Goal: Task Accomplishment & Management: Use online tool/utility

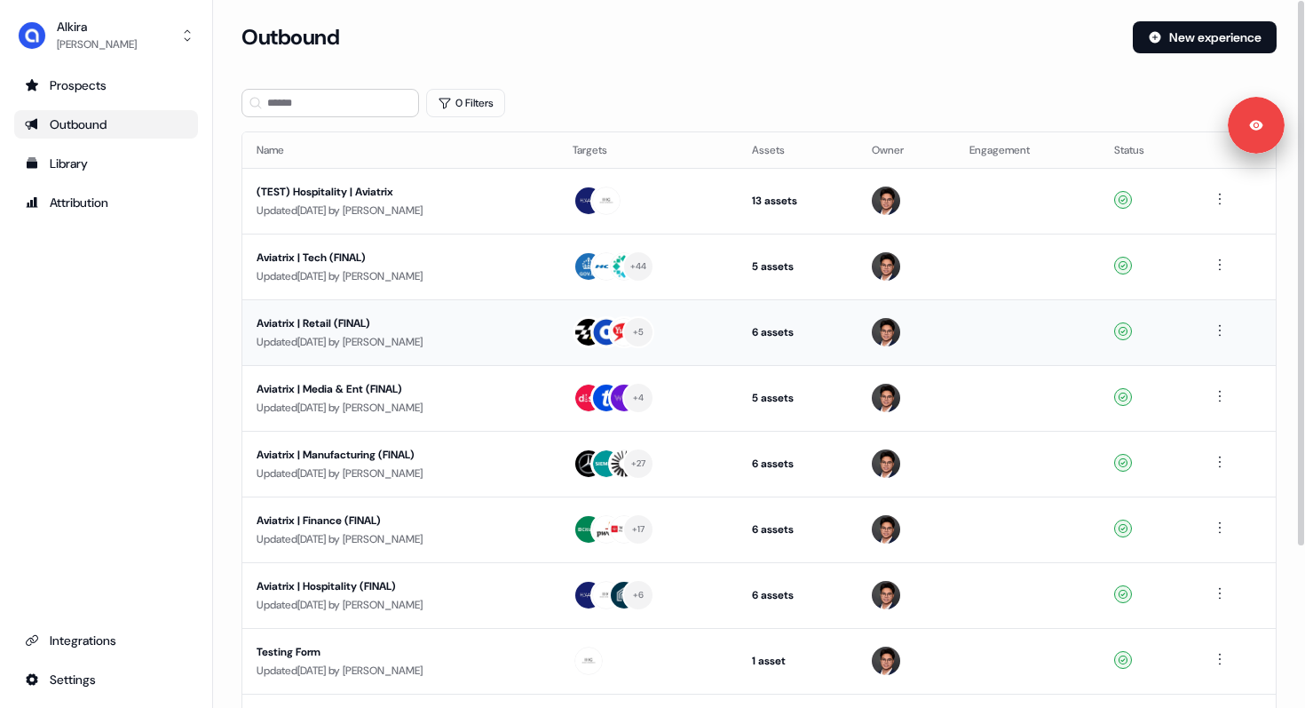
click at [348, 323] on div "Aviatrix | Retail (FINAL)" at bounding box center [401, 323] width 288 height 18
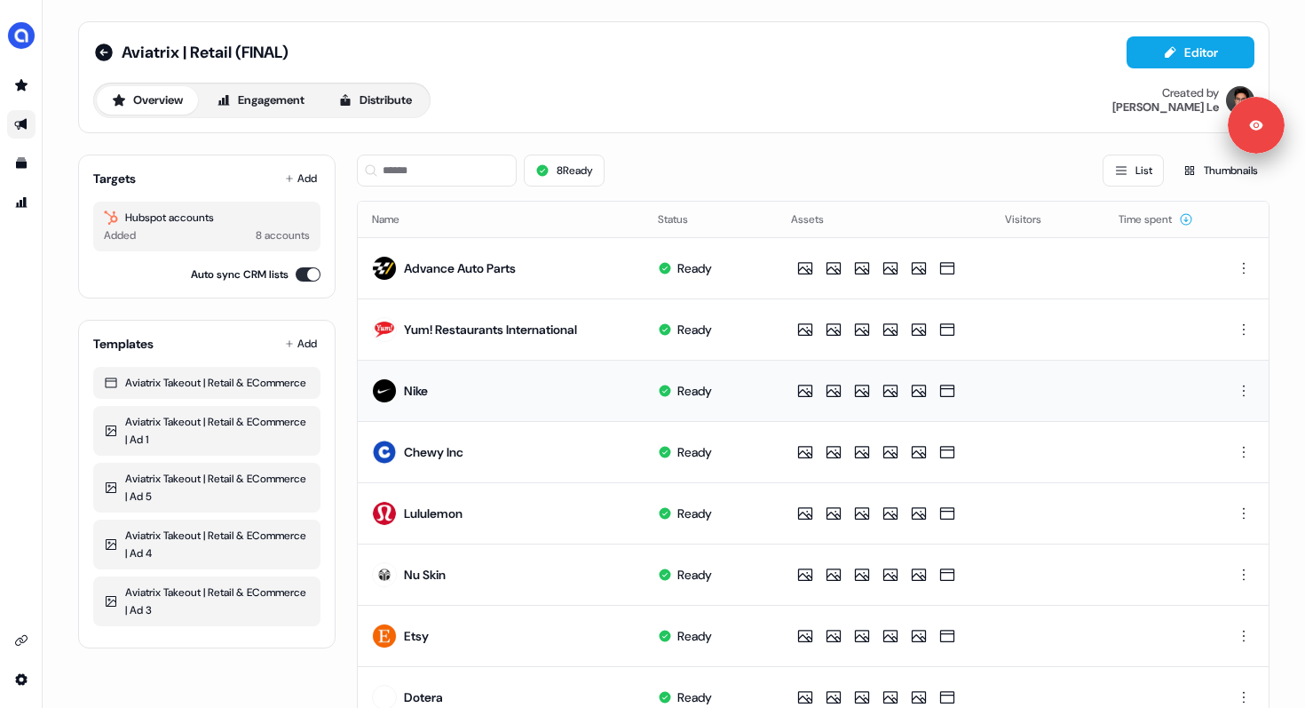
scroll to position [76, 0]
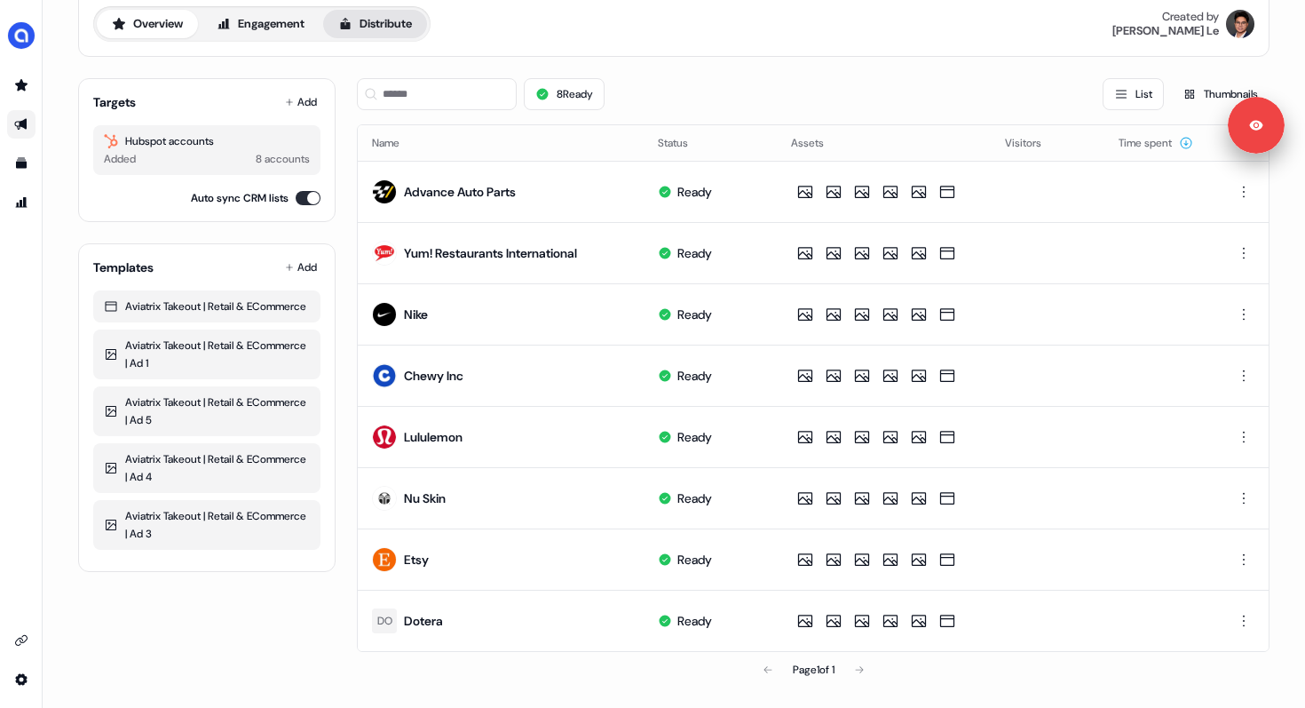
click at [379, 30] on button "Distribute" at bounding box center [375, 24] width 104 height 28
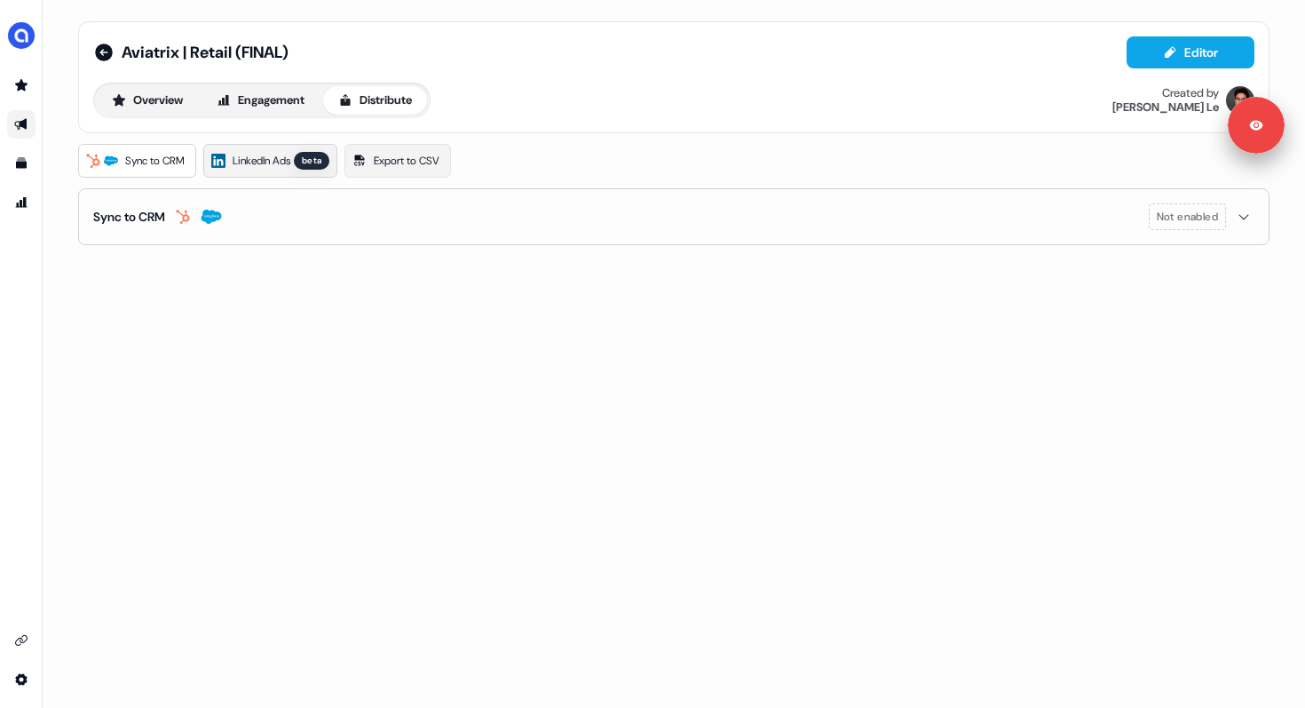
click at [268, 160] on span "LinkedIn Ads" at bounding box center [262, 161] width 58 height 18
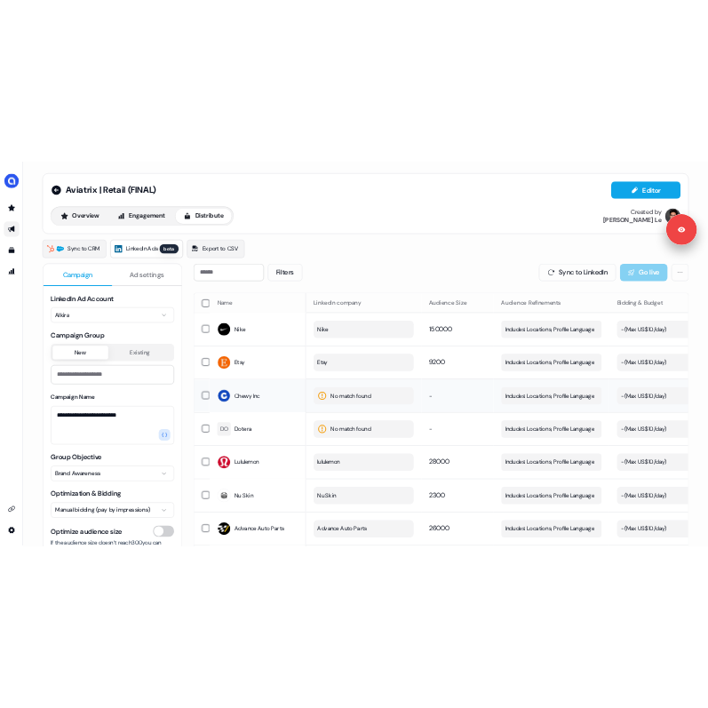
scroll to position [178, 0]
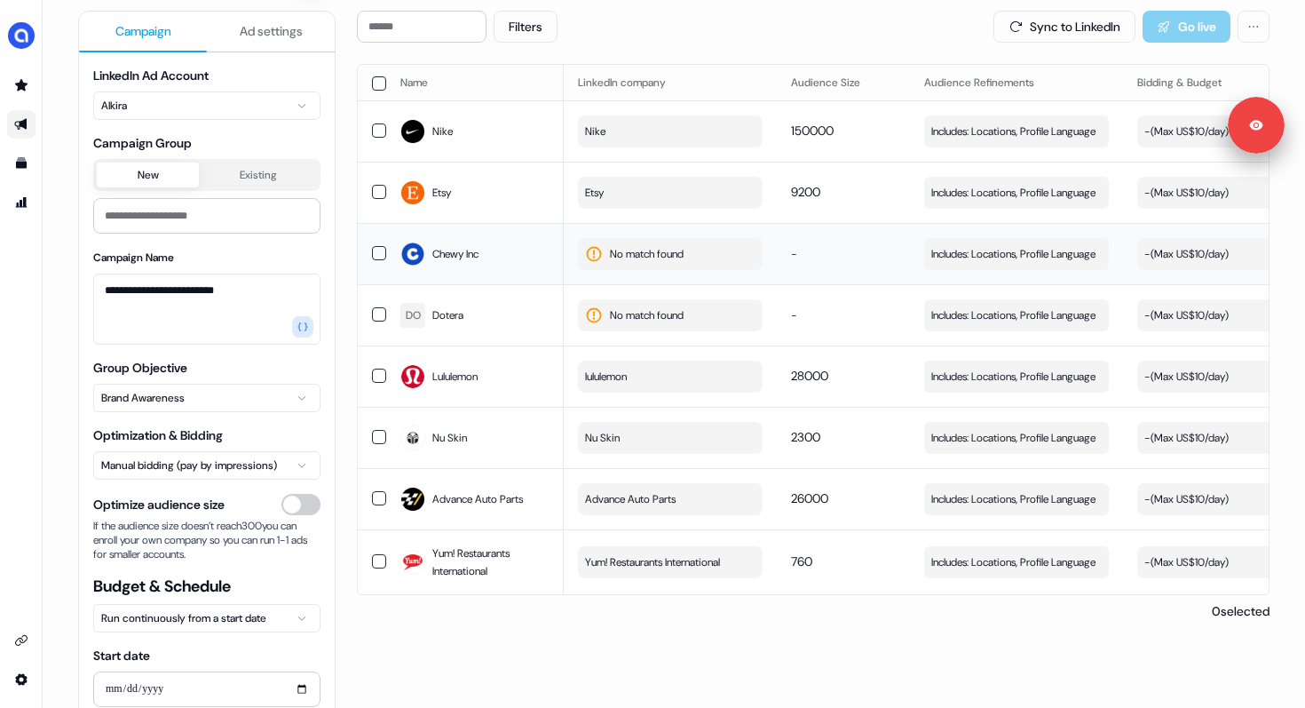
click at [661, 250] on span "No match found" at bounding box center [647, 254] width 74 height 18
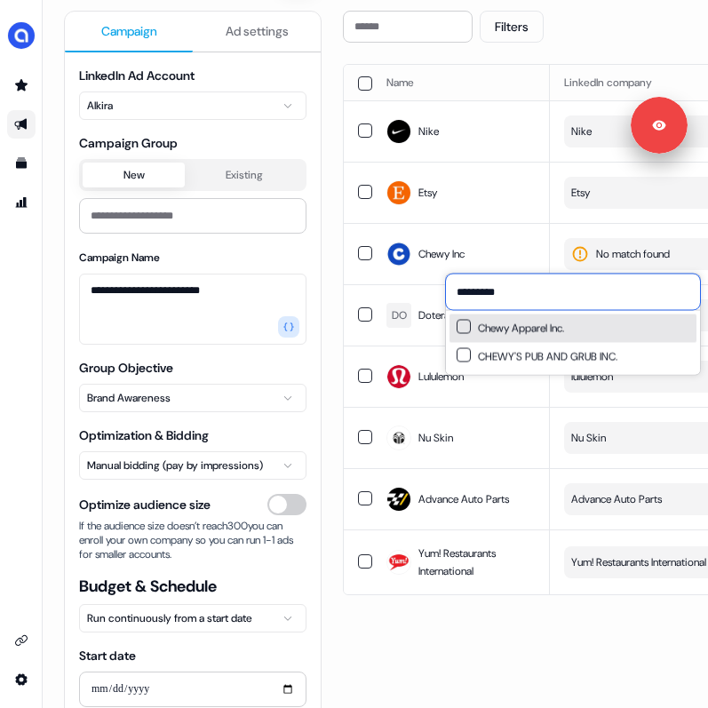
click at [584, 294] on input "*********" at bounding box center [573, 292] width 254 height 36
paste input "**********"
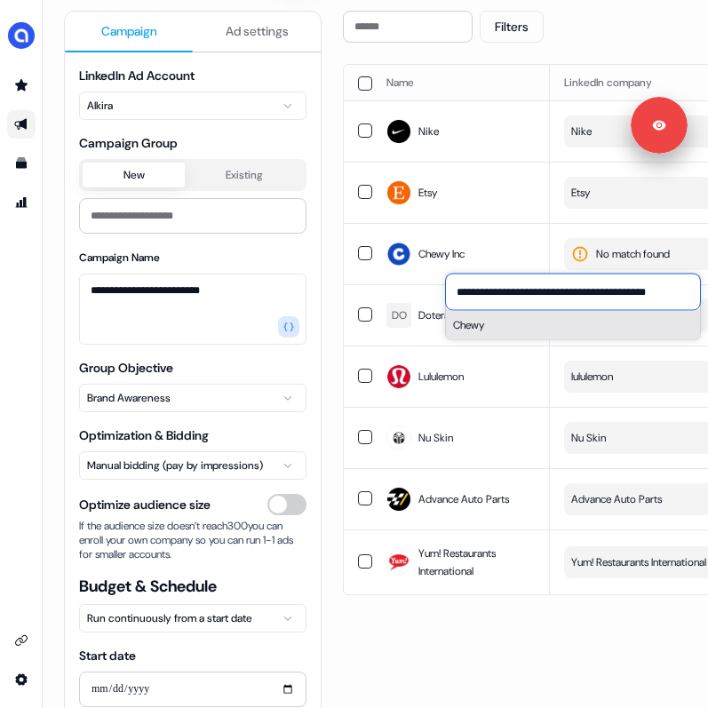
type input "**********"
click at [531, 324] on button "Chewy" at bounding box center [573, 325] width 254 height 28
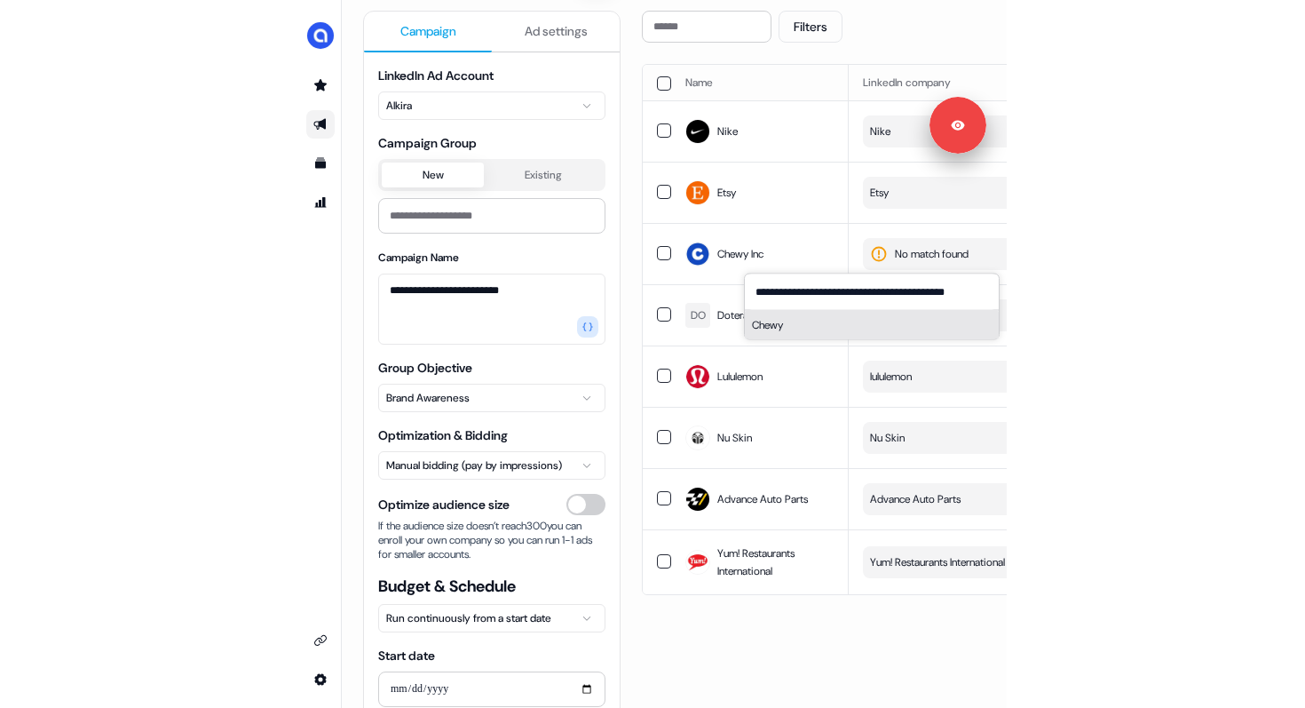
scroll to position [0, 0]
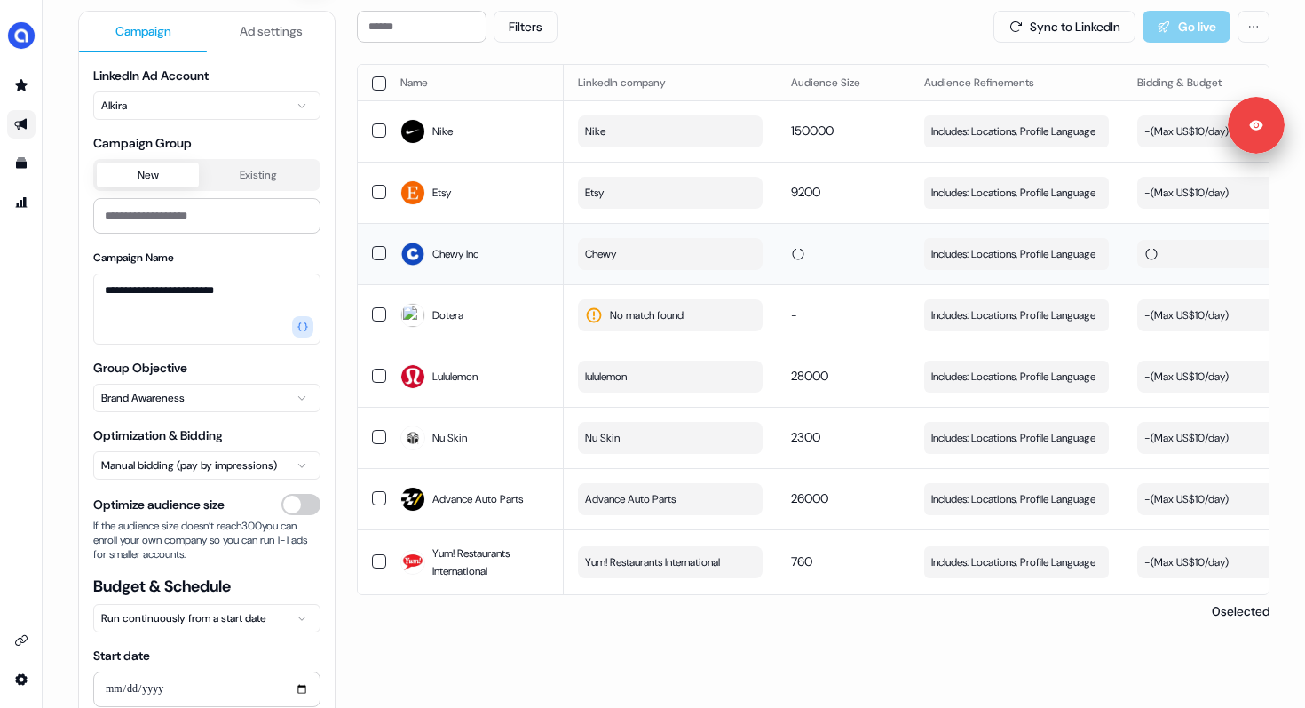
click at [793, 228] on td at bounding box center [843, 253] width 133 height 61
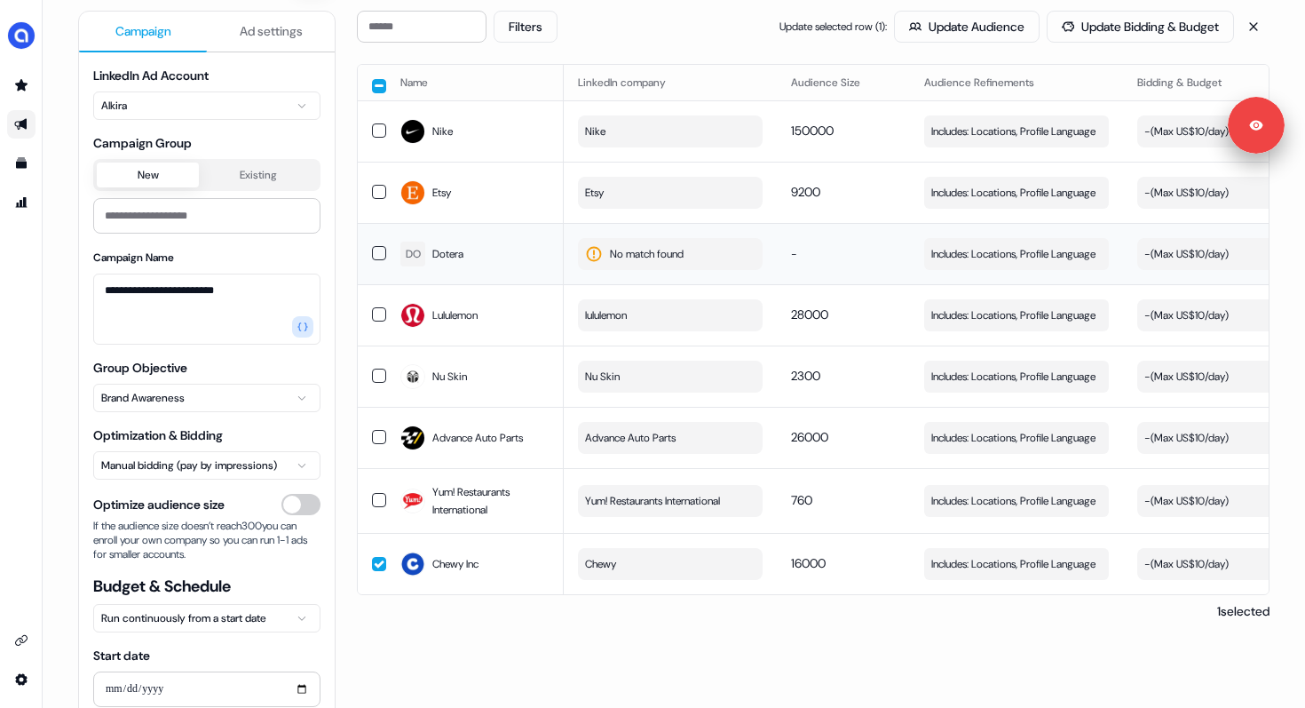
click at [641, 257] on span "No match found" at bounding box center [647, 254] width 74 height 18
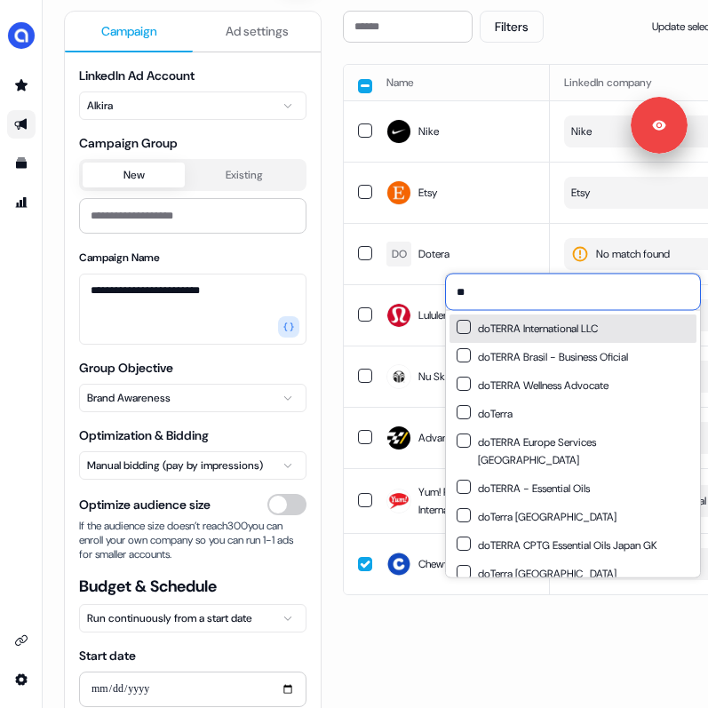
type input "*"
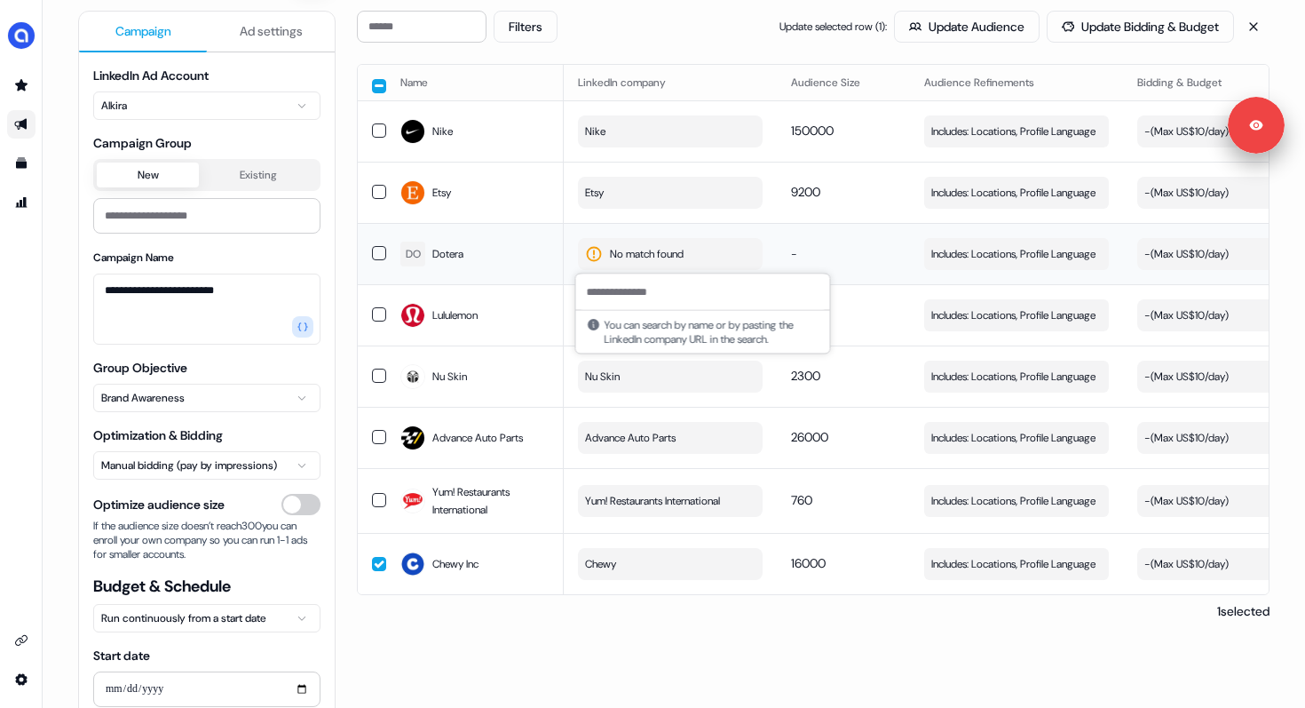
click at [623, 249] on span "No match found" at bounding box center [647, 254] width 74 height 18
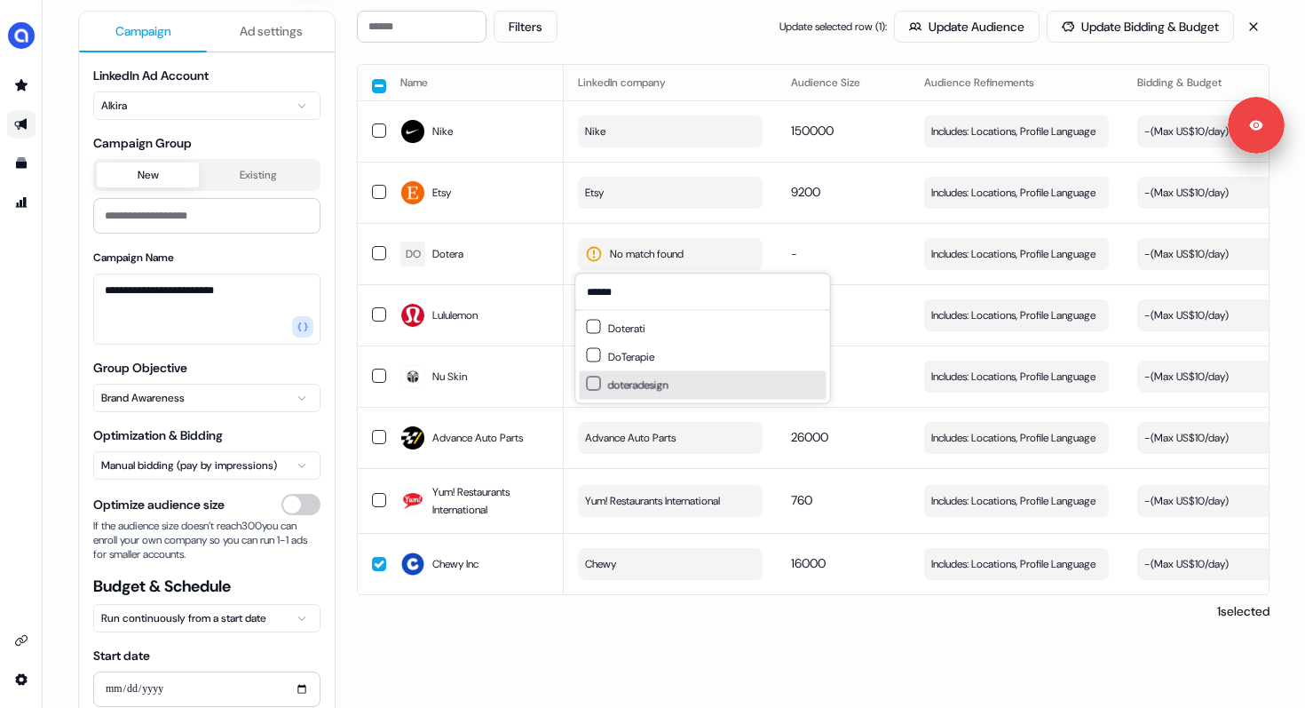
type input "******"
click at [660, 641] on div "Filters Update selected row ( 1 ): Update Audience Update Bidding & Budget Name…" at bounding box center [813, 349] width 913 height 676
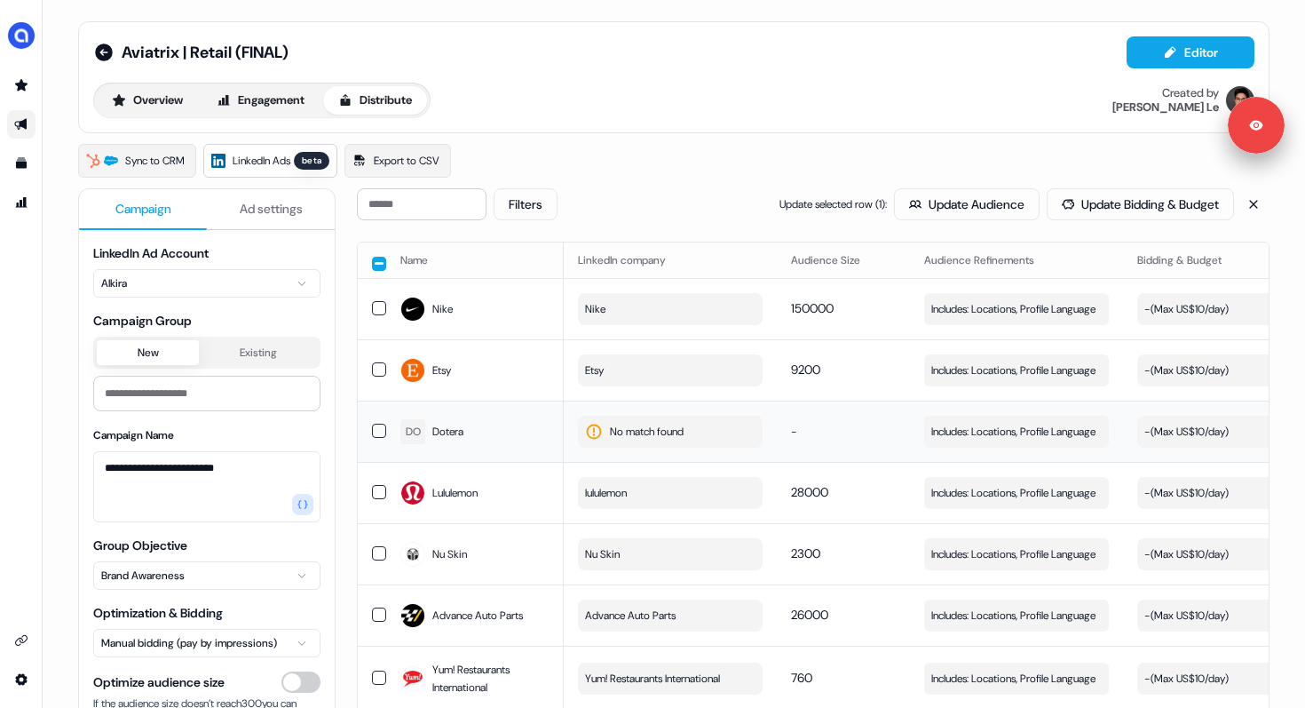
click at [648, 426] on span "No match found" at bounding box center [647, 432] width 74 height 18
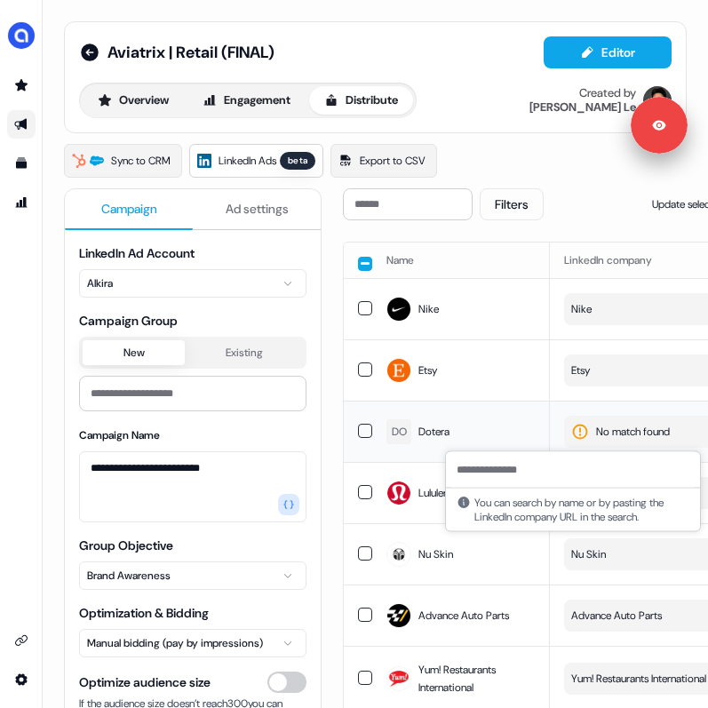
click at [621, 436] on span "No match found" at bounding box center [633, 432] width 74 height 18
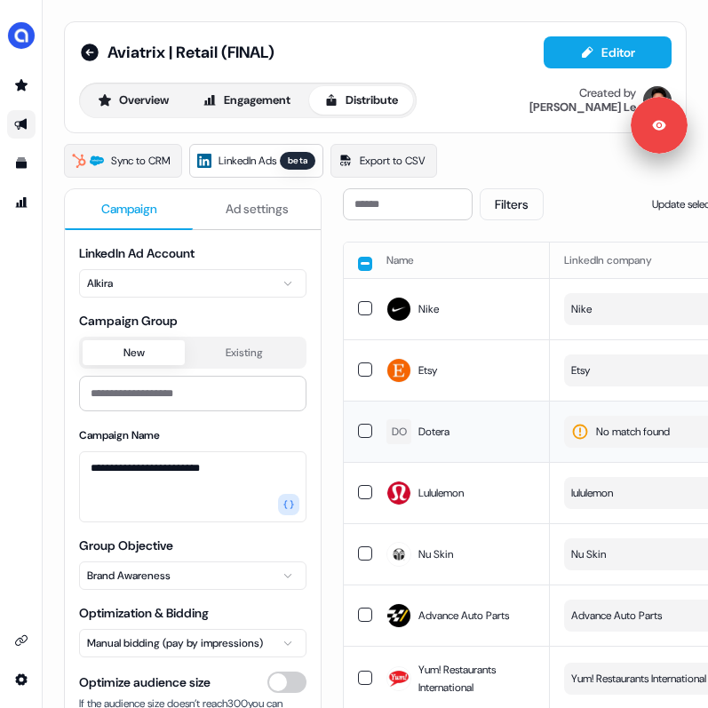
click at [621, 436] on span "No match found" at bounding box center [633, 432] width 74 height 18
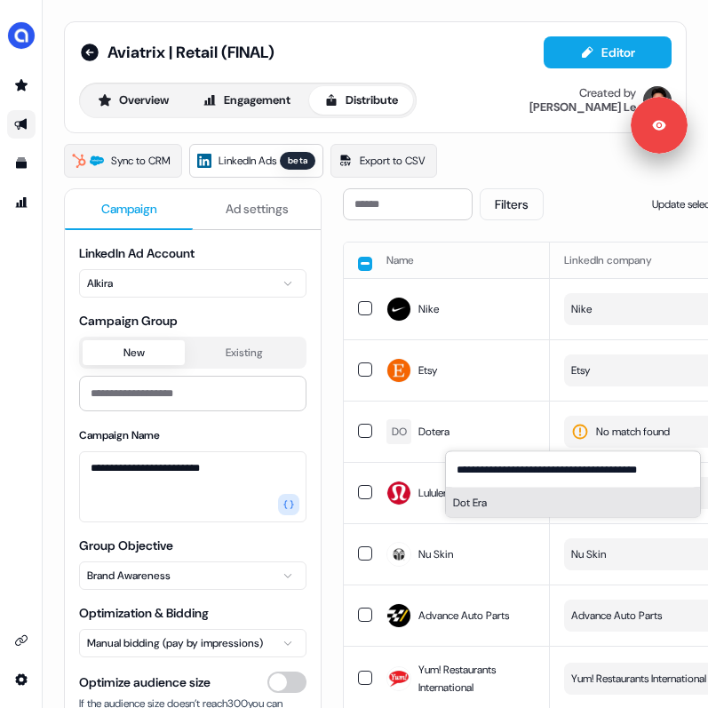
type input "**********"
click at [524, 504] on button "Dot Era" at bounding box center [573, 502] width 254 height 28
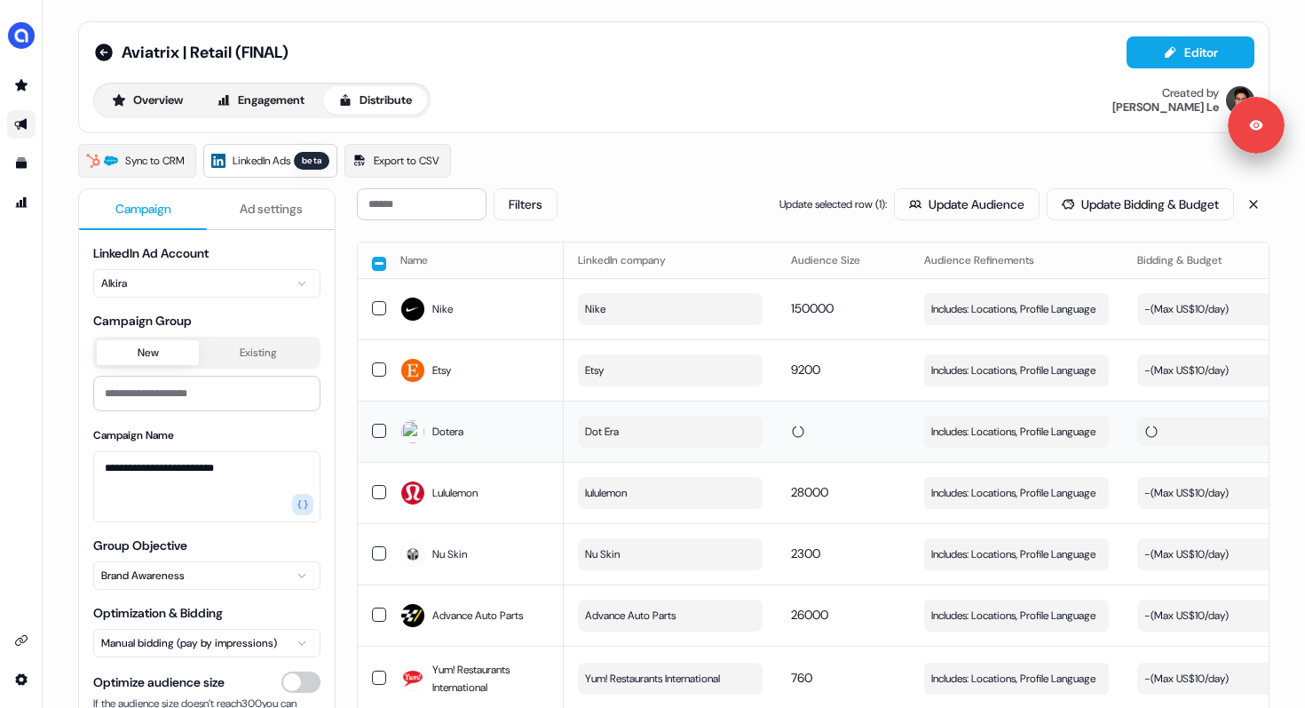
click at [807, 404] on td at bounding box center [843, 430] width 133 height 61
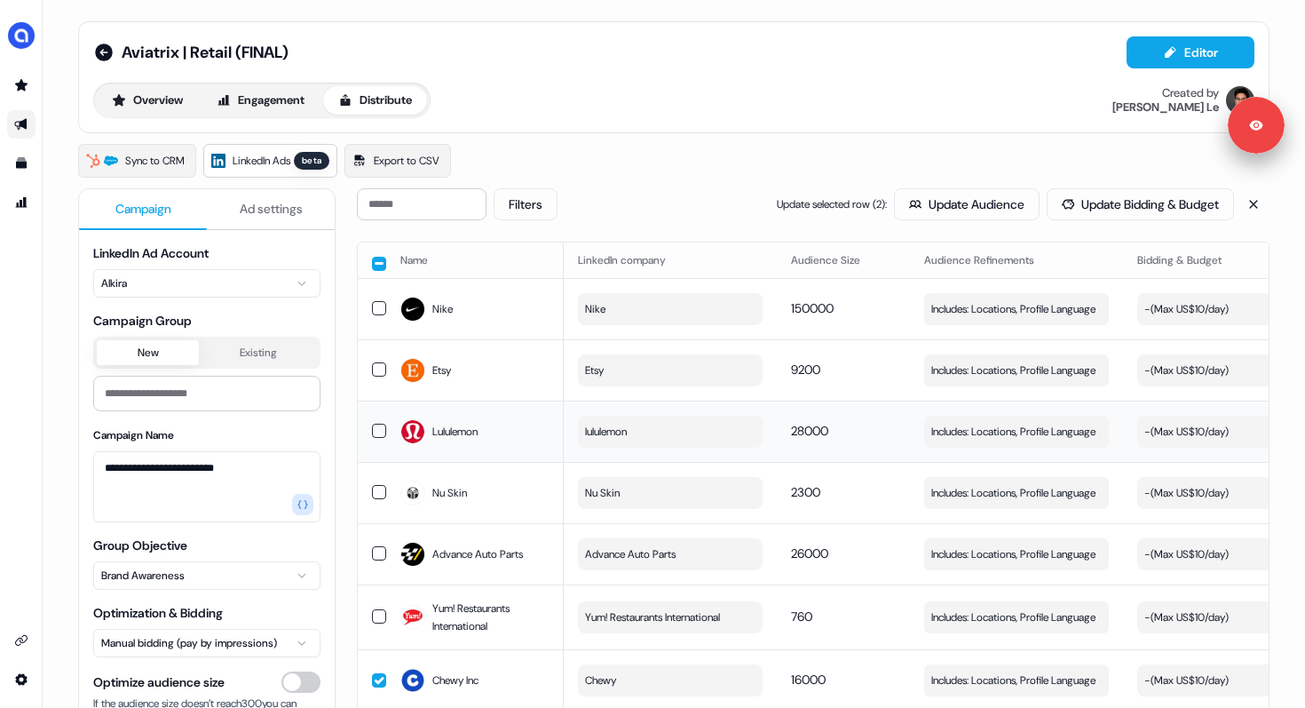
scroll to position [178, 0]
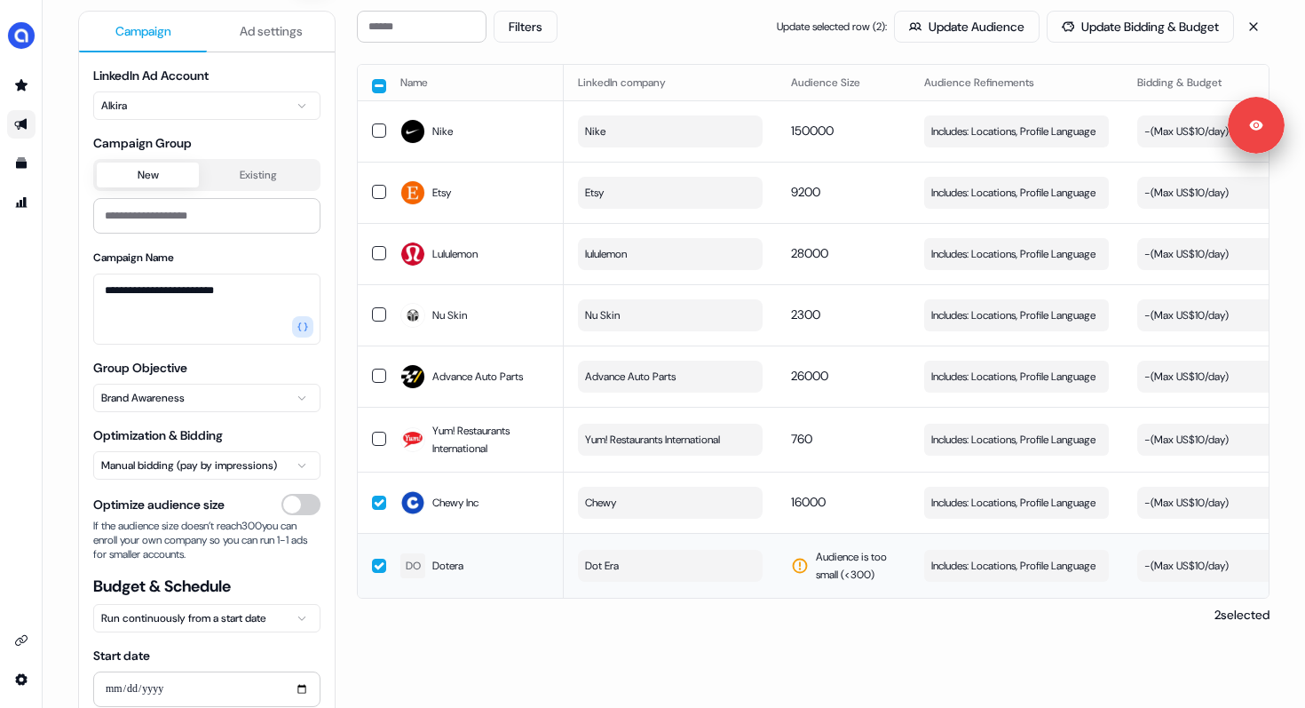
click at [811, 548] on div "Audience is too small (< 300 )" at bounding box center [843, 566] width 105 height 36
click at [829, 559] on span "Audience is too small (< 300 )" at bounding box center [856, 566] width 80 height 36
click at [605, 569] on span "Dot Era" at bounding box center [602, 566] width 34 height 18
type input "**********"
click at [845, 545] on td "Audience is too small (< 300 )" at bounding box center [843, 565] width 133 height 65
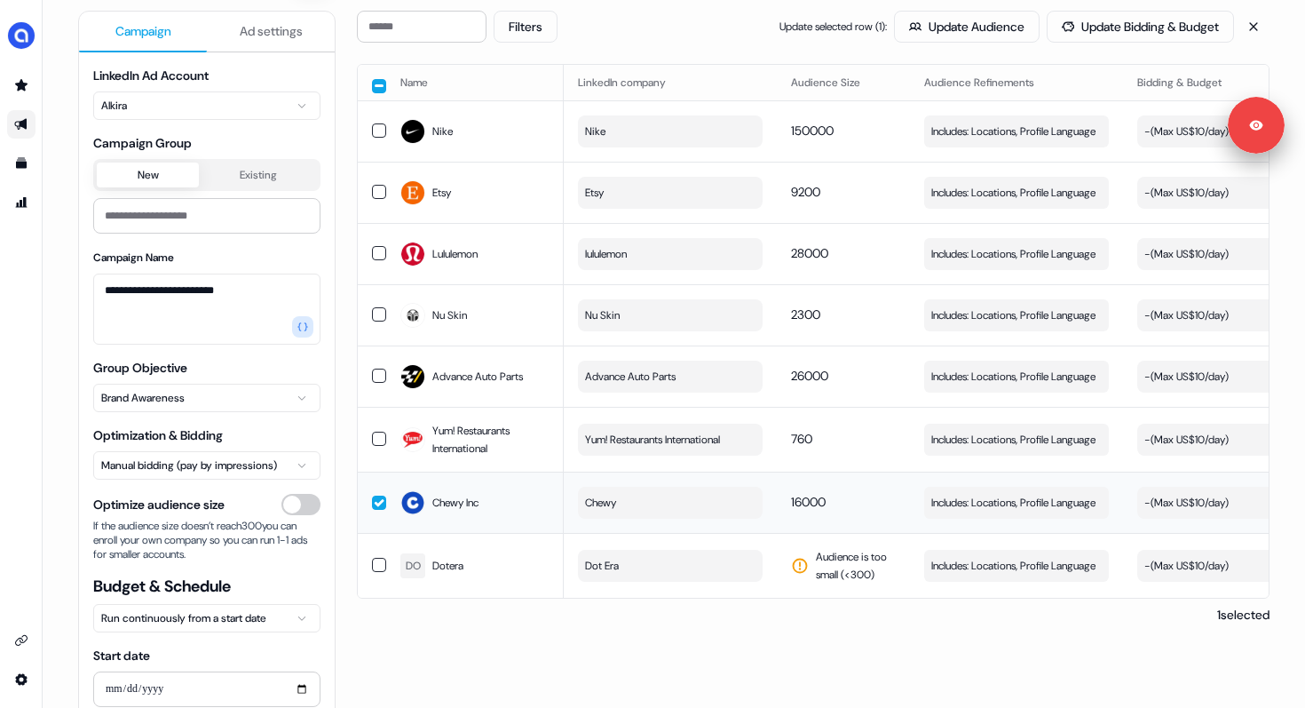
click at [377, 497] on button "button" at bounding box center [379, 502] width 14 height 14
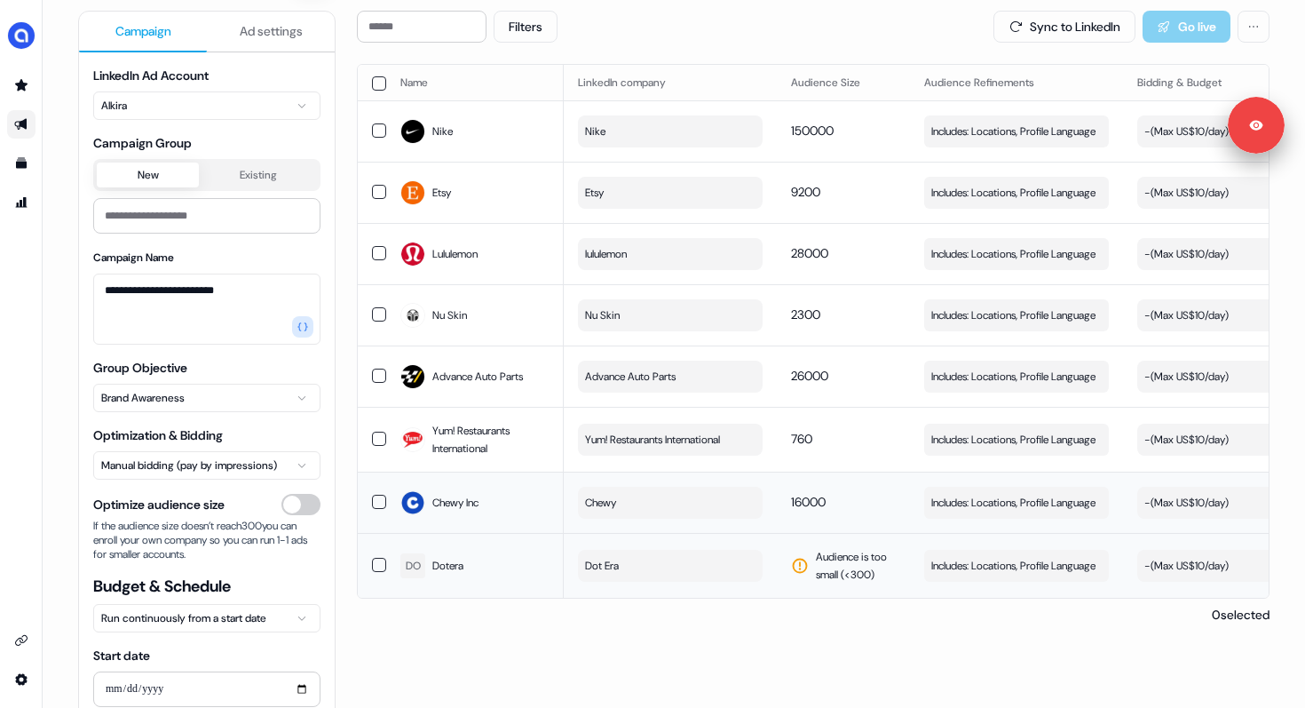
click at [688, 572] on button "Dot Era" at bounding box center [670, 566] width 185 height 32
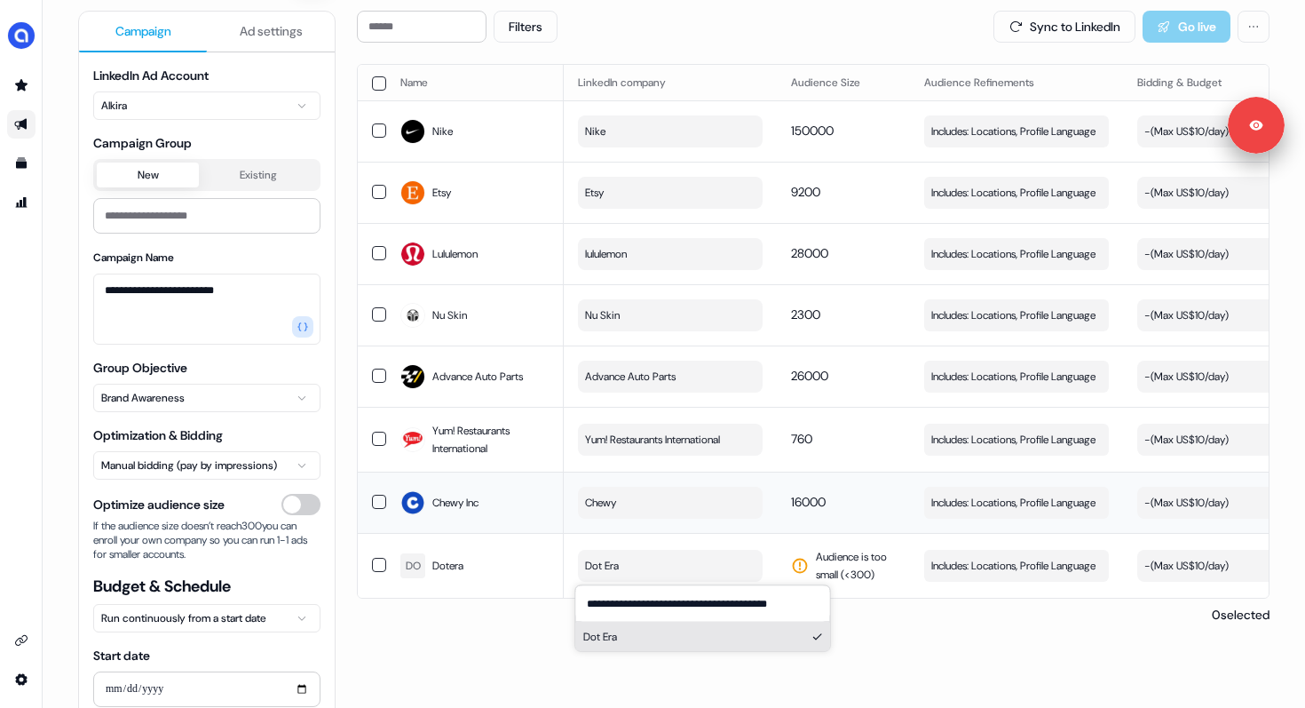
type input "**********"
click at [806, 629] on button "Dot Era" at bounding box center [703, 636] width 254 height 28
click at [836, 541] on td "Audience is too small (< 300 )" at bounding box center [843, 565] width 133 height 65
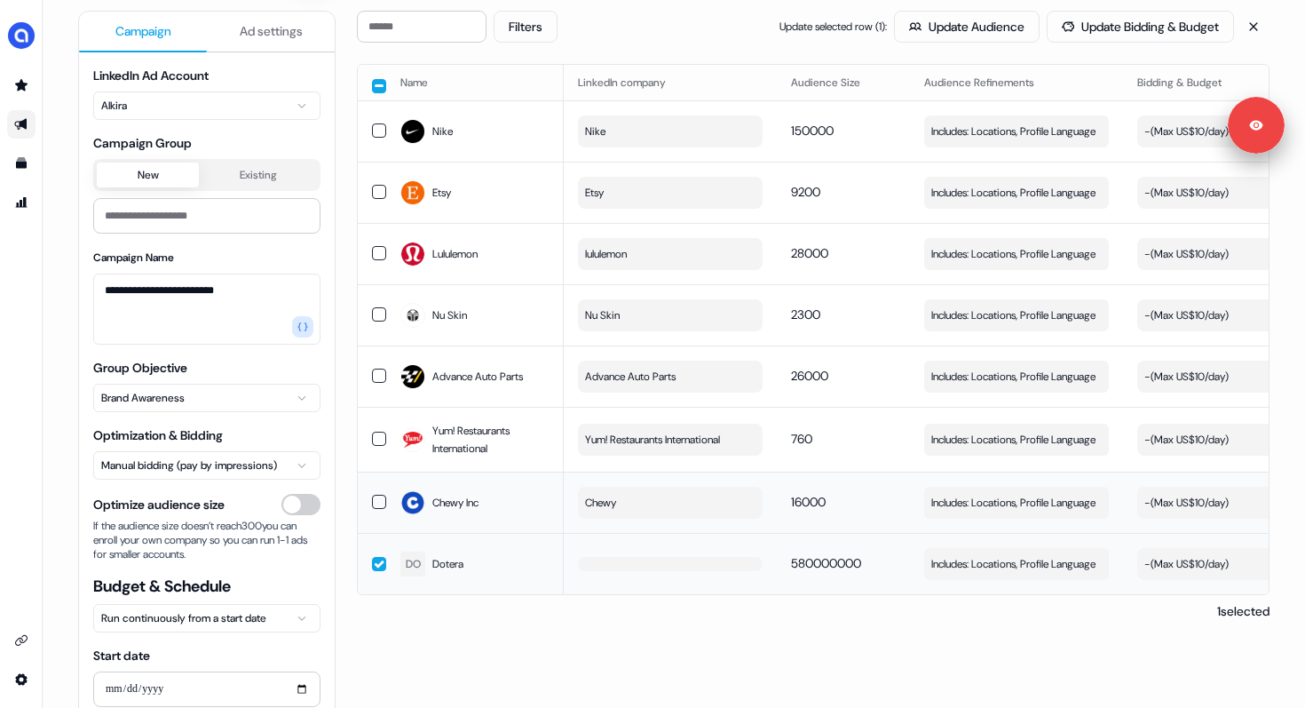
click at [378, 562] on button "button" at bounding box center [379, 564] width 14 height 14
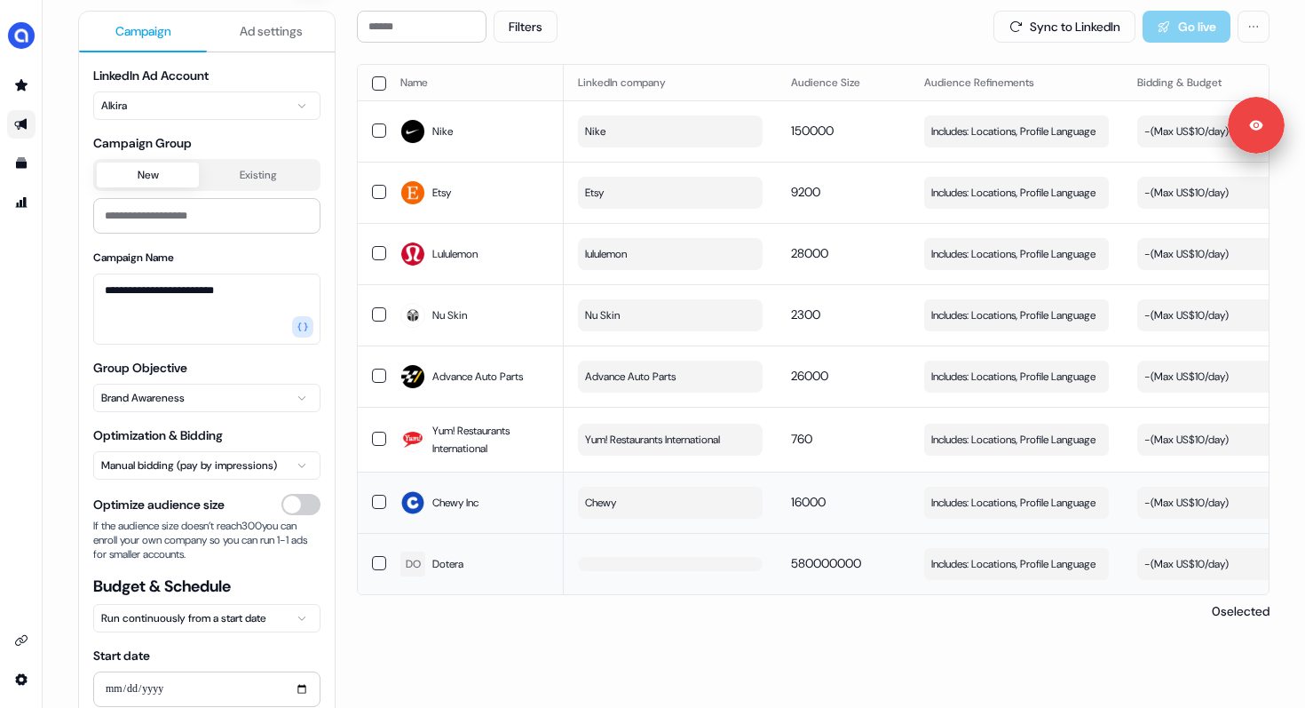
drag, startPoint x: 871, startPoint y: 563, endPoint x: 805, endPoint y: 568, distance: 65.9
click at [805, 568] on td "580000000" at bounding box center [843, 563] width 133 height 61
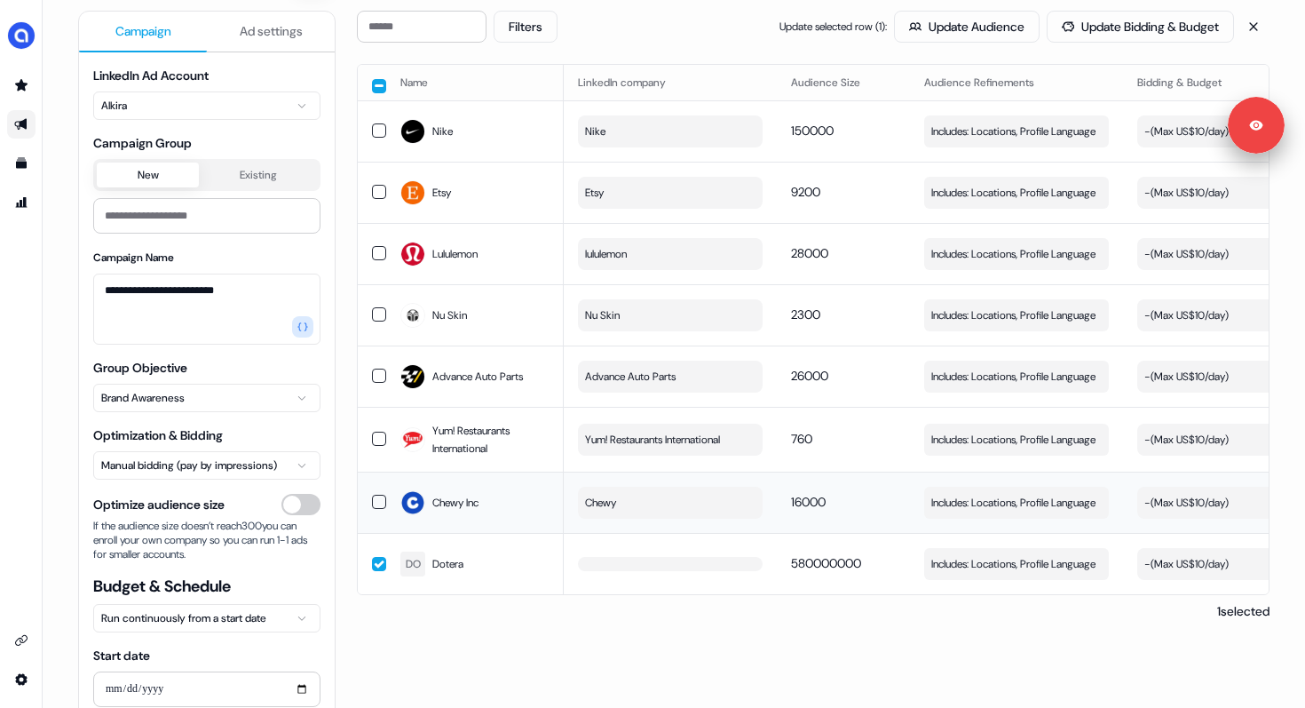
click at [377, 559] on button "button" at bounding box center [379, 564] width 14 height 14
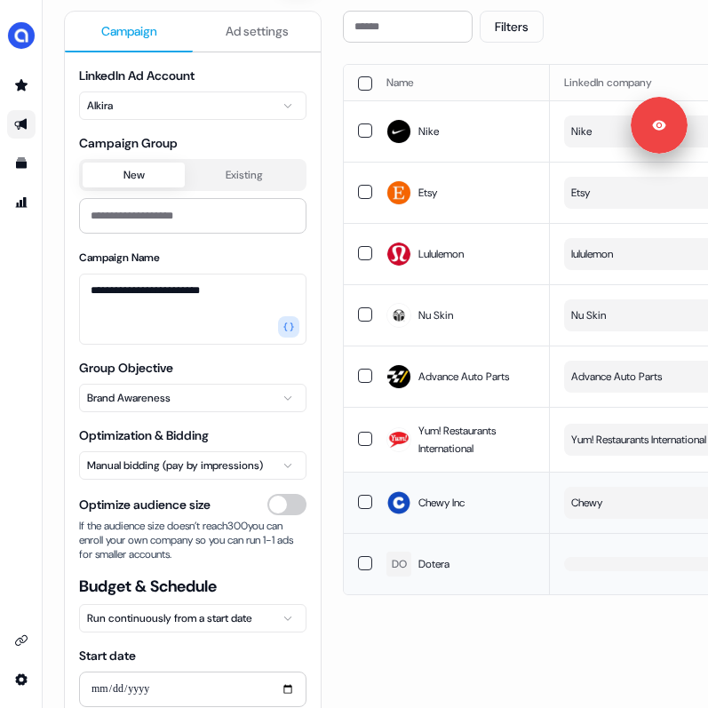
click at [606, 566] on button "button" at bounding box center [656, 564] width 185 height 14
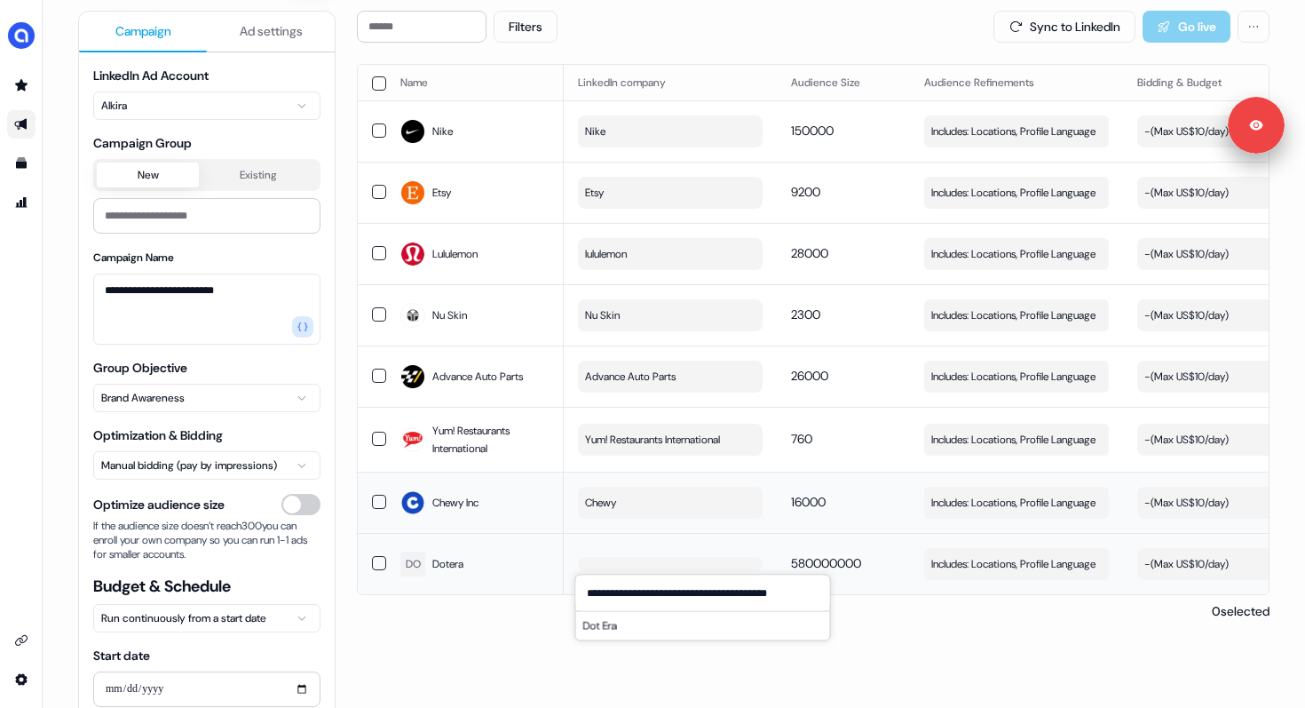
type input "**********"
click at [840, 536] on td "580000000" at bounding box center [843, 563] width 133 height 61
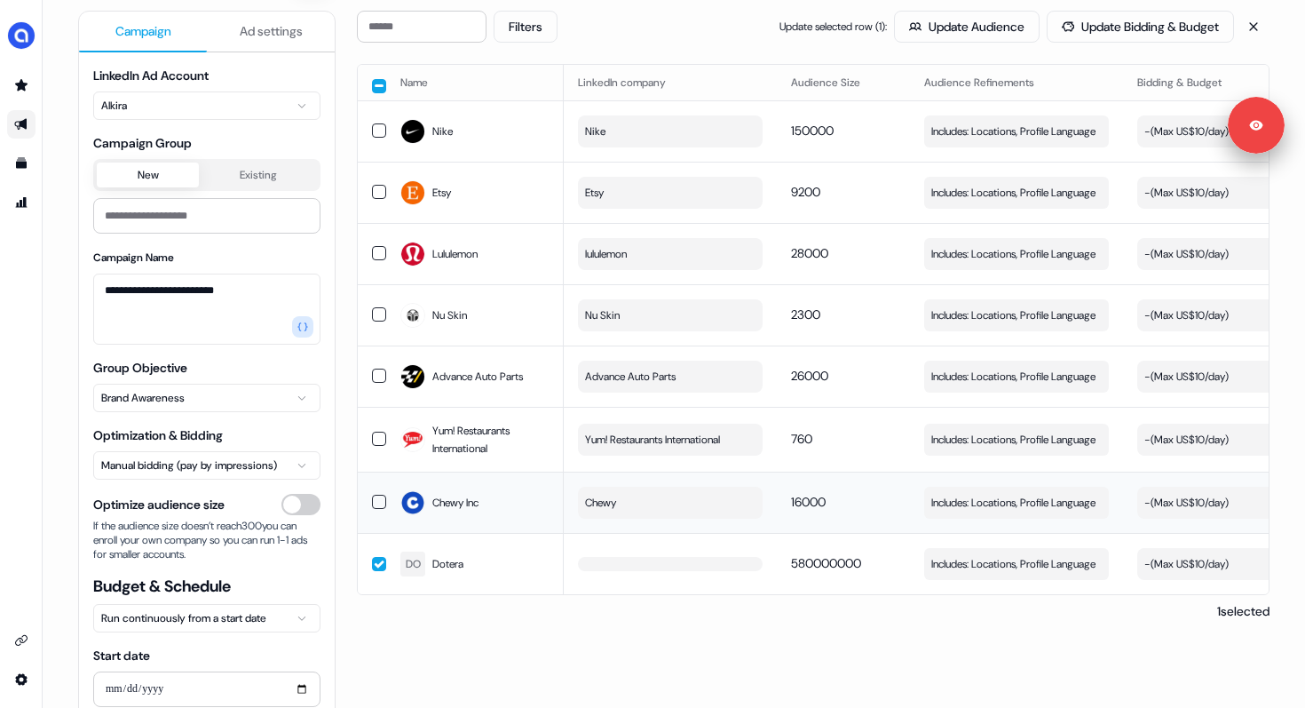
click at [374, 564] on button "button" at bounding box center [379, 564] width 14 height 14
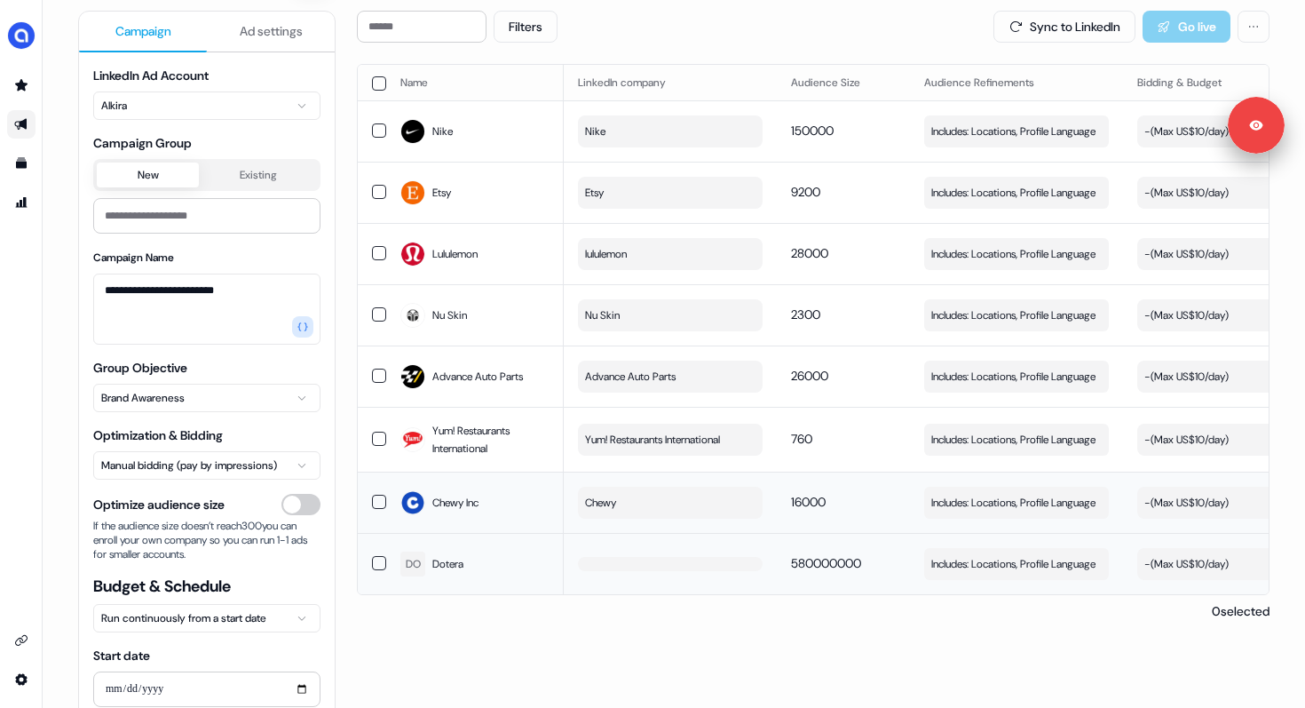
click at [651, 558] on button "button" at bounding box center [670, 564] width 185 height 14
type input "*****"
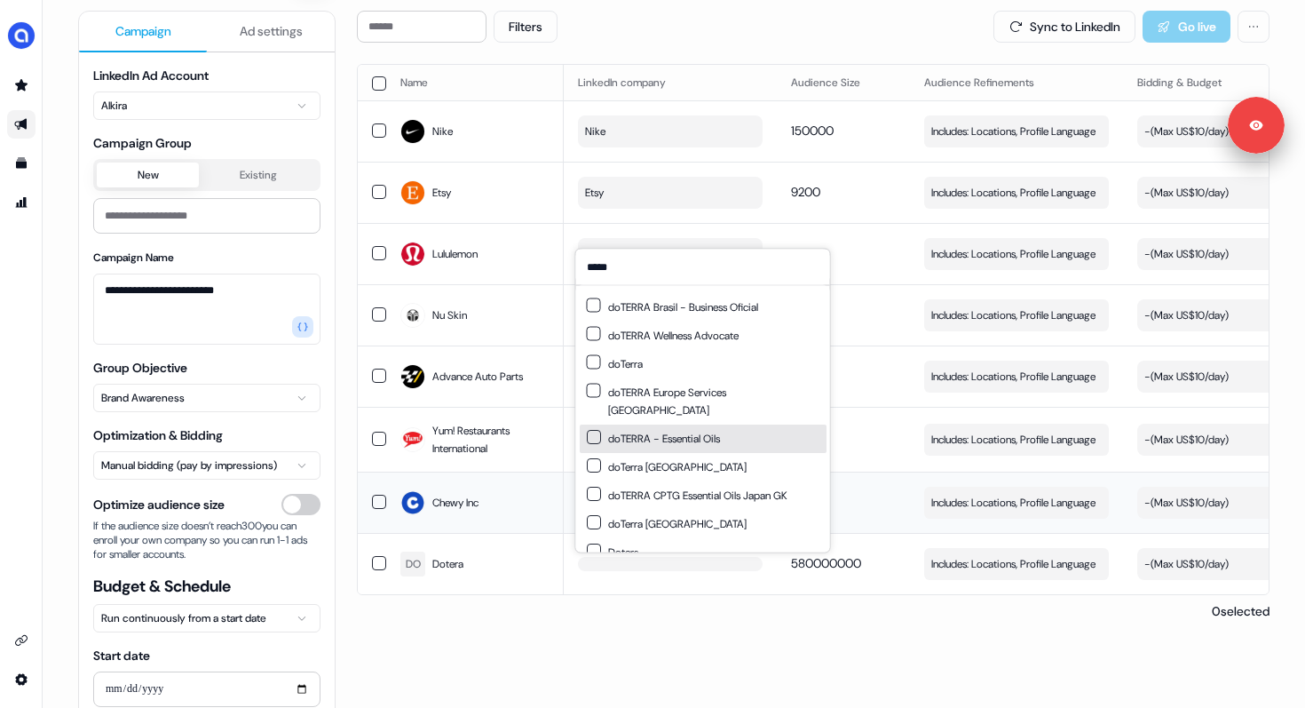
scroll to position [0, 0]
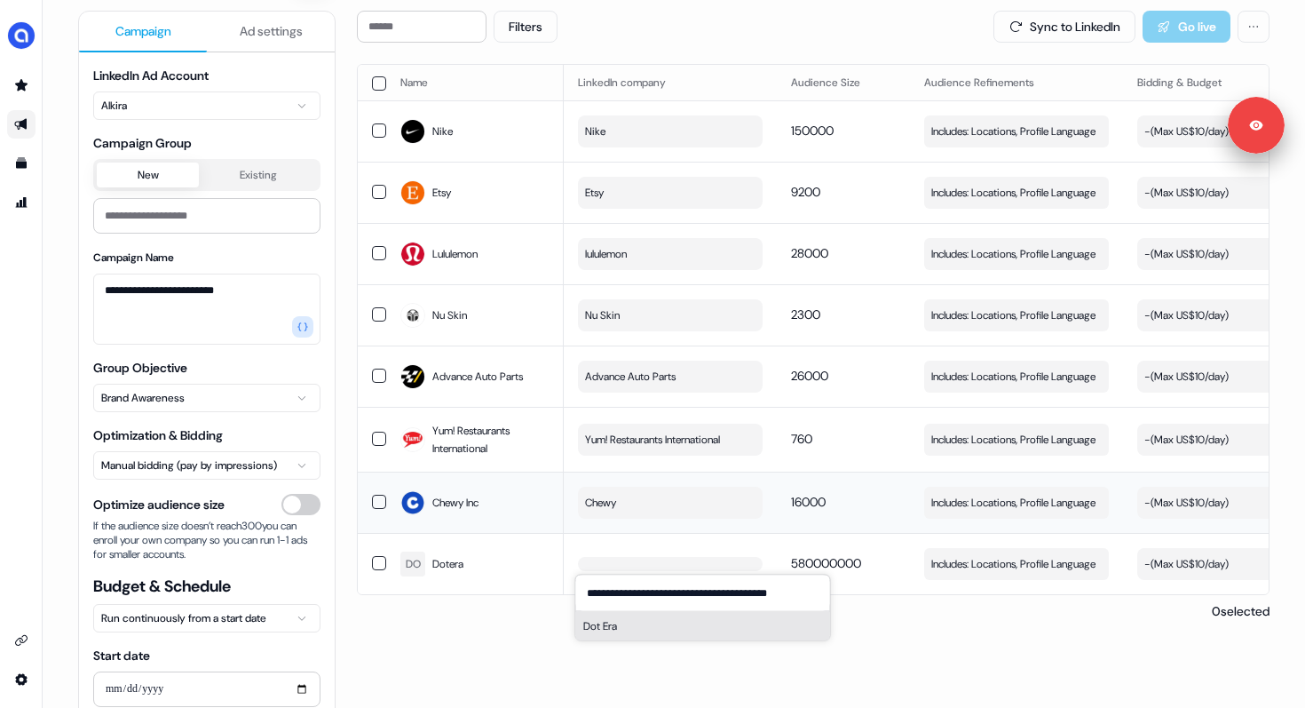
type input "**********"
click at [684, 624] on button "Dot Era" at bounding box center [703, 626] width 254 height 28
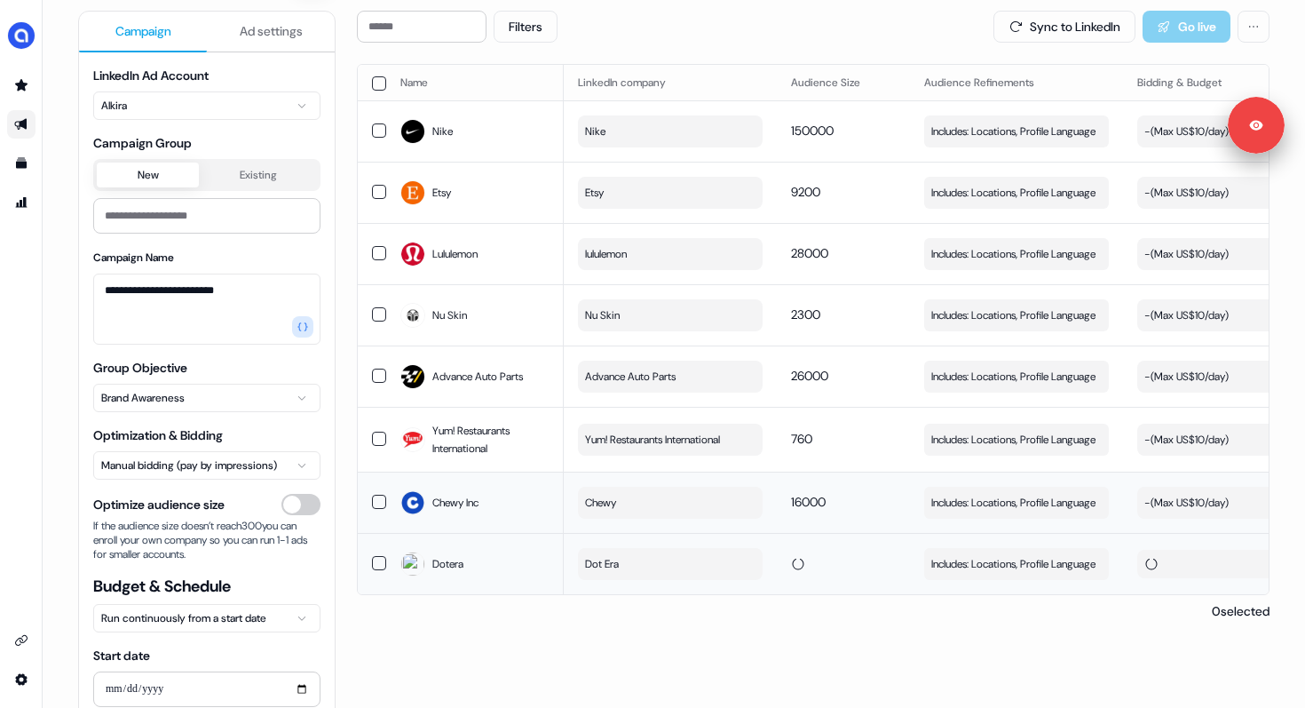
click at [804, 538] on td at bounding box center [843, 563] width 133 height 61
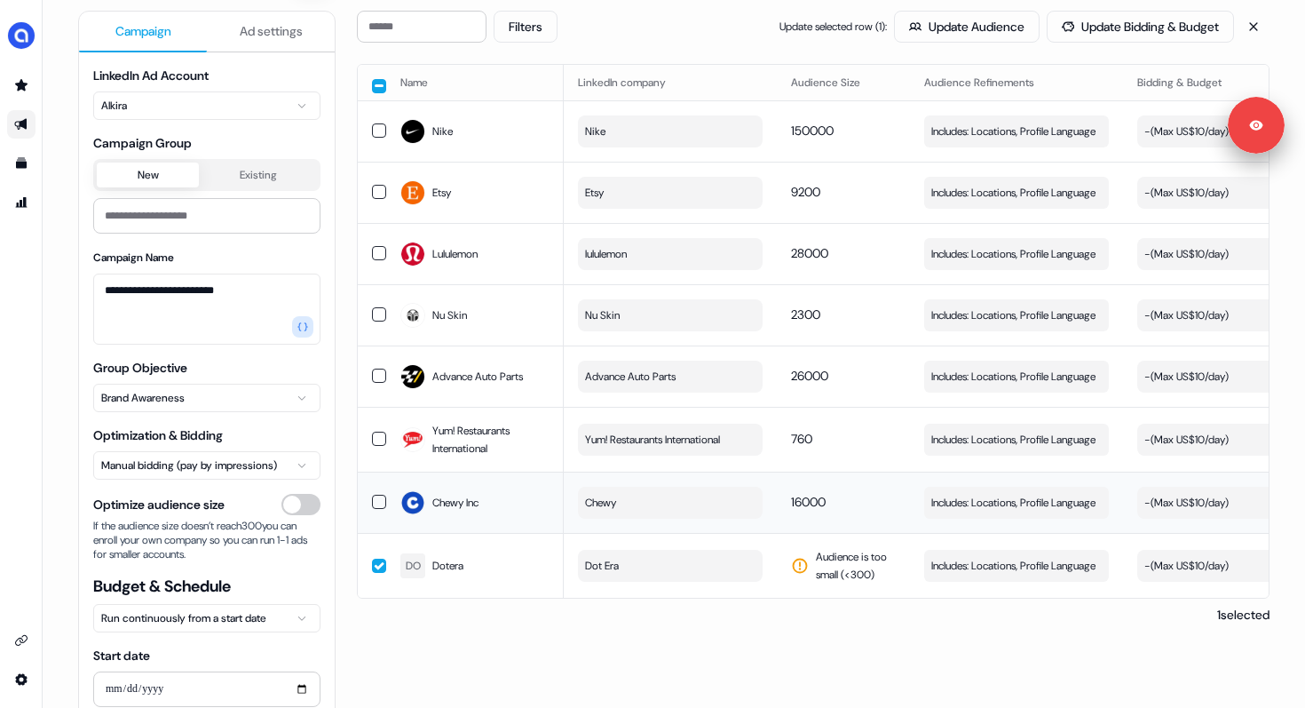
click at [379, 566] on button "button" at bounding box center [379, 565] width 14 height 14
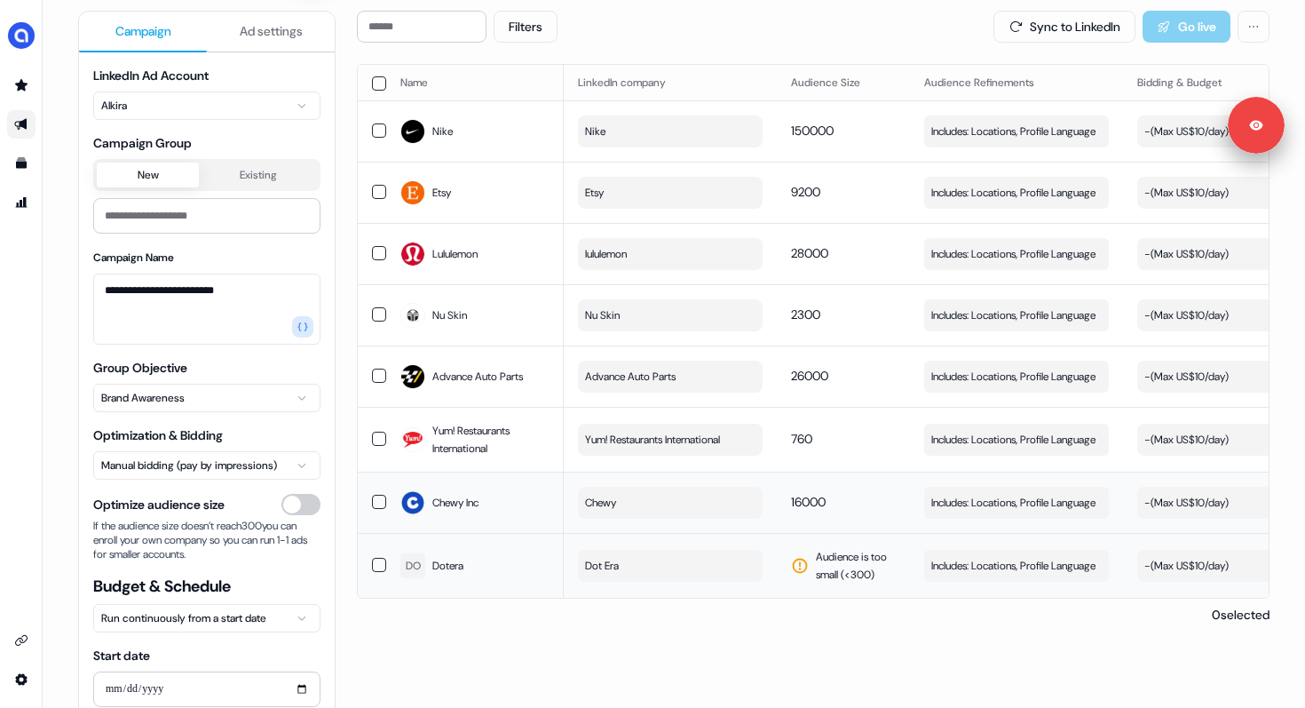
click at [688, 568] on button "Dot Era" at bounding box center [670, 566] width 185 height 32
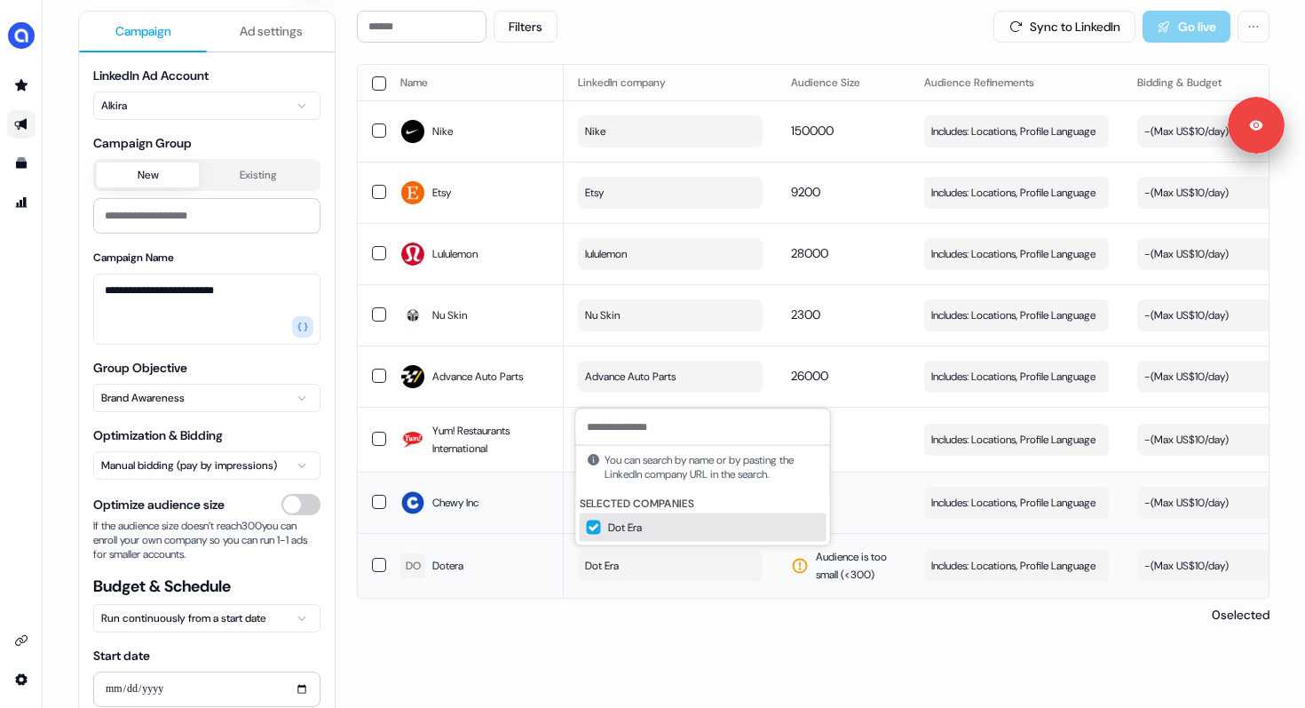
click at [852, 542] on td "Audience is too small (< 300 )" at bounding box center [843, 565] width 133 height 65
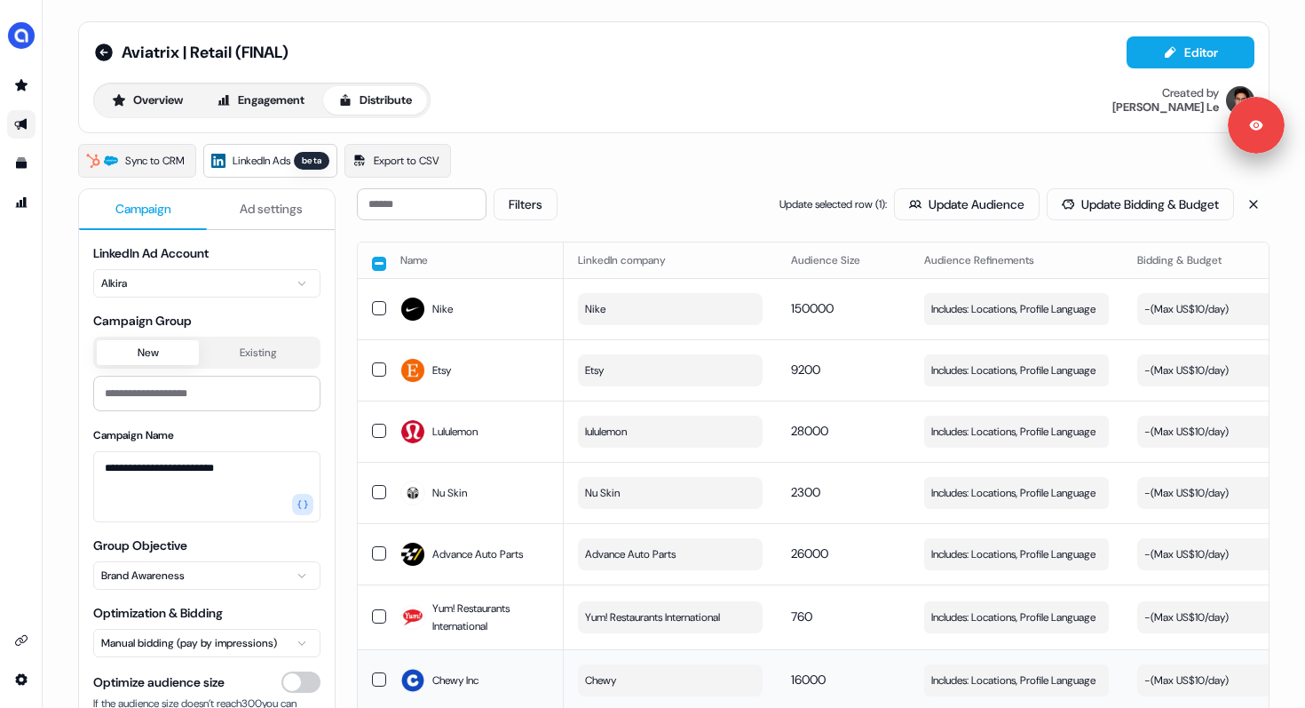
scroll to position [178, 0]
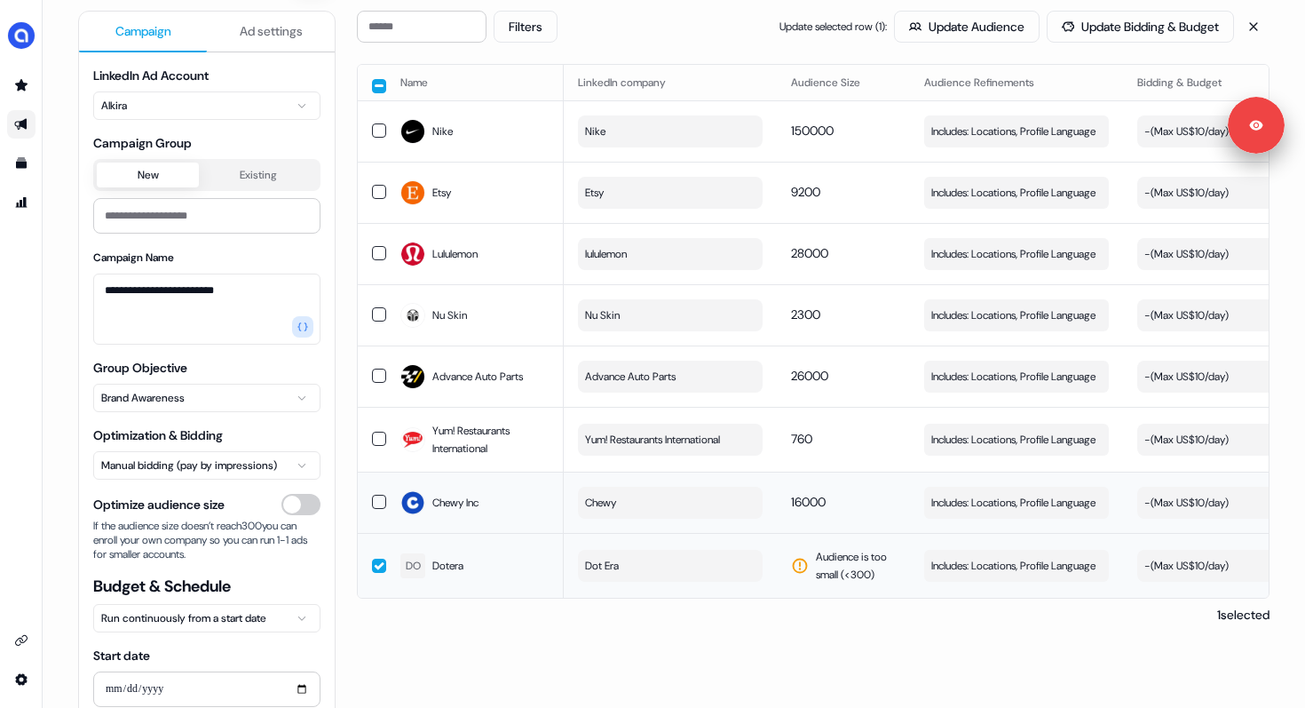
click at [843, 548] on span "Audience is too small (< 300 )" at bounding box center [856, 566] width 80 height 36
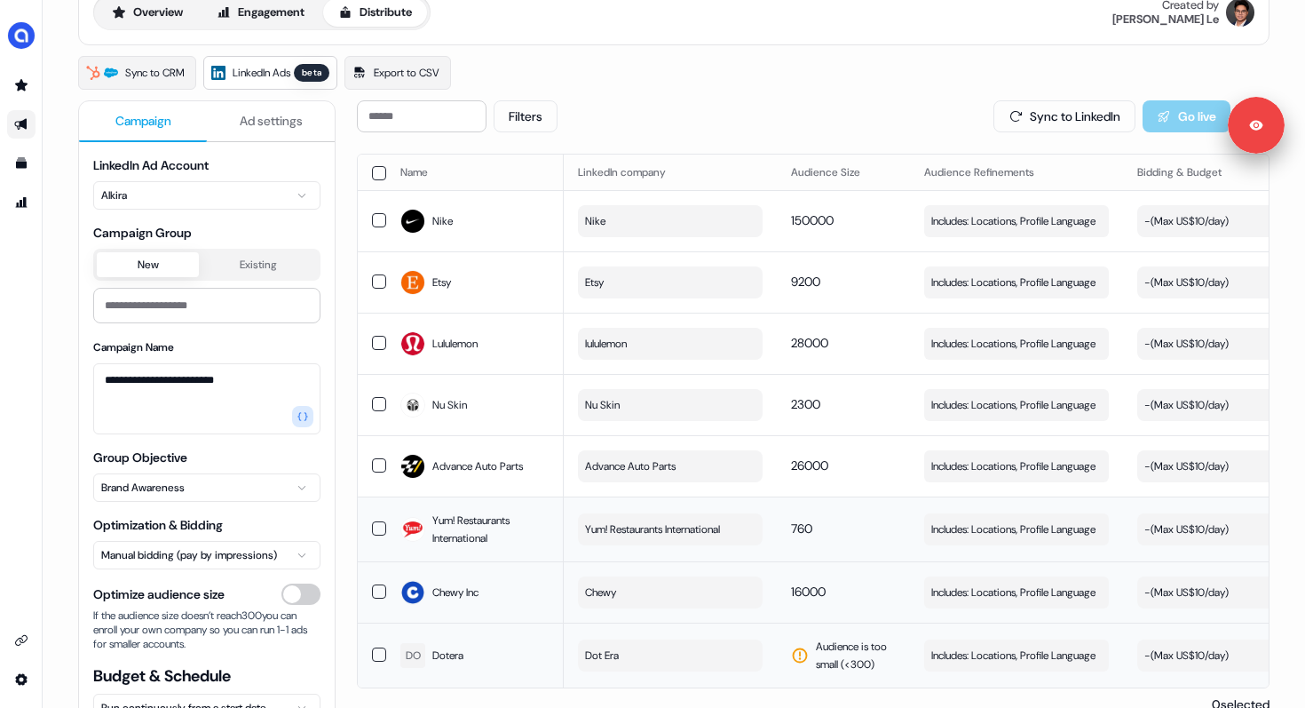
scroll to position [0, 0]
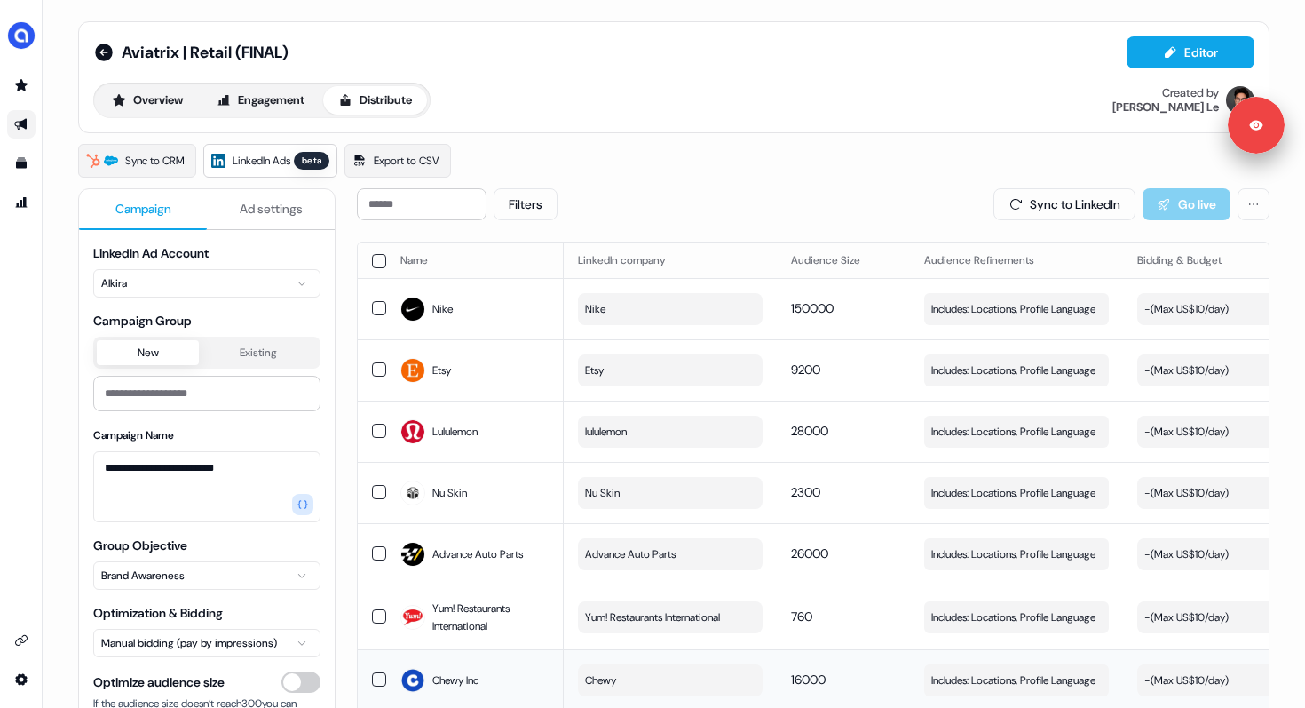
click at [26, 132] on link "Go to outbound experience" at bounding box center [21, 124] width 28 height 28
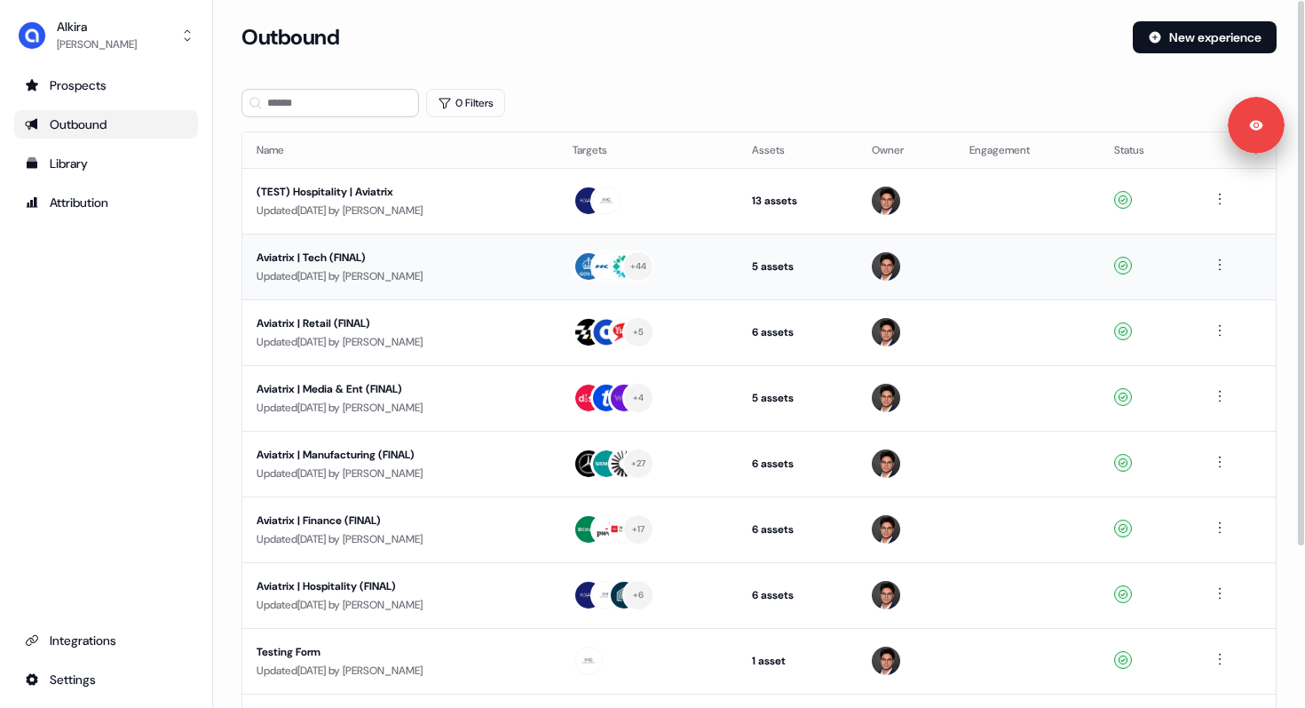
click at [327, 259] on div "Aviatrix | Tech (FINAL)" at bounding box center [401, 258] width 288 height 18
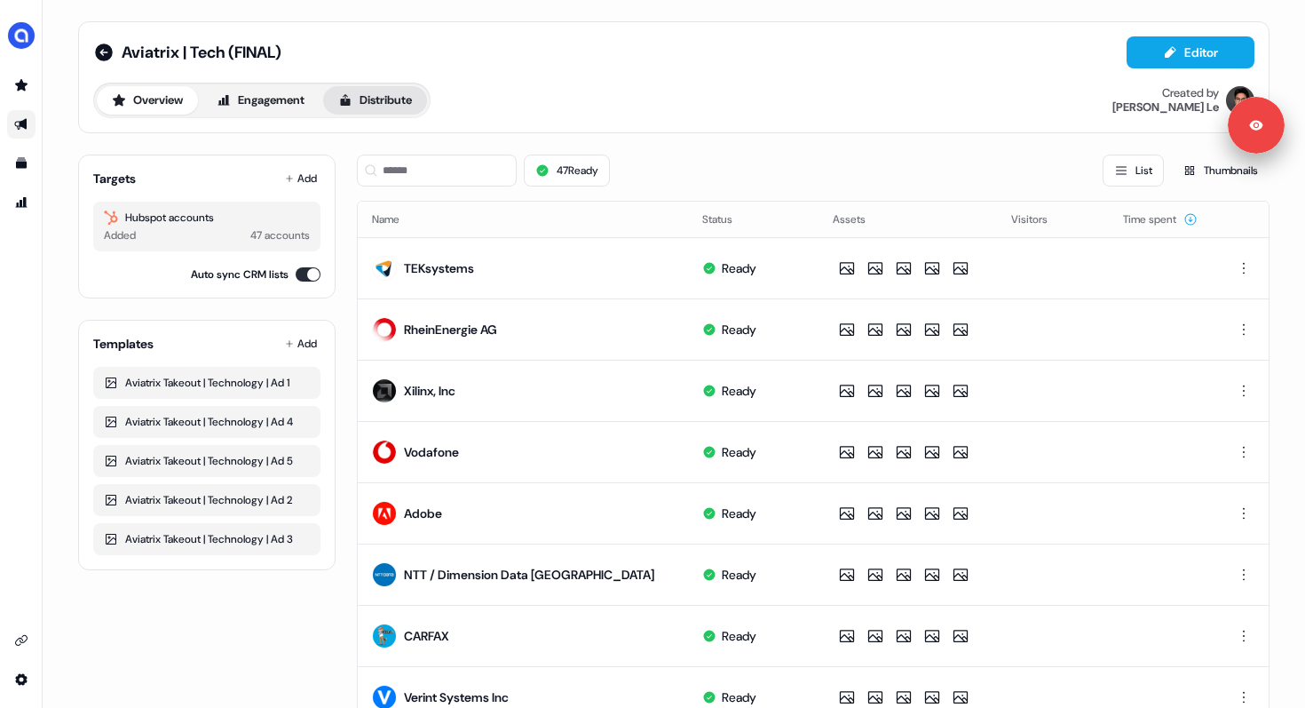
click at [376, 103] on button "Distribute" at bounding box center [375, 100] width 104 height 28
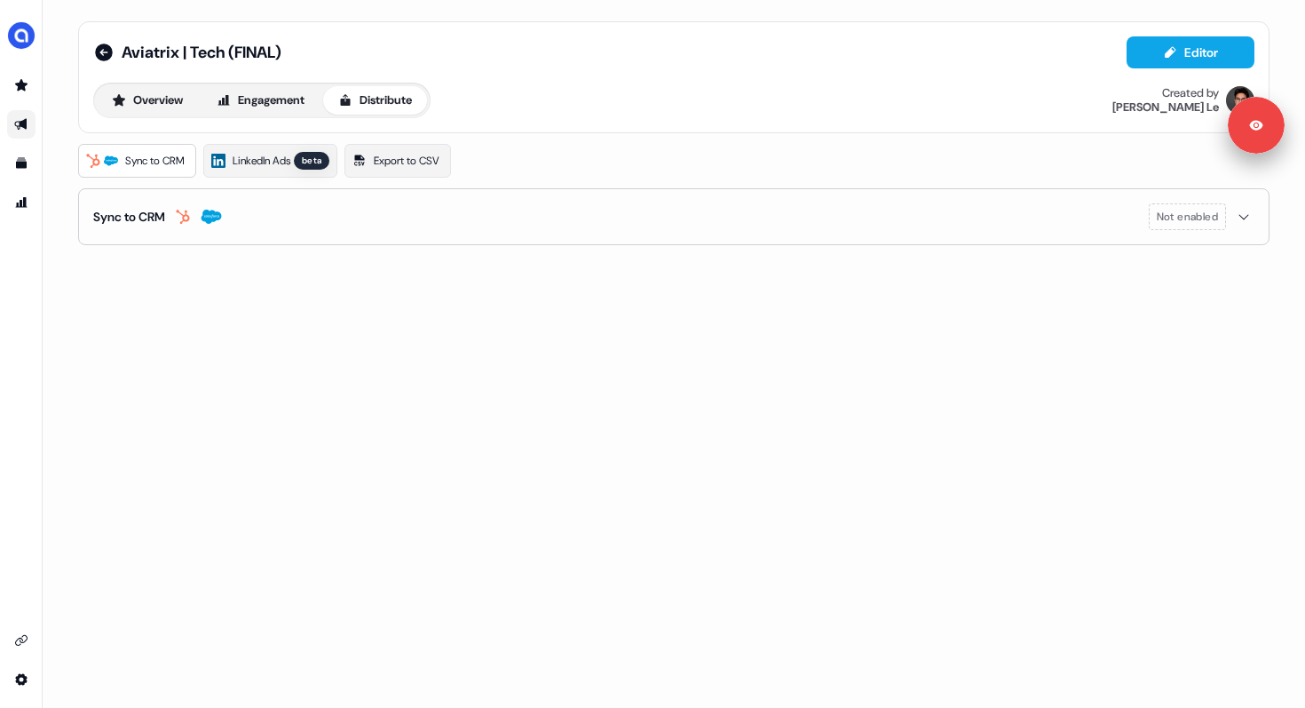
click at [257, 158] on span "LinkedIn Ads" at bounding box center [262, 161] width 58 height 18
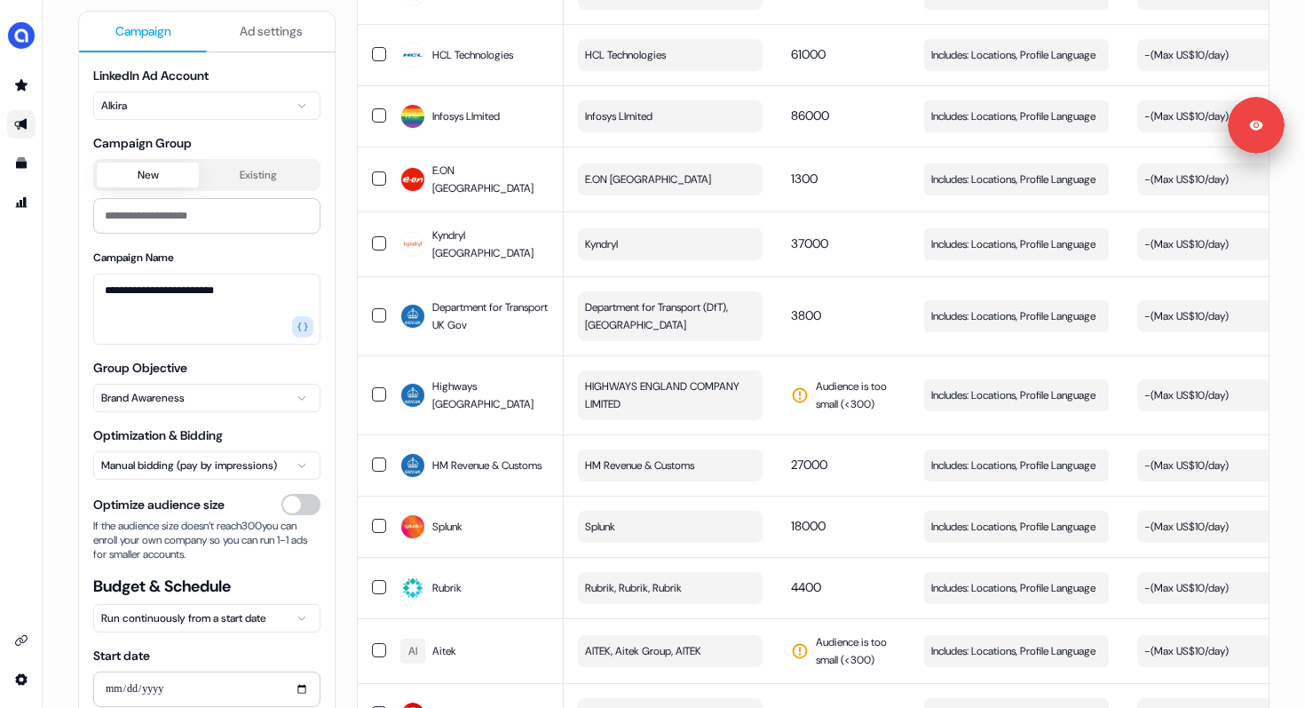
scroll to position [1308, 0]
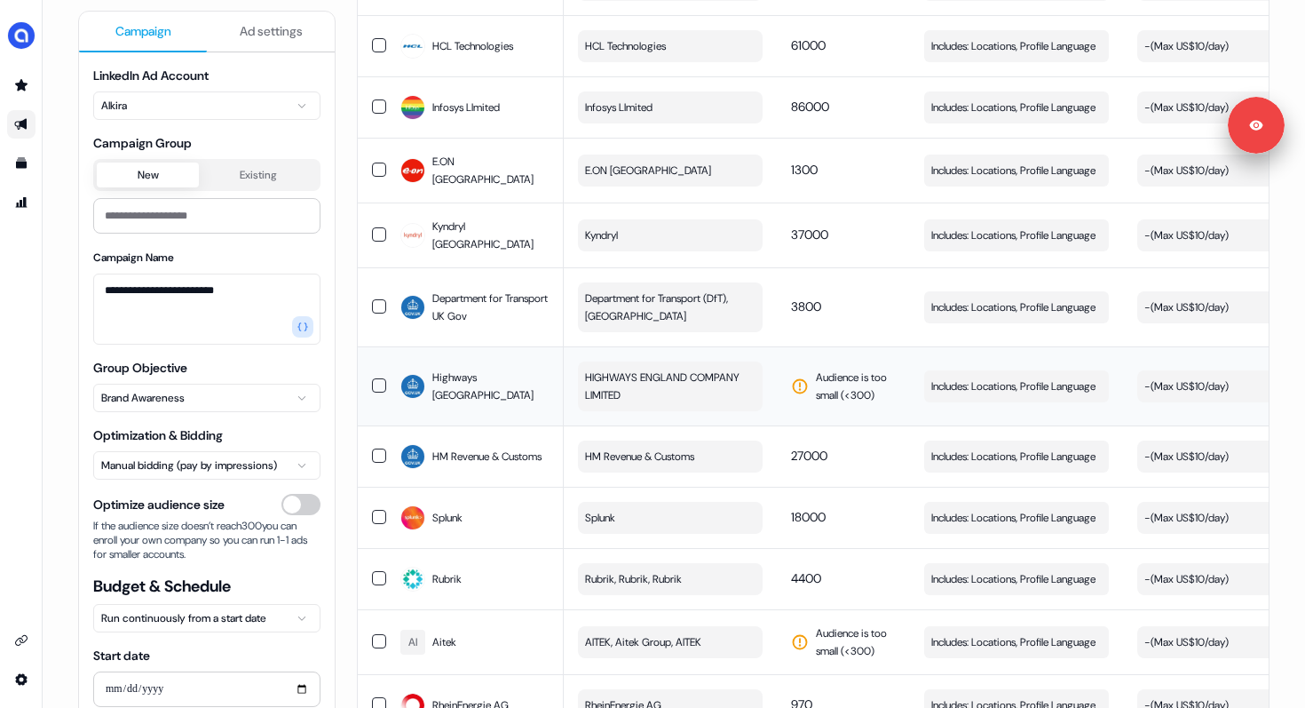
click at [626, 368] on span "HIGHWAYS ENGLAND COMPANY LIMITED" at bounding box center [668, 386] width 167 height 36
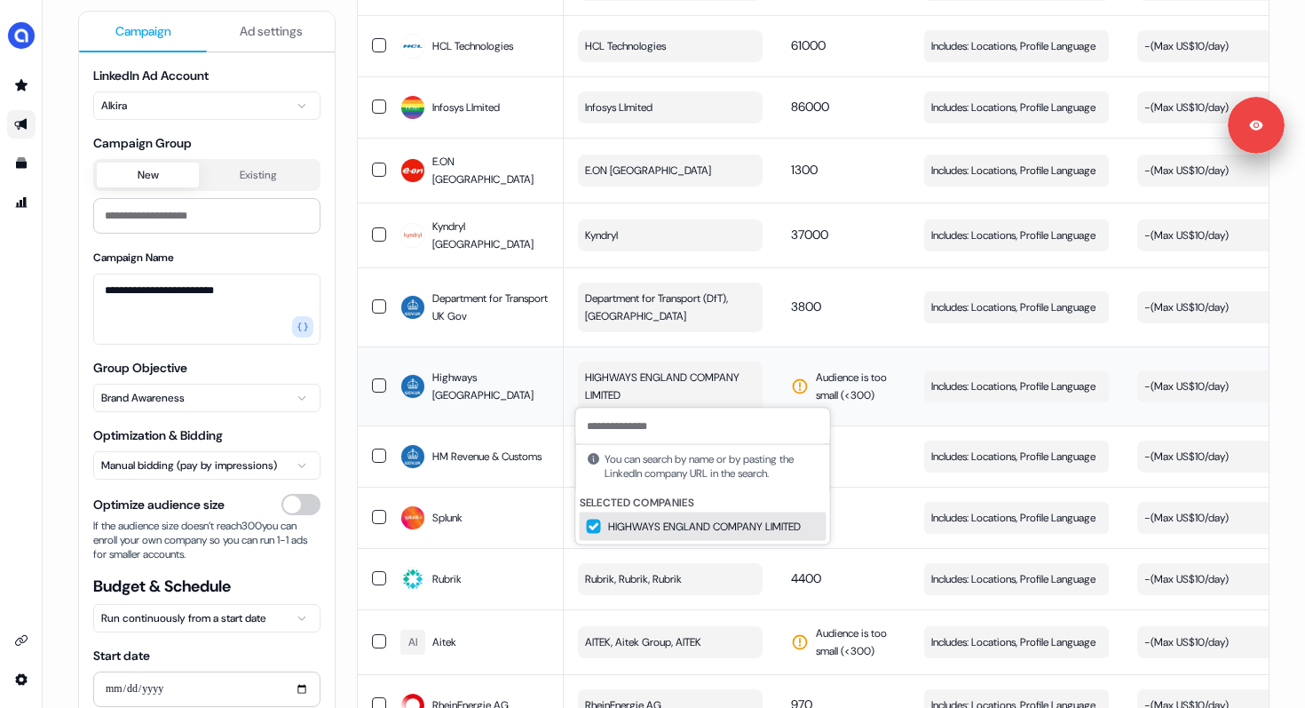
click at [642, 392] on span "HIGHWAYS ENGLAND COMPANY LIMITED" at bounding box center [668, 386] width 167 height 36
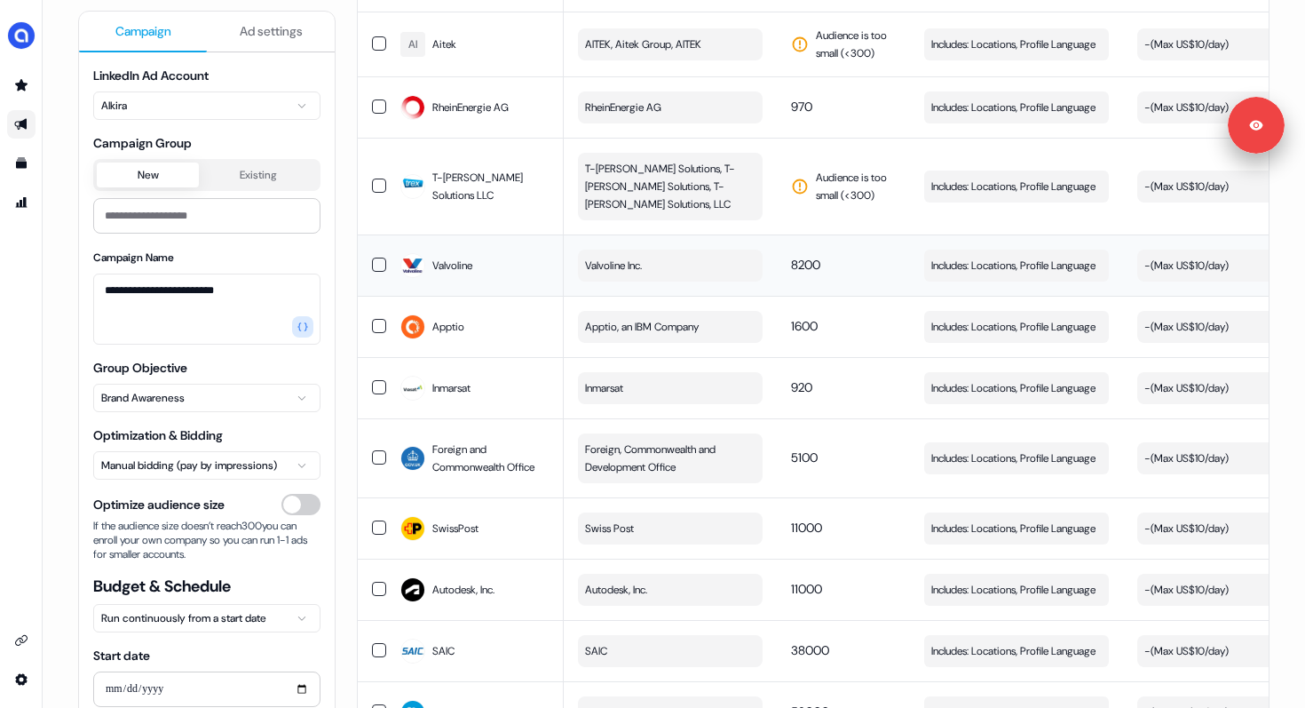
scroll to position [2598, 0]
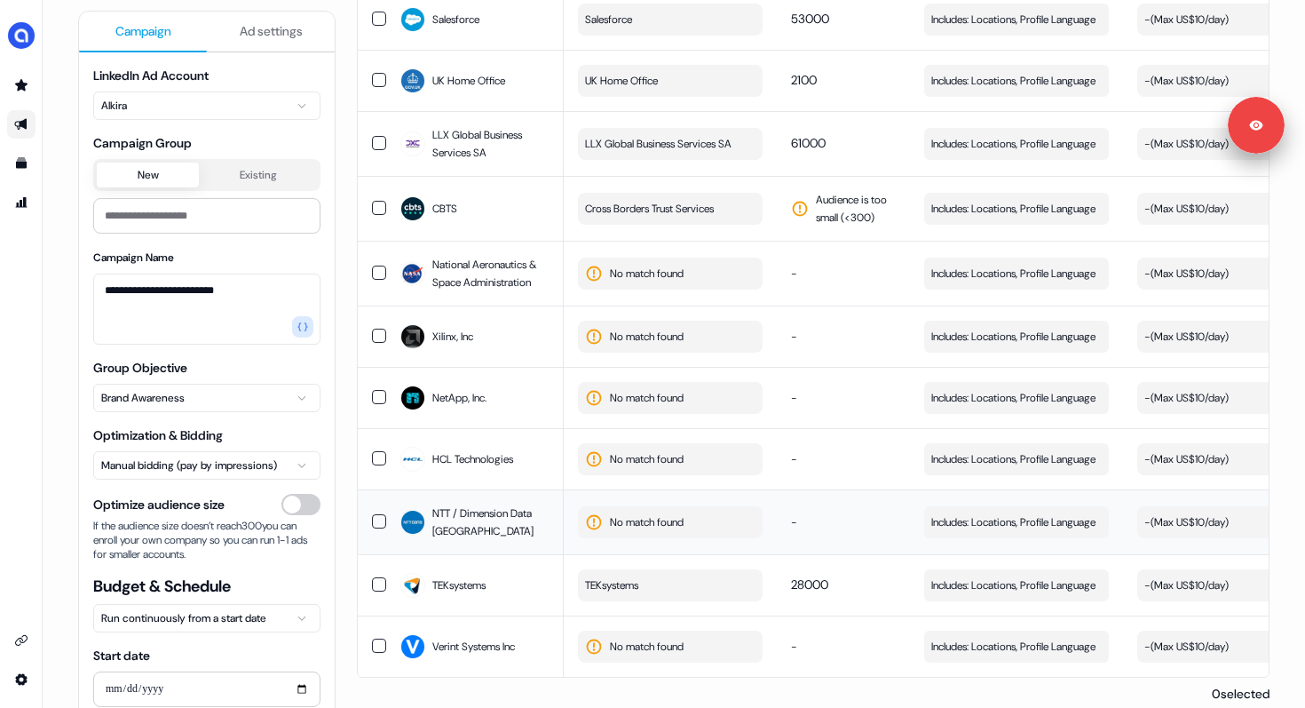
click at [635, 506] on button "No match found" at bounding box center [670, 522] width 185 height 32
type input "***"
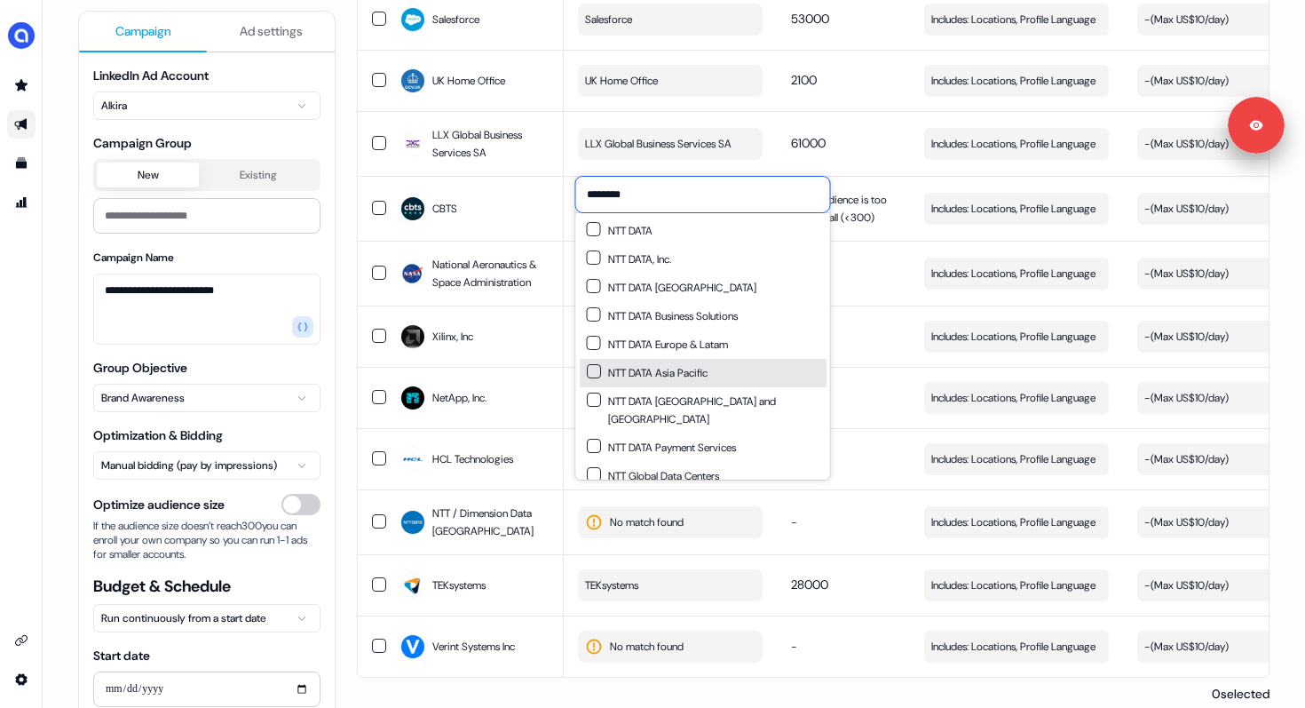
scroll to position [25, 0]
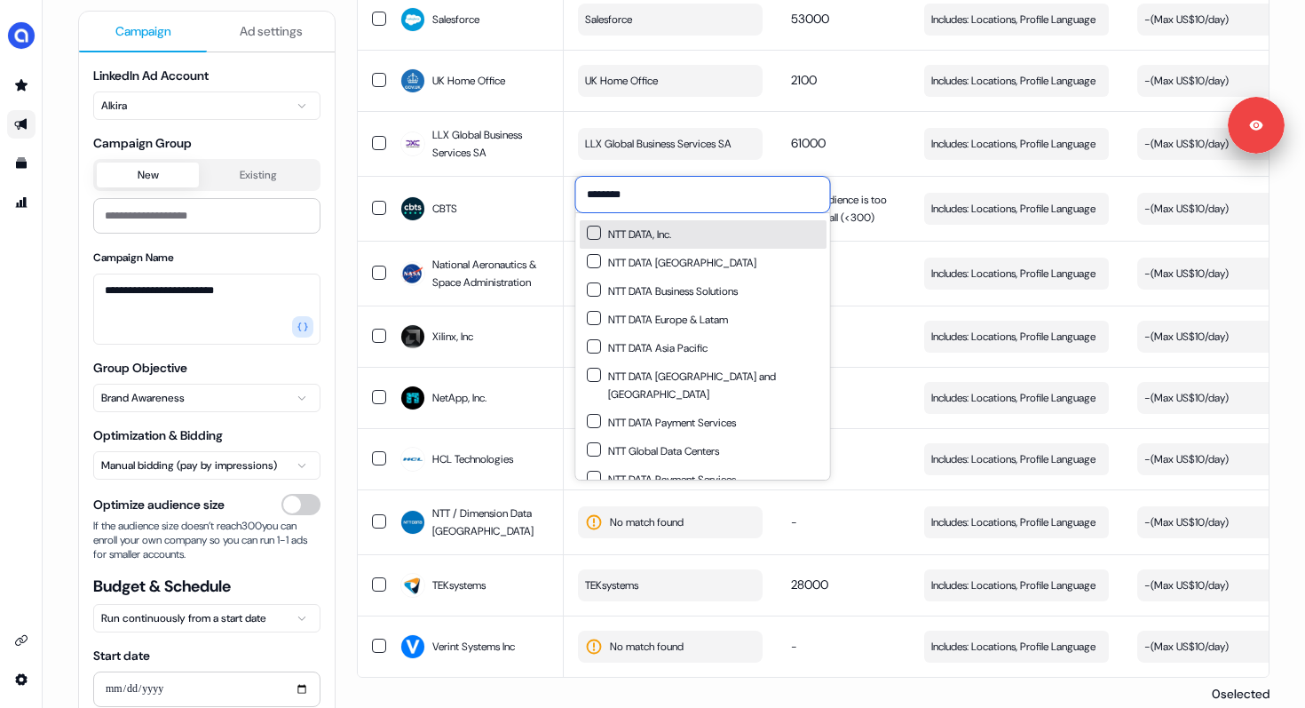
type input "********"
click at [594, 232] on button "Suggestions" at bounding box center [594, 232] width 14 height 14
click at [834, 521] on td "-" at bounding box center [843, 521] width 133 height 65
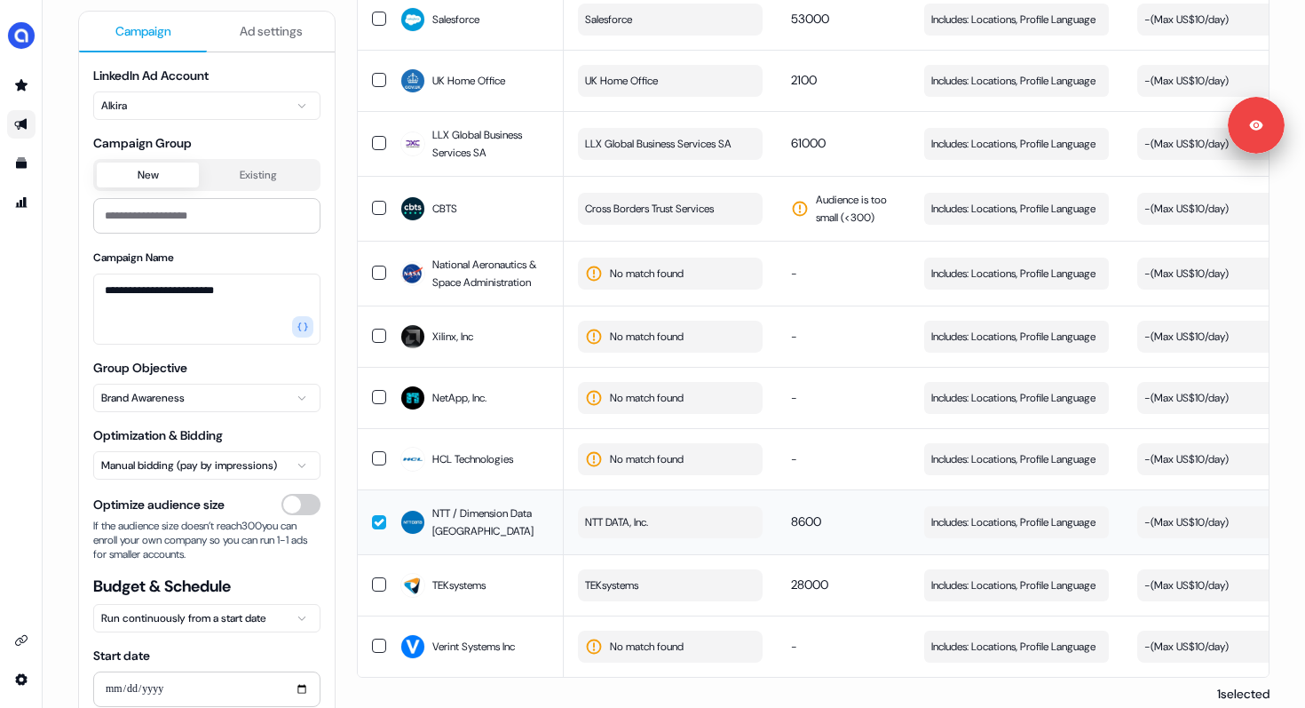
click at [693, 508] on button "NTT DATA, Inc." at bounding box center [670, 522] width 185 height 32
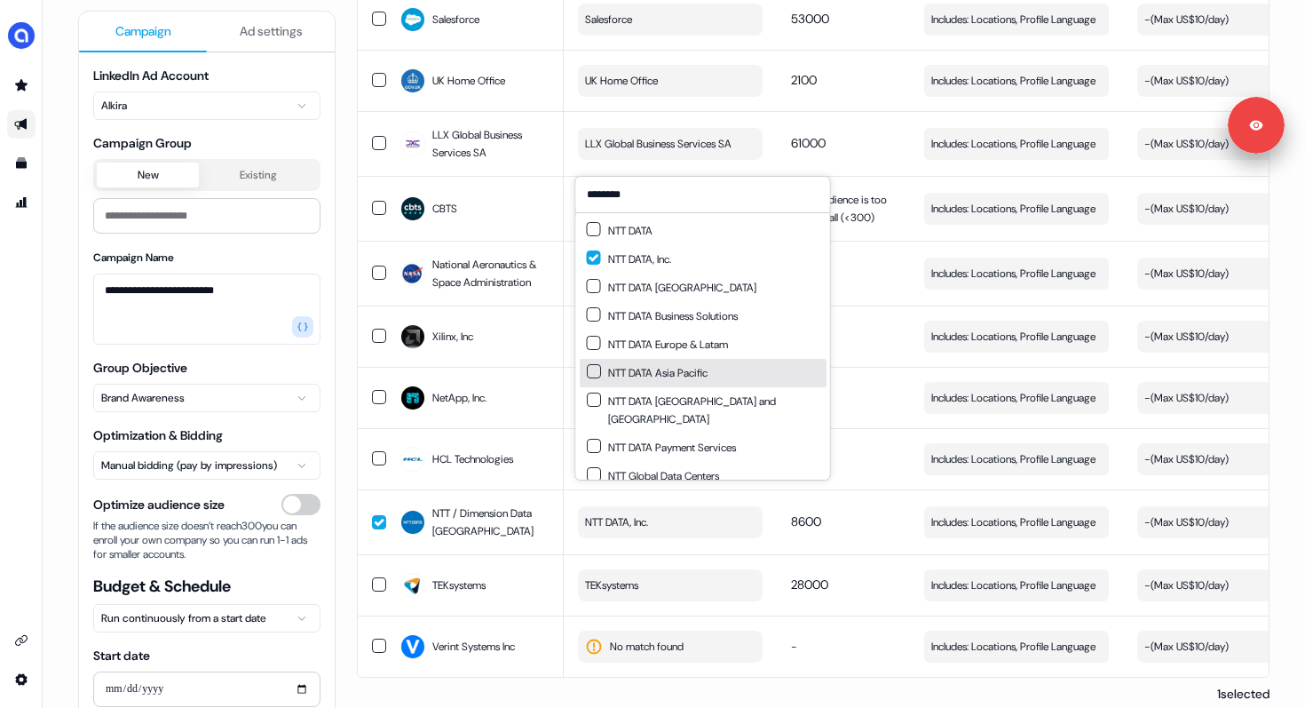
type input "********"
click at [708, 369] on div "NTT DATA Asia Pacific" at bounding box center [647, 373] width 121 height 18
click at [831, 489] on td "8600" at bounding box center [843, 521] width 133 height 65
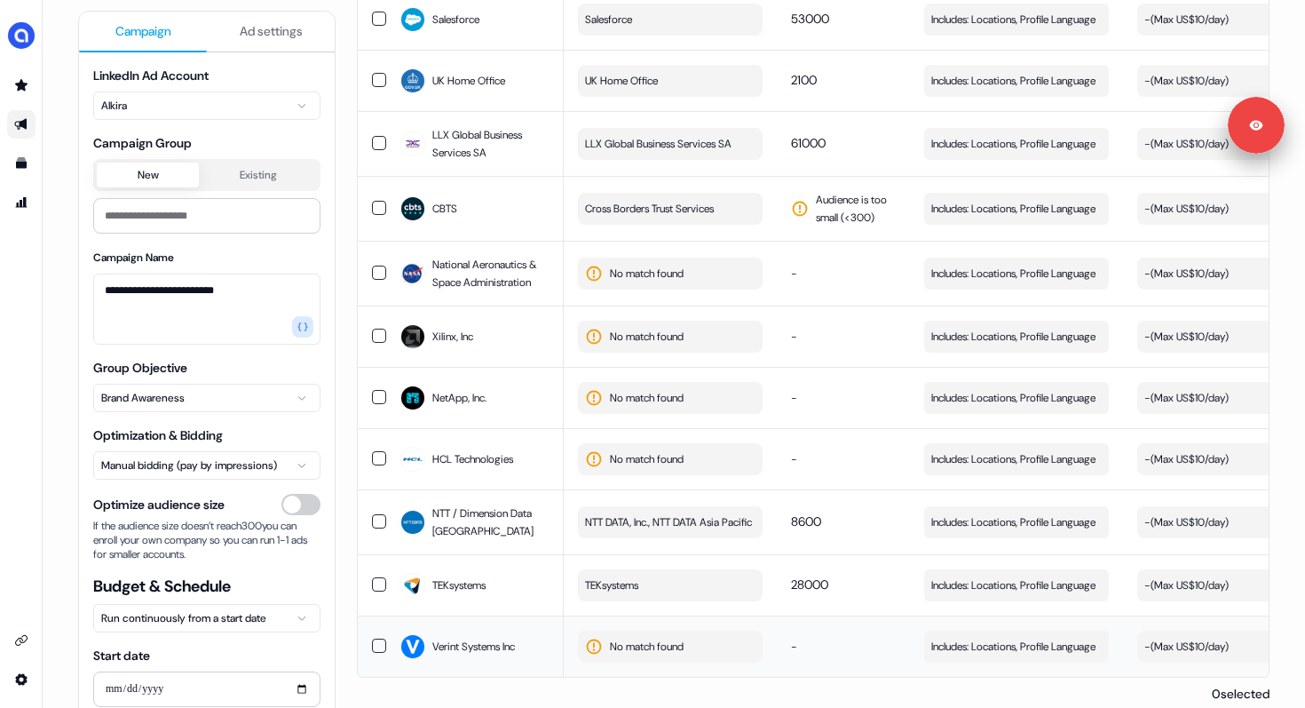
click at [632, 630] on button "No match found" at bounding box center [670, 646] width 185 height 32
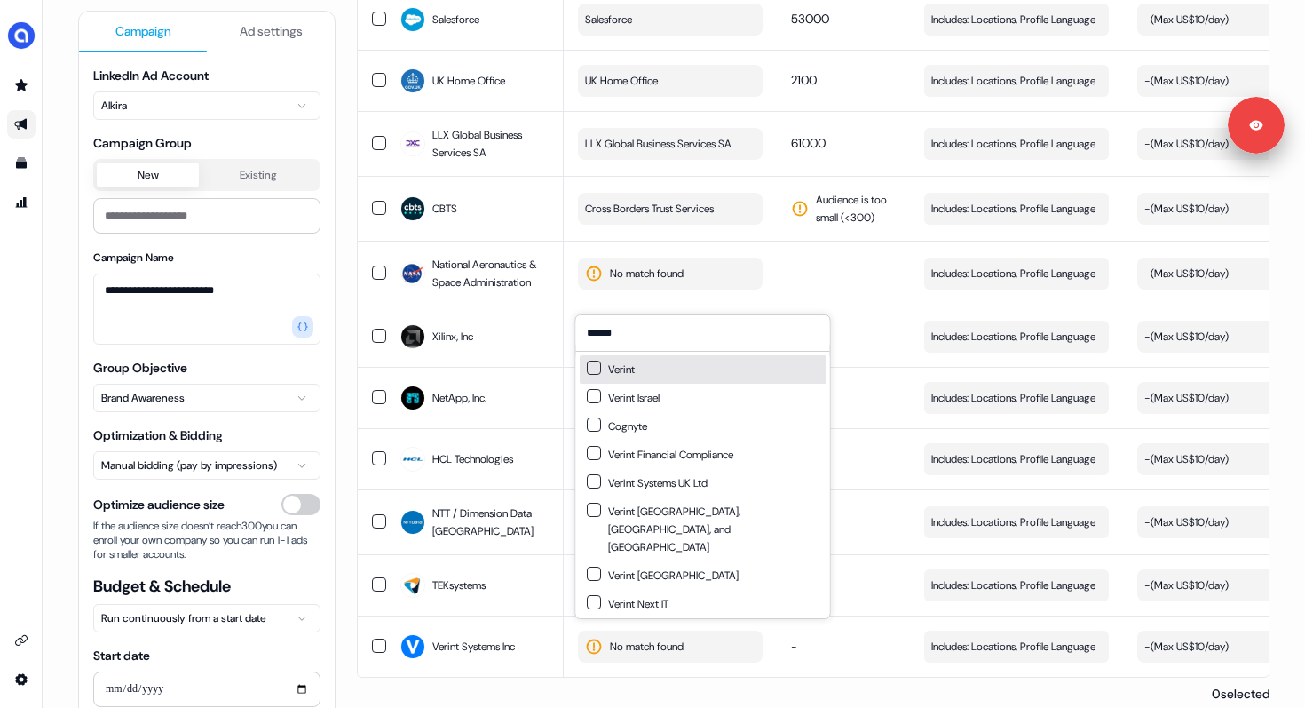
type input "******"
click at [595, 371] on button "Suggestions" at bounding box center [594, 367] width 14 height 14
click at [803, 640] on td "-" at bounding box center [843, 645] width 133 height 61
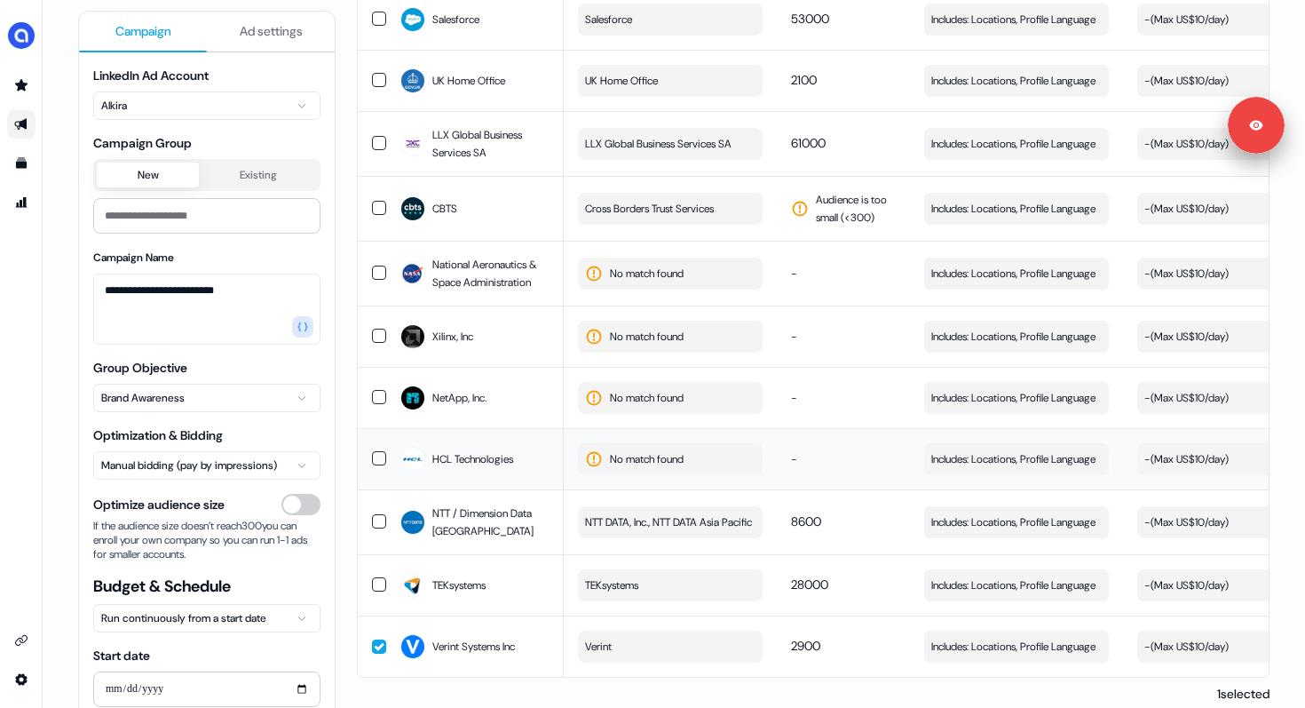
click at [660, 450] on span "No match found" at bounding box center [647, 459] width 74 height 18
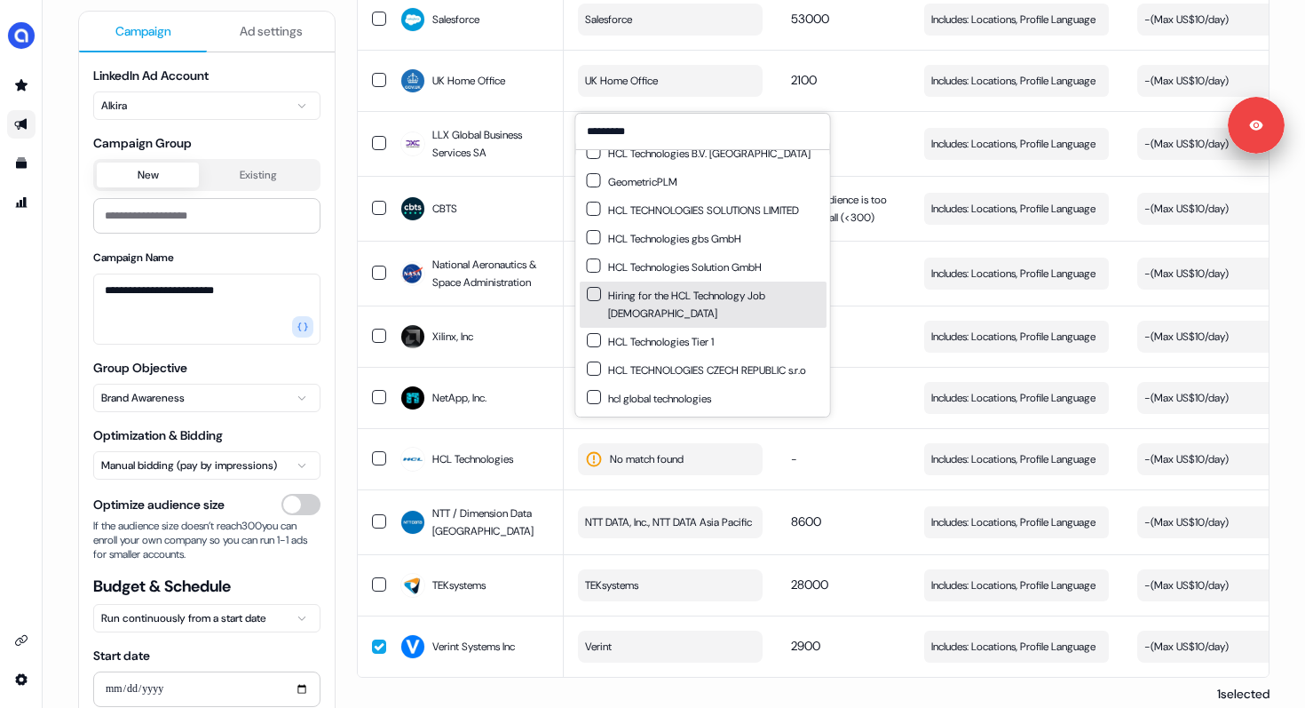
scroll to position [0, 0]
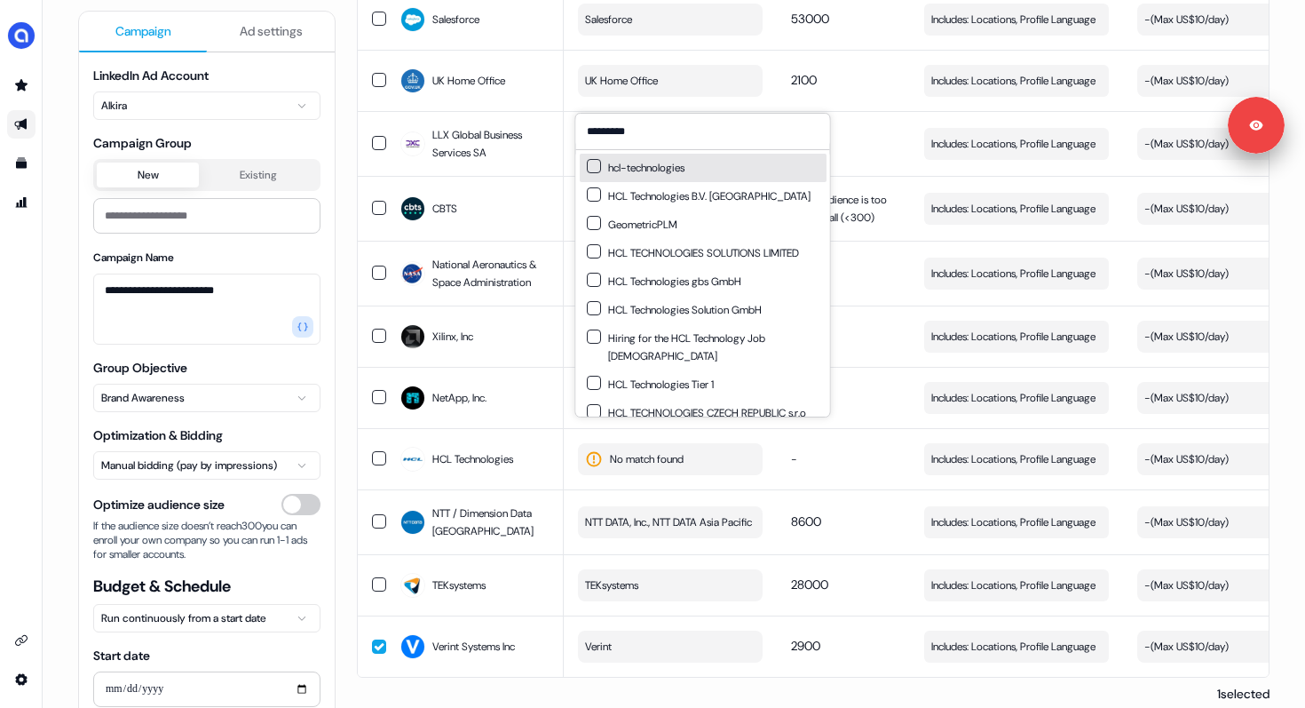
type input "*********"
click at [660, 167] on div "hcl-technologies" at bounding box center [636, 168] width 98 height 18
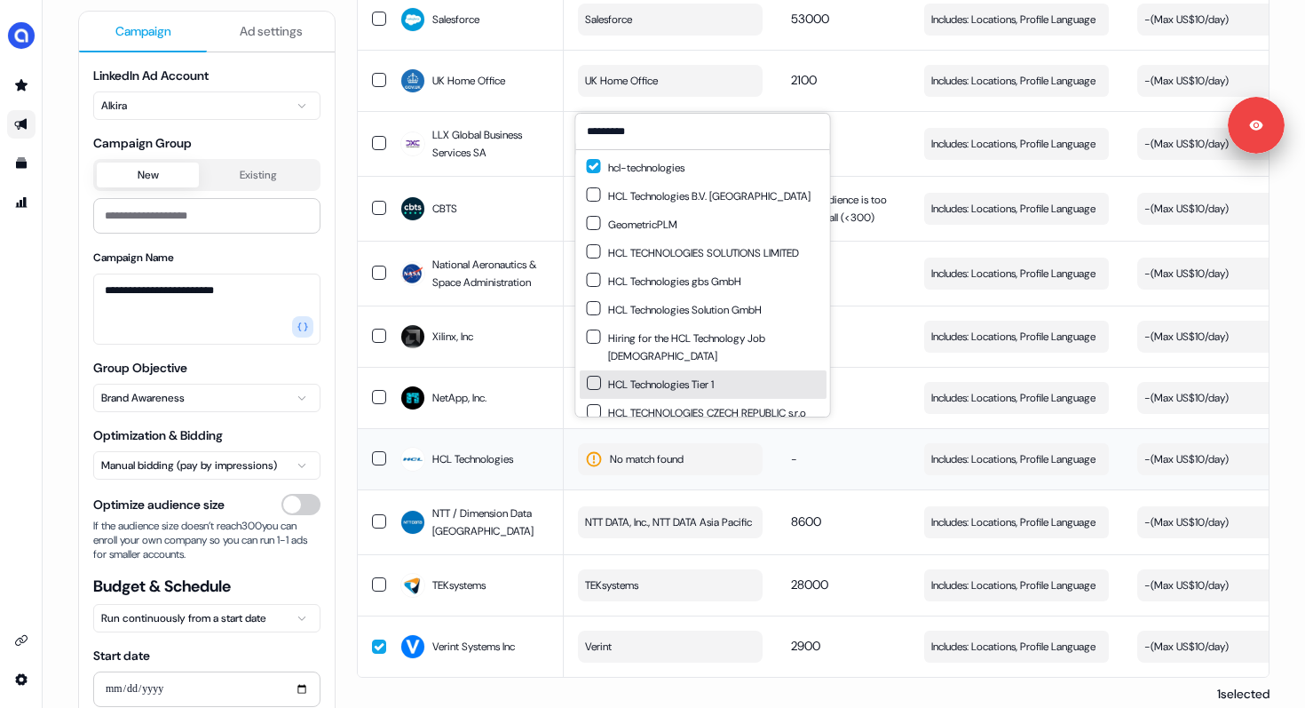
click at [843, 428] on td "-" at bounding box center [843, 458] width 133 height 61
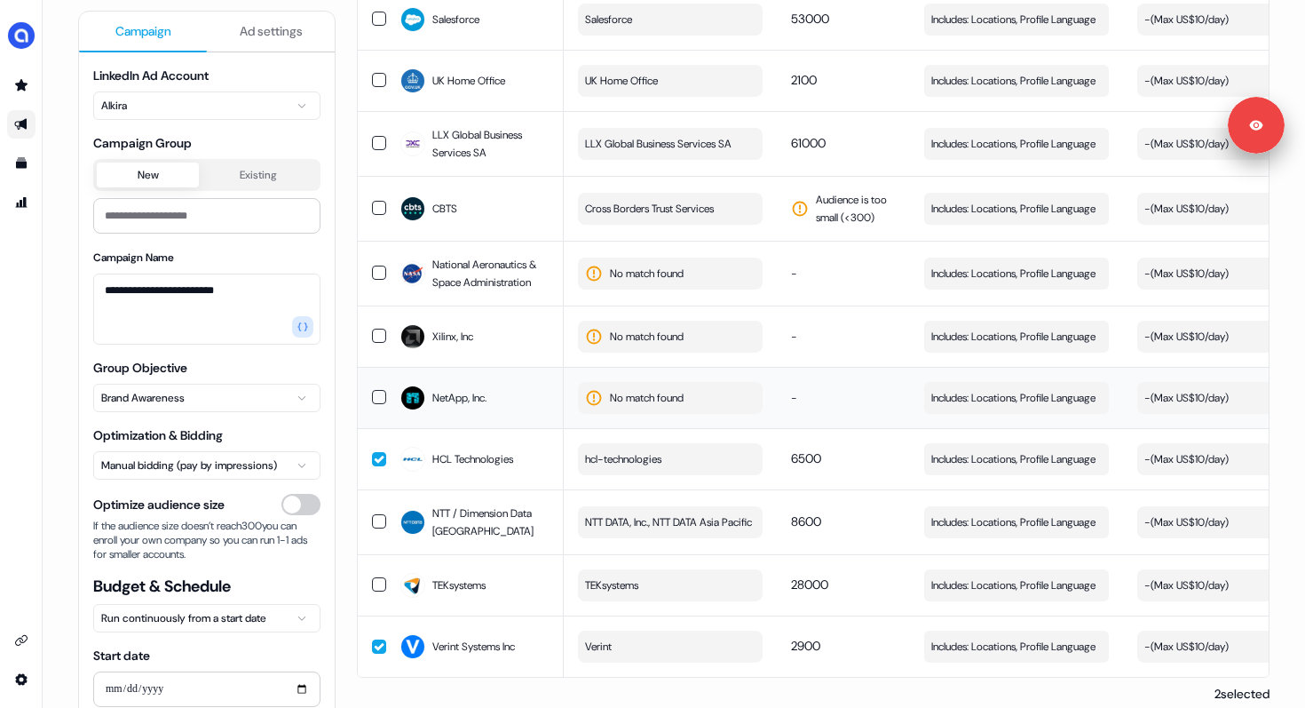
click at [690, 382] on button "No match found" at bounding box center [670, 398] width 185 height 32
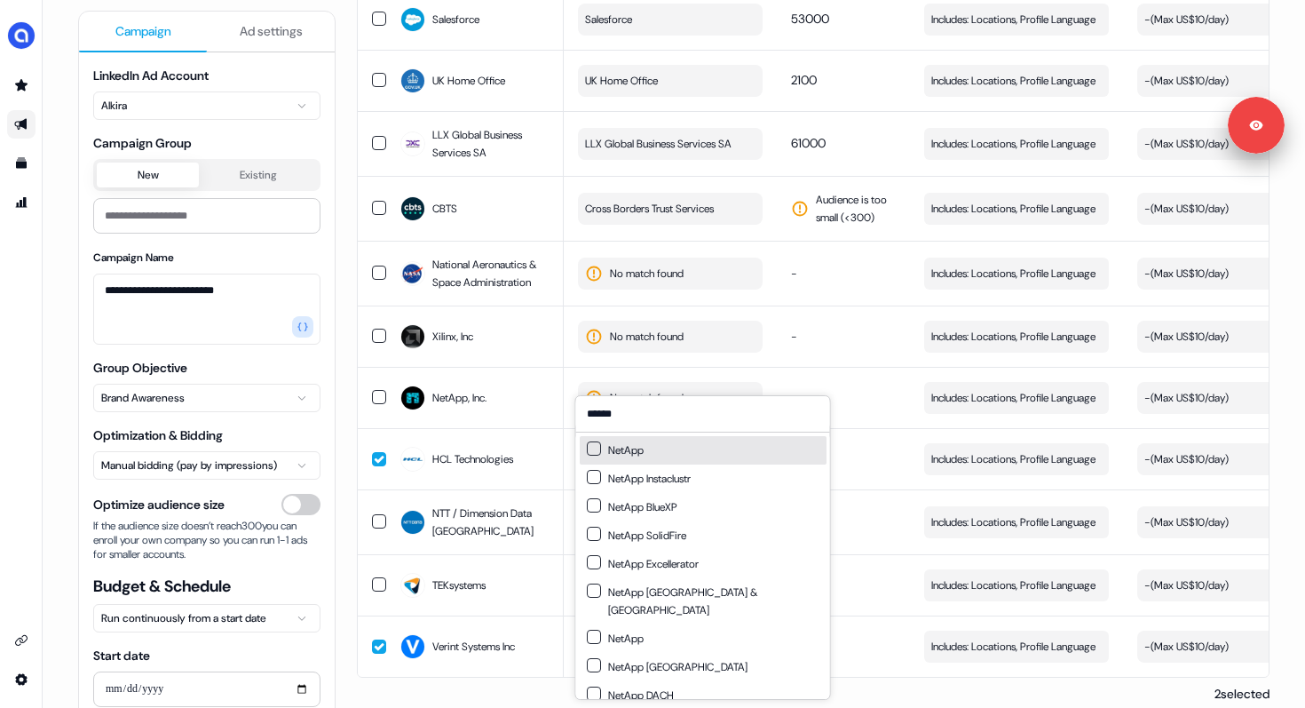
type input "******"
click at [594, 447] on button "Suggestions" at bounding box center [594, 448] width 14 height 14
click at [862, 379] on td "-" at bounding box center [843, 397] width 133 height 61
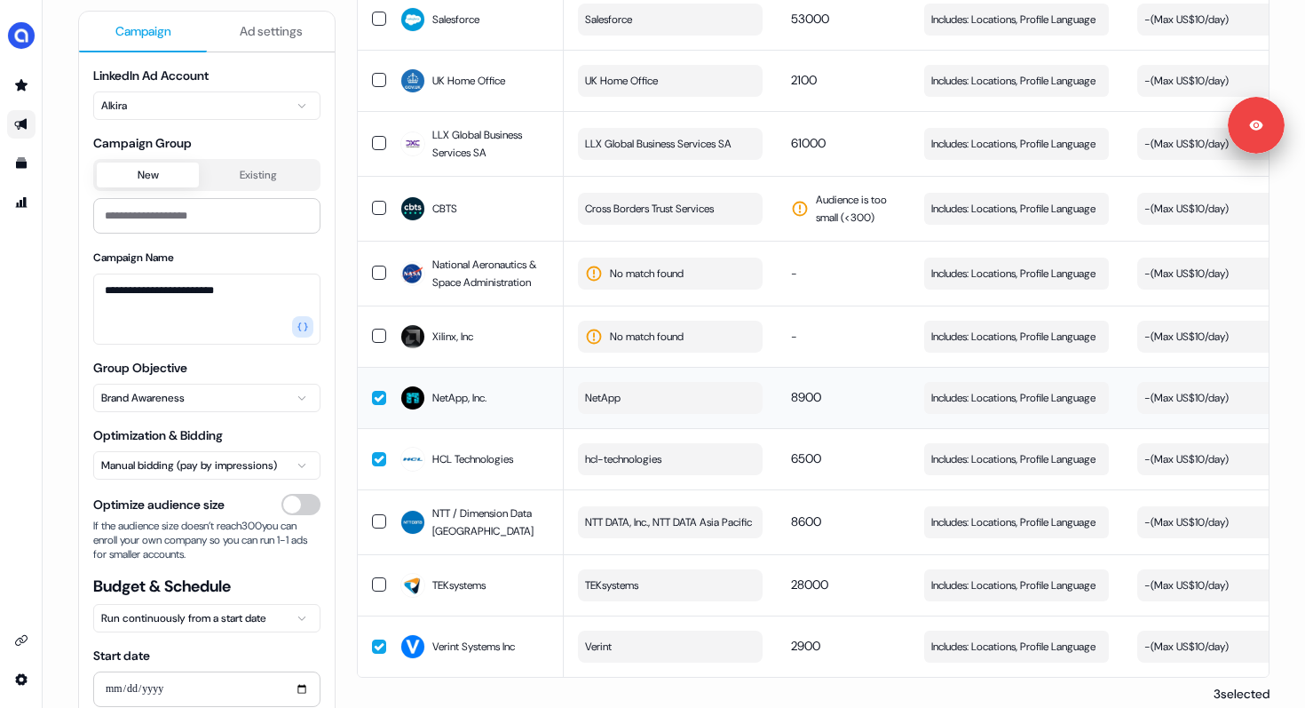
click at [523, 382] on div "NetApp, Inc." at bounding box center [474, 398] width 149 height 32
click at [537, 443] on div "HCL Technologies" at bounding box center [474, 459] width 149 height 32
click at [516, 630] on div "Verint Systems Inc" at bounding box center [474, 646] width 149 height 32
click at [652, 328] on span "No match found" at bounding box center [647, 337] width 74 height 18
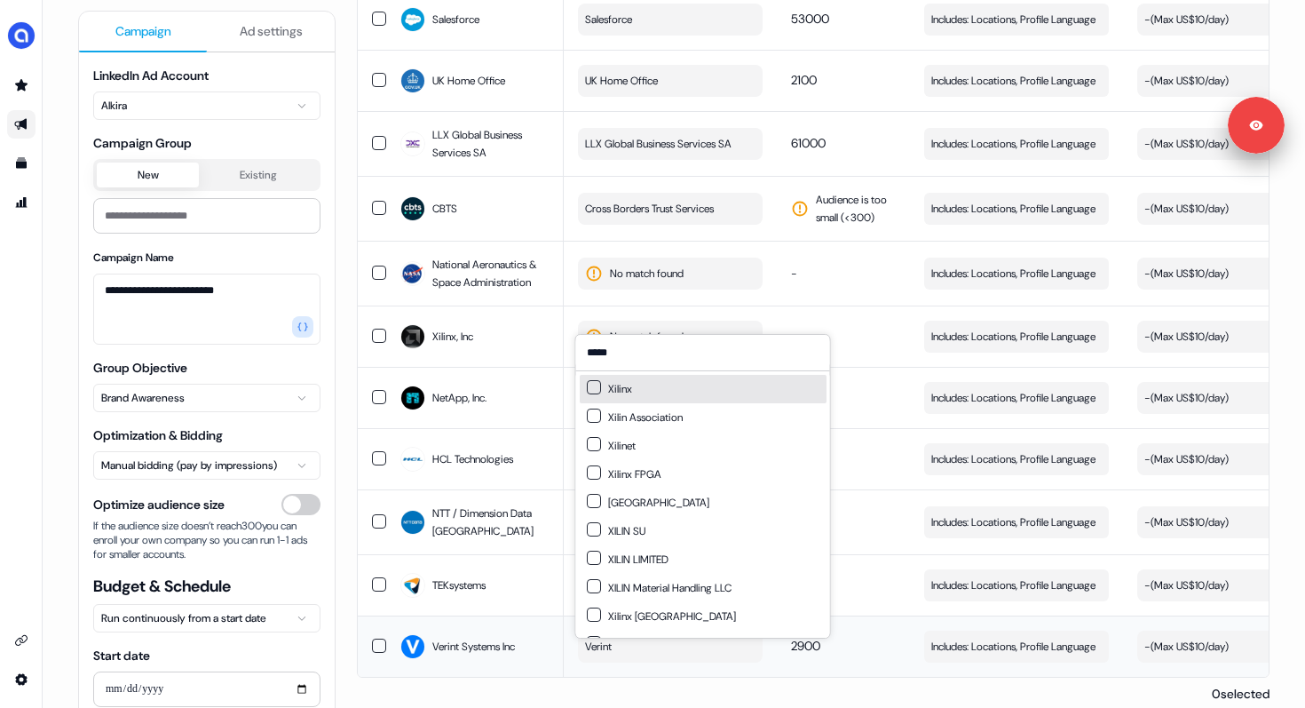
type input "*****"
click at [595, 387] on button "Suggestions" at bounding box center [594, 387] width 14 height 14
click at [814, 316] on td "-" at bounding box center [843, 335] width 133 height 61
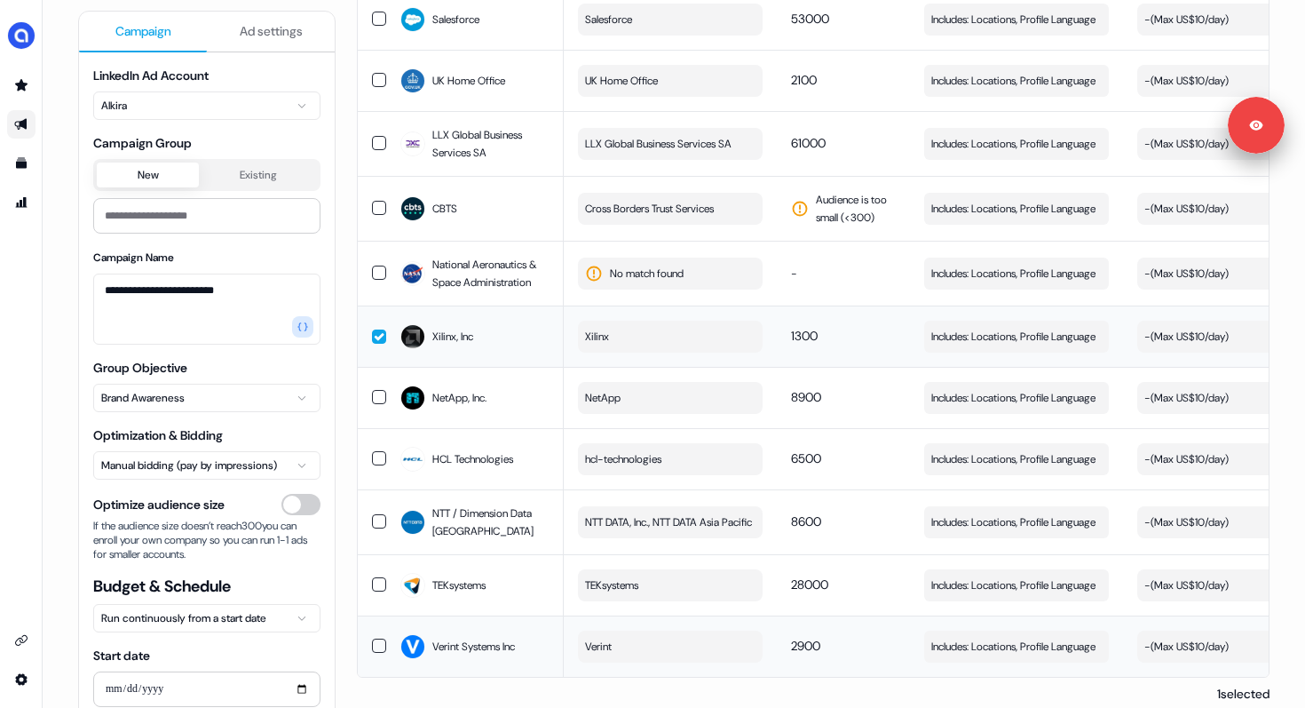
click at [484, 305] on td "Xilinx, Inc" at bounding box center [475, 335] width 178 height 61
click at [679, 265] on span "No match found" at bounding box center [647, 274] width 74 height 18
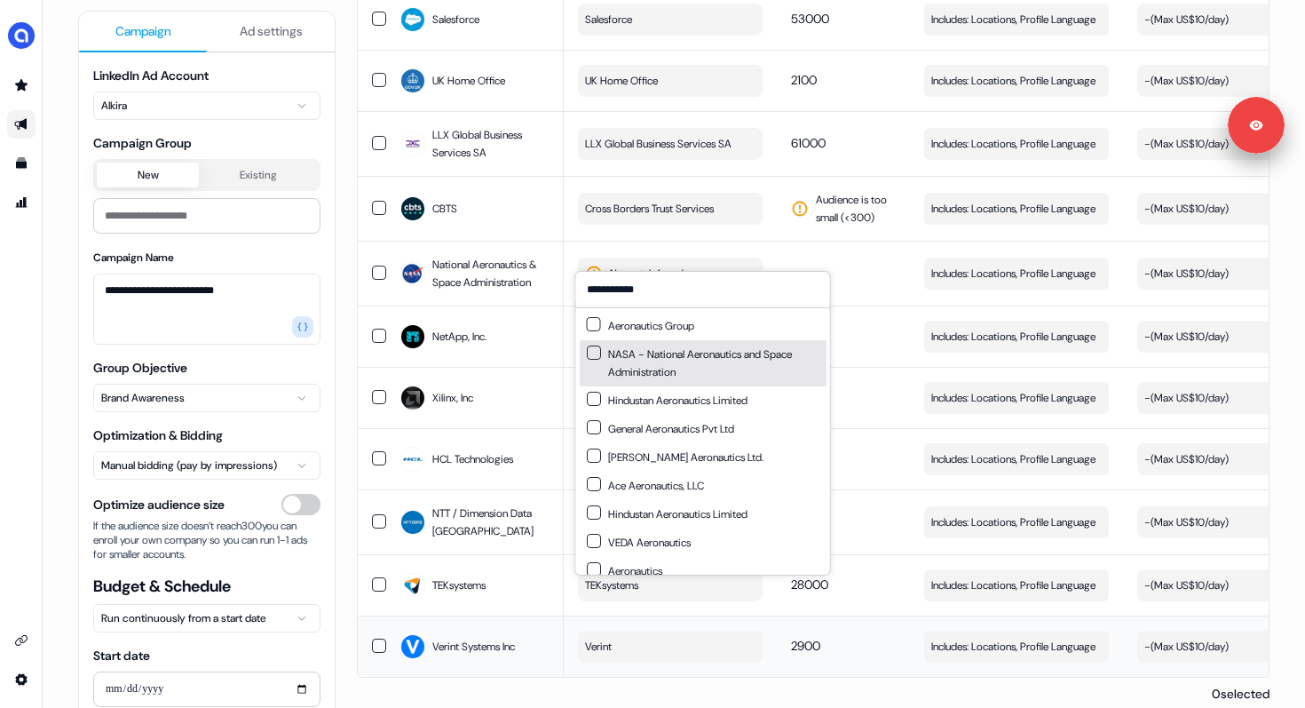
type input "**********"
click at [589, 355] on button "Suggestions" at bounding box center [594, 352] width 14 height 14
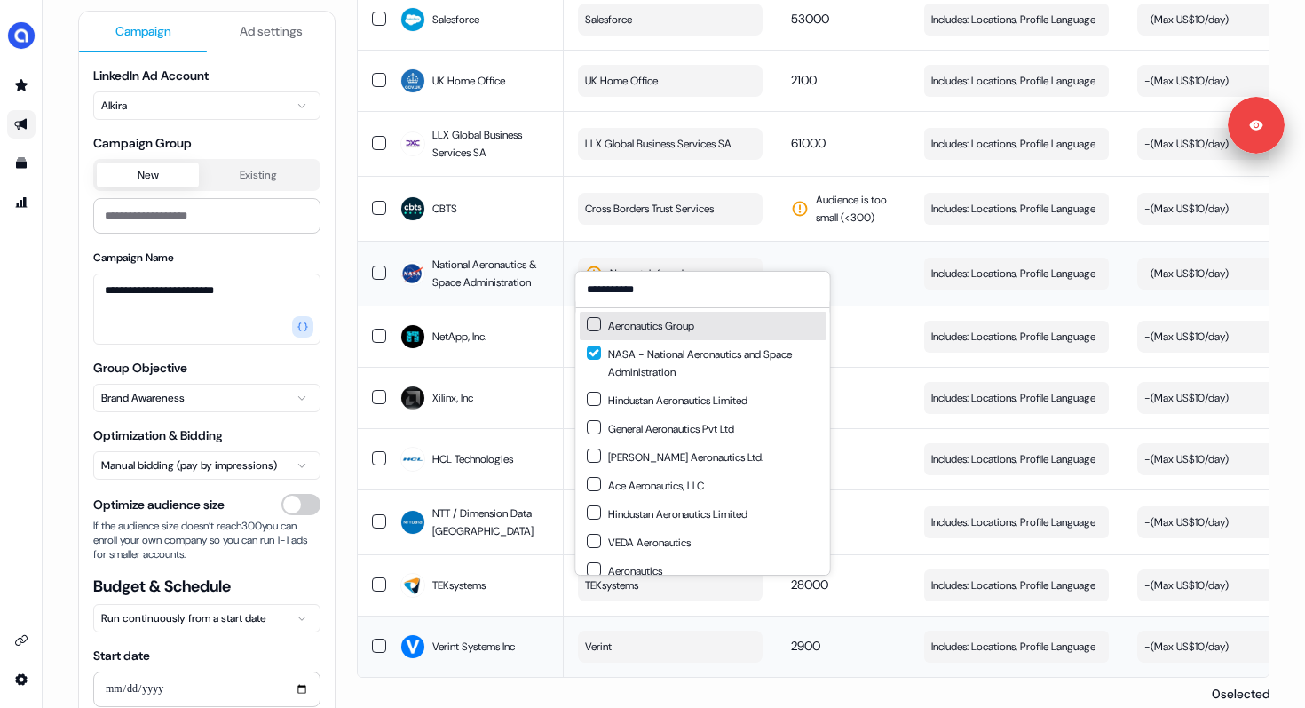
click at [453, 241] on td "National Aeronautics & Space Administration" at bounding box center [475, 273] width 178 height 65
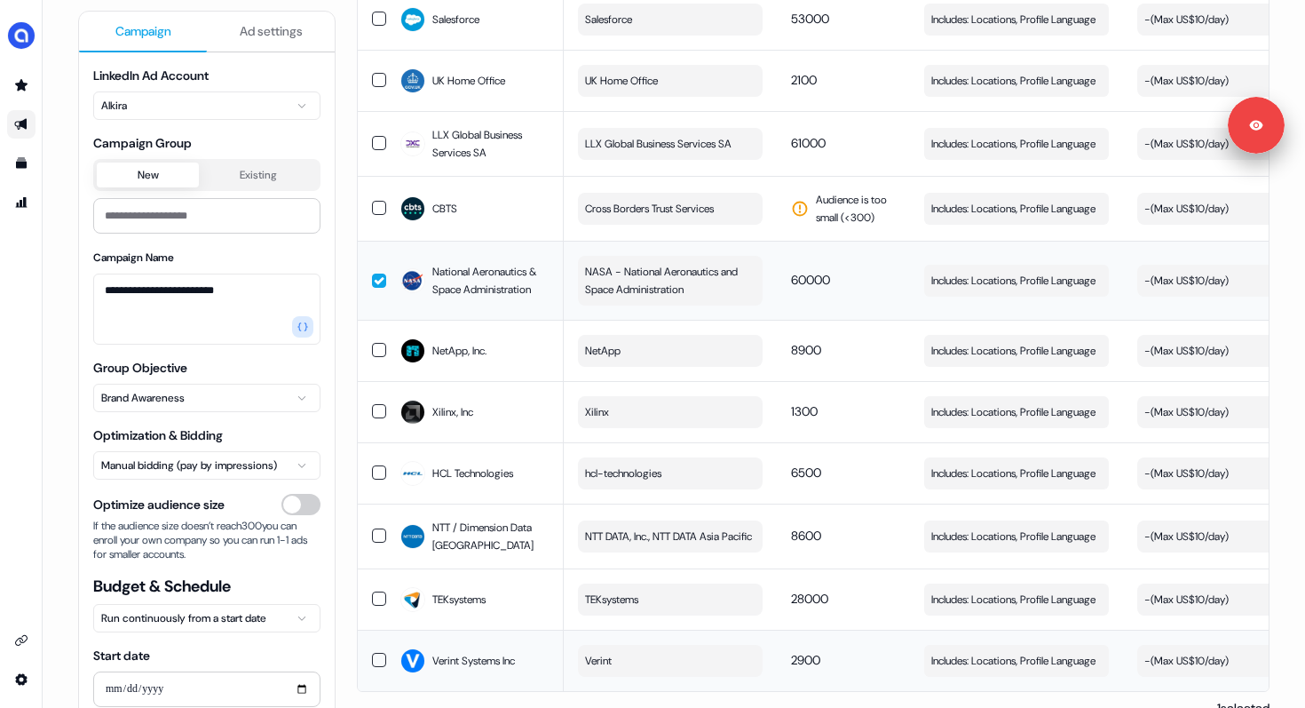
click at [375, 273] on button "button" at bounding box center [379, 280] width 14 height 14
click at [662, 200] on span "Cross Borders Trust Services" at bounding box center [649, 209] width 129 height 18
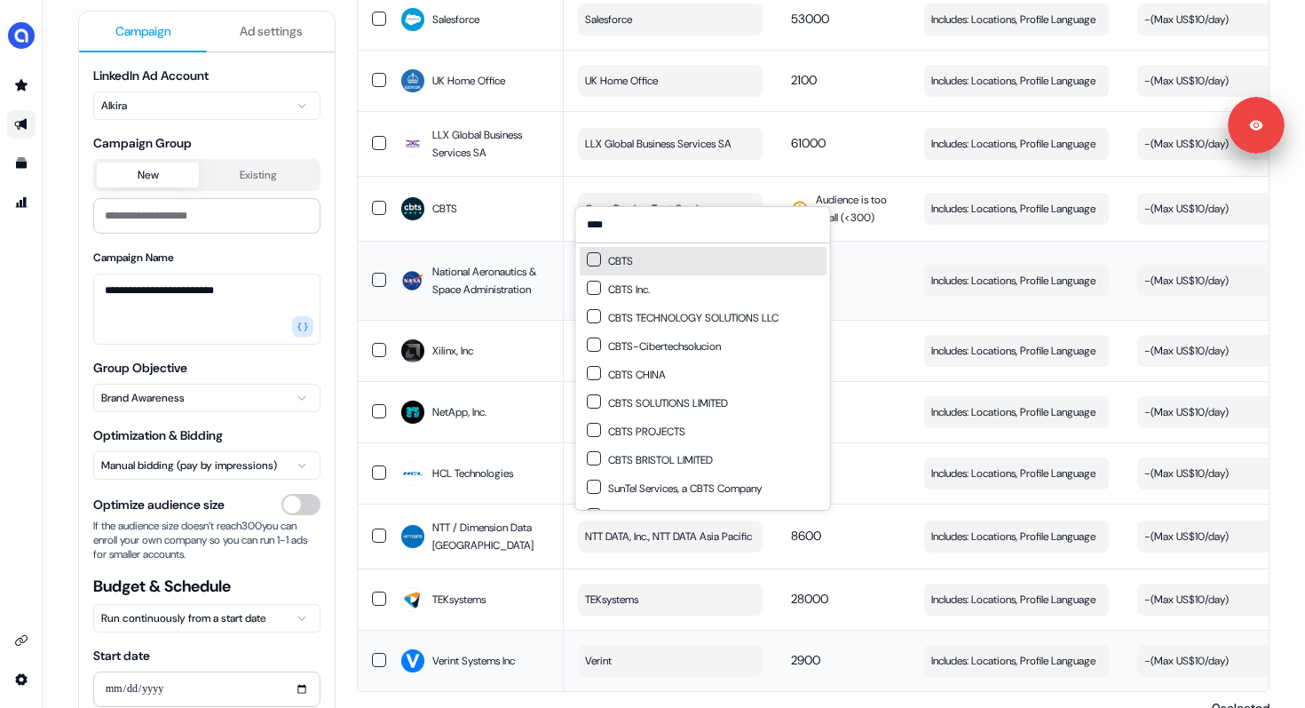
type input "****"
click at [595, 256] on button "Suggestions" at bounding box center [594, 259] width 14 height 14
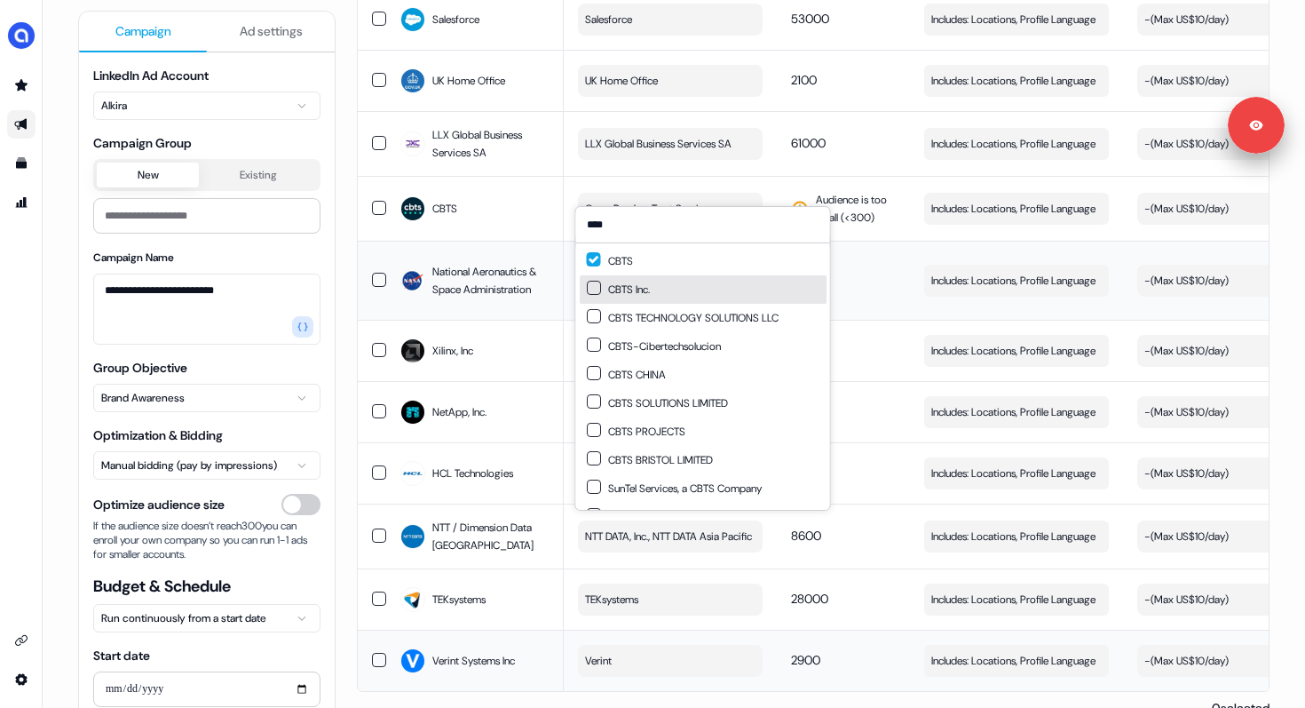
click at [595, 289] on button "Suggestions" at bounding box center [594, 288] width 14 height 14
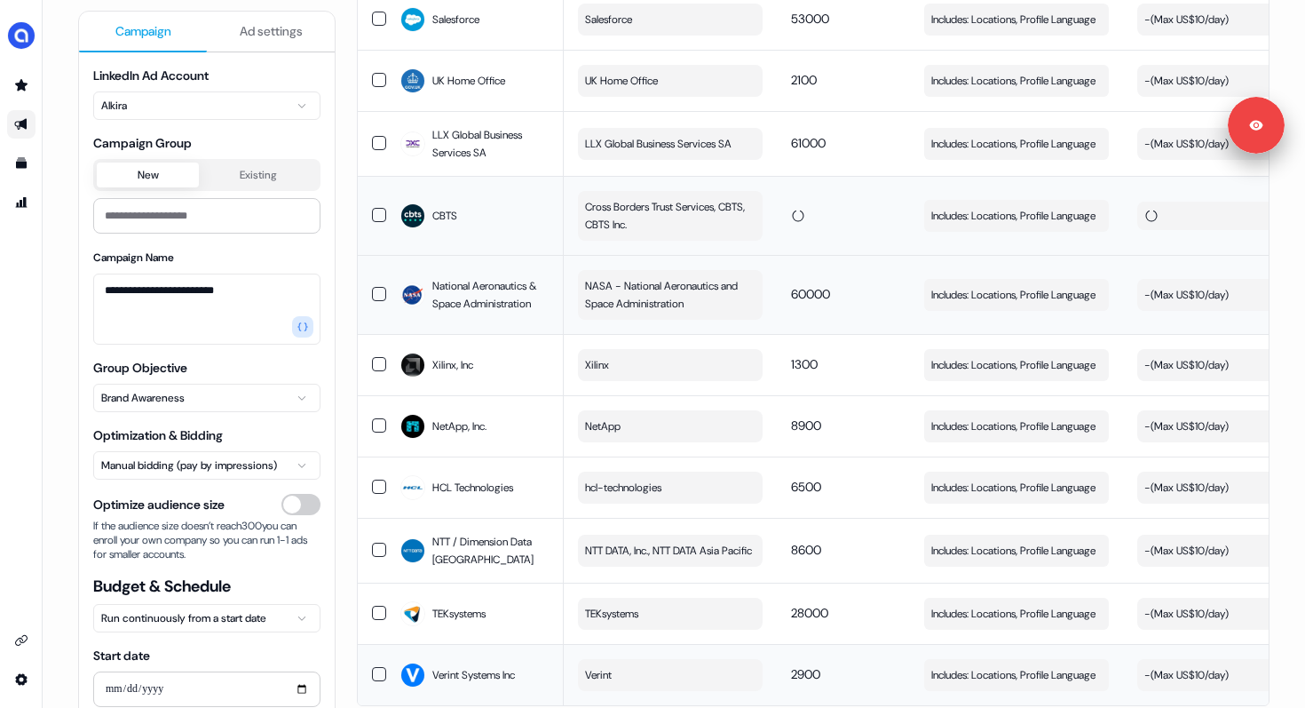
click at [860, 176] on td at bounding box center [843, 215] width 133 height 79
click at [377, 209] on button "button" at bounding box center [379, 216] width 14 height 14
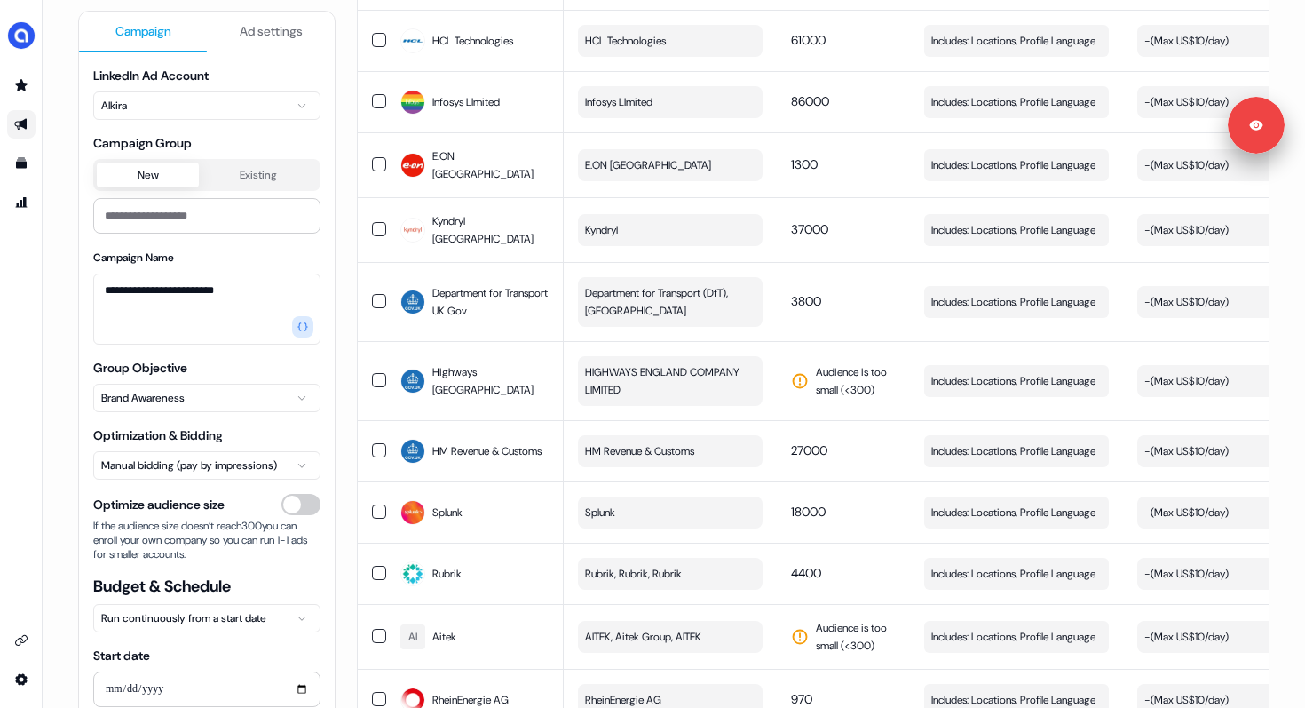
scroll to position [1427, 0]
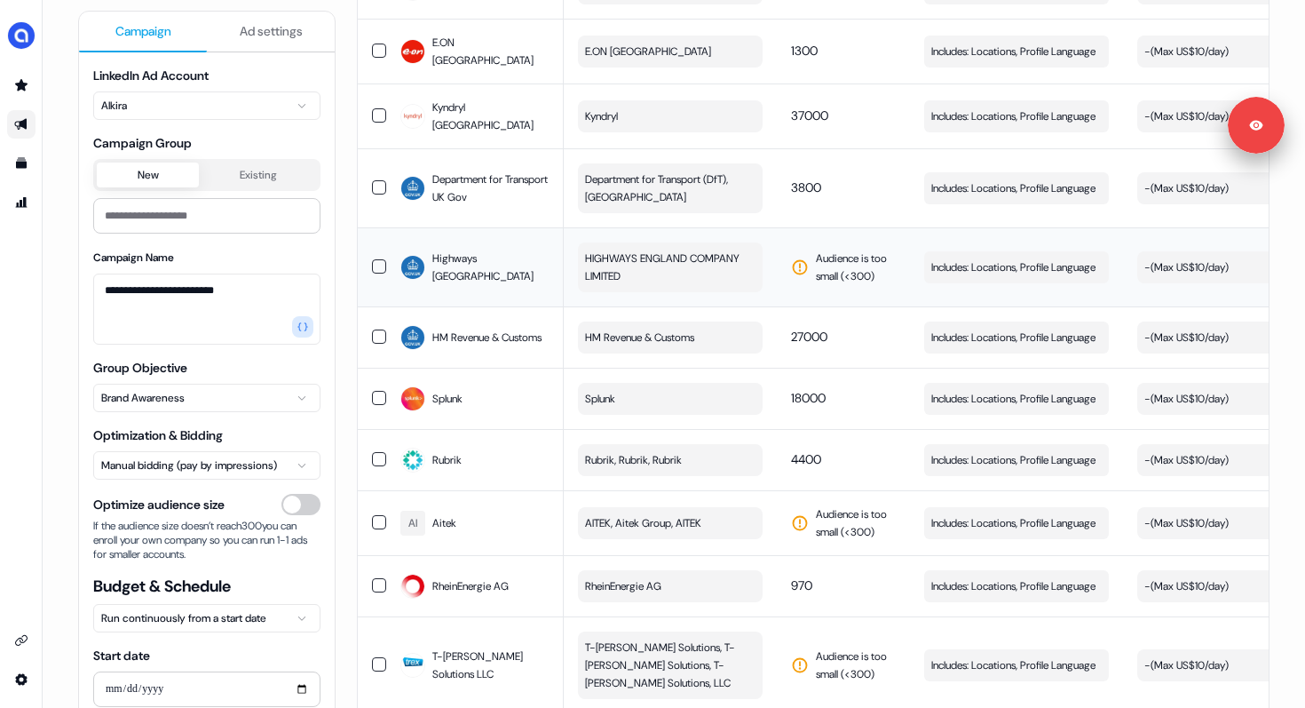
click at [662, 261] on span "HIGHWAYS ENGLAND COMPANY LIMITED" at bounding box center [668, 267] width 167 height 36
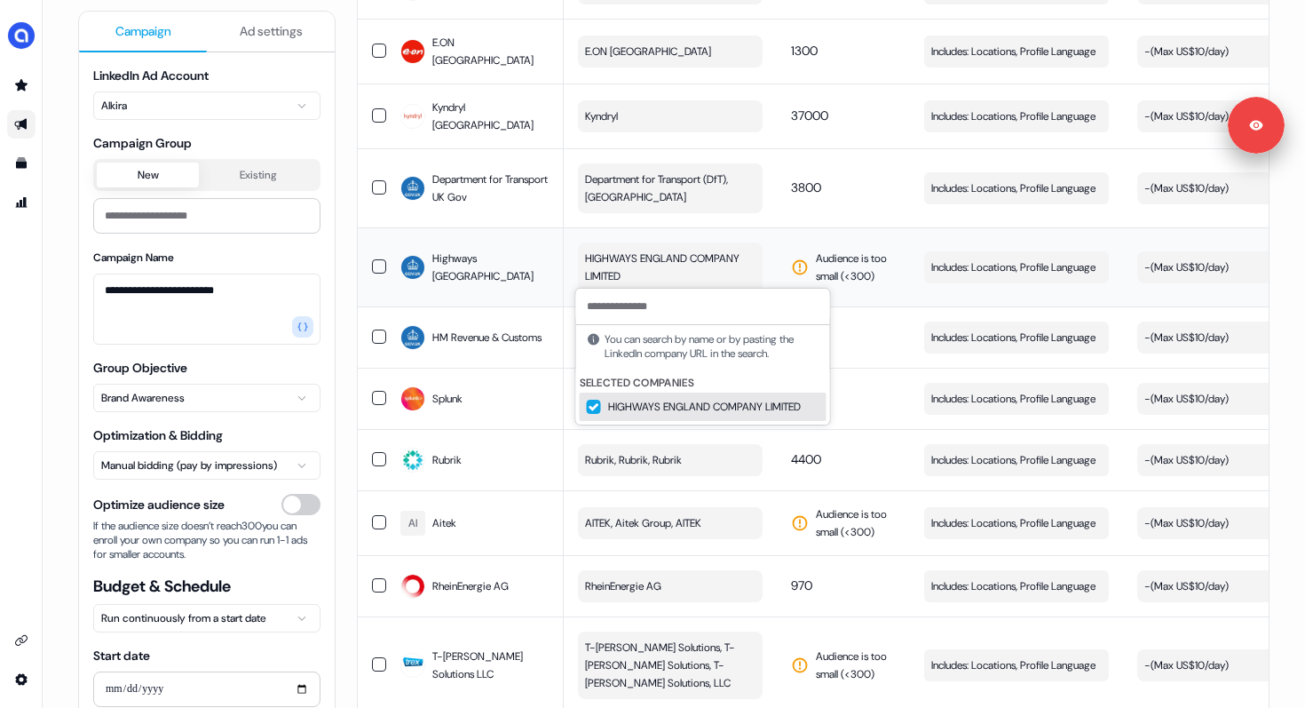
type input "*"
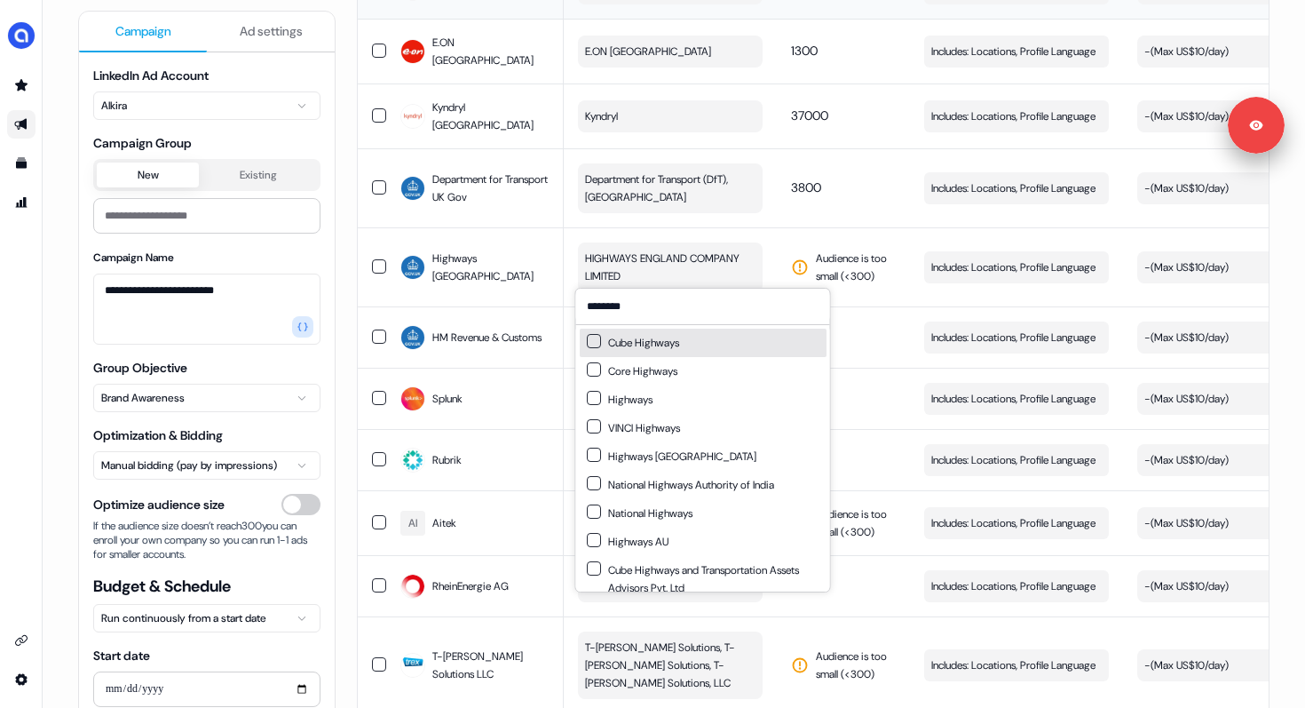
type input "********"
click at [791, 227] on td "Audience is too small (< 300 )" at bounding box center [843, 266] width 133 height 79
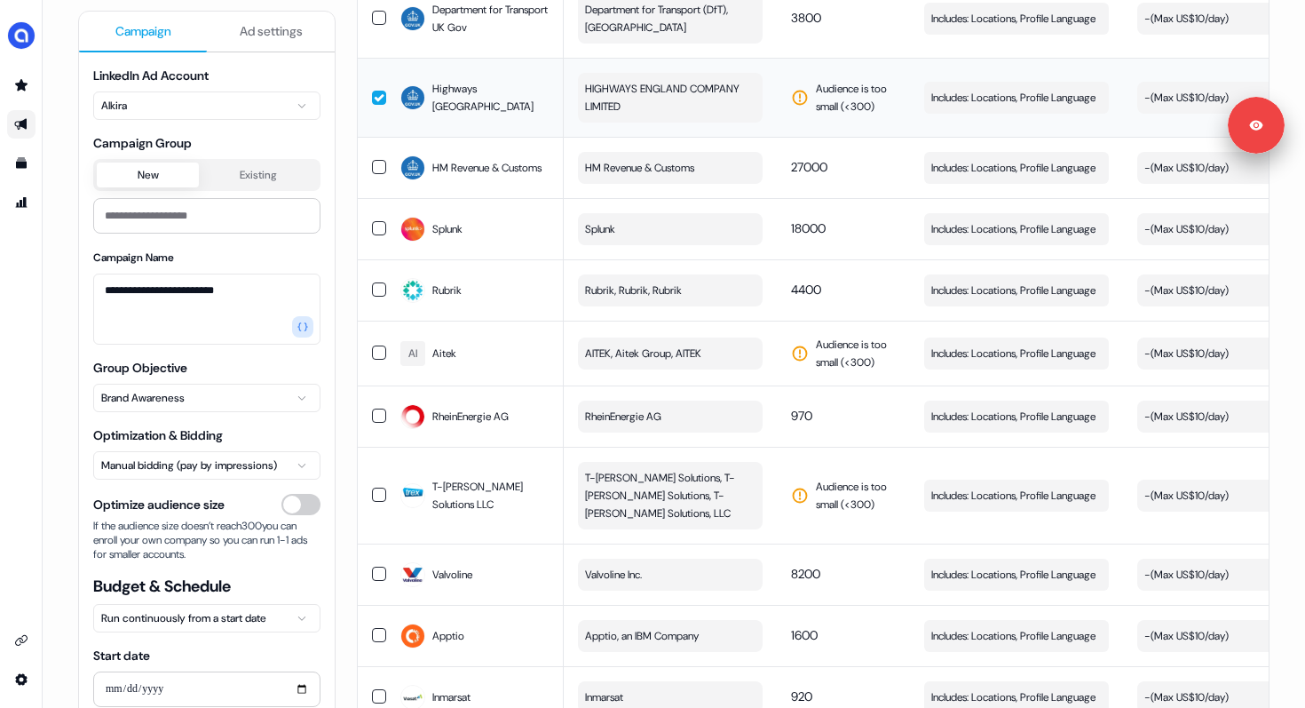
scroll to position [1617, 0]
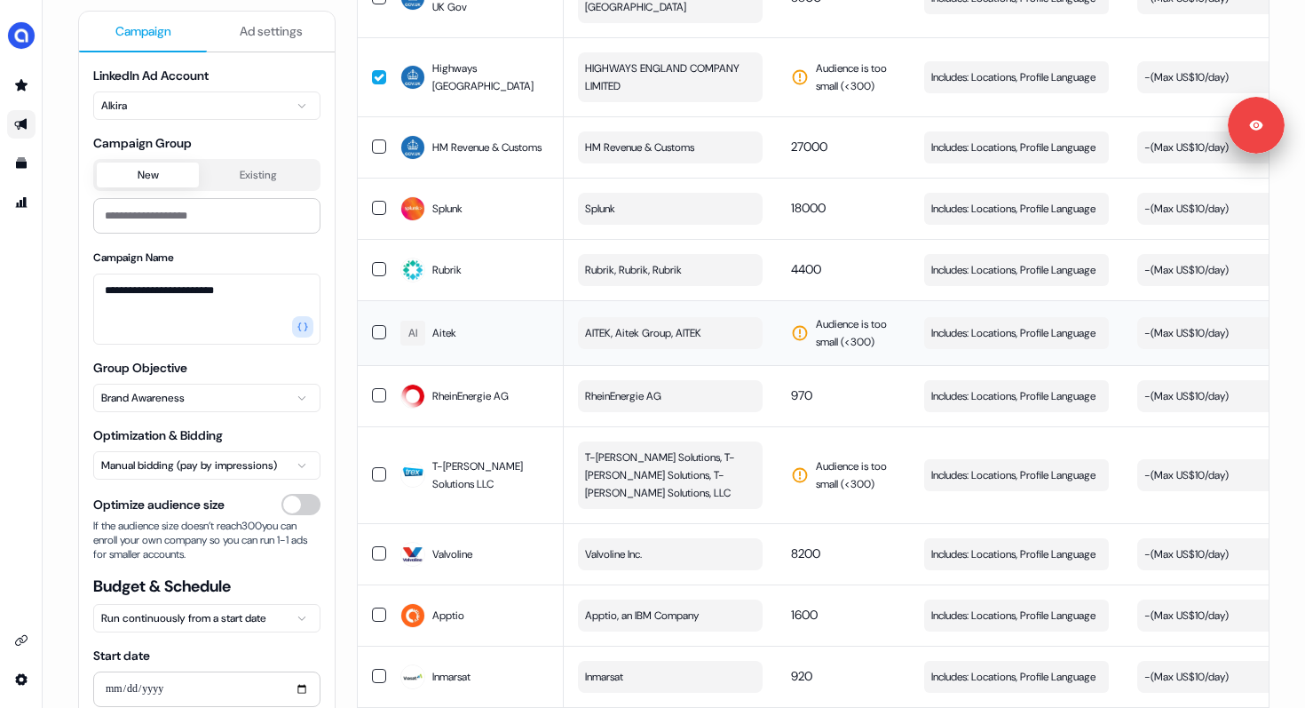
click at [723, 331] on button "AITEK, Aitek Group, AITEK" at bounding box center [670, 333] width 185 height 32
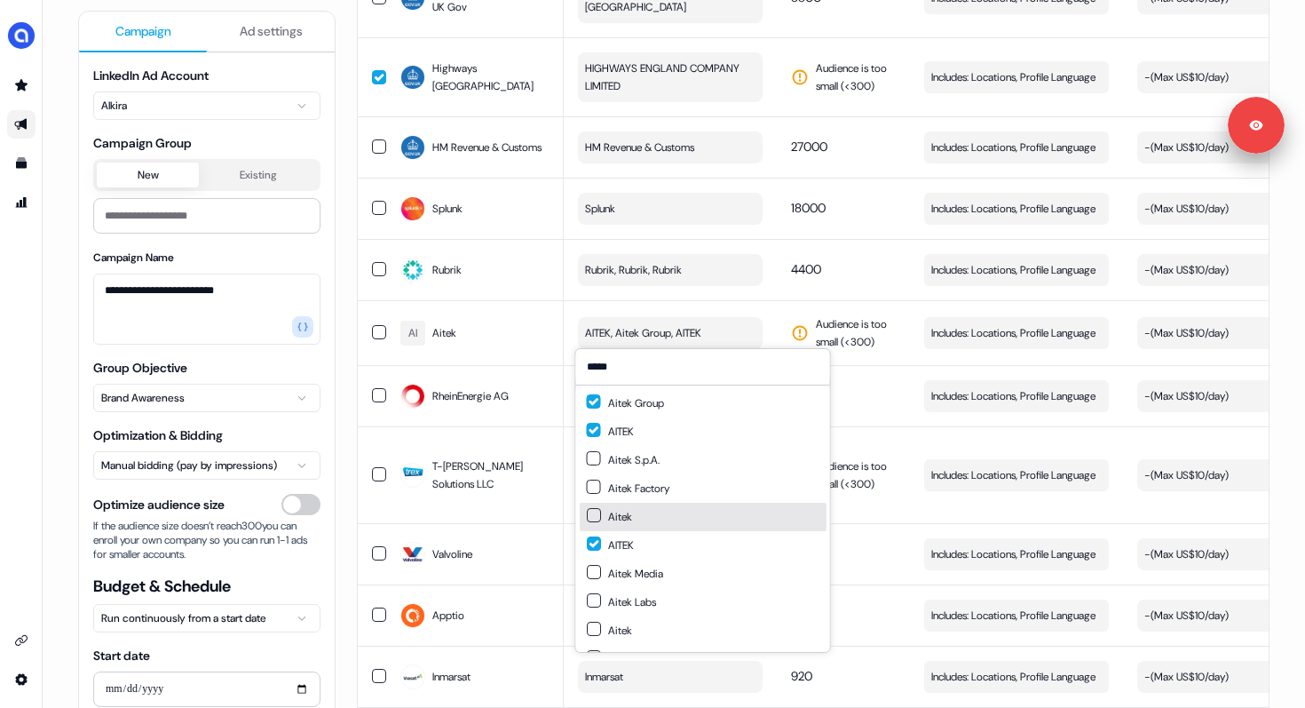
type input "*****"
click at [594, 514] on button "Suggestions" at bounding box center [594, 515] width 14 height 14
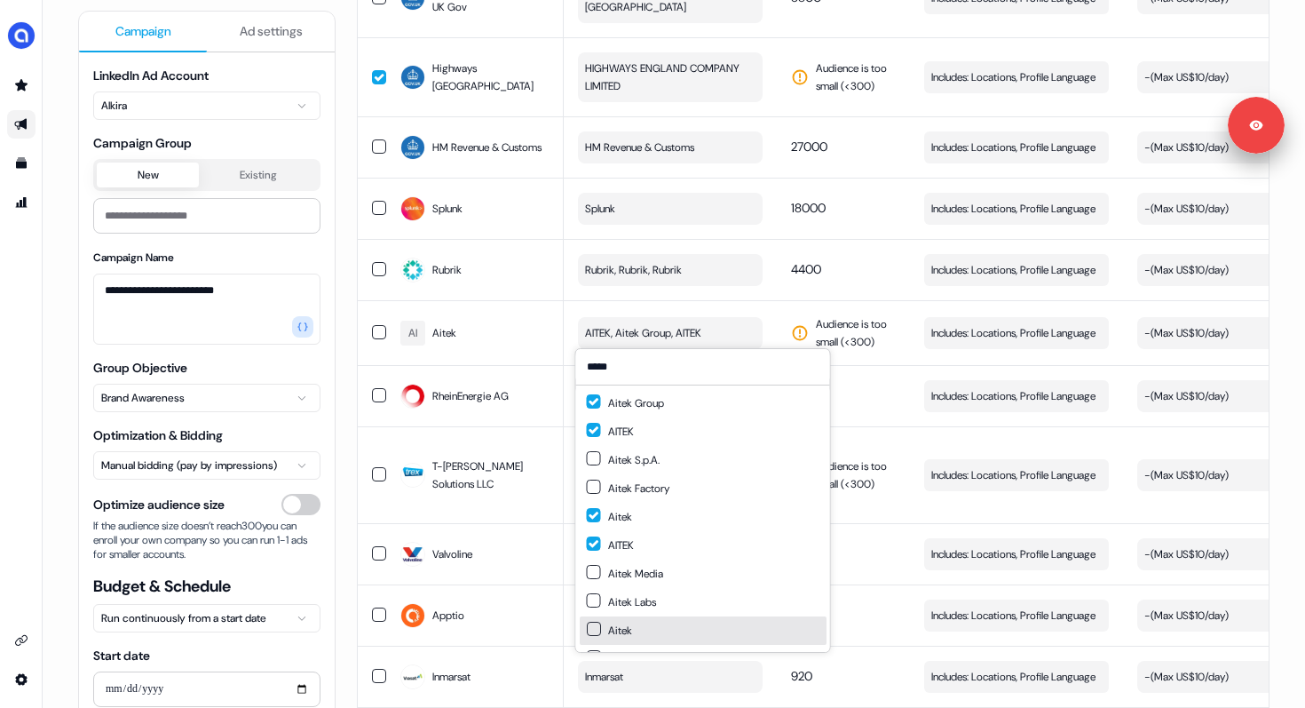
scroll to position [25, 0]
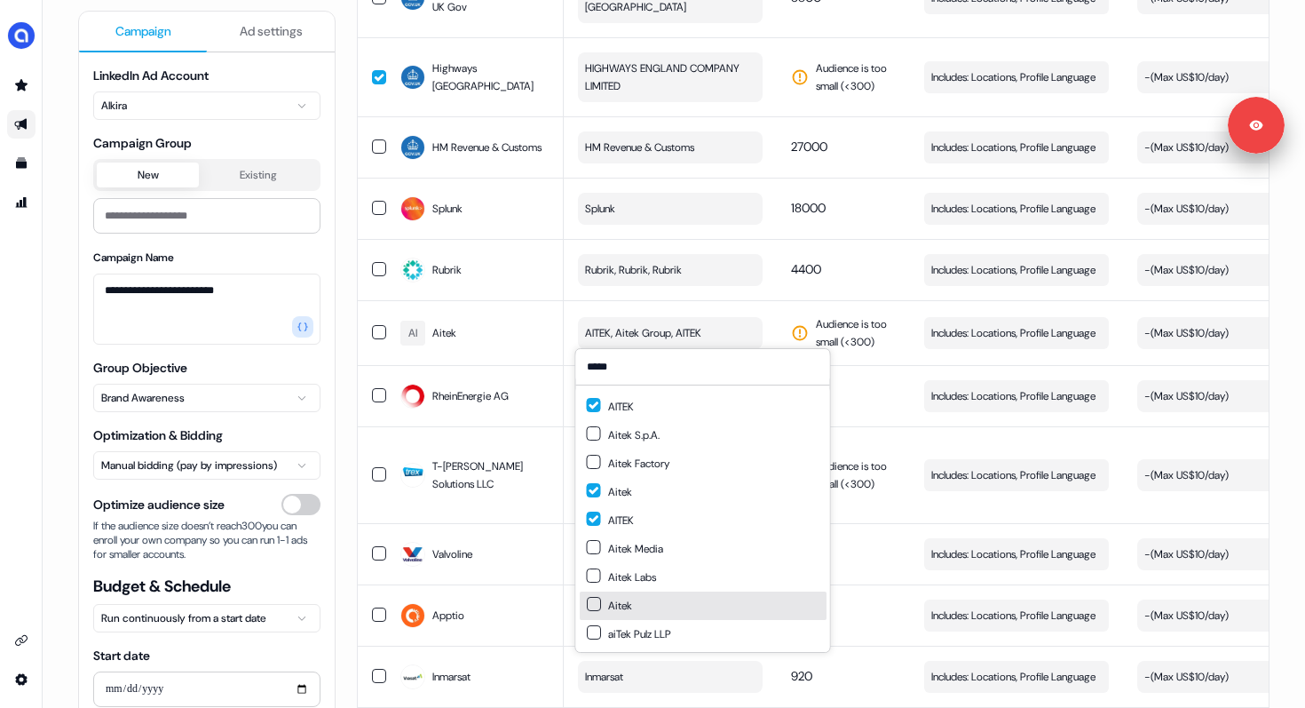
click at [592, 606] on button "Suggestions" at bounding box center [594, 604] width 14 height 14
click at [842, 300] on td "Audience is too small (< 300 )" at bounding box center [843, 332] width 133 height 65
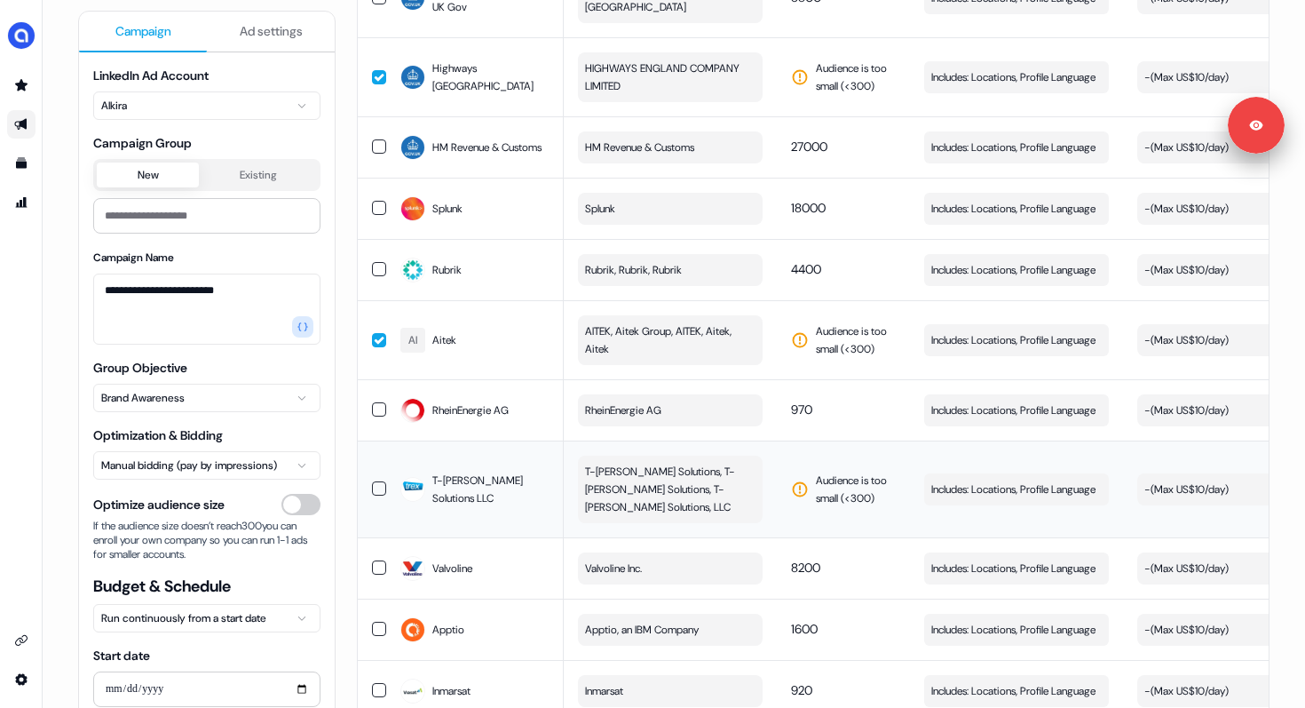
click at [707, 486] on span "T-[PERSON_NAME] Solutions, T-[PERSON_NAME] Solutions, T-[PERSON_NAME] Solutions…" at bounding box center [668, 489] width 167 height 53
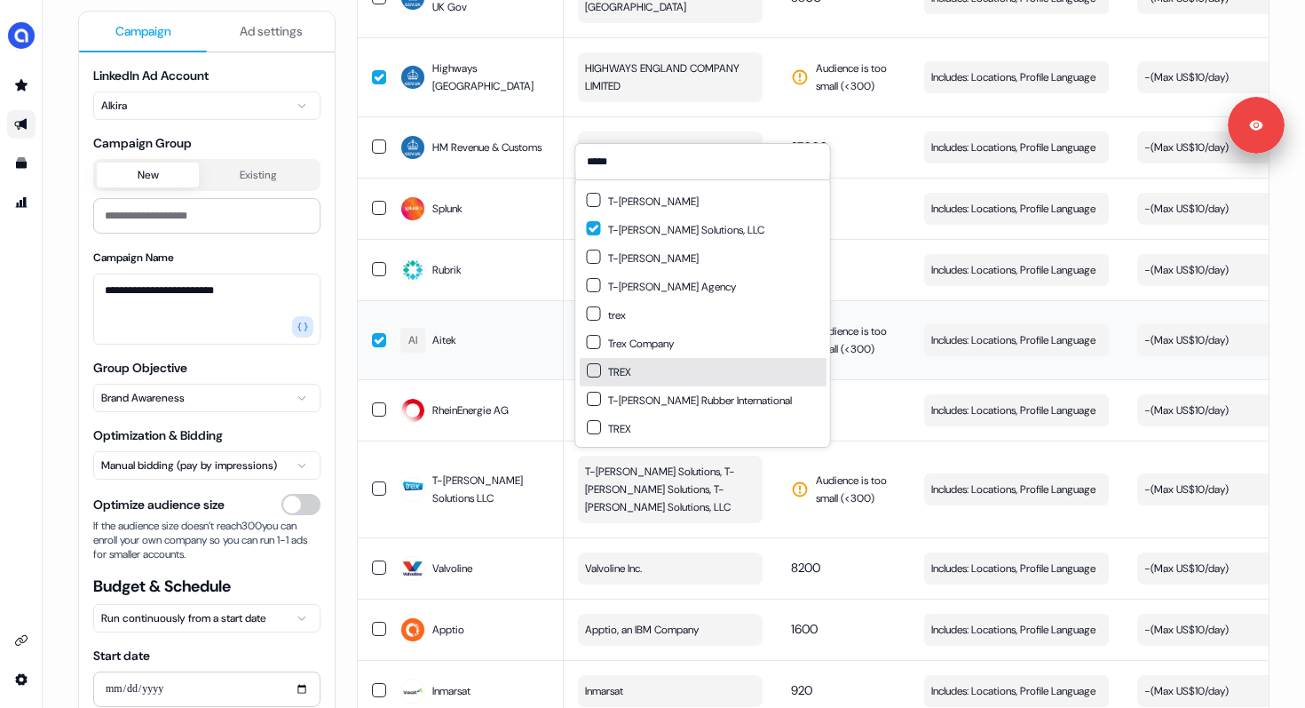
type input "*****"
click at [372, 336] on button "button" at bounding box center [379, 340] width 14 height 14
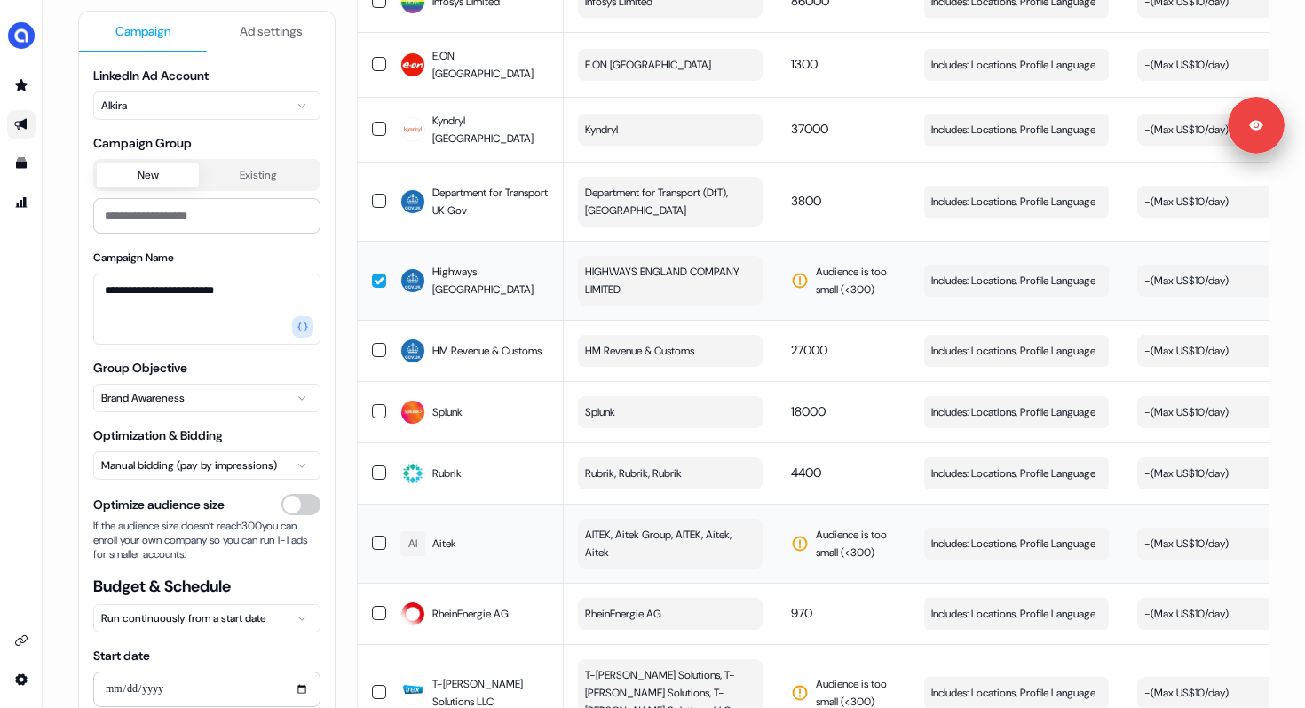
scroll to position [1401, 0]
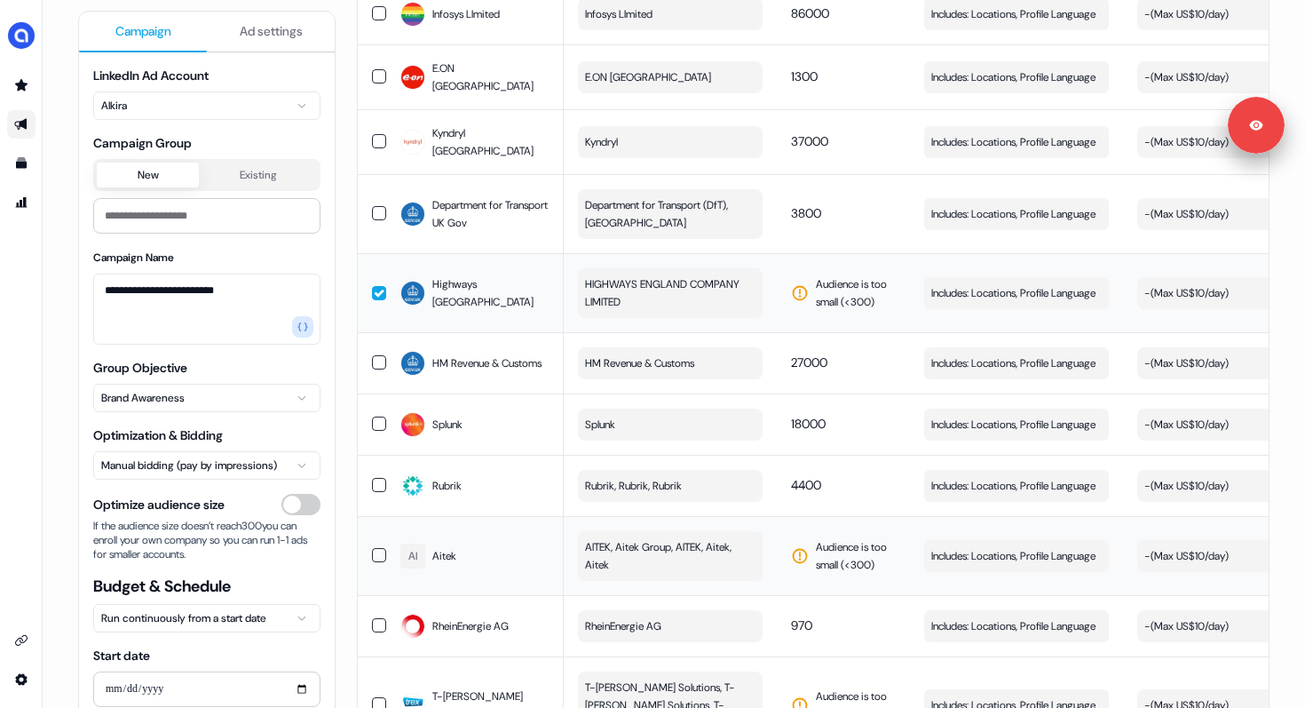
click at [668, 290] on span "HIGHWAYS ENGLAND COMPANY LIMITED" at bounding box center [668, 293] width 167 height 36
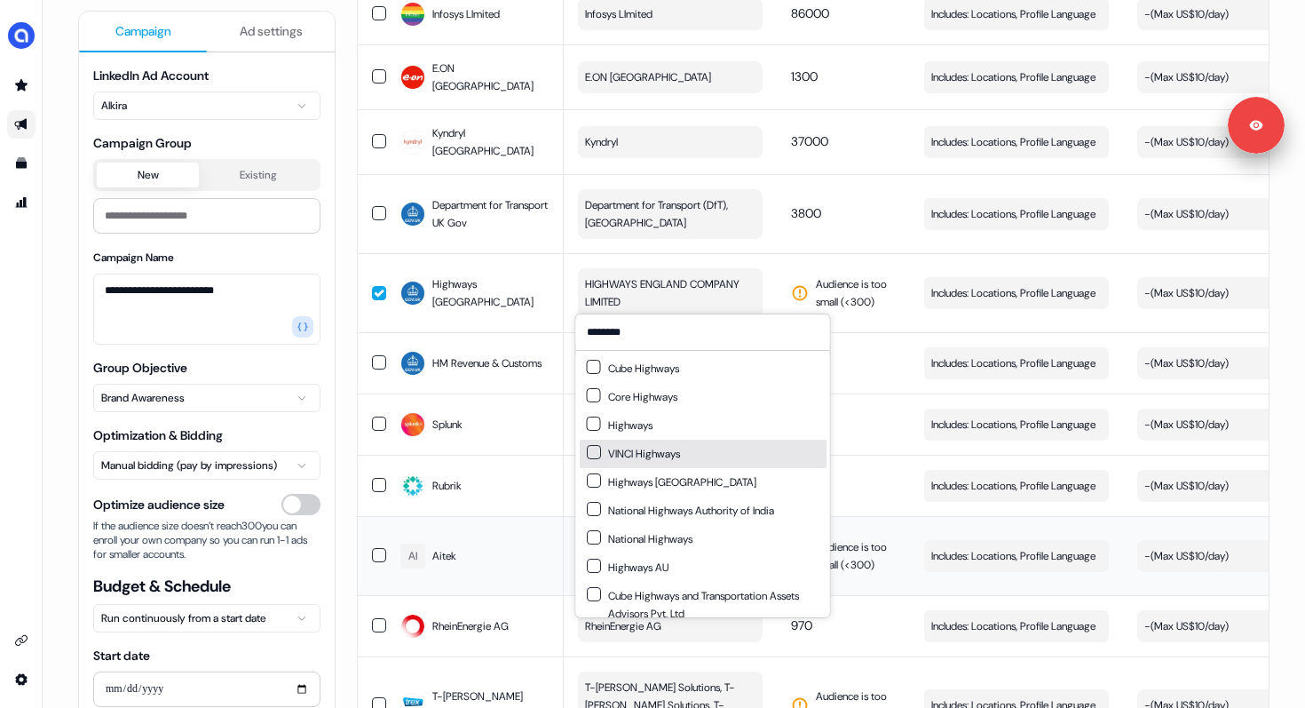
scroll to position [43, 0]
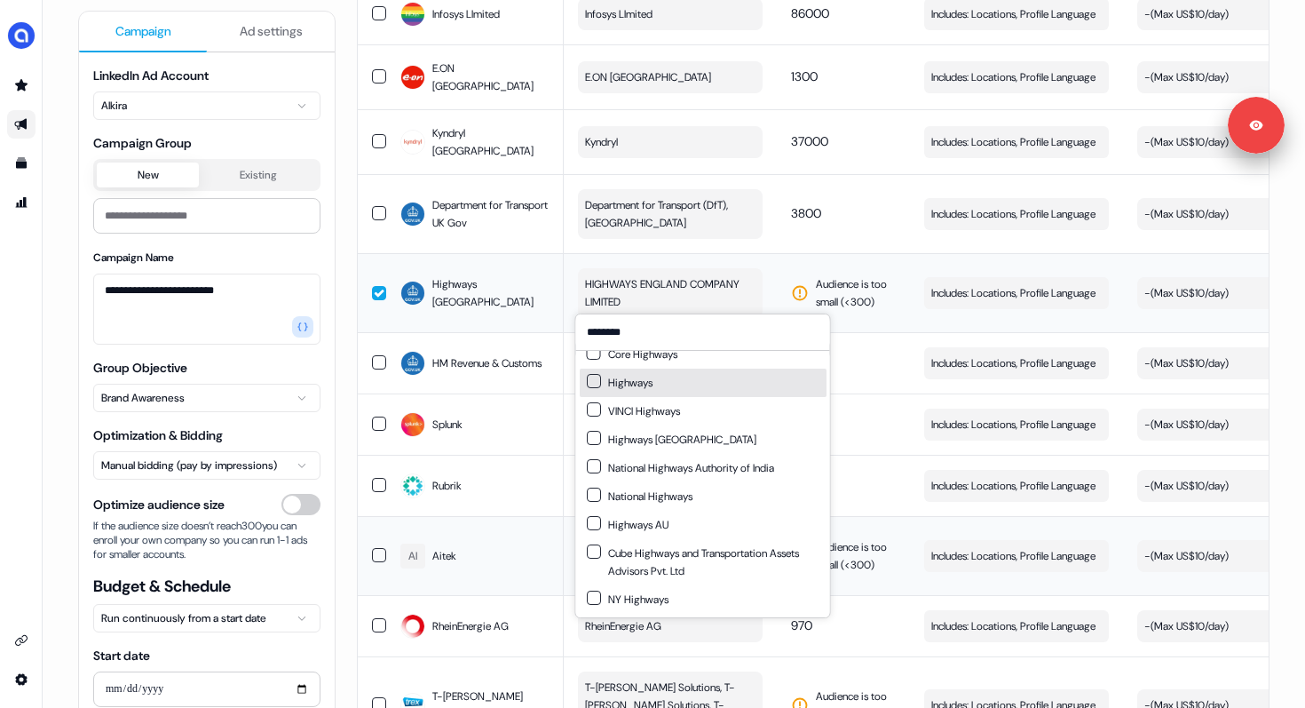
type input "********"
click at [789, 253] on td "Audience is too small (< 300 )" at bounding box center [843, 292] width 133 height 79
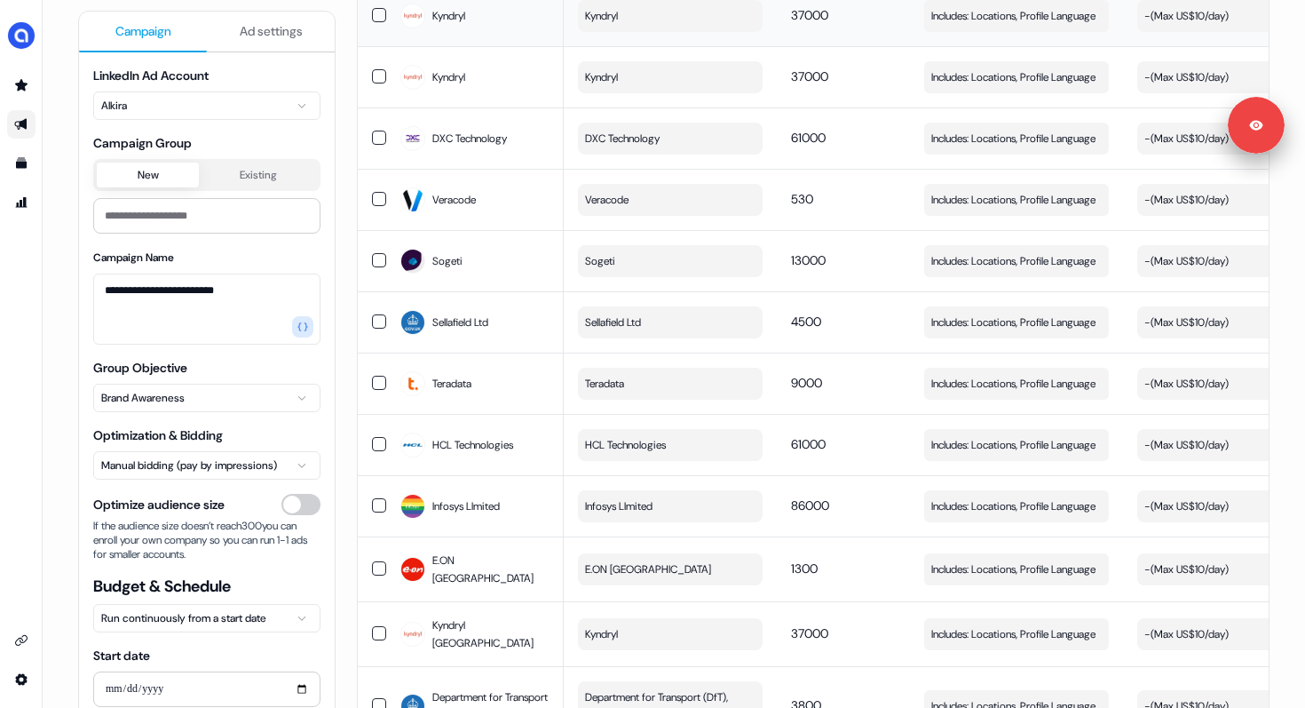
scroll to position [675, 0]
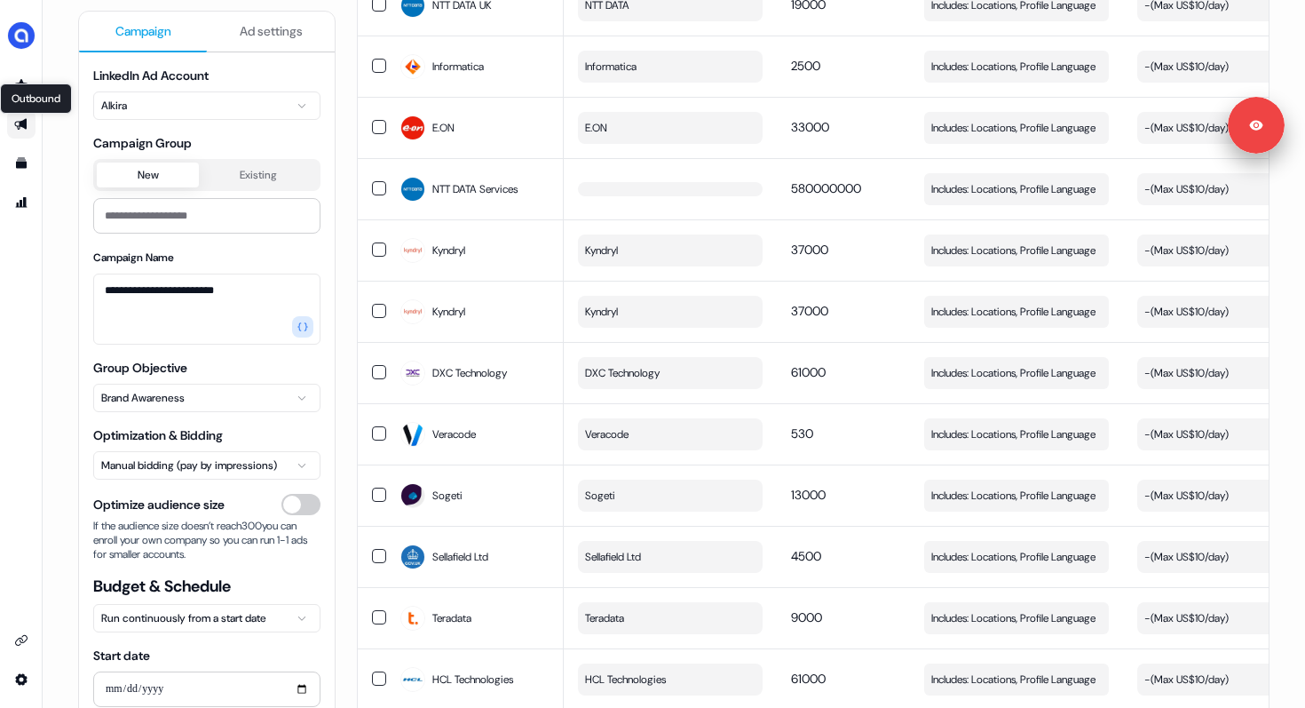
click at [20, 121] on icon "Go to outbound experience" at bounding box center [20, 125] width 12 height 12
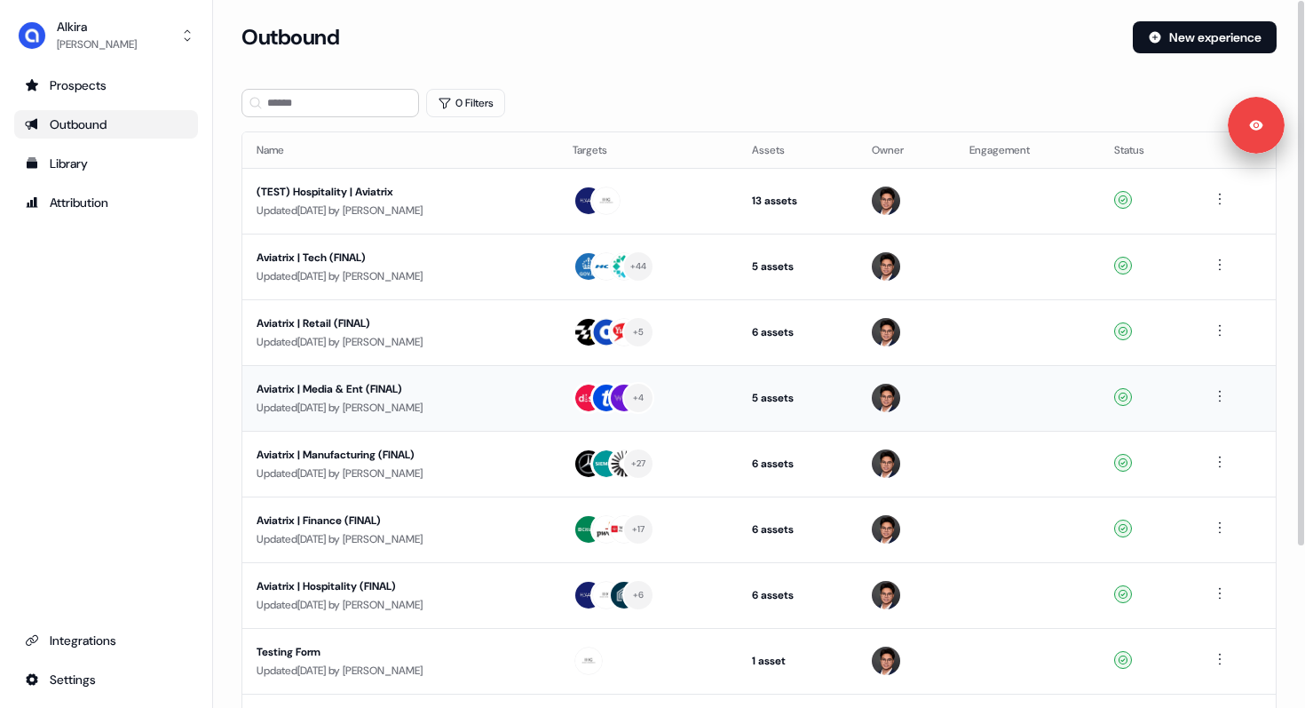
click at [337, 388] on div "Aviatrix | Media & Ent (FINAL)" at bounding box center [401, 389] width 288 height 18
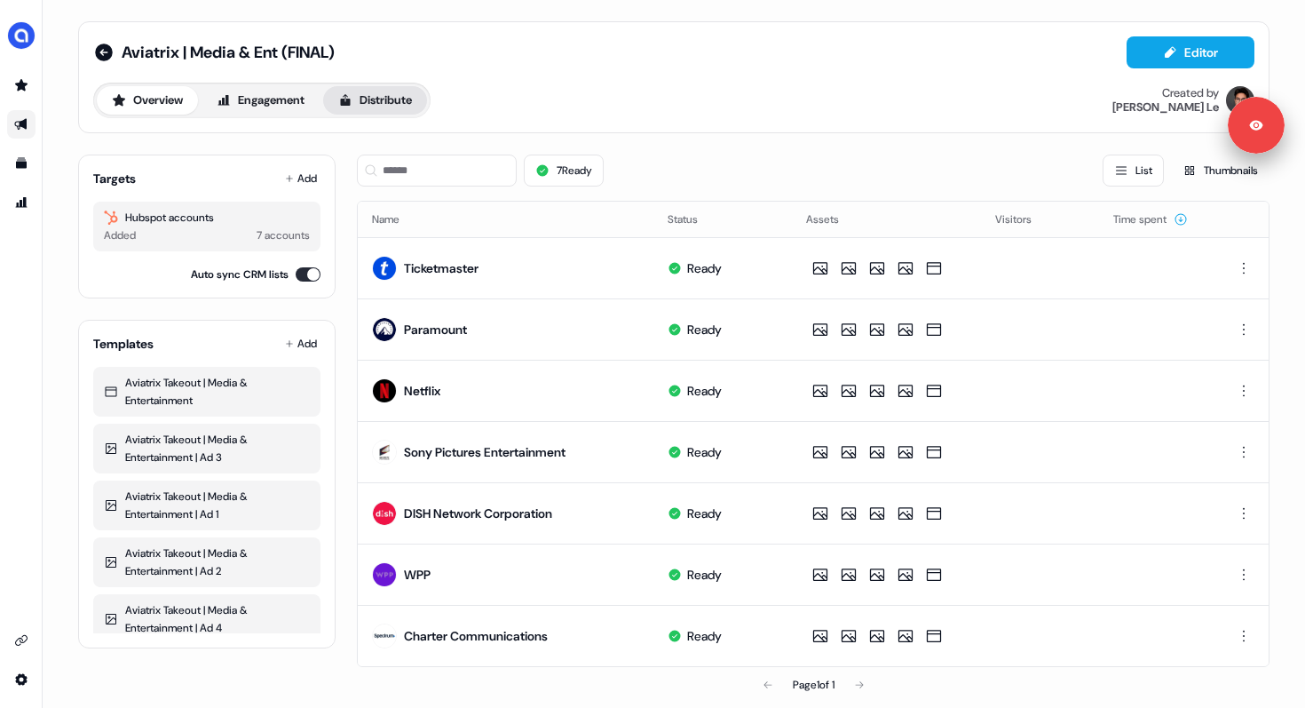
click at [393, 102] on button "Distribute" at bounding box center [375, 100] width 104 height 28
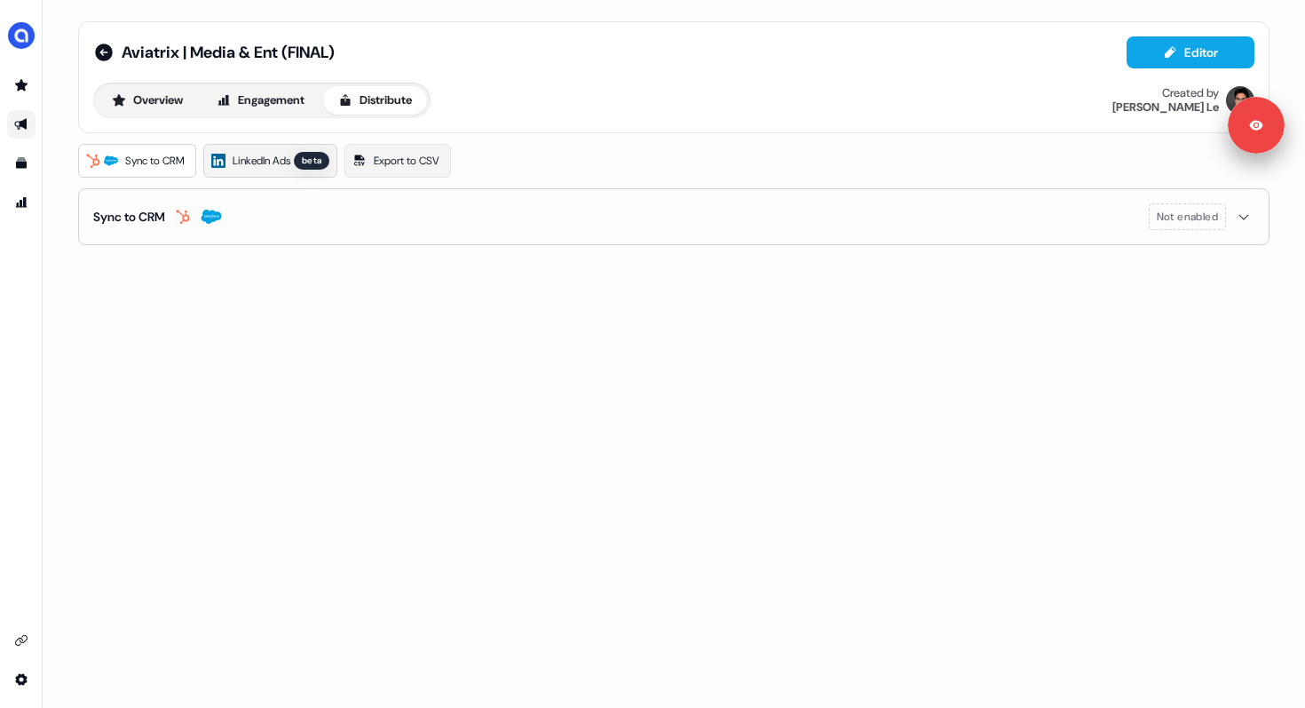
click at [298, 157] on link "LinkedIn Ads beta" at bounding box center [270, 161] width 134 height 34
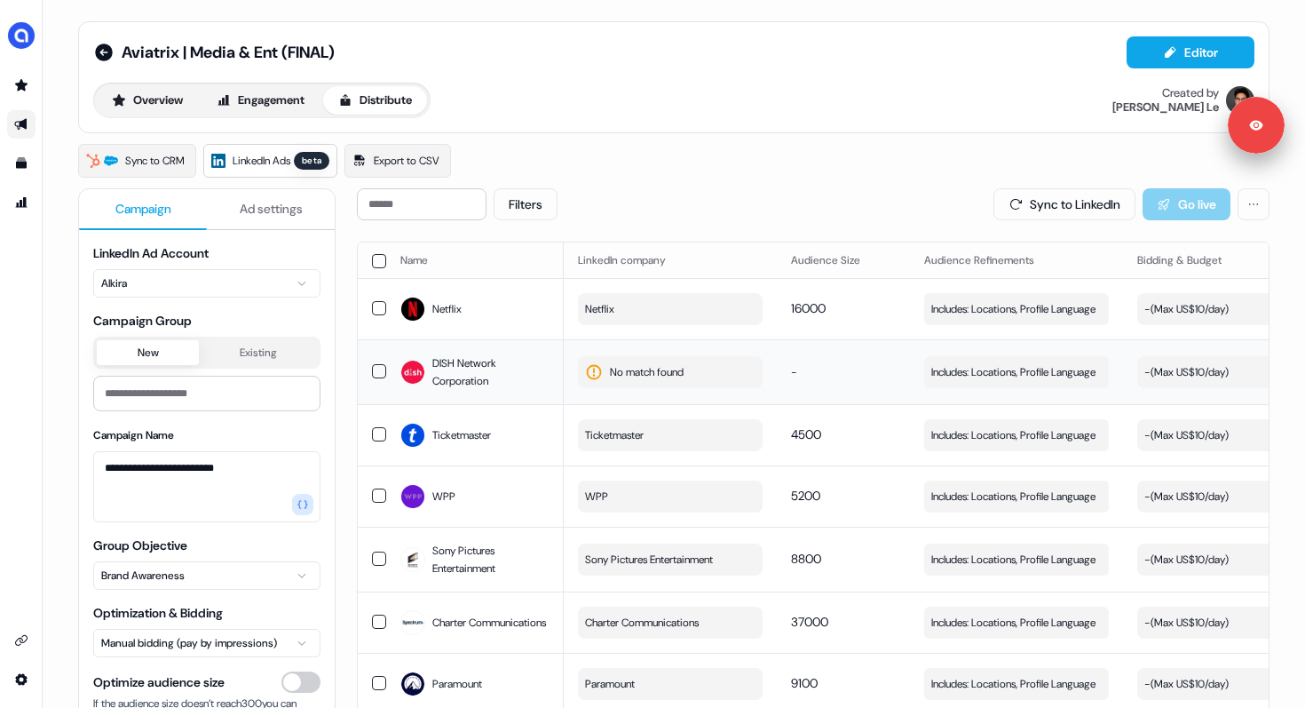
click at [681, 366] on span "No match found" at bounding box center [647, 372] width 74 height 18
type input "*"
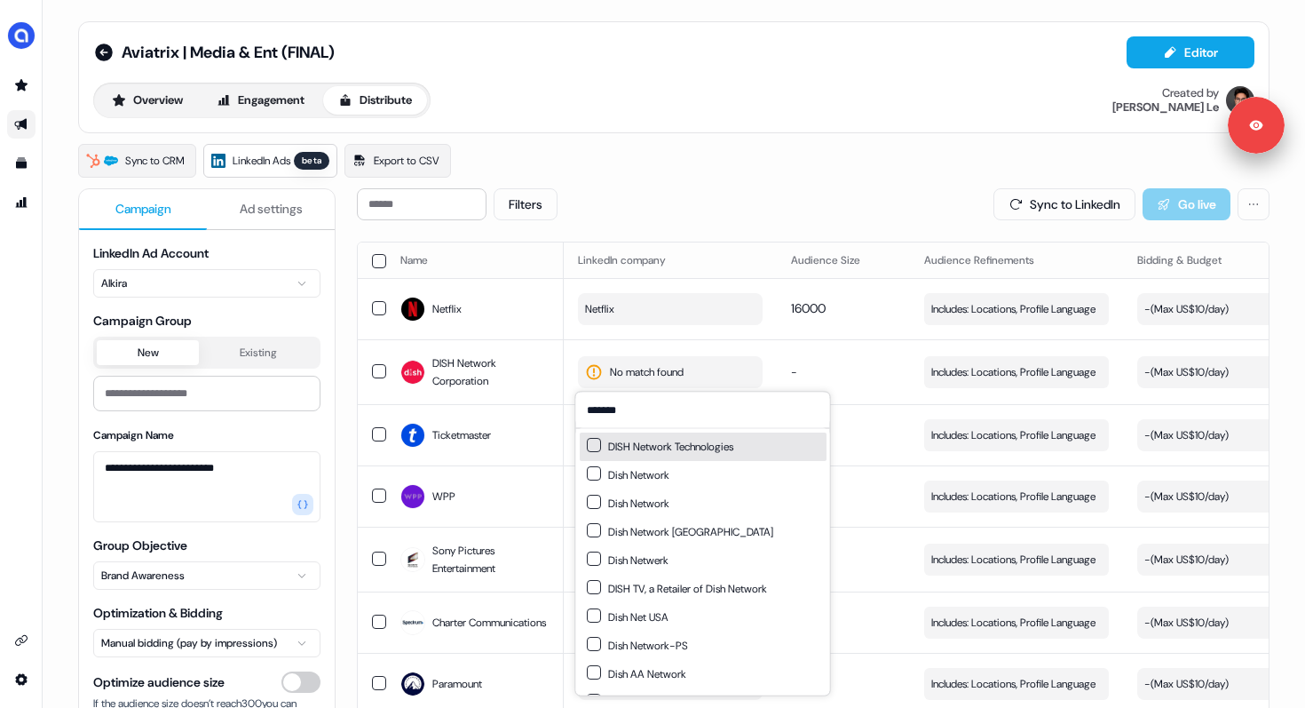
type input "*******"
click at [591, 439] on button "Suggestions" at bounding box center [594, 445] width 14 height 14
click at [593, 471] on button "Suggestions" at bounding box center [594, 473] width 14 height 14
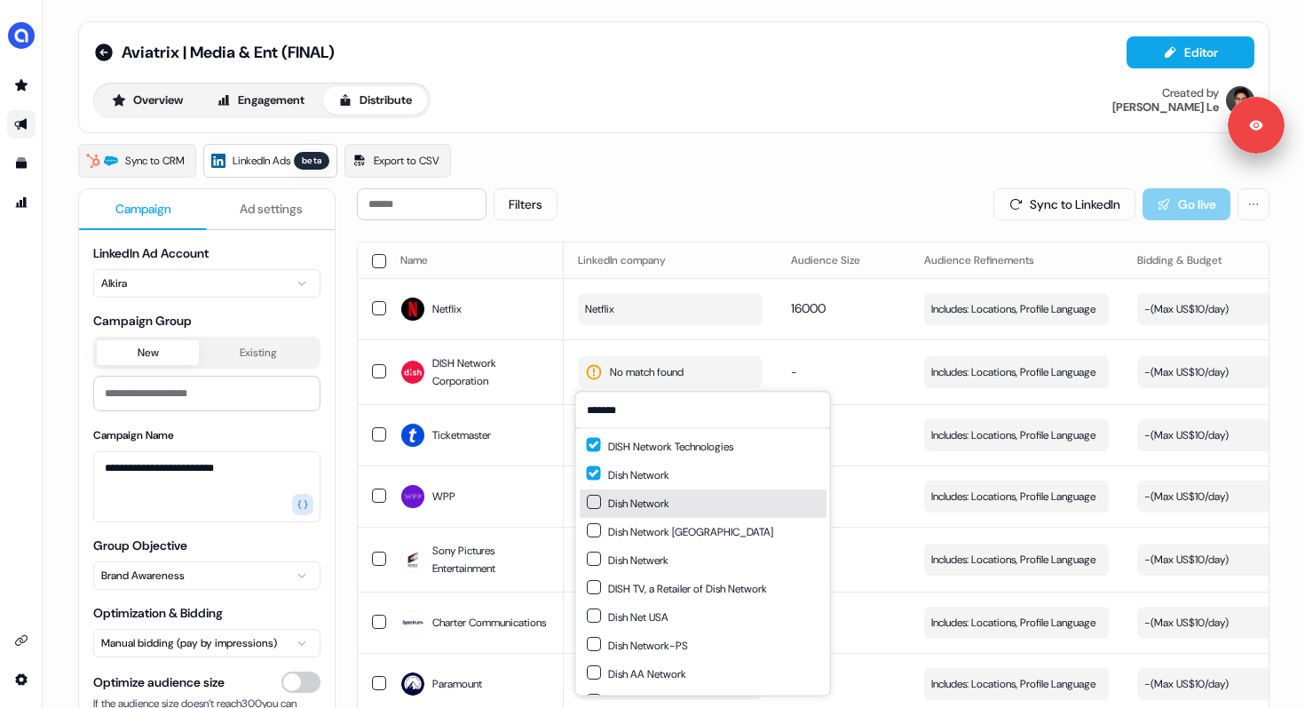
click at [597, 507] on button "Suggestions" at bounding box center [594, 501] width 14 height 14
click at [594, 526] on button "Suggestions" at bounding box center [594, 530] width 14 height 14
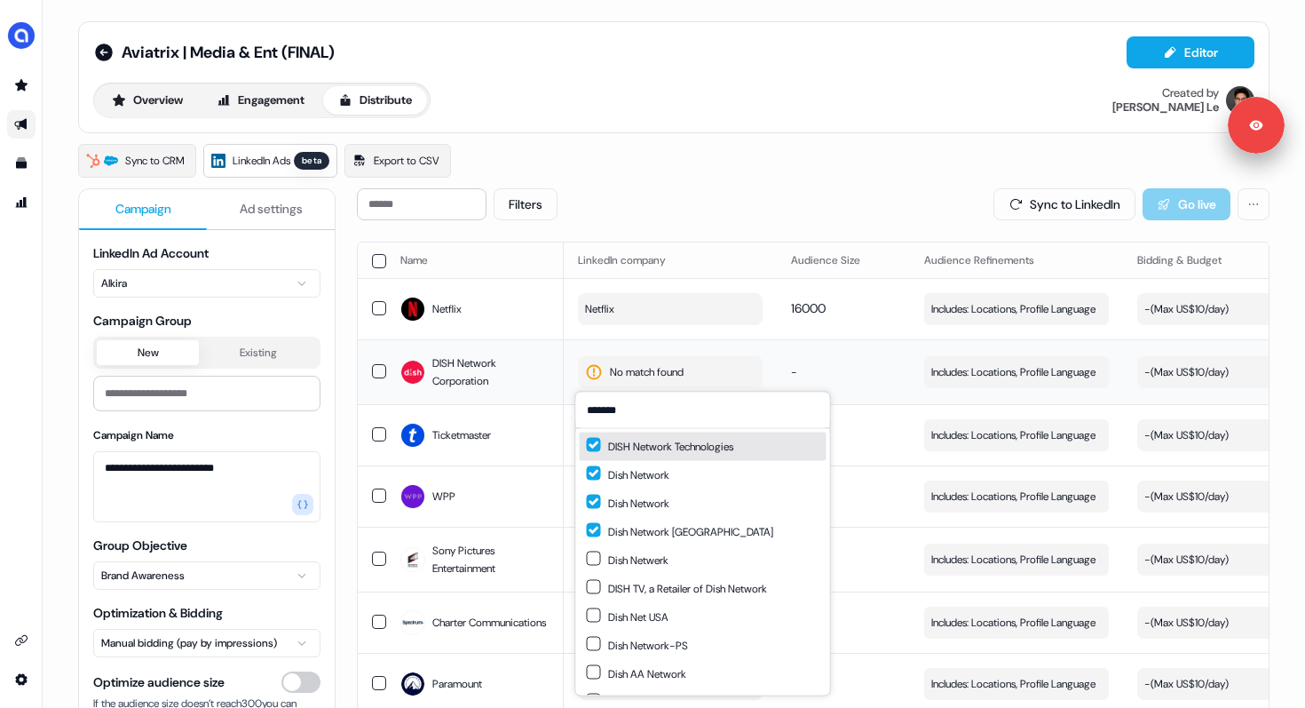
click at [799, 351] on td "-" at bounding box center [843, 371] width 133 height 65
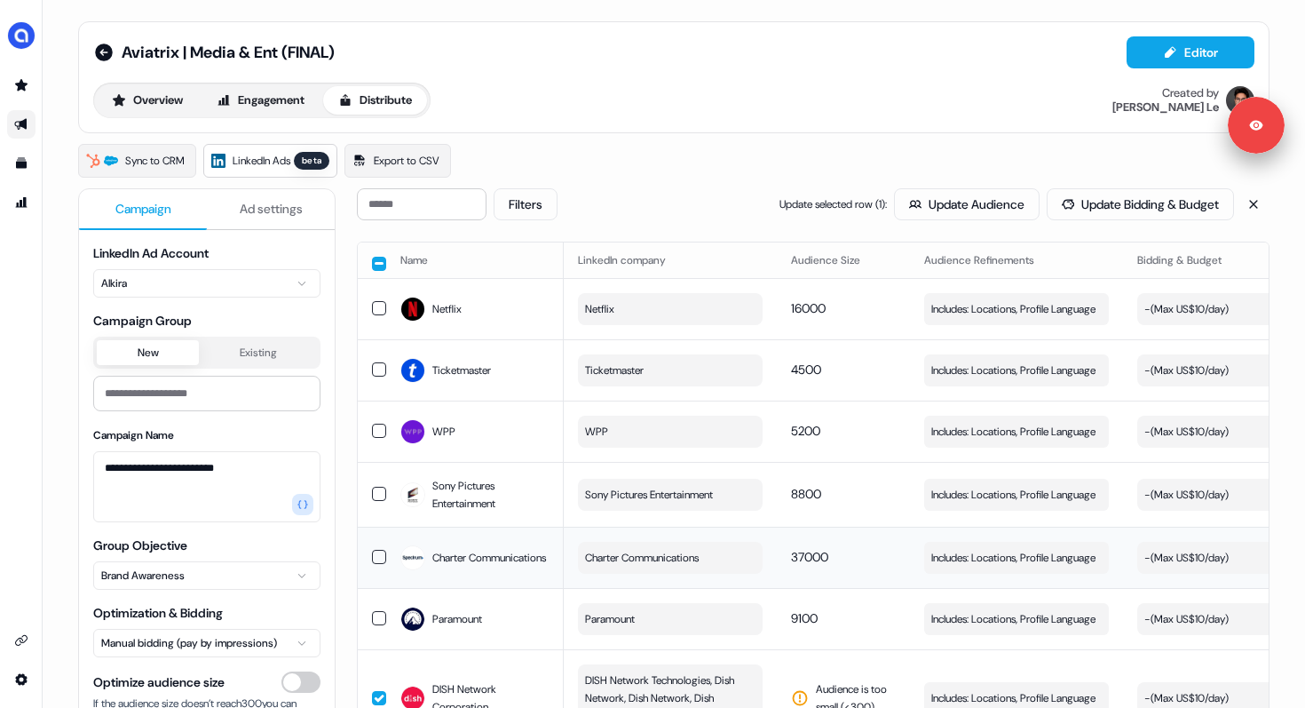
scroll to position [178, 0]
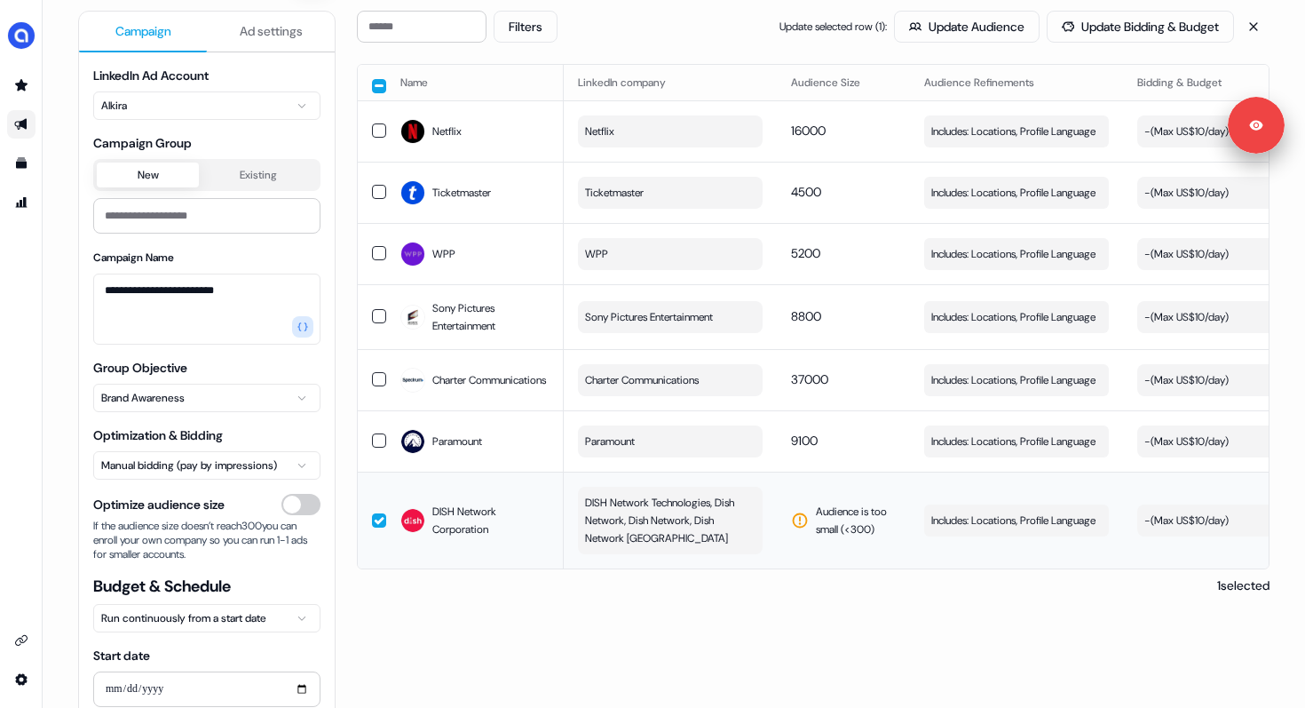
click at [681, 524] on span "DISH Network Technologies, Dish Network, Dish Network, Dish Network [GEOGRAPHIC…" at bounding box center [668, 520] width 167 height 53
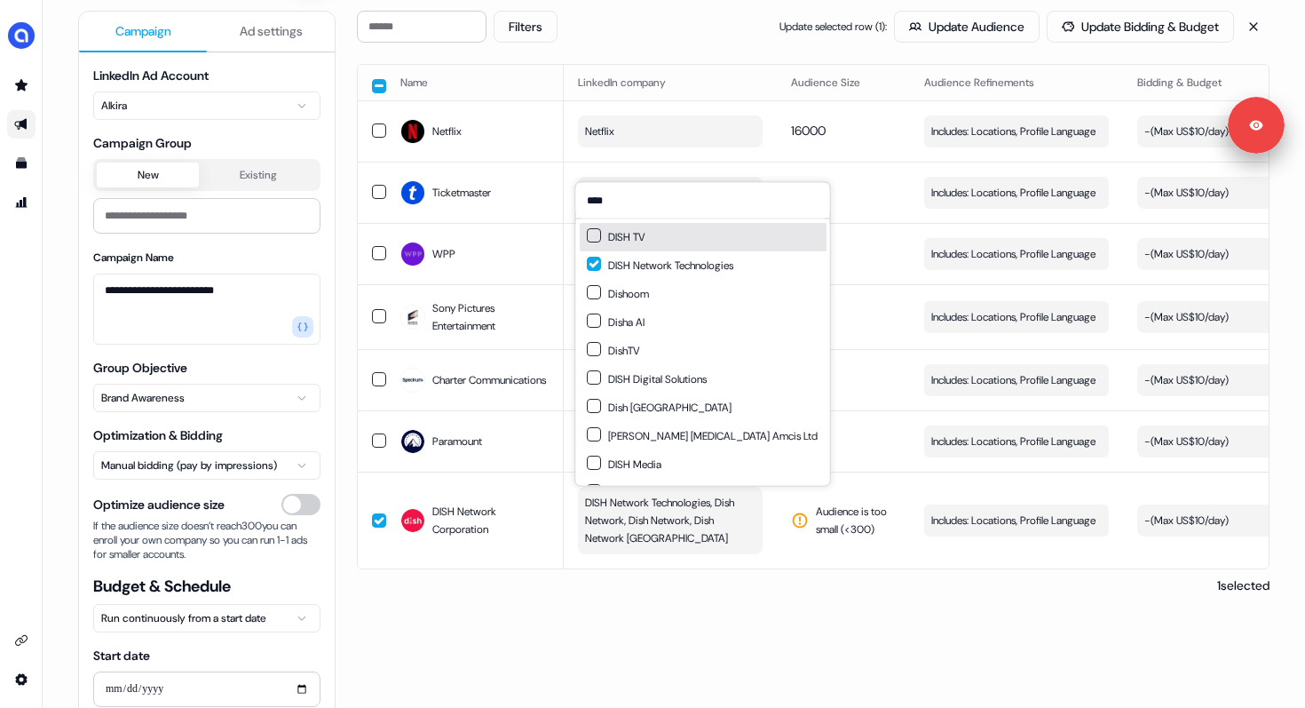
type input "****"
click at [653, 234] on div "DISH TV" at bounding box center [703, 237] width 247 height 28
click at [842, 496] on td "Audience is too small (< 300 )" at bounding box center [843, 519] width 133 height 97
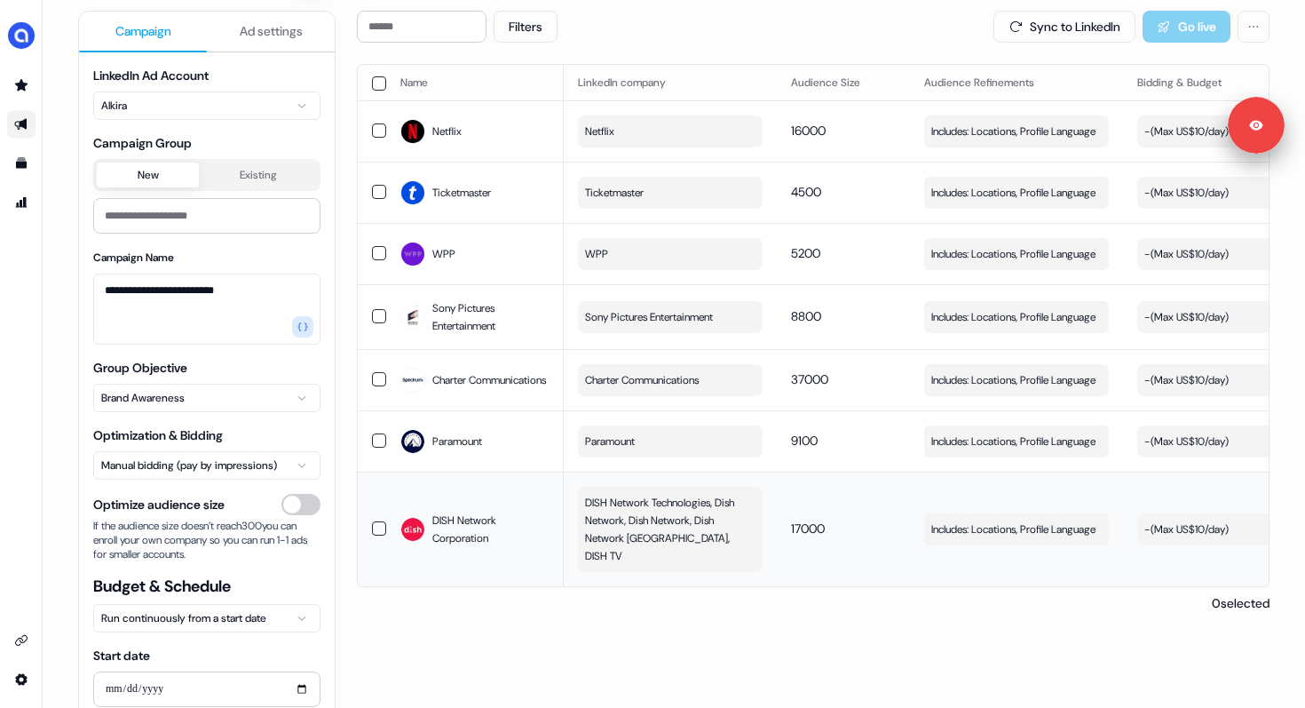
scroll to position [0, 0]
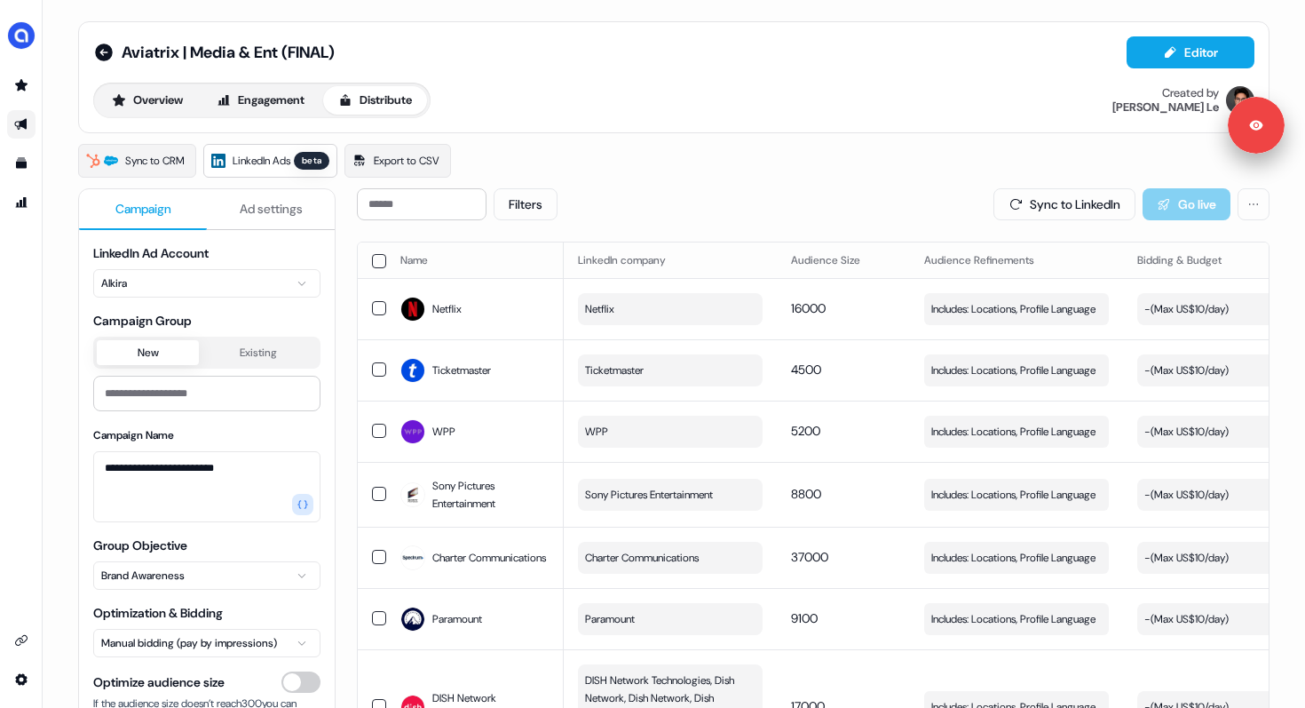
click at [23, 119] on icon "Go to outbound experience" at bounding box center [21, 124] width 14 height 14
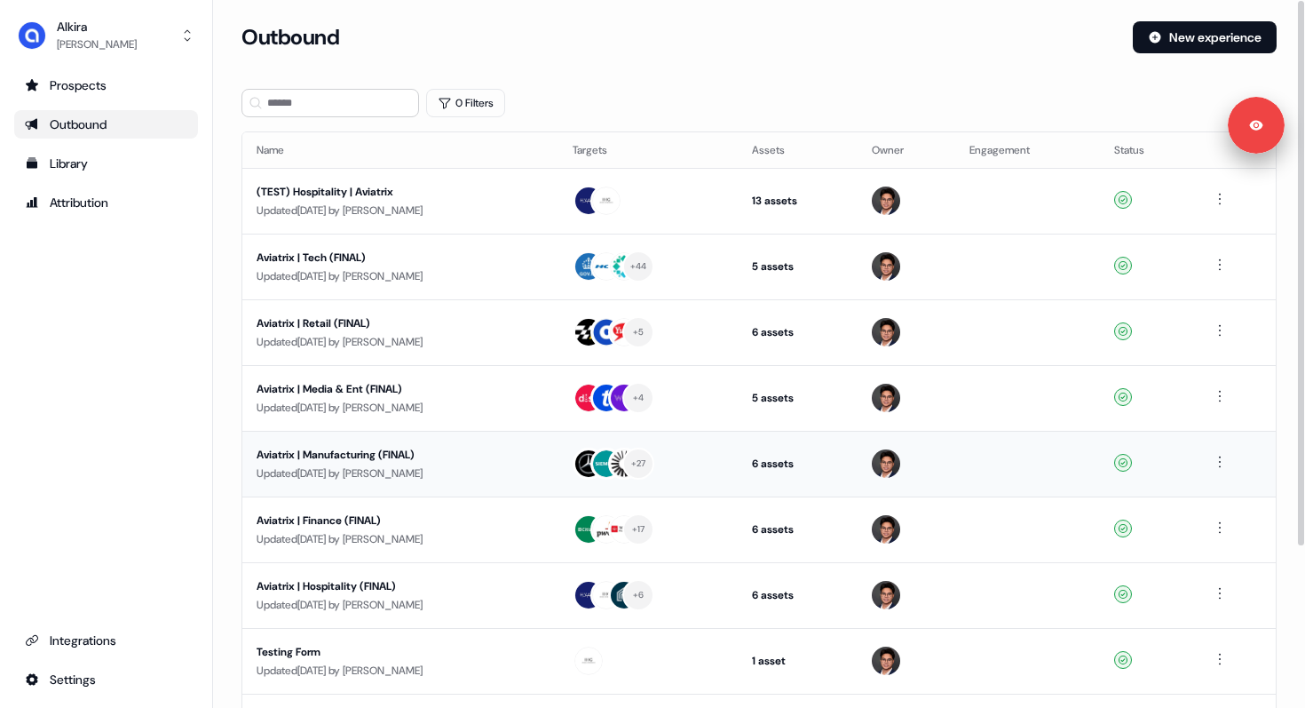
click at [310, 451] on div "Aviatrix | Manufacturing (FINAL)" at bounding box center [401, 455] width 288 height 18
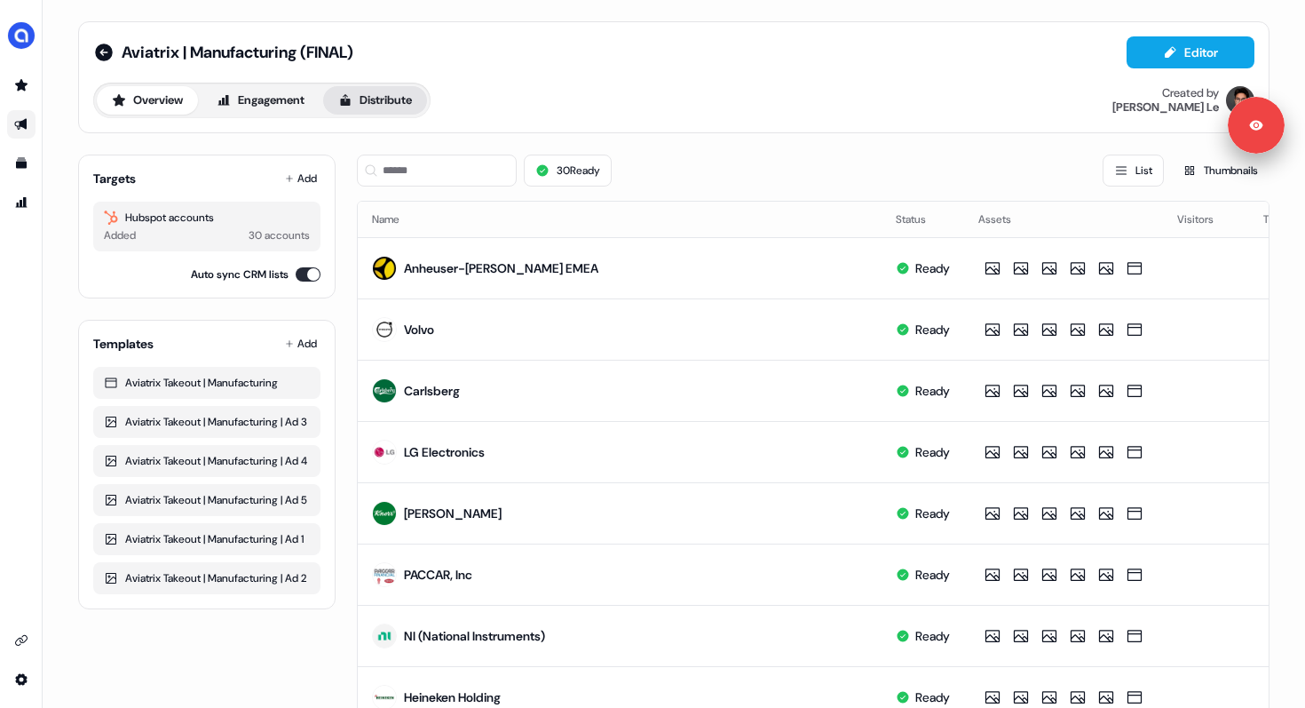
click at [368, 96] on button "Distribute" at bounding box center [375, 100] width 104 height 28
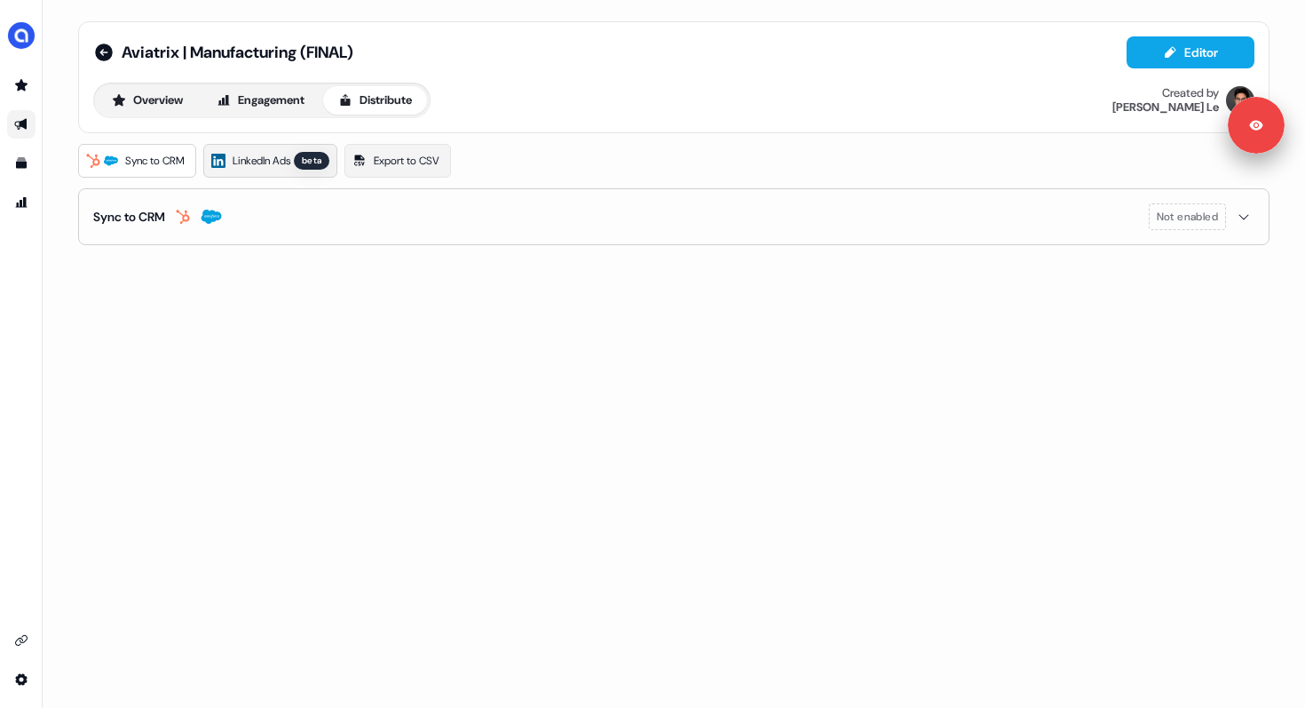
click at [281, 162] on span "LinkedIn Ads" at bounding box center [262, 161] width 58 height 18
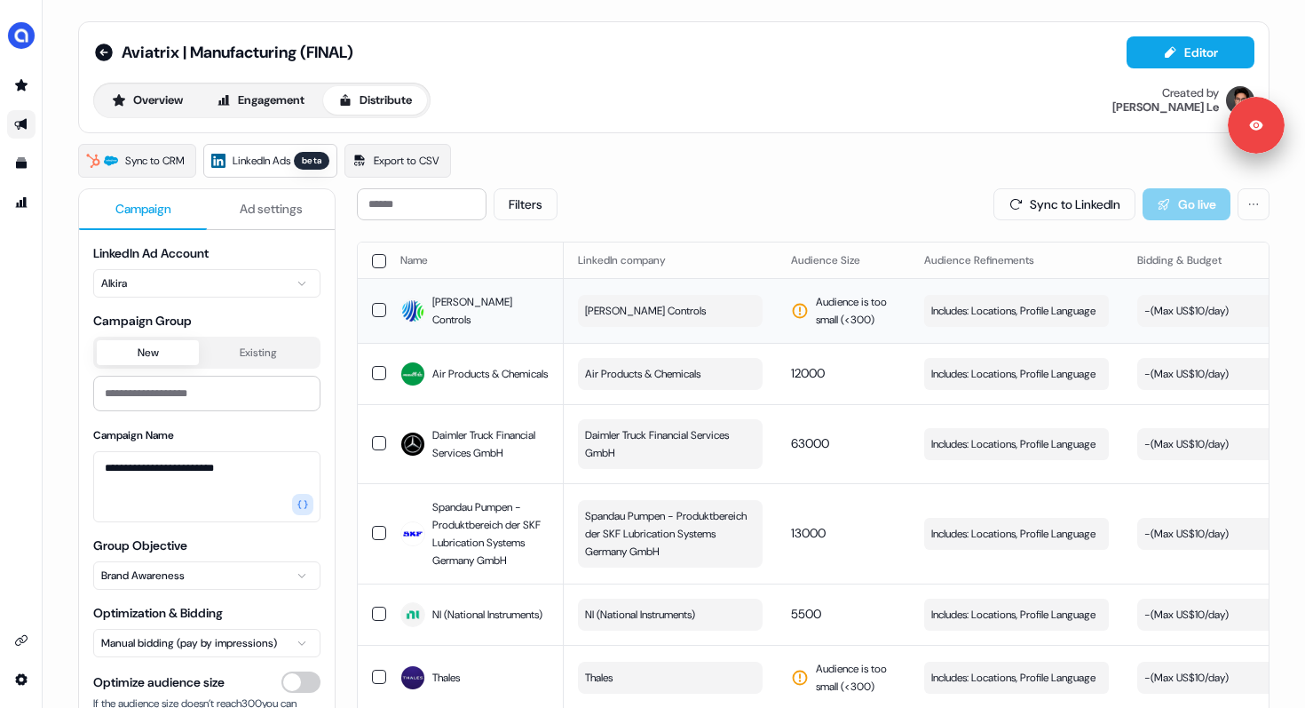
click at [692, 310] on button "[PERSON_NAME] Controls" at bounding box center [670, 311] width 185 height 32
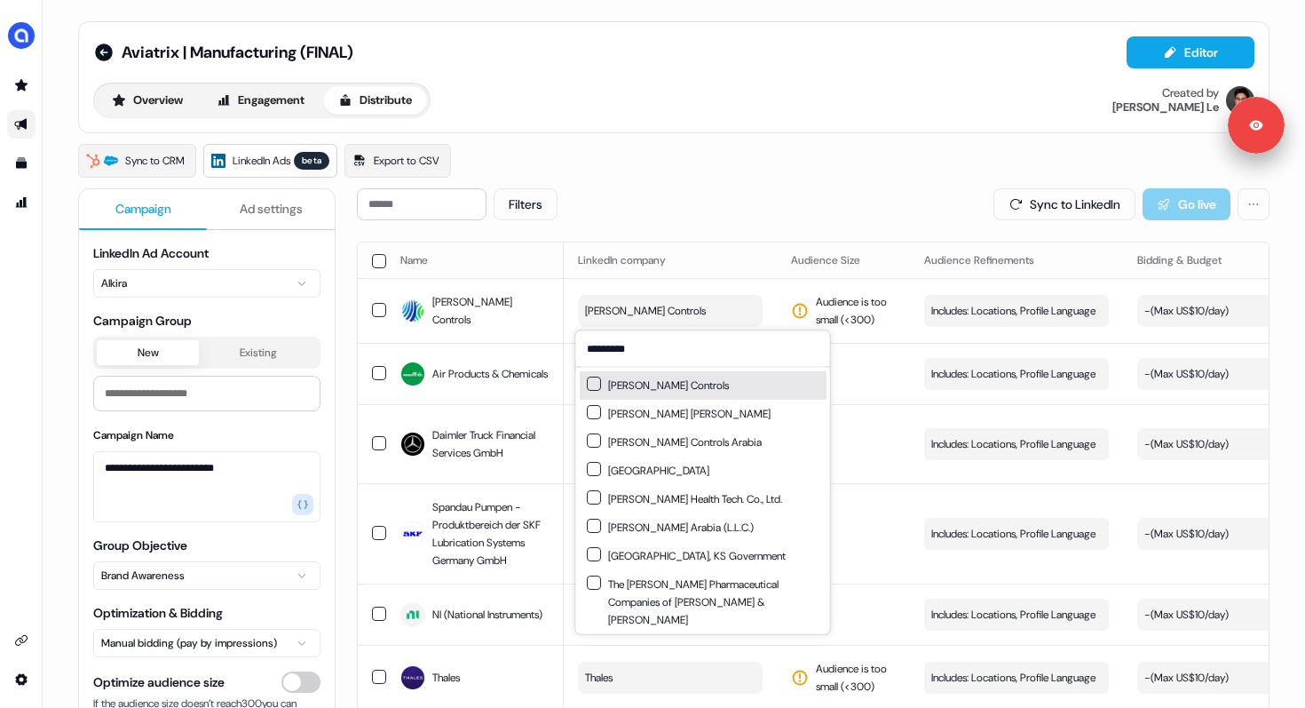
type input "*********"
click at [595, 380] on button "Suggestions" at bounding box center [594, 383] width 14 height 14
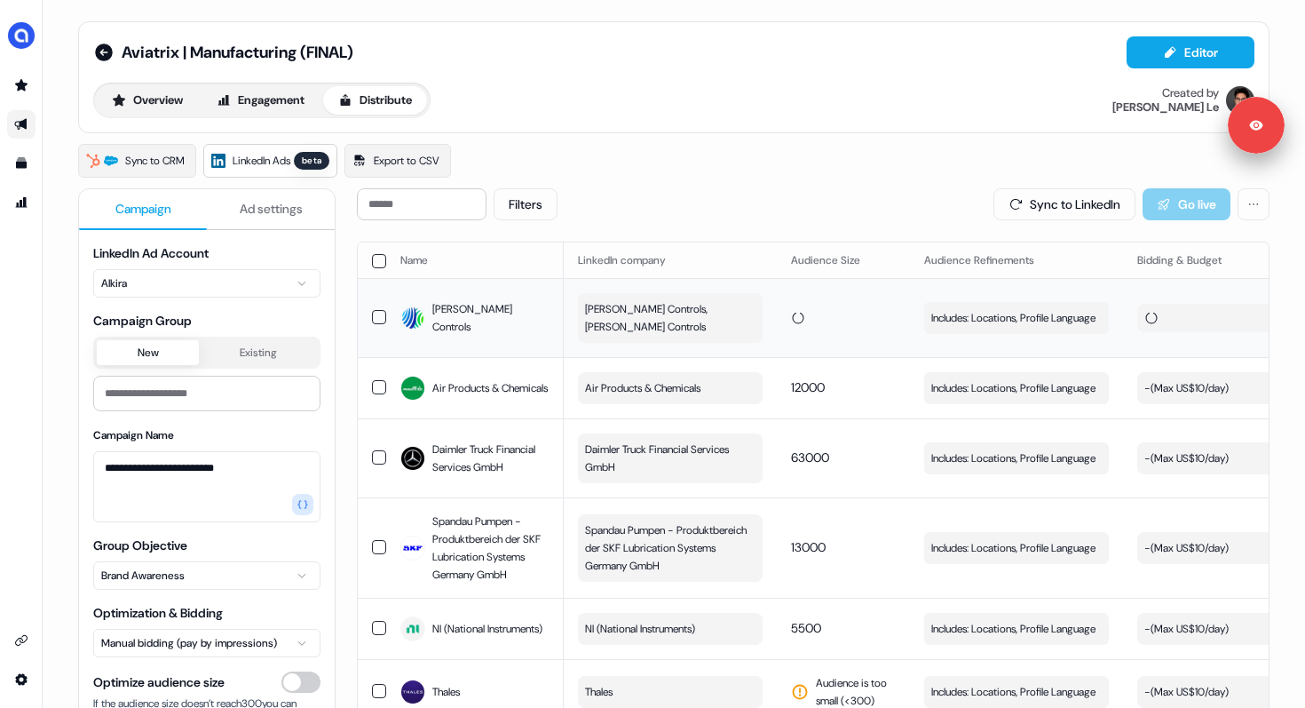
click at [895, 282] on td at bounding box center [843, 317] width 133 height 79
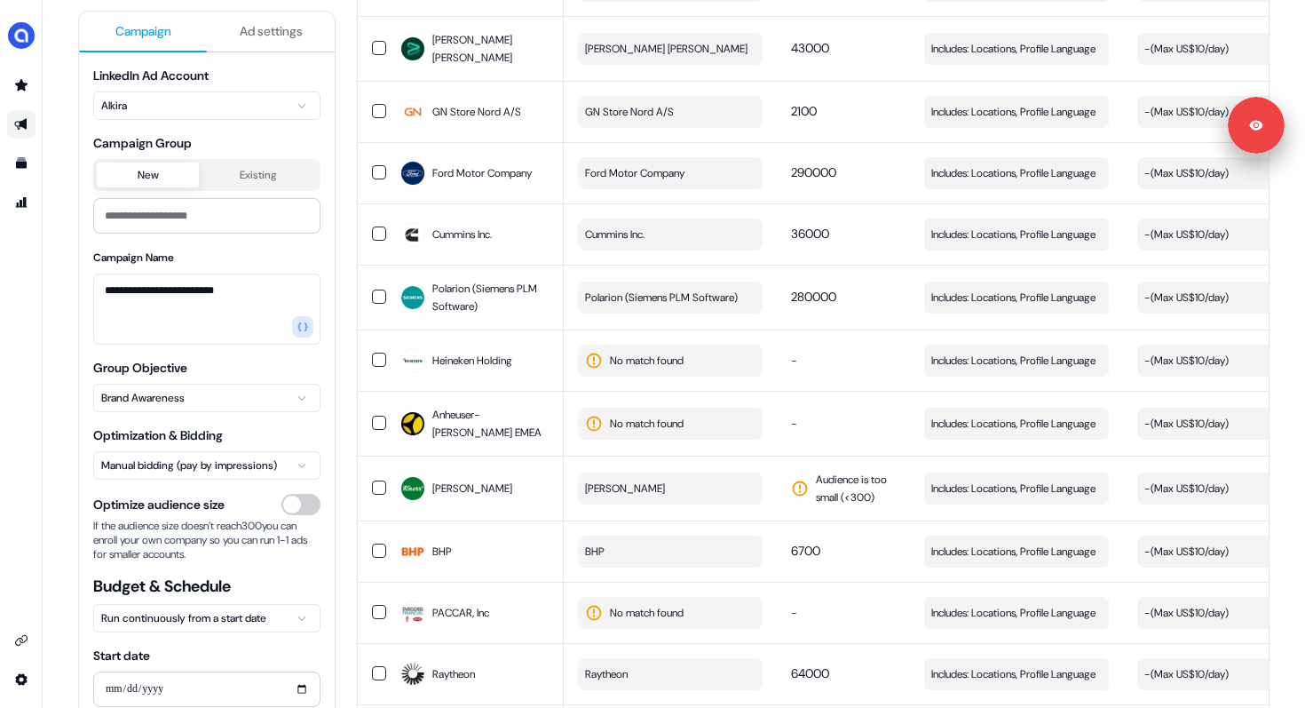
scroll to position [771, 0]
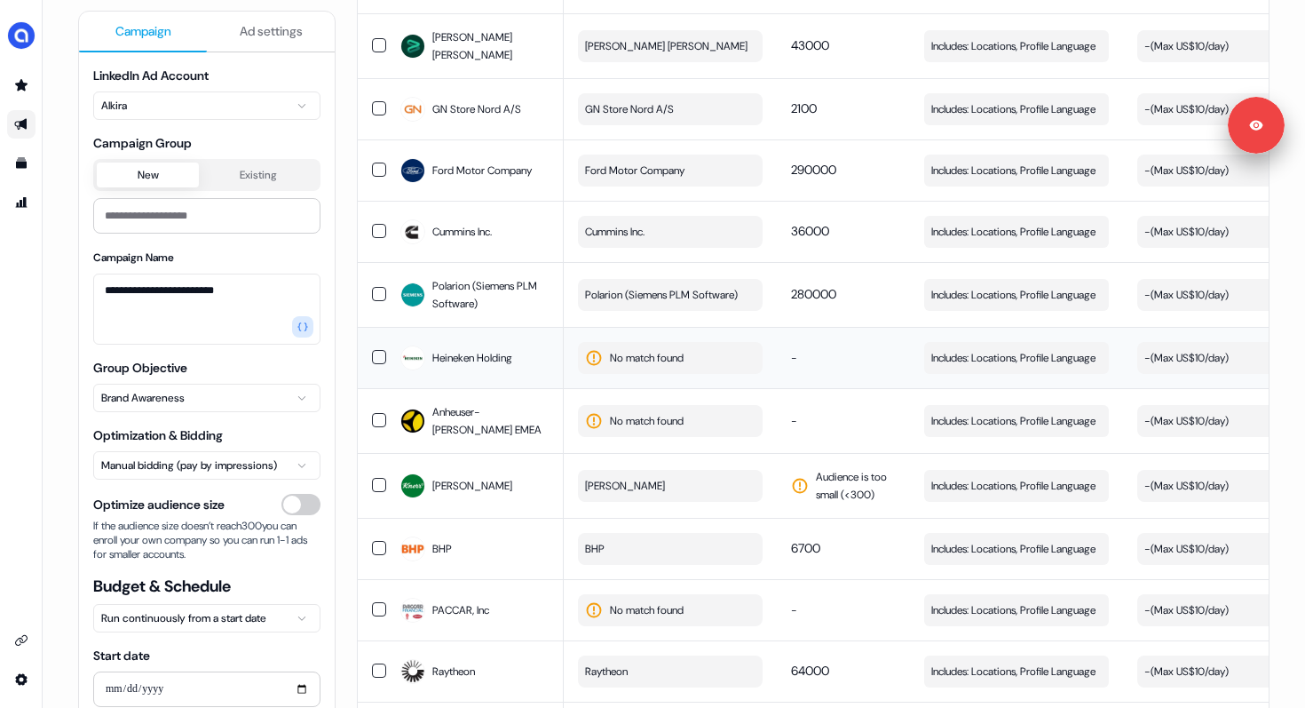
click at [642, 367] on span "No match found" at bounding box center [647, 358] width 74 height 18
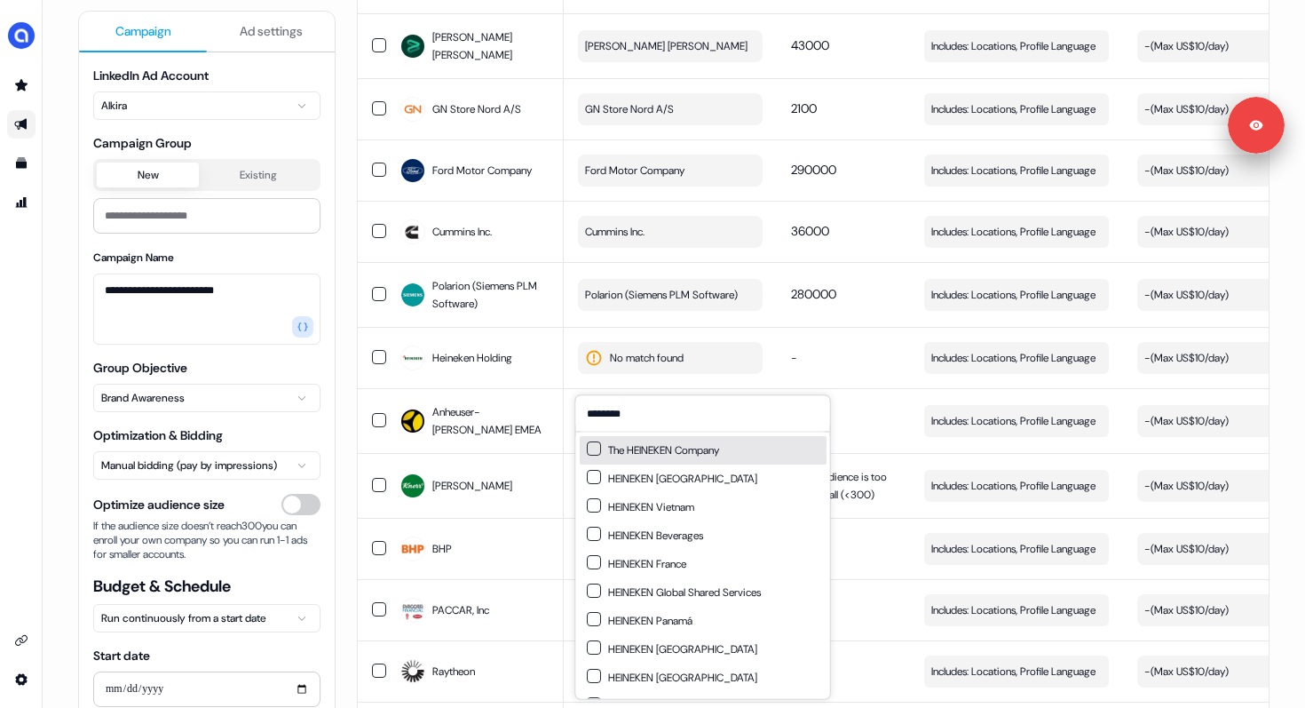
type input "********"
click at [596, 446] on button "Suggestions" at bounding box center [594, 448] width 14 height 14
click at [856, 369] on td "-" at bounding box center [843, 357] width 133 height 61
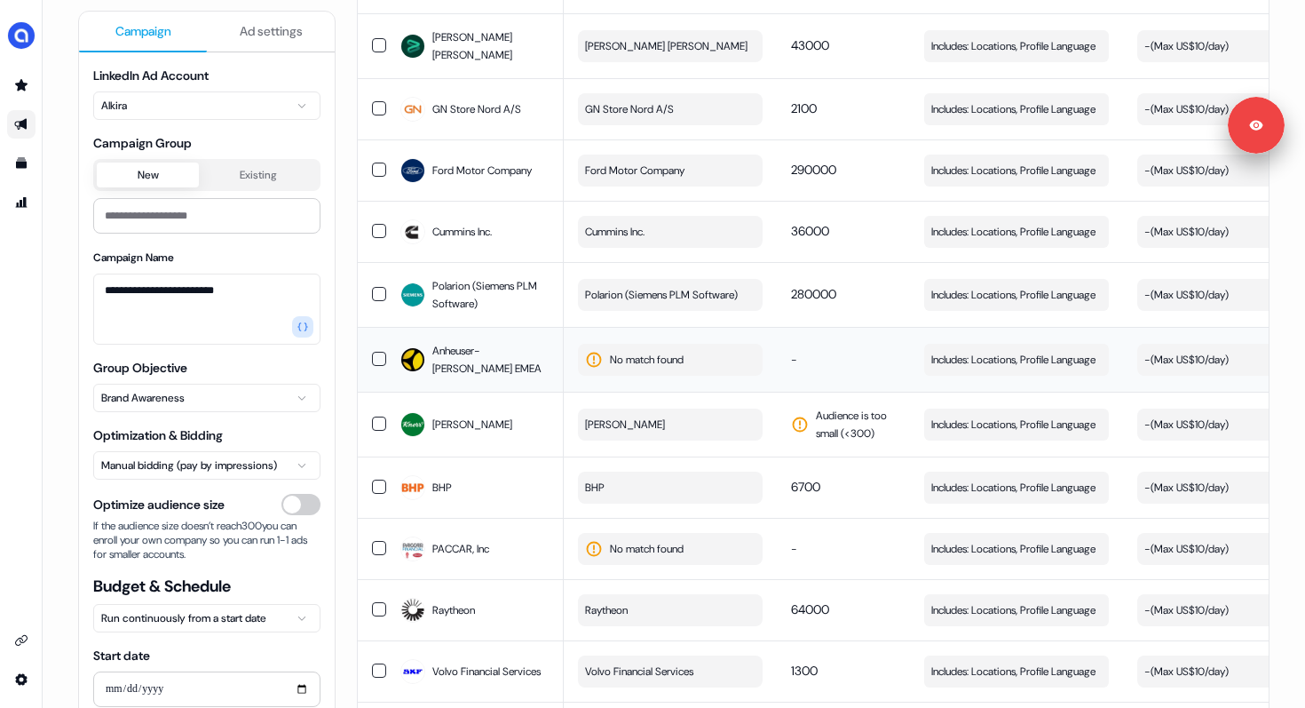
click at [641, 368] on span "No match found" at bounding box center [647, 360] width 74 height 18
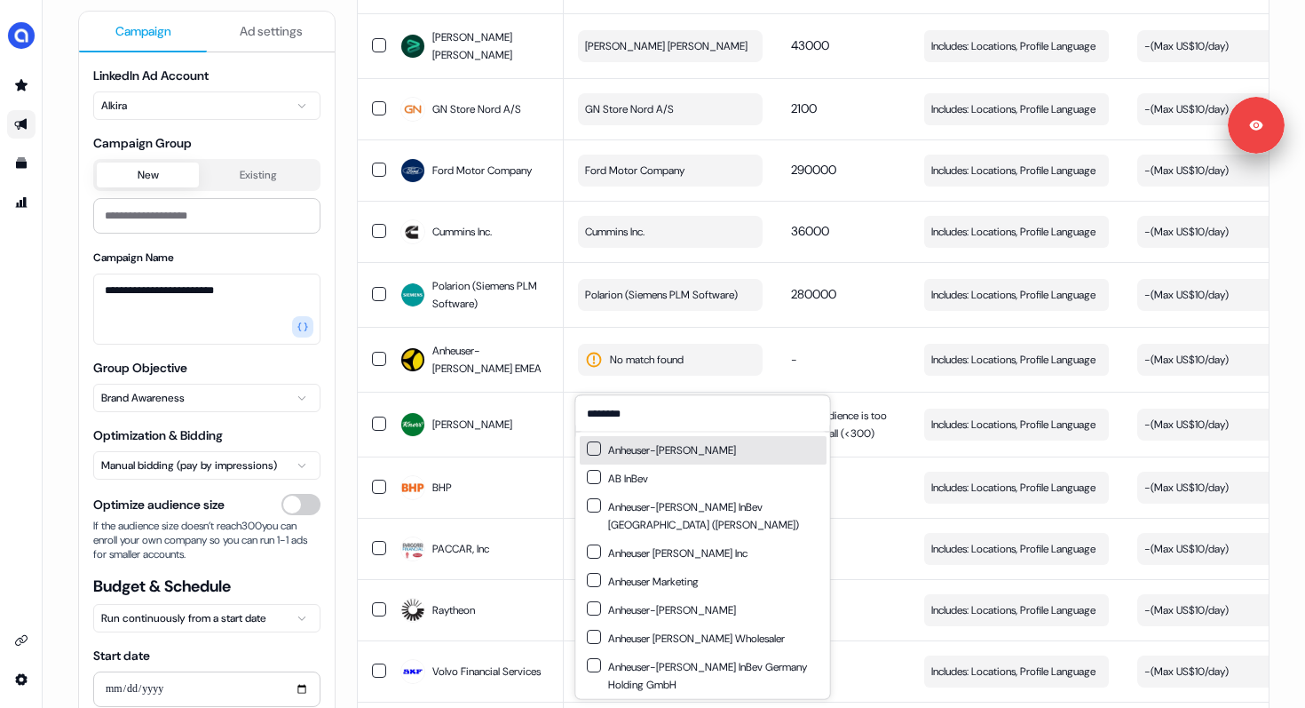
type input "********"
click at [590, 449] on button "Suggestions" at bounding box center [594, 448] width 14 height 14
click at [839, 361] on td "-" at bounding box center [843, 359] width 133 height 65
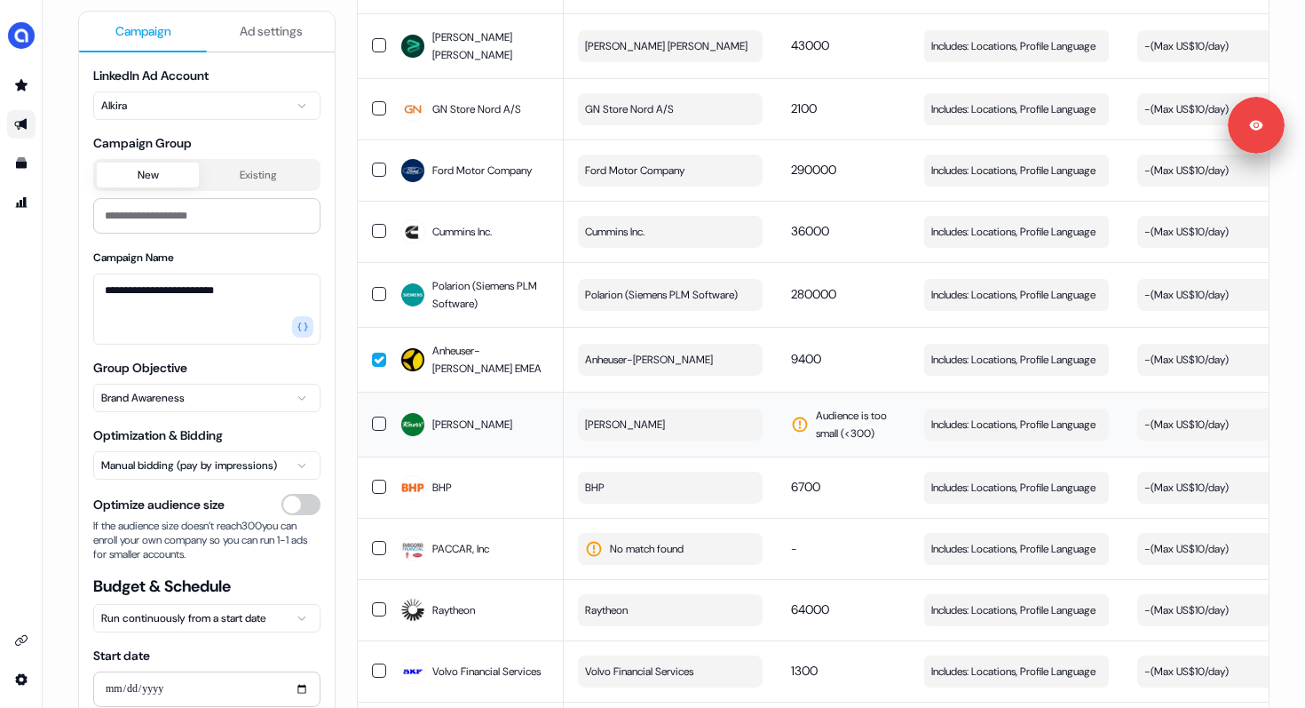
click at [677, 431] on button "[PERSON_NAME]" at bounding box center [670, 424] width 185 height 32
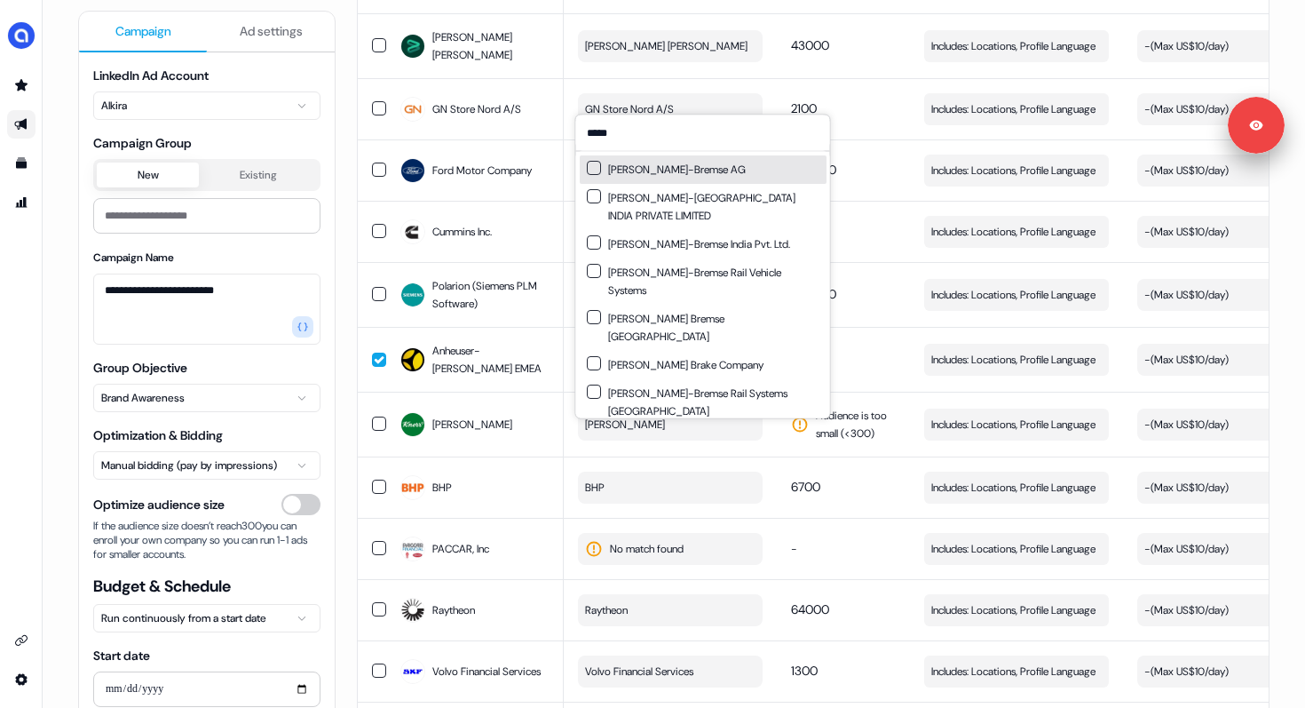
type input "*****"
click at [592, 162] on button "Suggestions" at bounding box center [594, 168] width 14 height 14
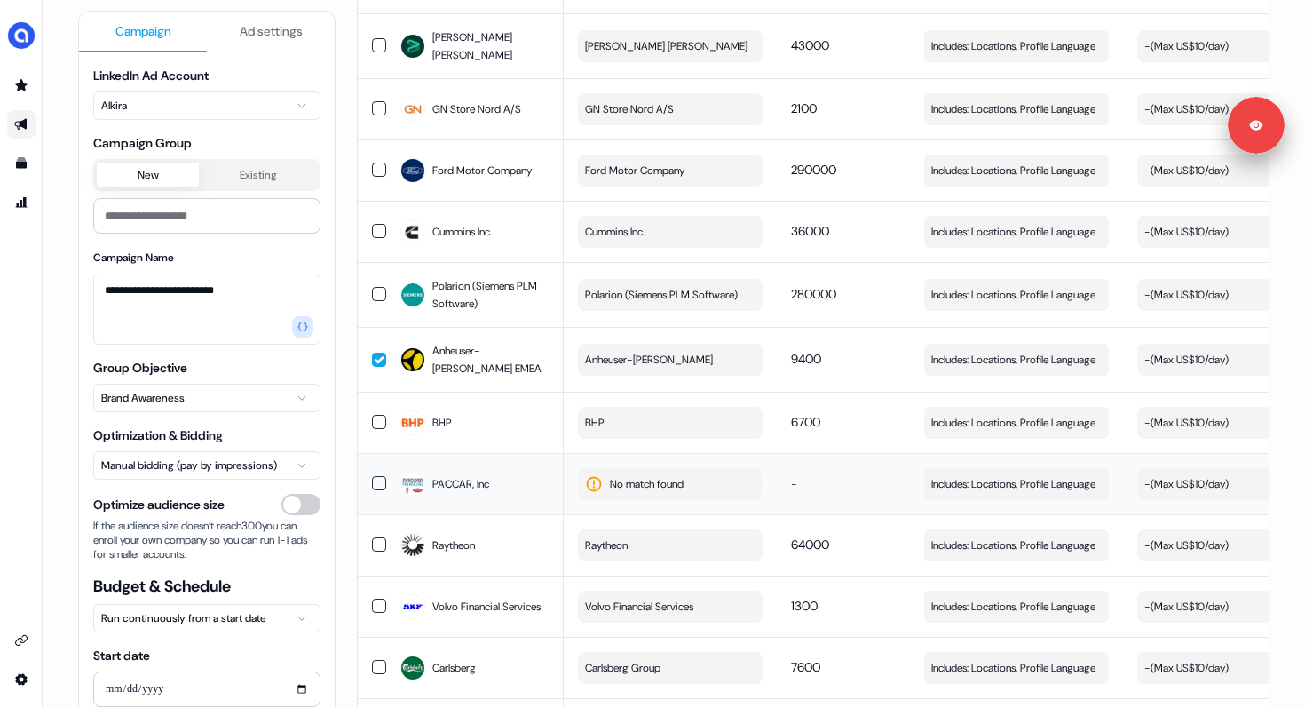
click at [636, 493] on span "No match found" at bounding box center [647, 484] width 74 height 18
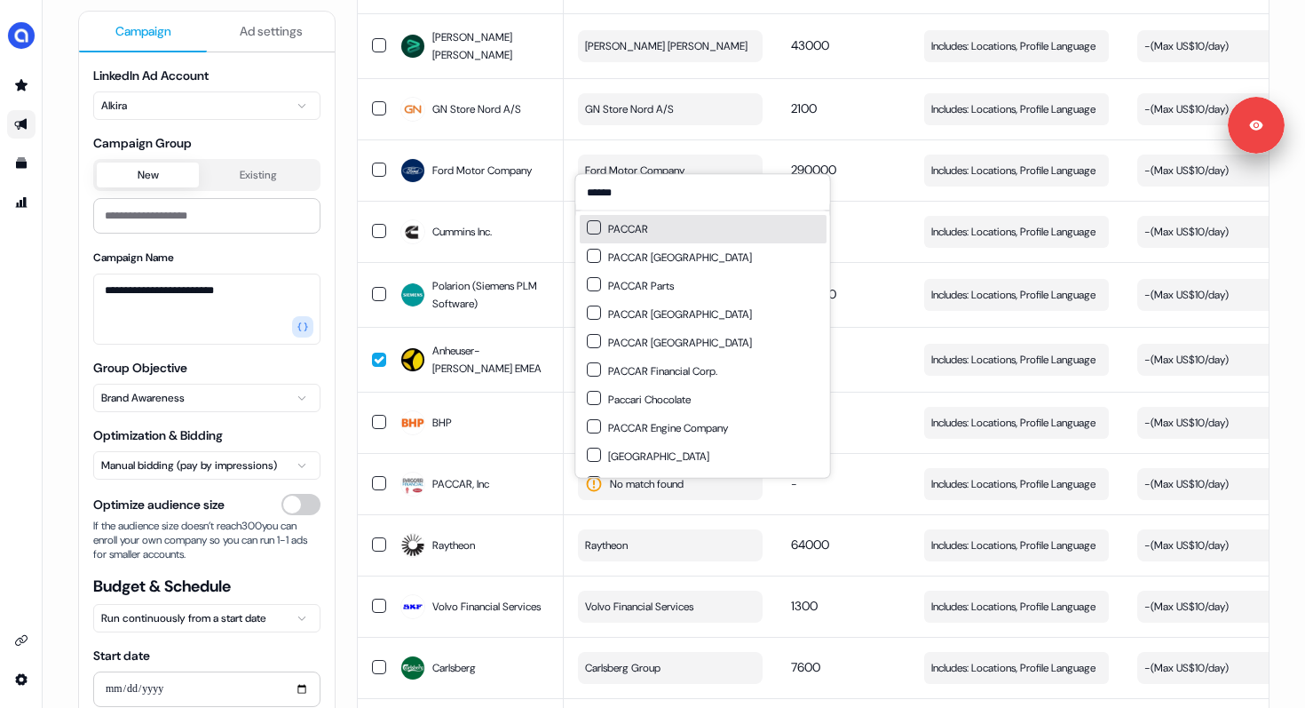
type input "******"
click at [704, 225] on div "PACCAR" at bounding box center [703, 229] width 247 height 28
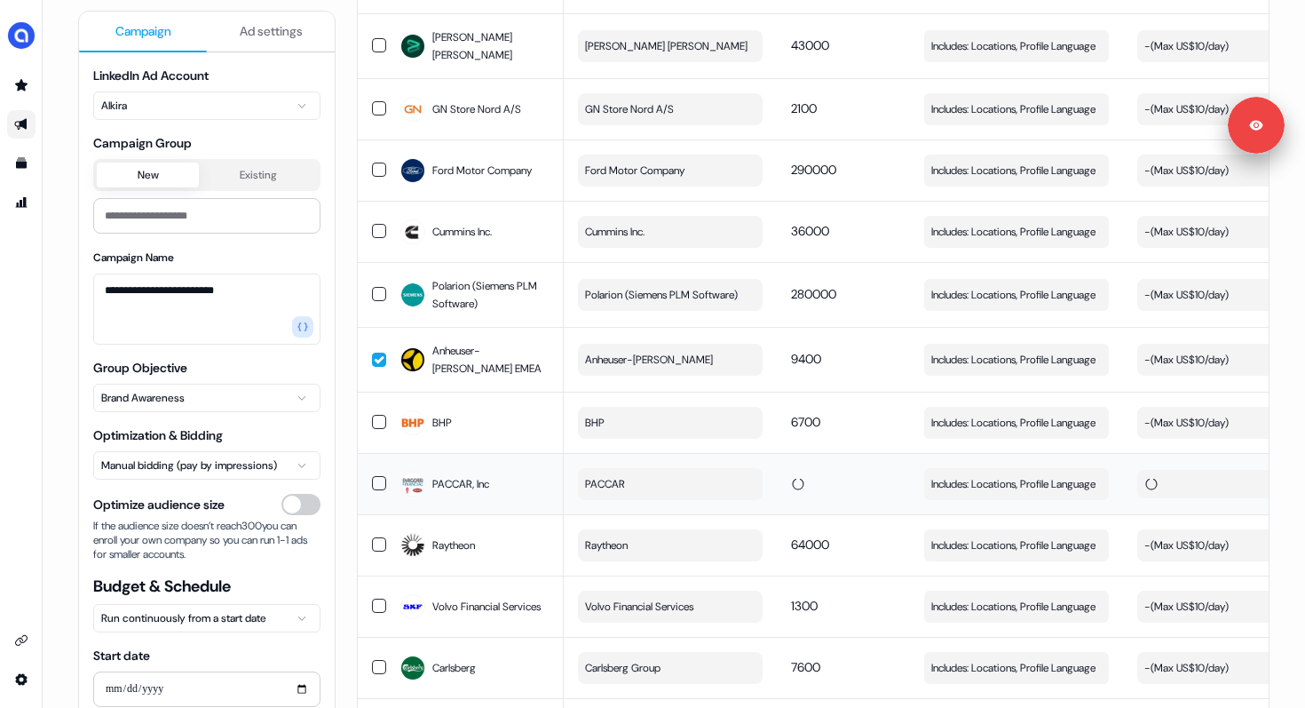
click at [827, 490] on td at bounding box center [843, 483] width 133 height 61
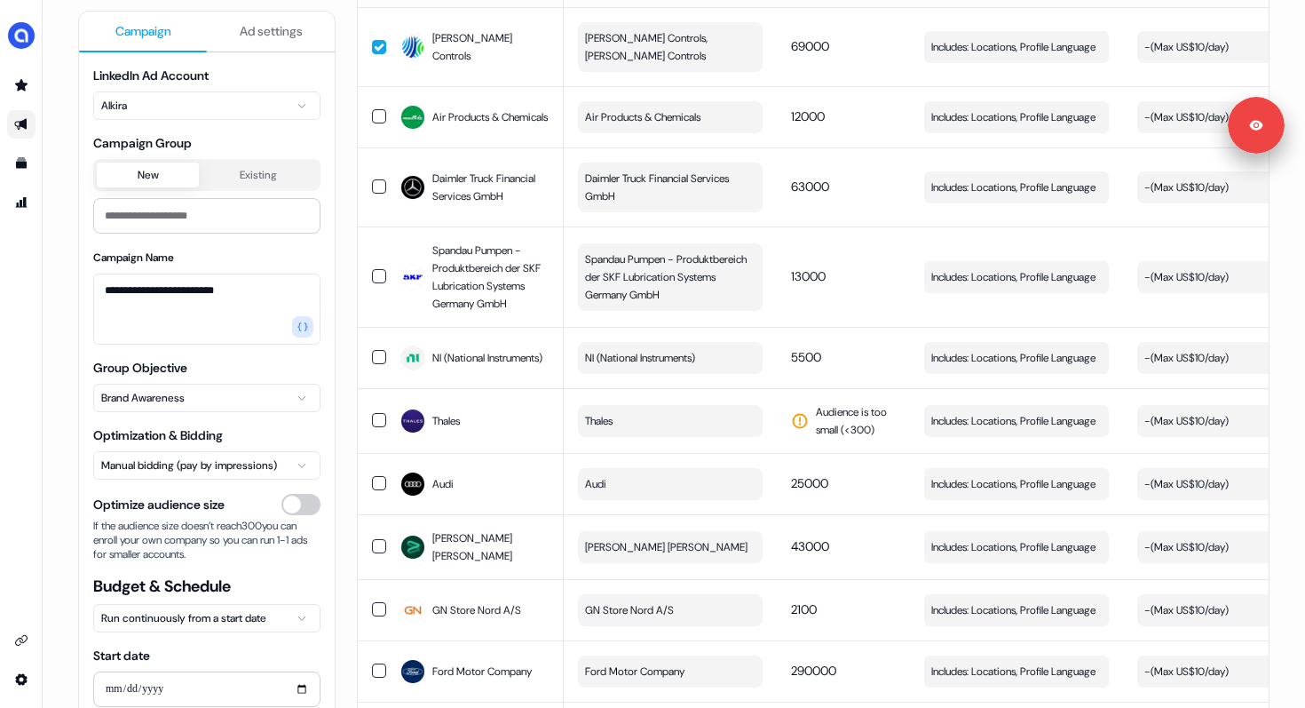
scroll to position [272, 0]
click at [675, 436] on button "Thales" at bounding box center [670, 420] width 185 height 32
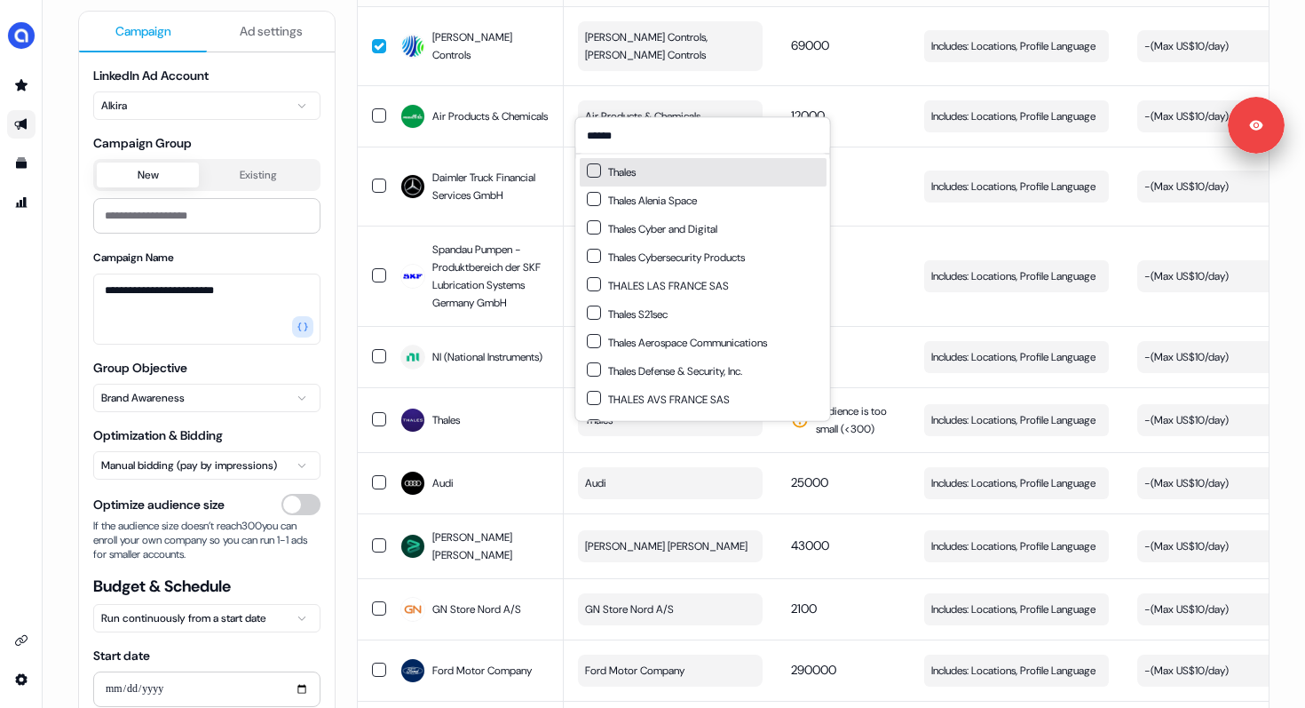
type input "******"
click at [598, 169] on button "Suggestions" at bounding box center [594, 170] width 14 height 14
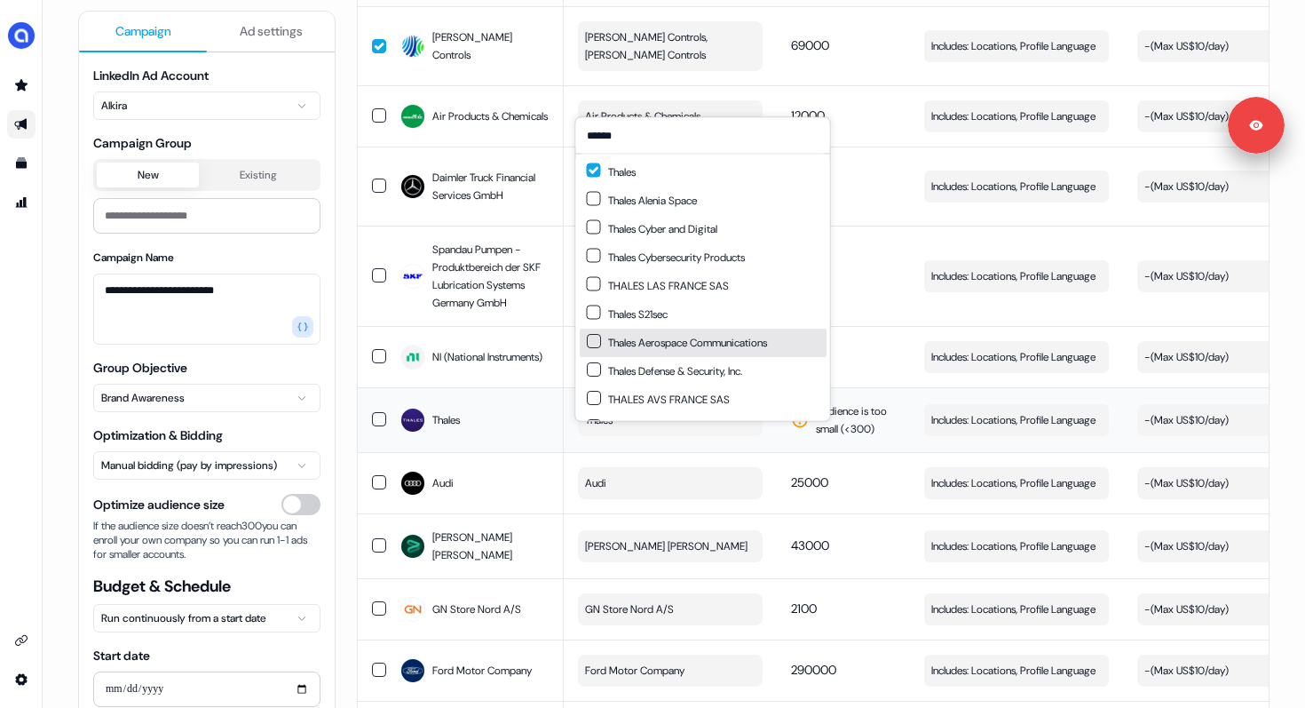
click at [846, 418] on td "Audience is too small (< 300 )" at bounding box center [843, 419] width 133 height 65
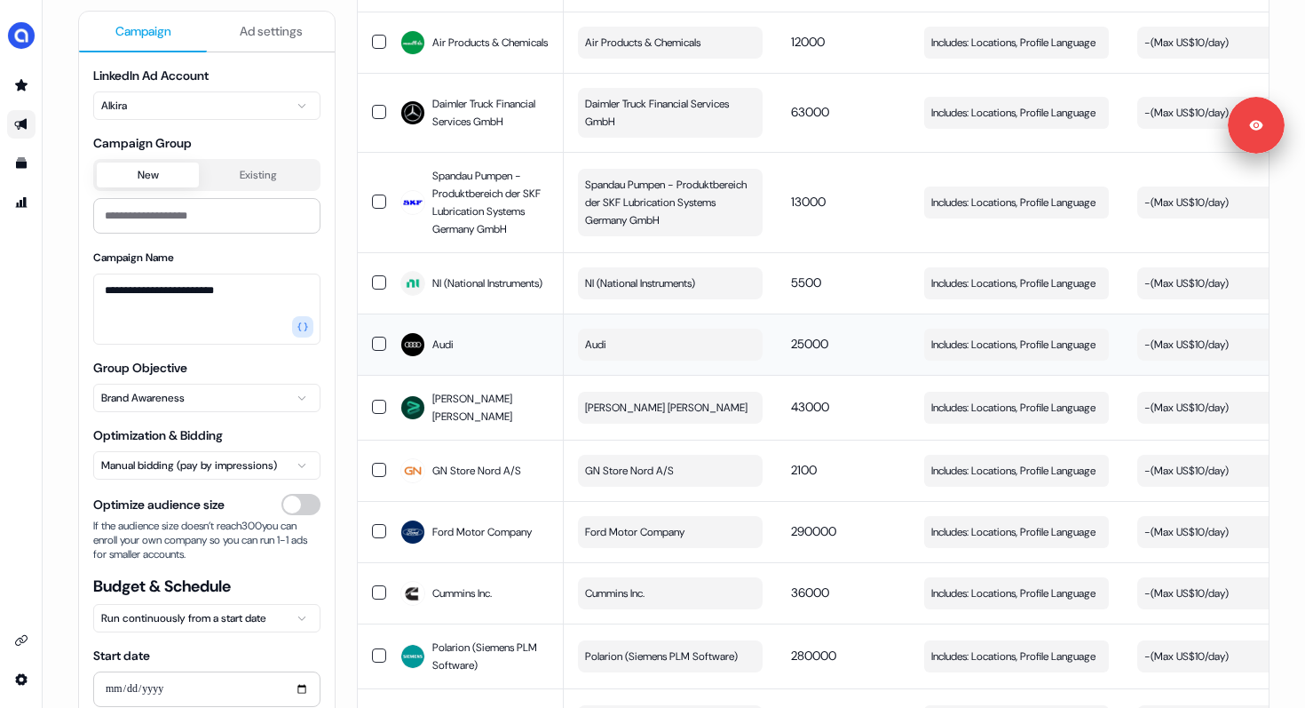
scroll to position [0, 0]
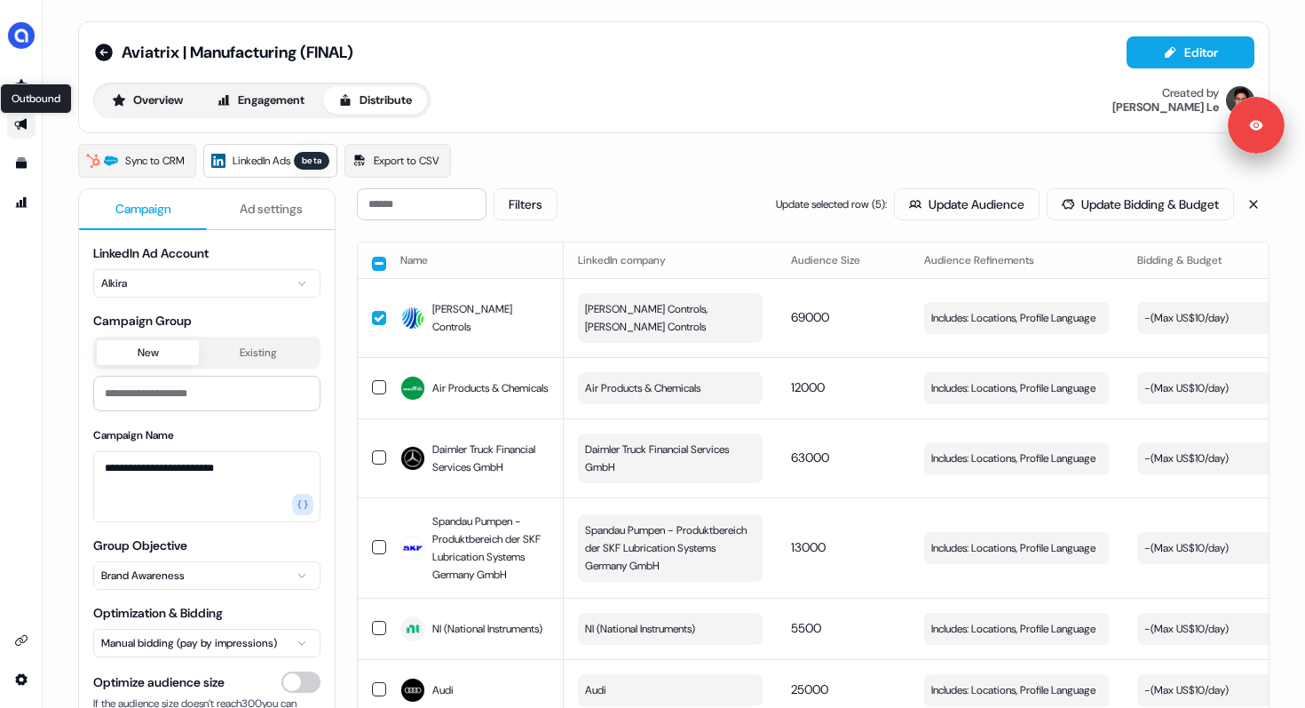
click at [20, 124] on icon "Go to outbound experience" at bounding box center [20, 125] width 12 height 12
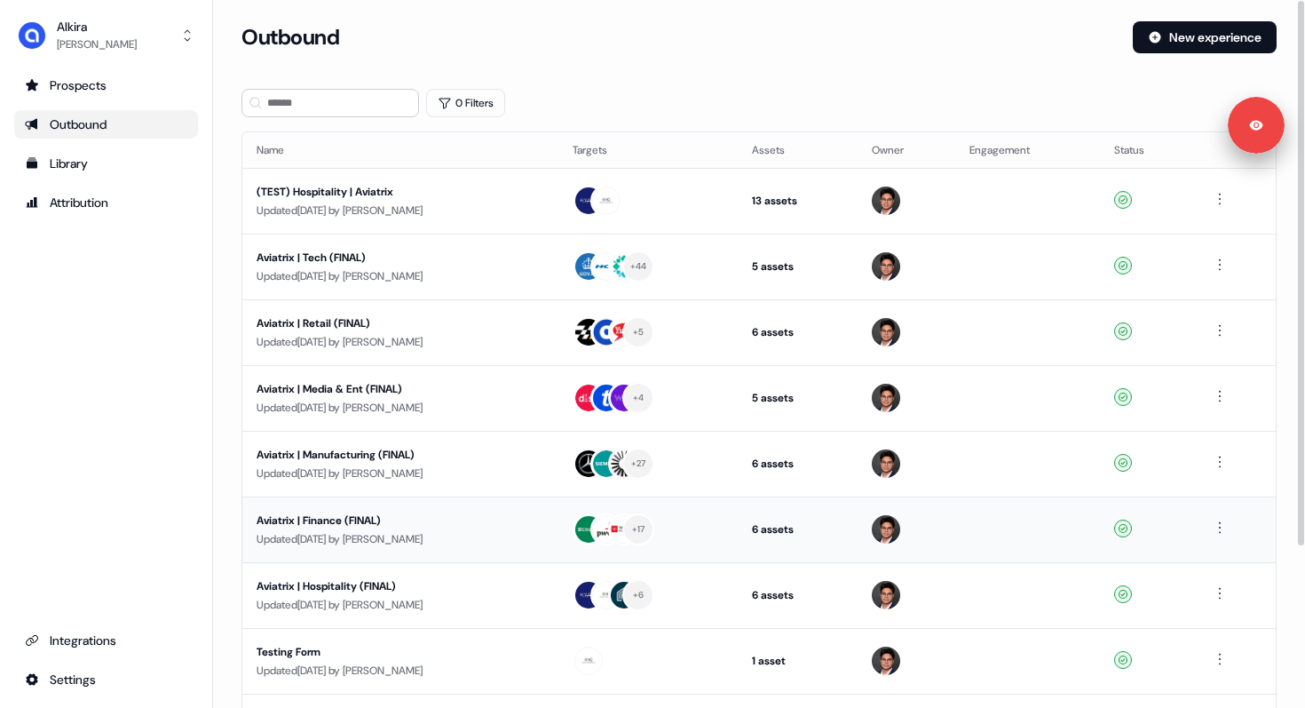
click at [372, 526] on div "Aviatrix | Finance (FINAL)" at bounding box center [401, 520] width 288 height 18
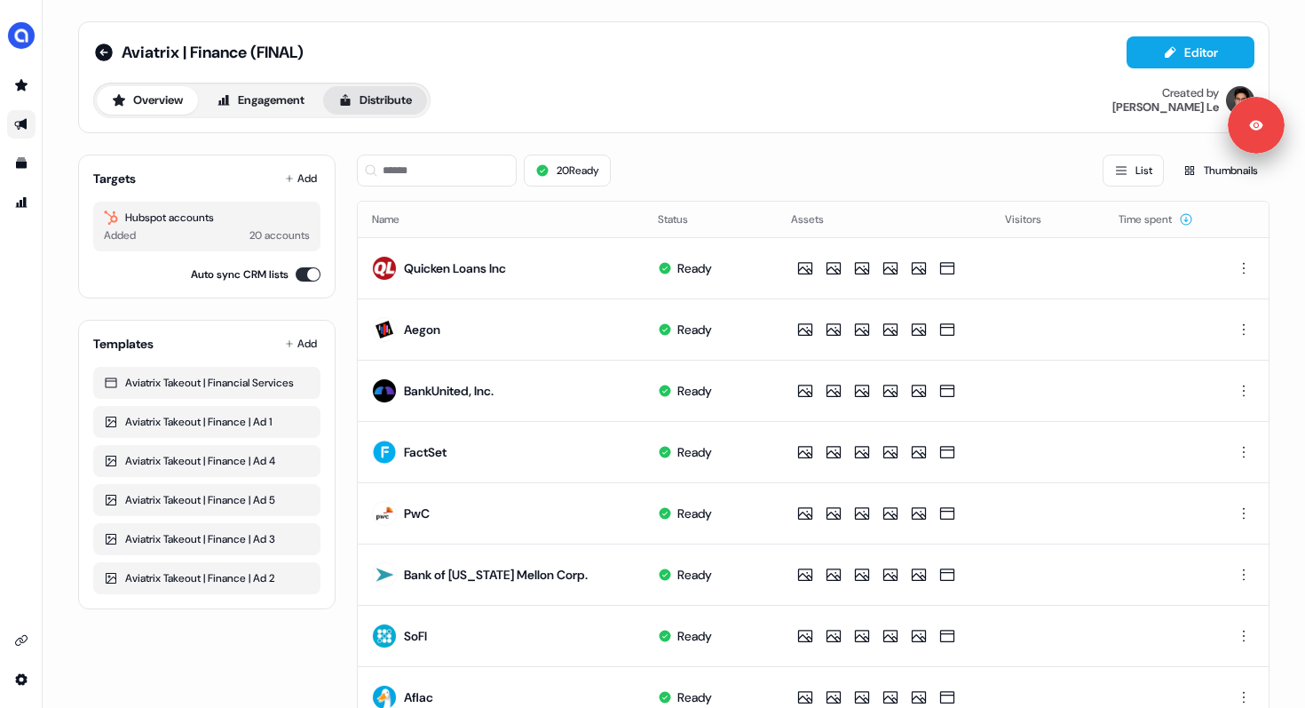
click at [365, 92] on button "Distribute" at bounding box center [375, 100] width 104 height 28
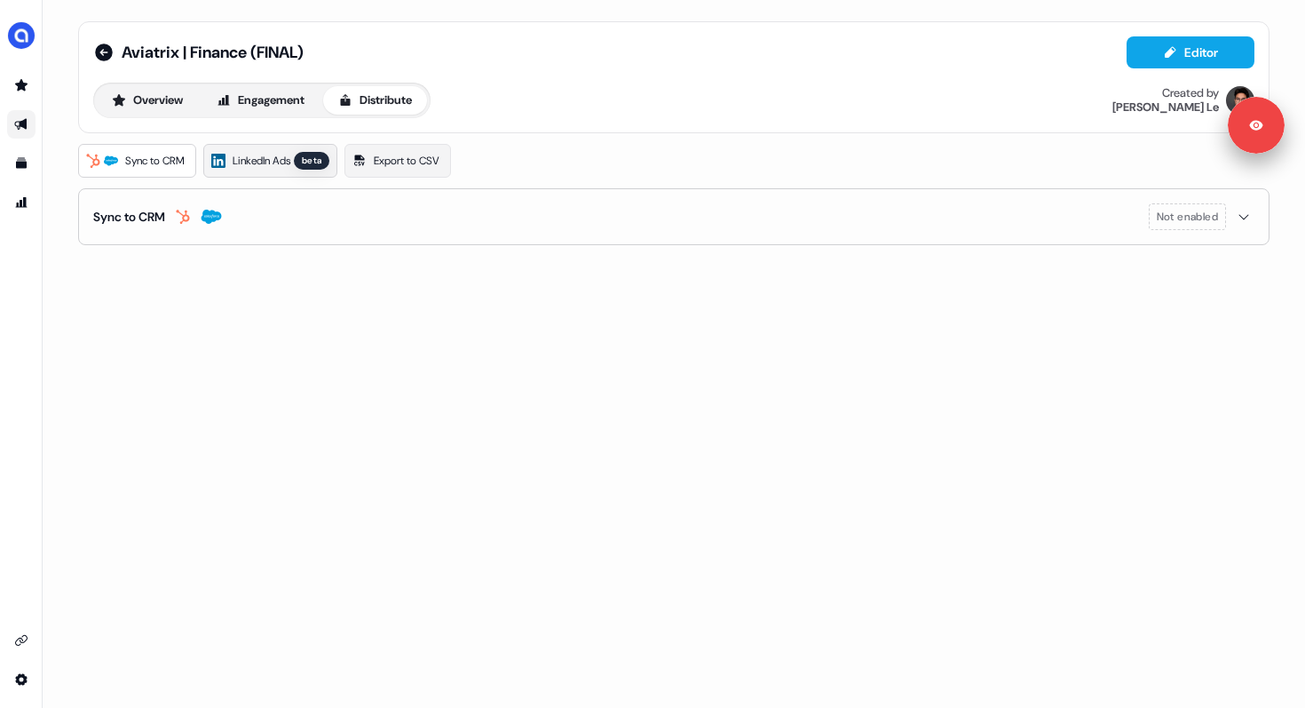
click at [263, 160] on span "LinkedIn Ads" at bounding box center [262, 161] width 58 height 18
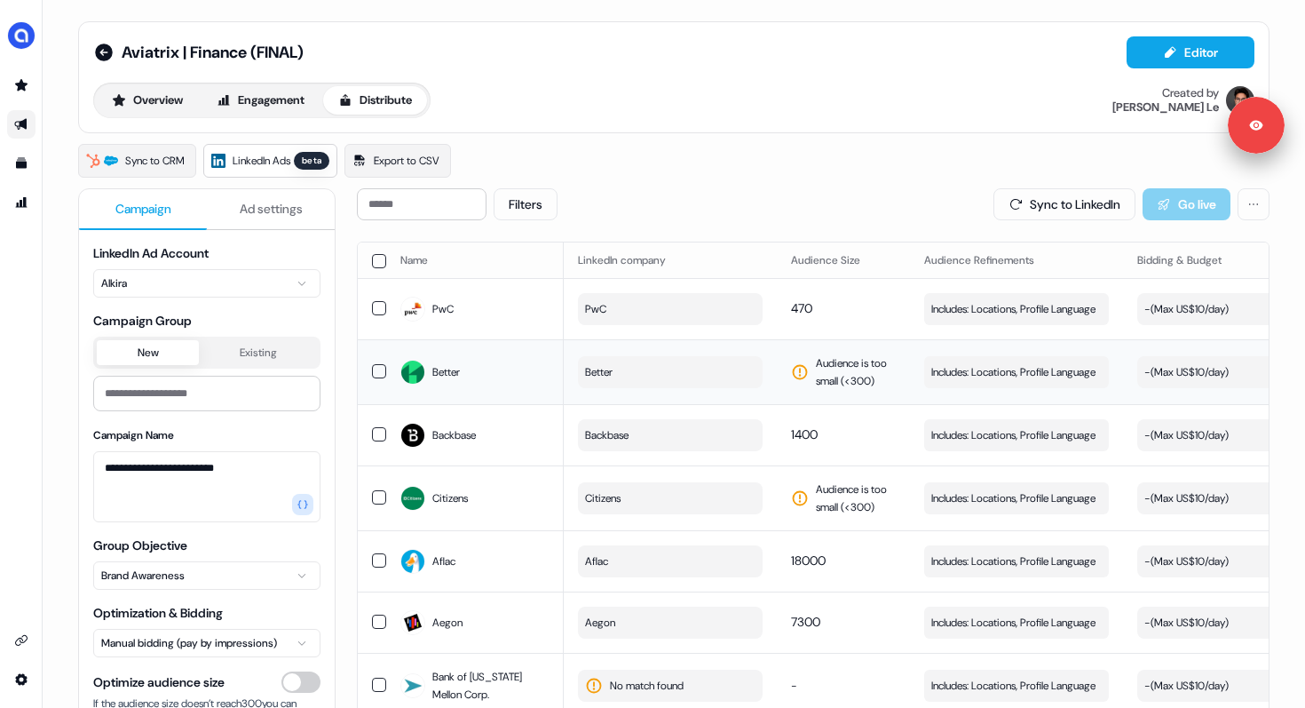
click at [684, 382] on button "Better" at bounding box center [670, 372] width 185 height 32
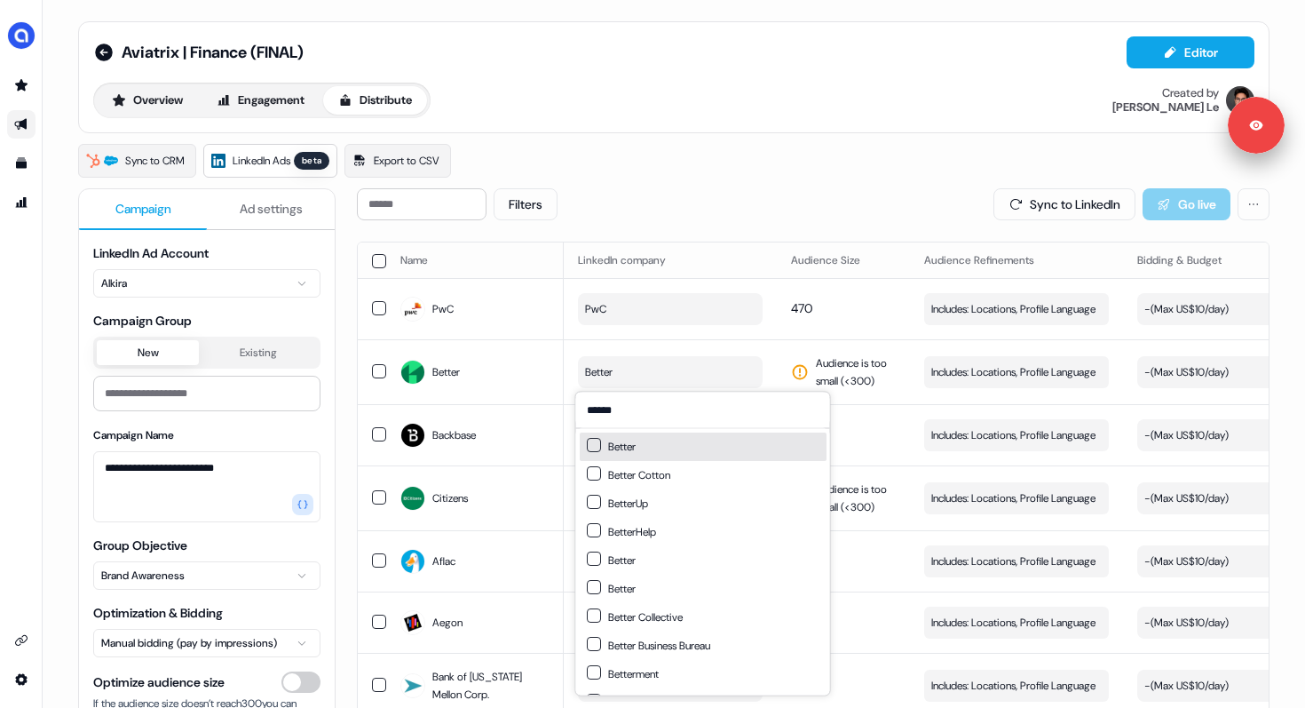
type input "******"
click at [618, 445] on div "Better" at bounding box center [611, 447] width 49 height 18
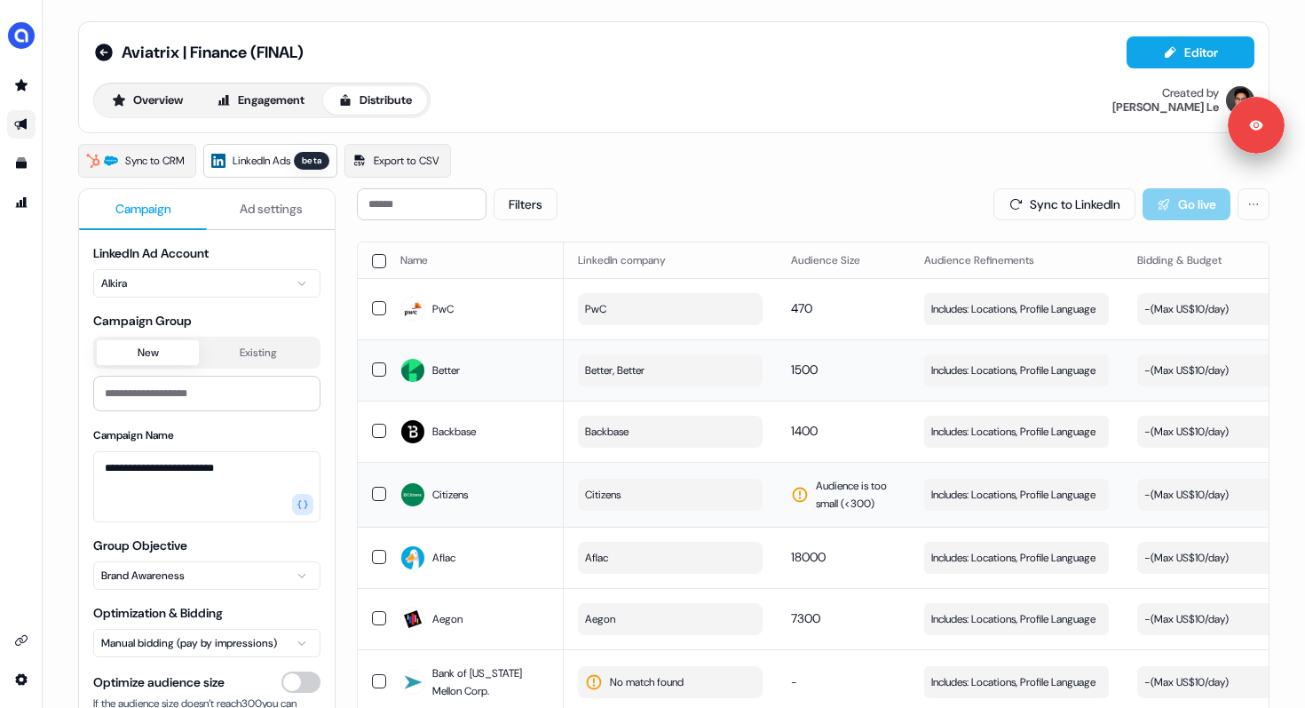
click at [602, 491] on span "Citizens" at bounding box center [603, 495] width 36 height 18
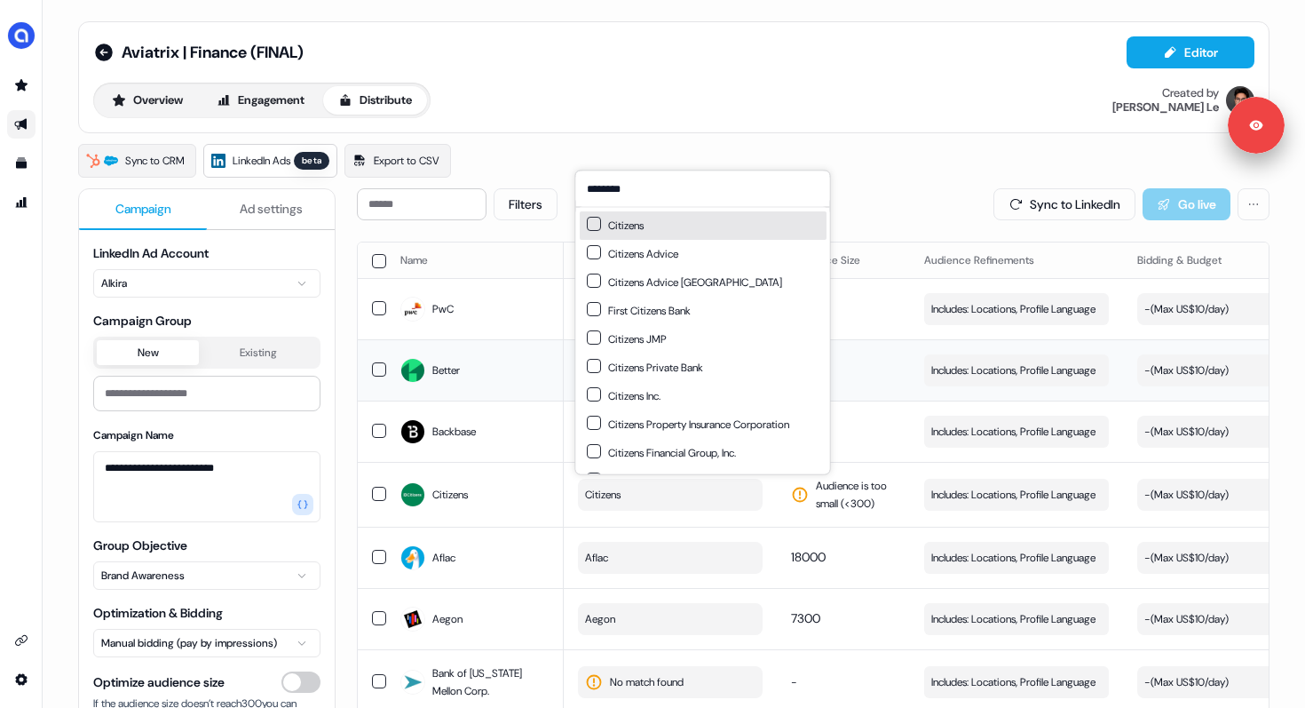
type input "********"
click at [655, 219] on div "Citizens" at bounding box center [703, 225] width 247 height 28
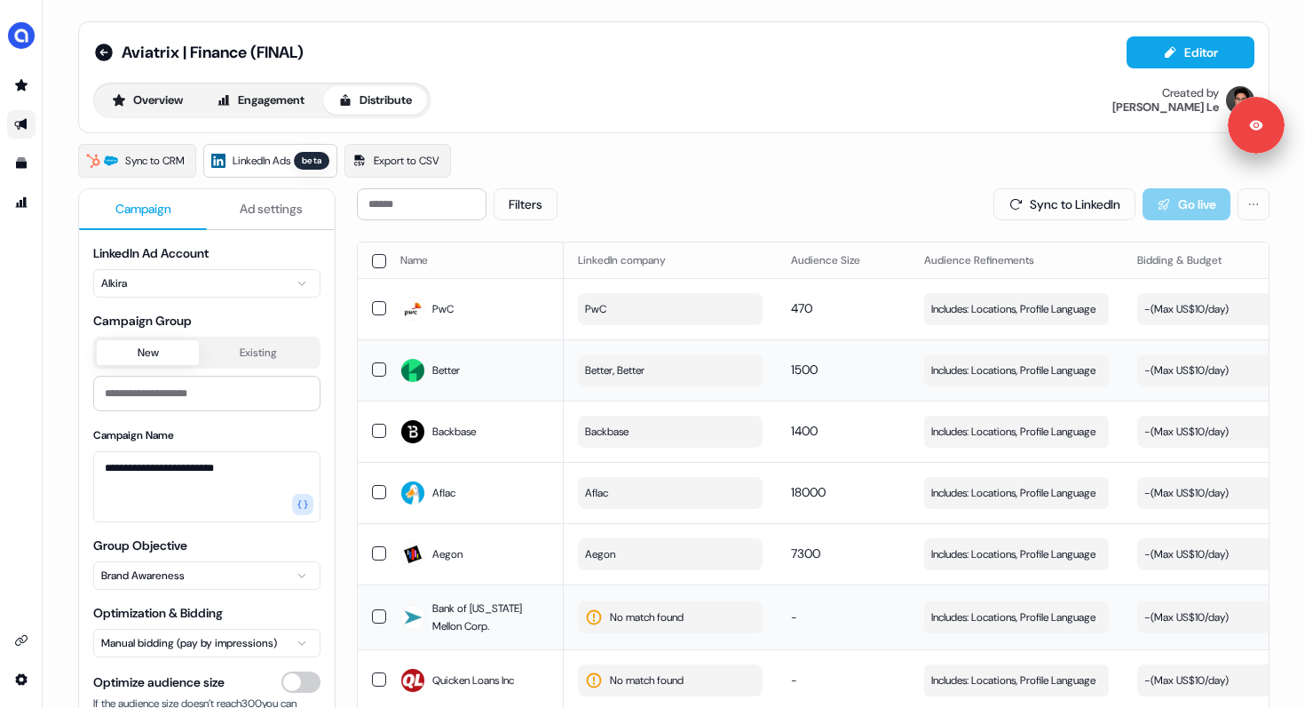
click at [647, 613] on span "No match found" at bounding box center [647, 617] width 74 height 18
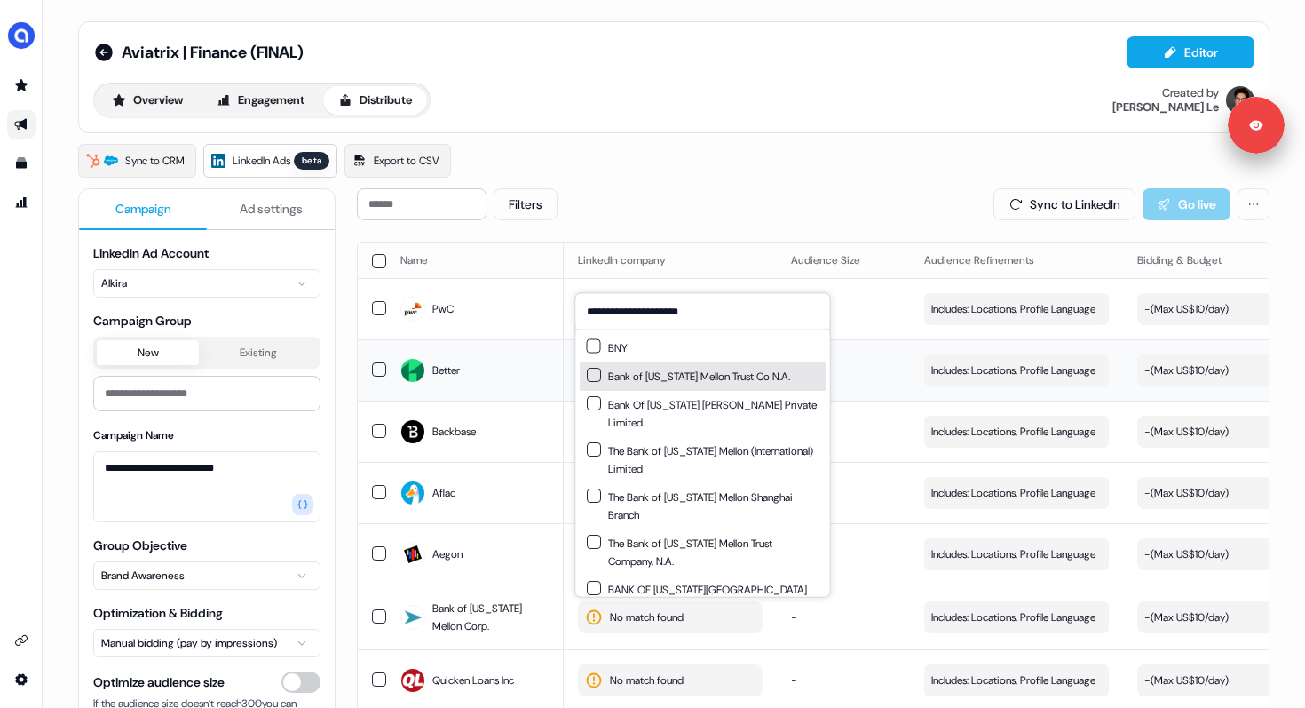
type input "**********"
click at [595, 375] on button "Suggestions" at bounding box center [594, 375] width 14 height 14
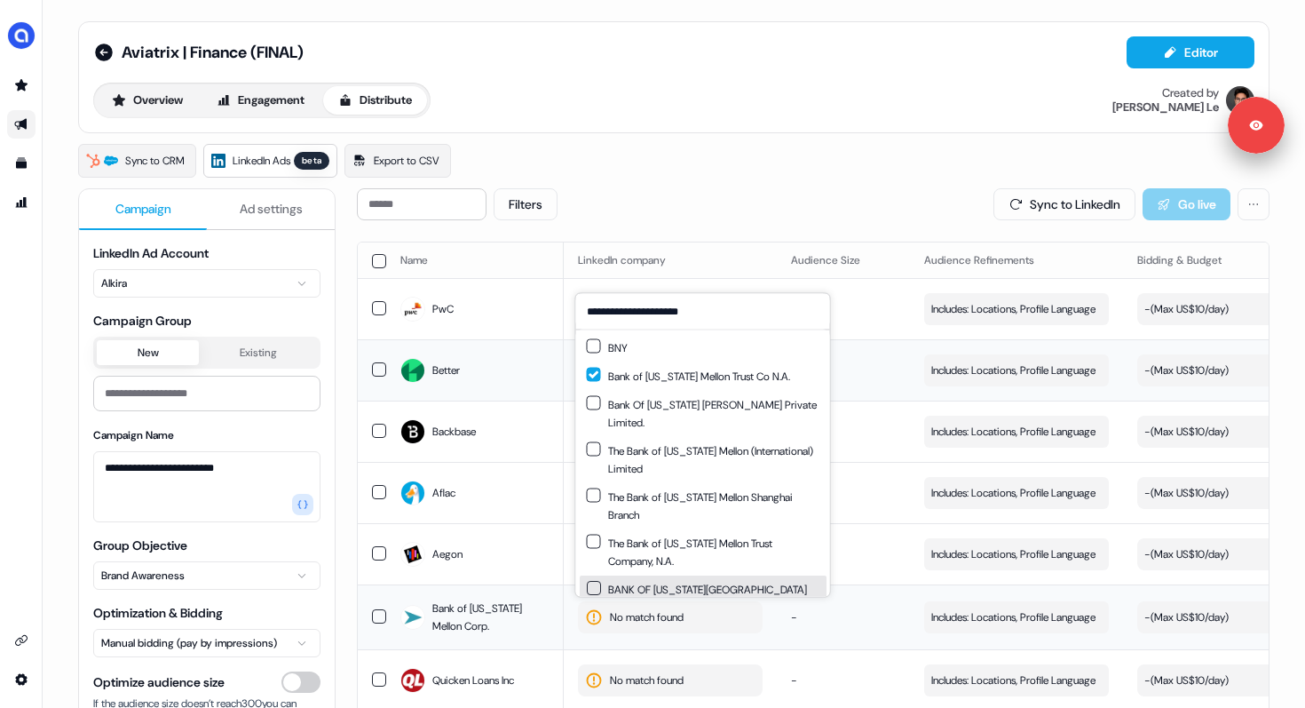
click at [838, 598] on td "-" at bounding box center [843, 616] width 133 height 65
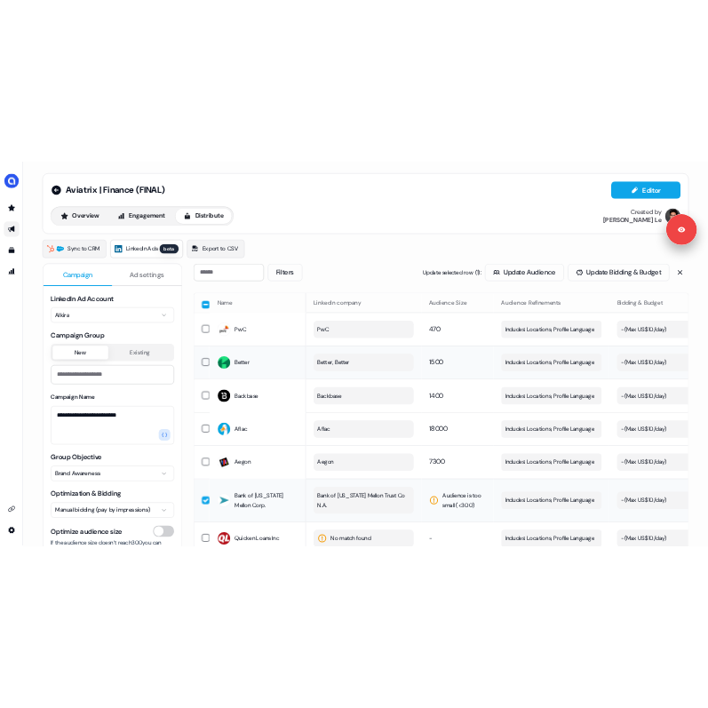
scroll to position [458, 0]
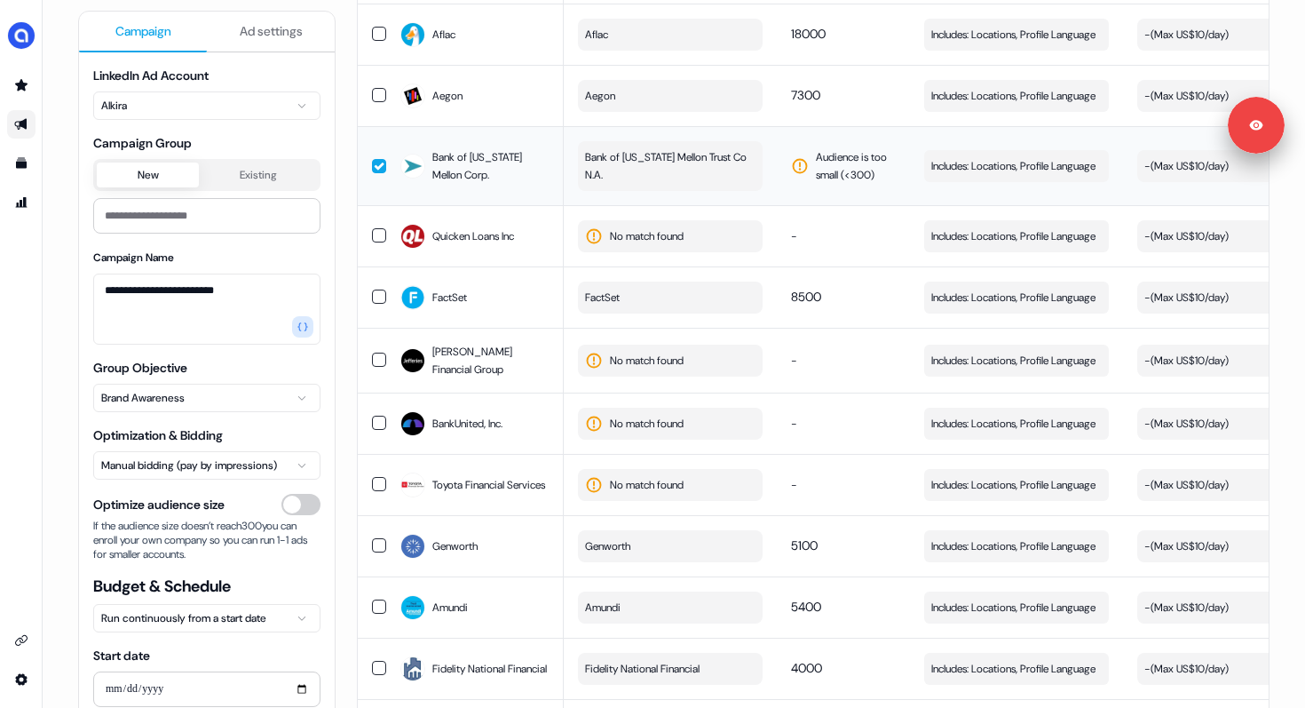
click at [658, 179] on span "Bank of [US_STATE] Mellon Trust Co N.A." at bounding box center [668, 166] width 167 height 36
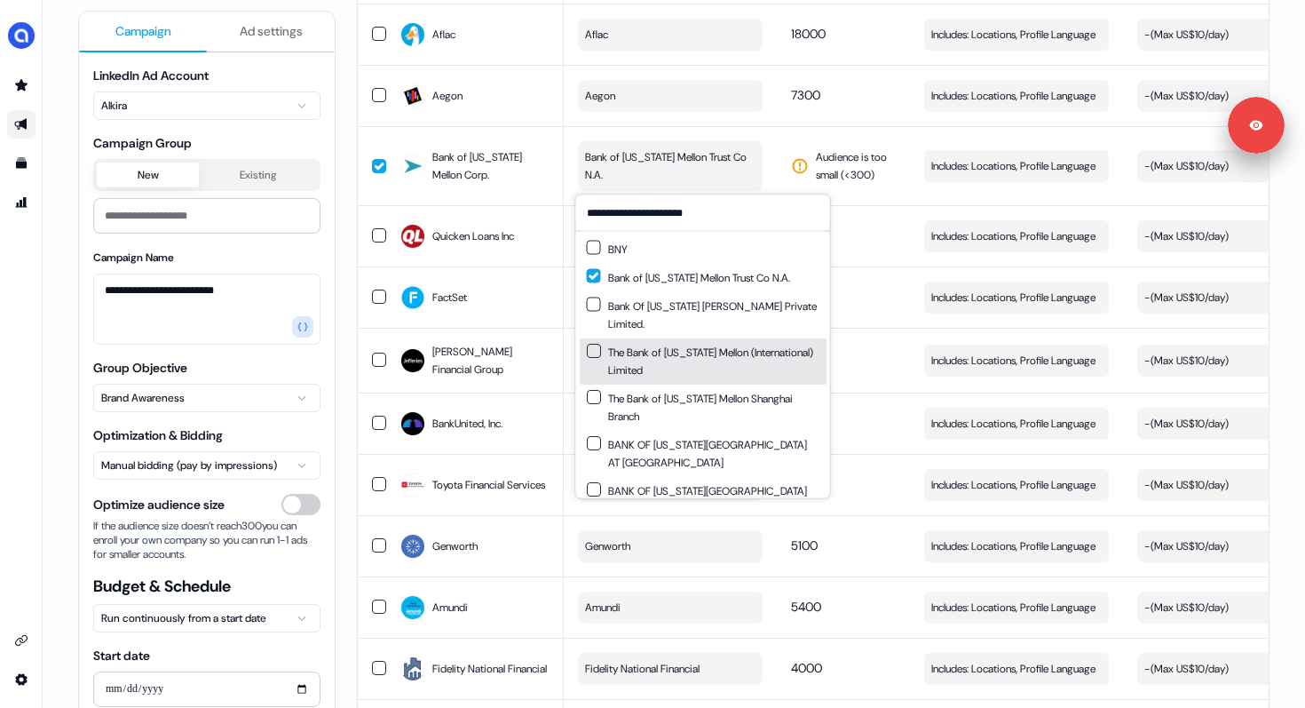
type input "**********"
click at [593, 347] on button "Suggestions" at bounding box center [594, 351] width 14 height 14
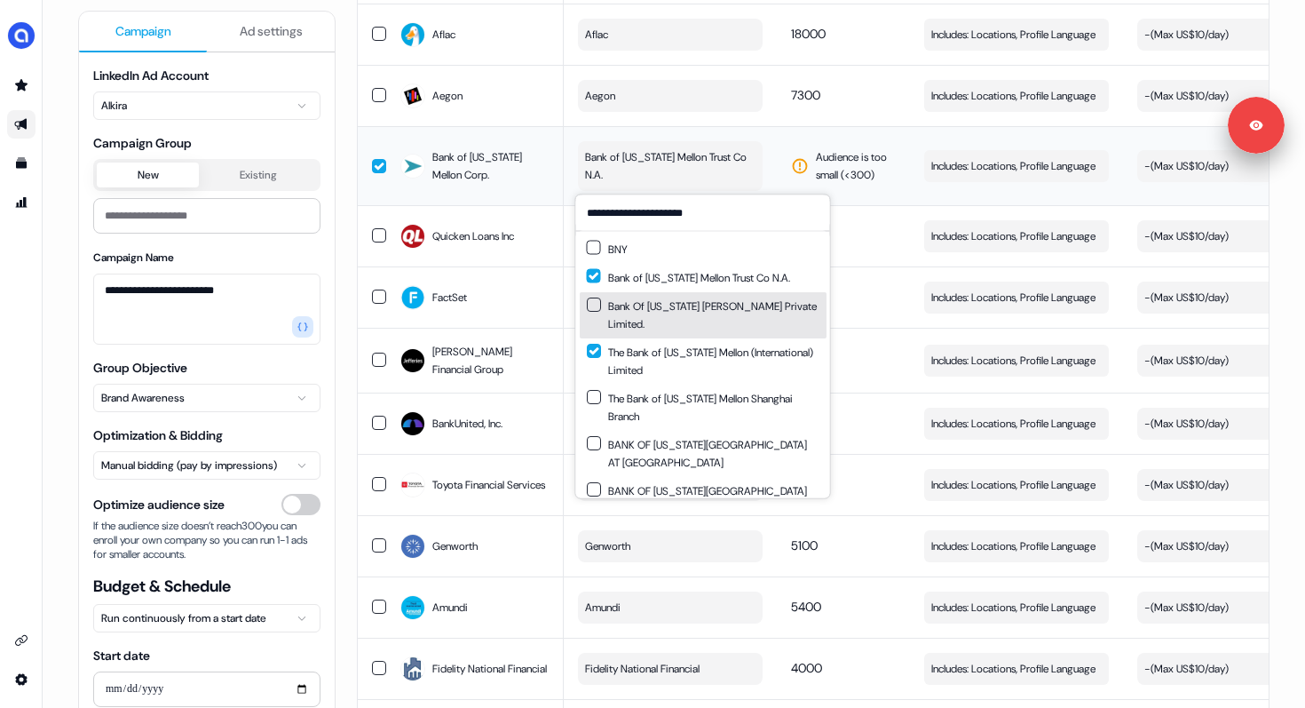
click at [886, 186] on td "Audience is too small (< 300 )" at bounding box center [843, 165] width 133 height 79
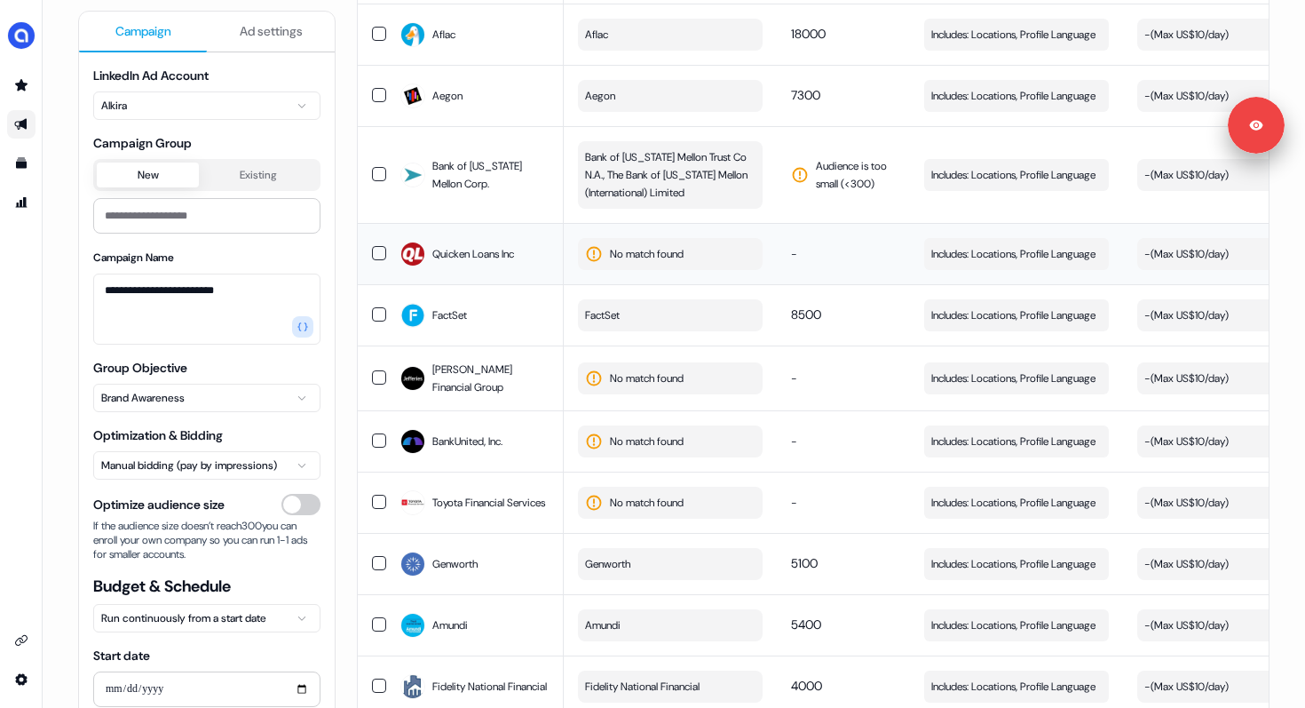
click at [681, 246] on span "No match found" at bounding box center [647, 254] width 74 height 18
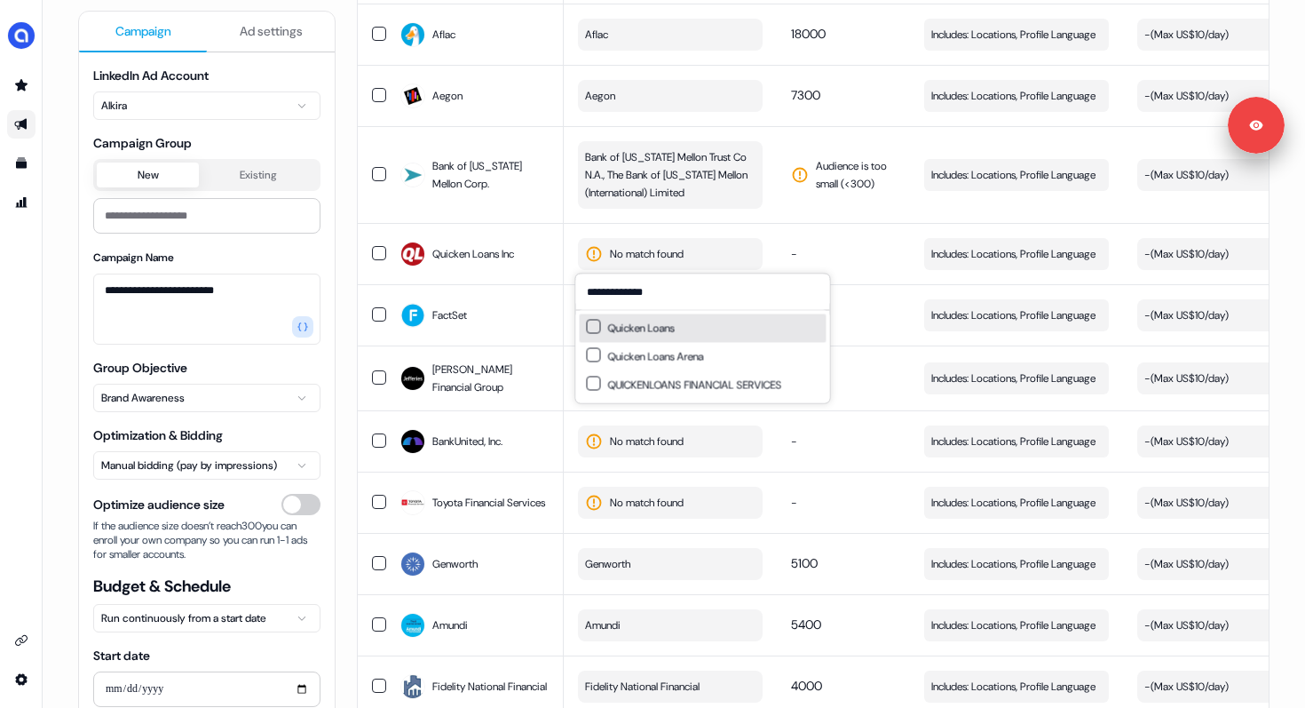
type input "**********"
click at [589, 323] on button "Suggestions" at bounding box center [594, 327] width 14 height 14
click at [803, 235] on td "-" at bounding box center [843, 253] width 133 height 61
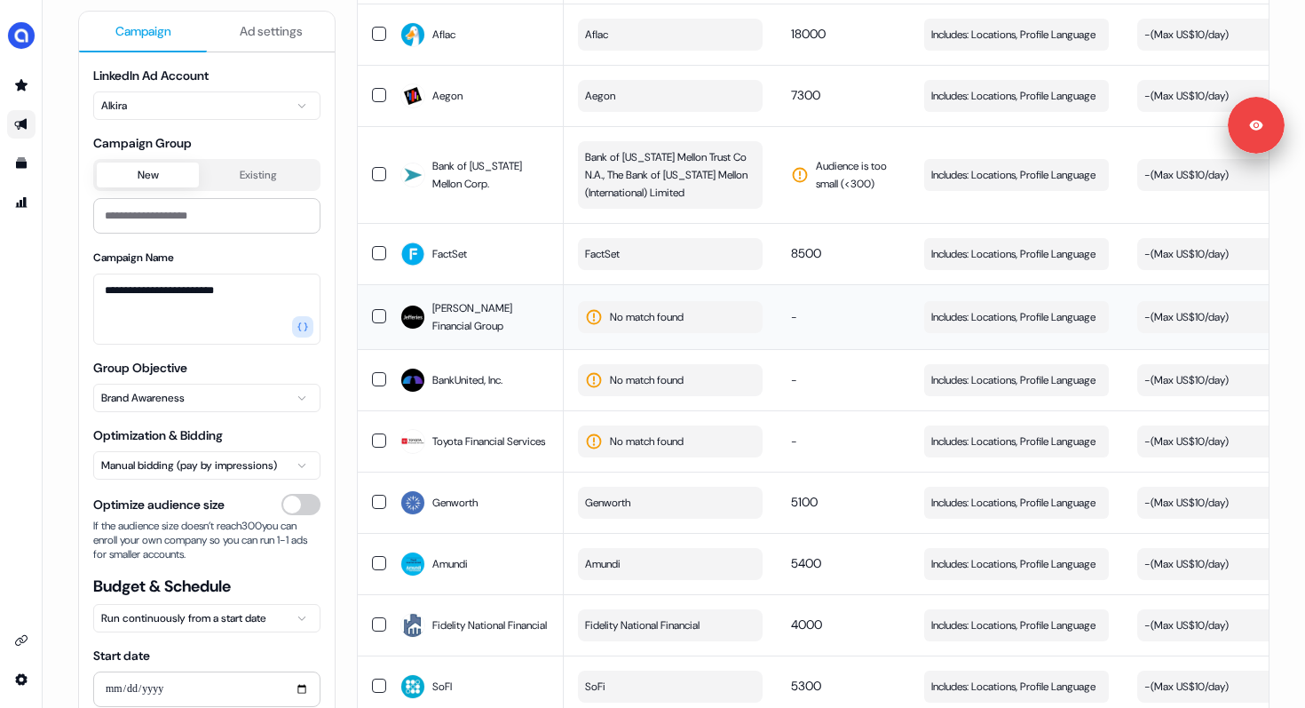
click at [627, 317] on span "No match found" at bounding box center [647, 317] width 74 height 18
click at [591, 359] on input "**********" at bounding box center [703, 355] width 254 height 36
click at [714, 360] on input "**********" at bounding box center [703, 355] width 254 height 36
click at [637, 355] on input "**********" at bounding box center [703, 355] width 254 height 36
click at [684, 355] on input "**********" at bounding box center [703, 355] width 254 height 36
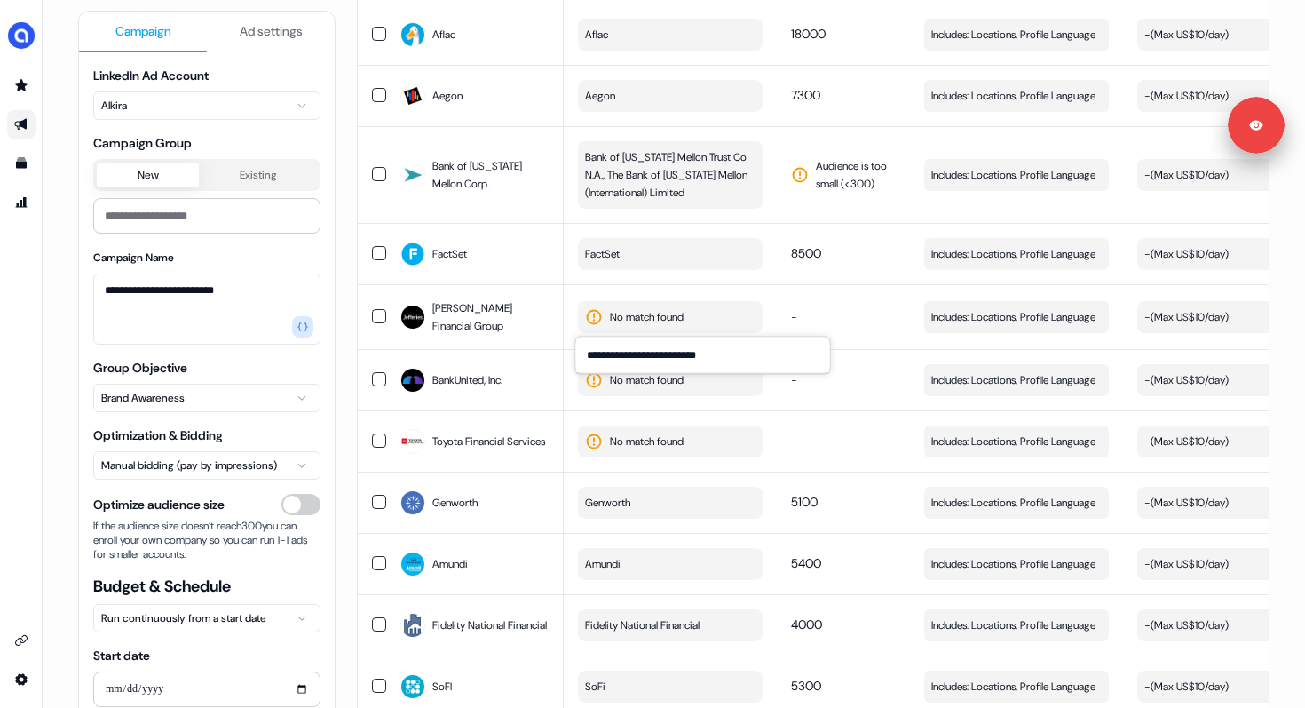
click at [666, 358] on input "**********" at bounding box center [703, 355] width 254 height 36
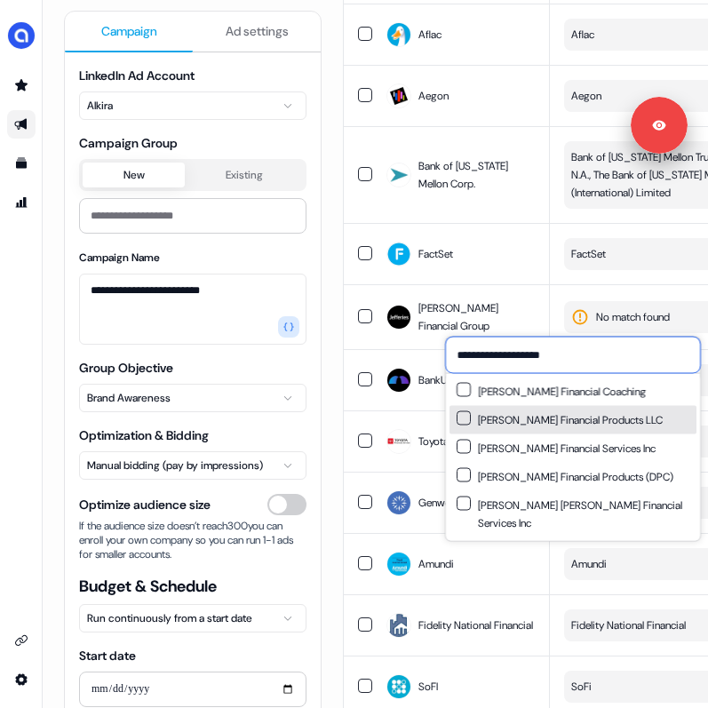
click at [524, 358] on input "**********" at bounding box center [573, 355] width 254 height 36
paste input "**********"
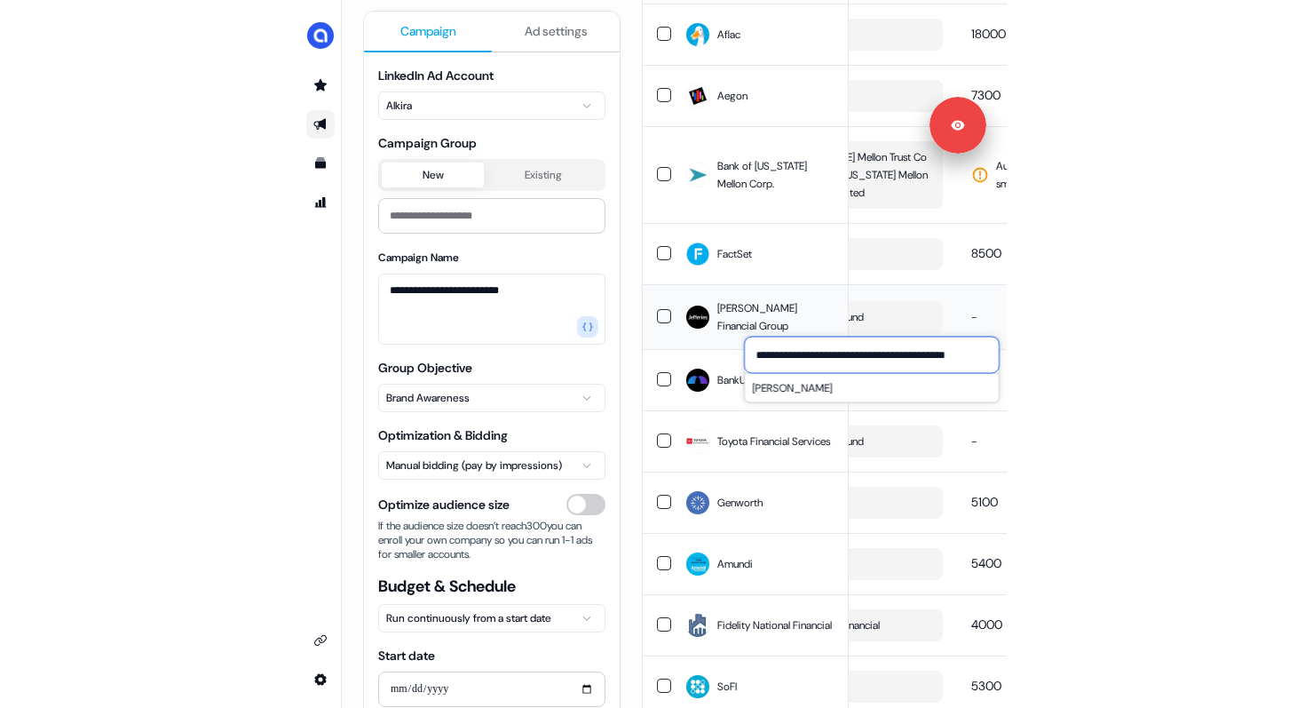
scroll to position [0, 115]
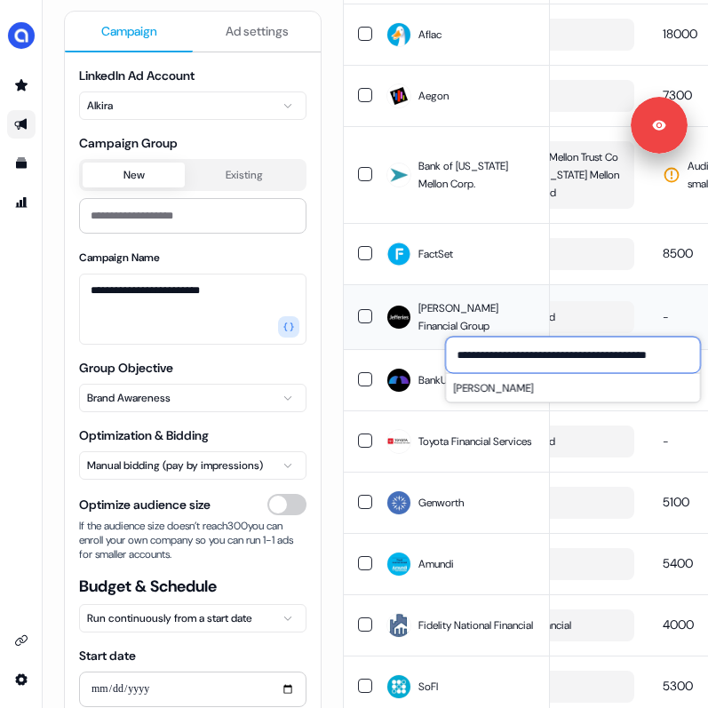
type input "**********"
click at [651, 302] on td "-" at bounding box center [714, 316] width 133 height 65
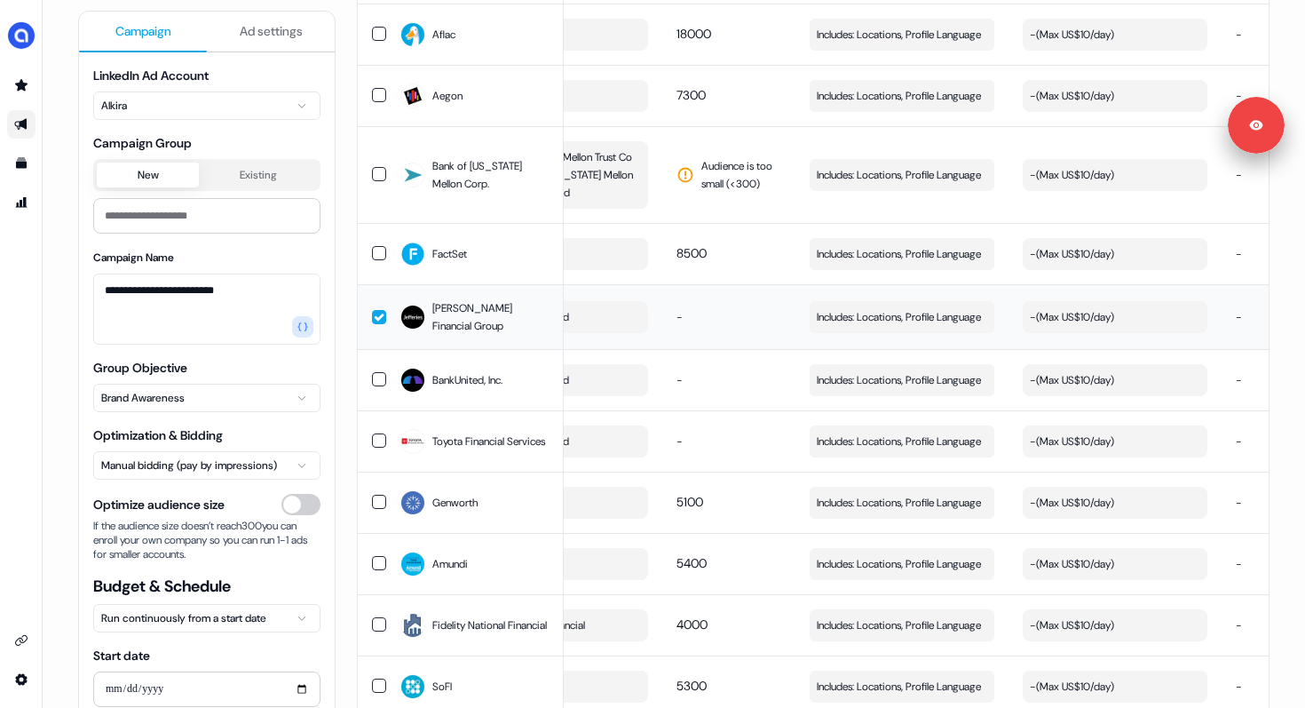
scroll to position [0, 0]
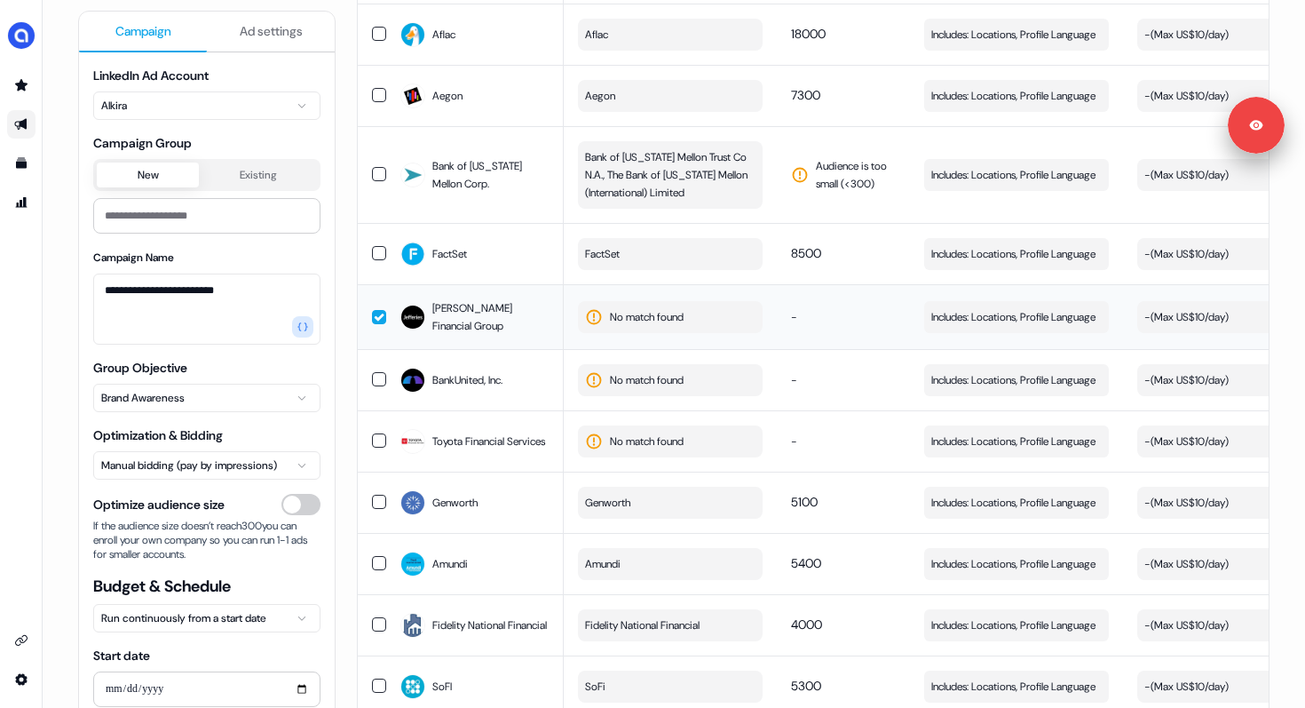
click at [733, 316] on button "No match found" at bounding box center [670, 317] width 185 height 32
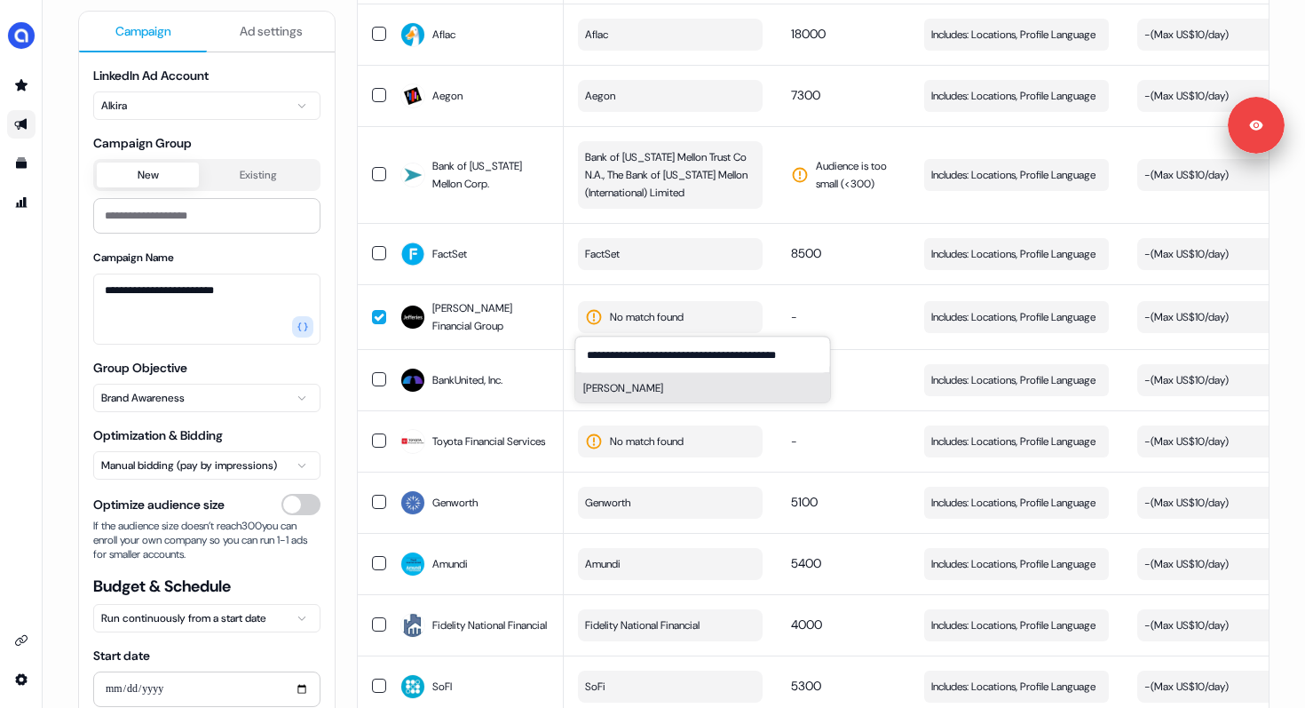
type input "**********"
click at [623, 394] on button "[PERSON_NAME]" at bounding box center [703, 388] width 254 height 28
click at [860, 325] on td "-" at bounding box center [843, 316] width 133 height 65
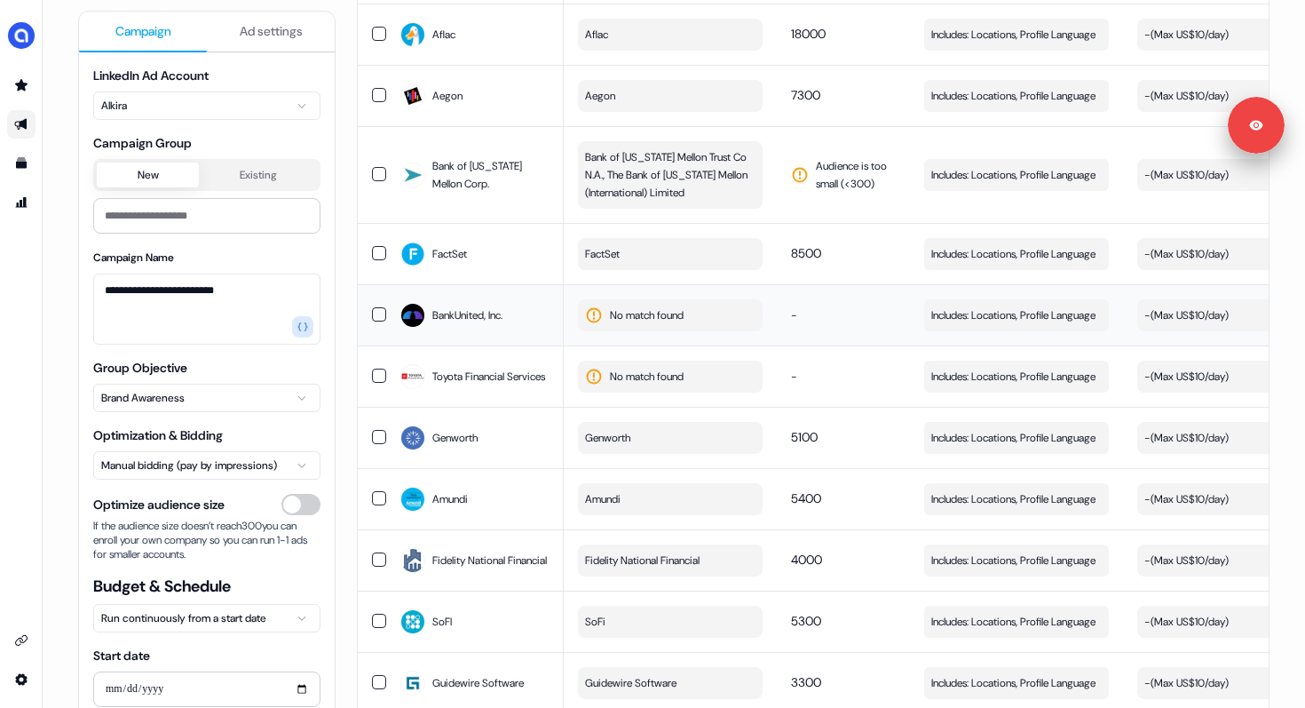
click at [654, 311] on span "No match found" at bounding box center [647, 315] width 74 height 18
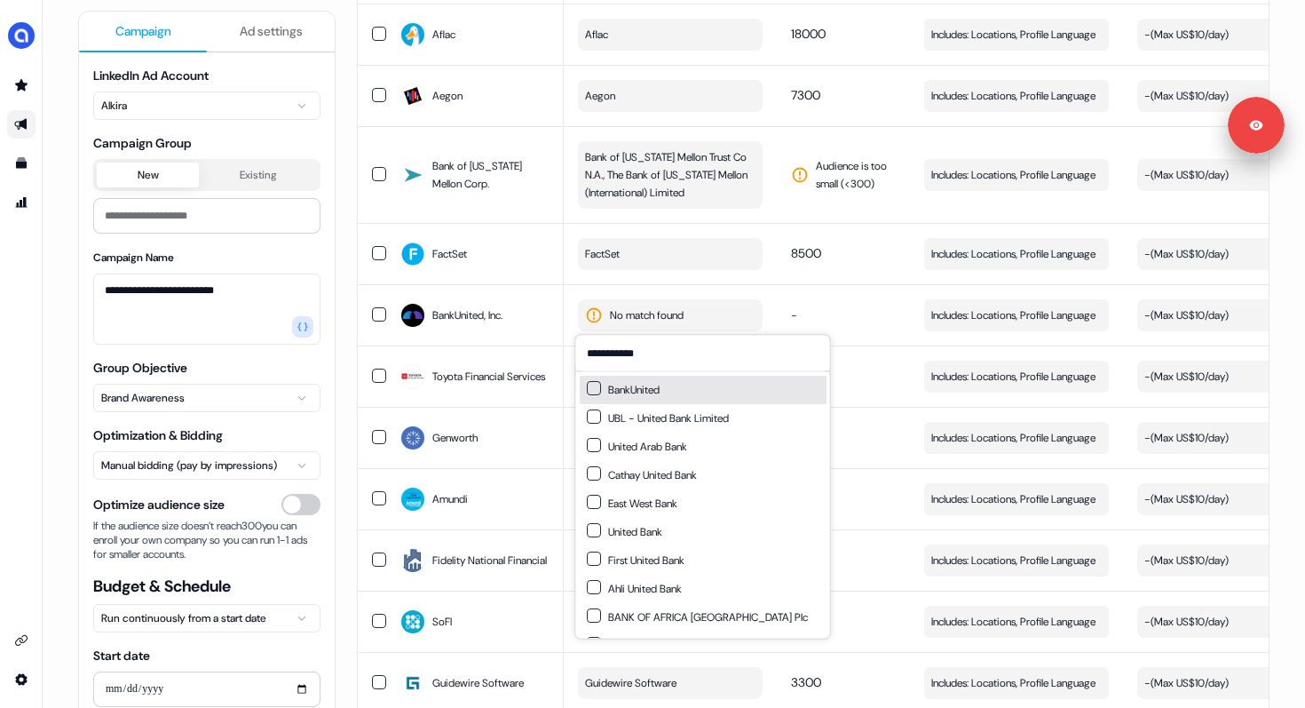
type input "**********"
click at [627, 395] on div "BankUnited" at bounding box center [623, 390] width 73 height 18
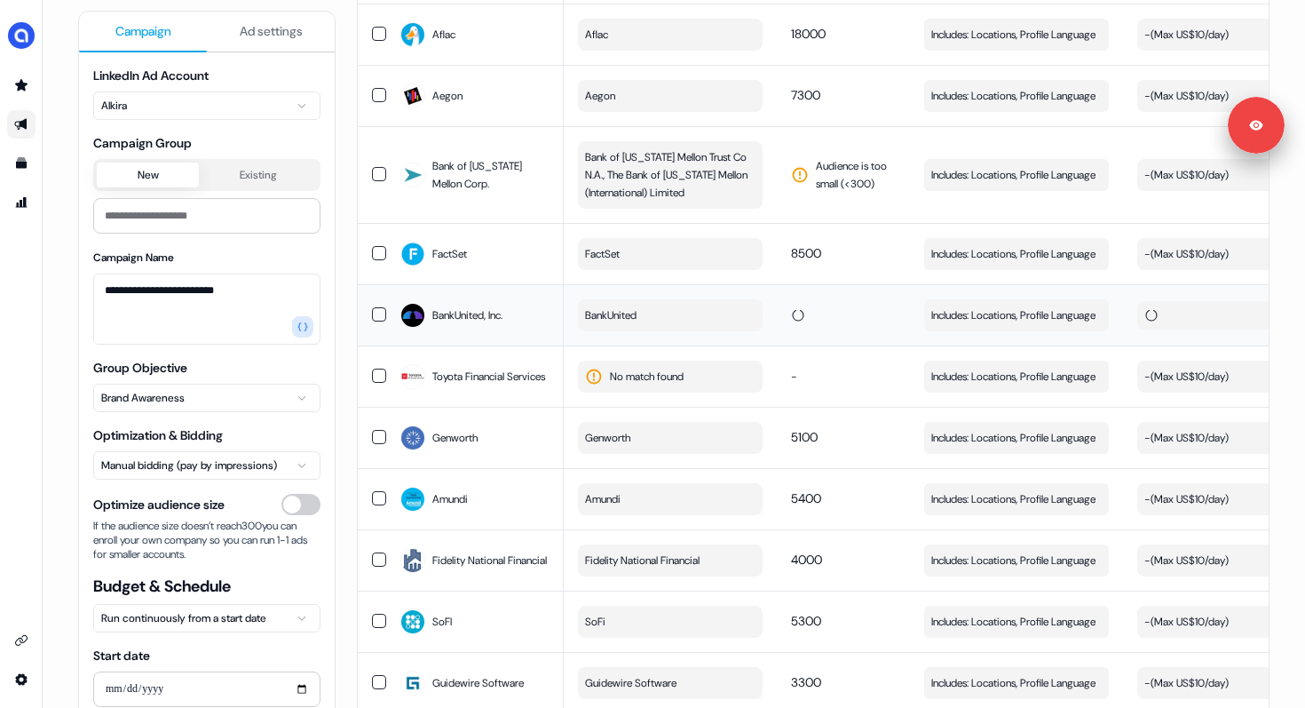
click at [863, 308] on td at bounding box center [843, 314] width 133 height 61
click at [613, 372] on span "No match found" at bounding box center [647, 377] width 74 height 18
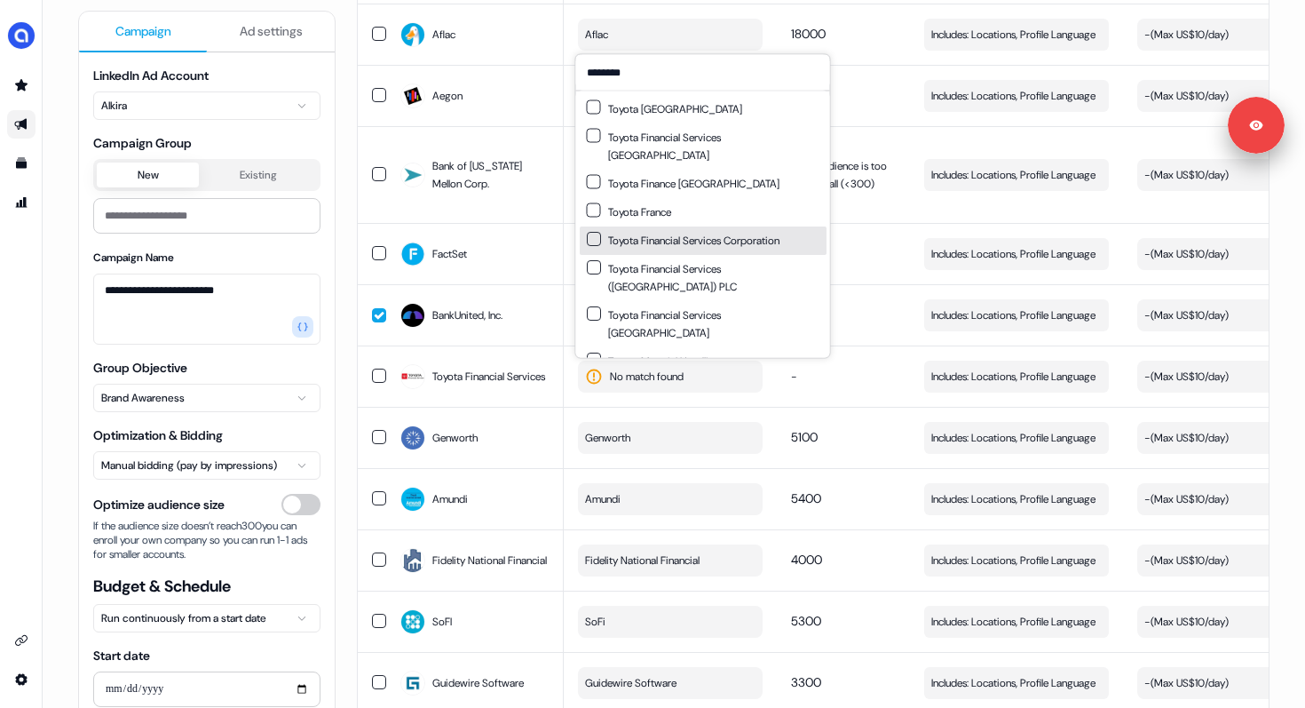
type input "********"
click at [676, 232] on div "Toyota Financial Services Corporation" at bounding box center [683, 241] width 193 height 18
click at [811, 381] on td "-" at bounding box center [843, 375] width 133 height 61
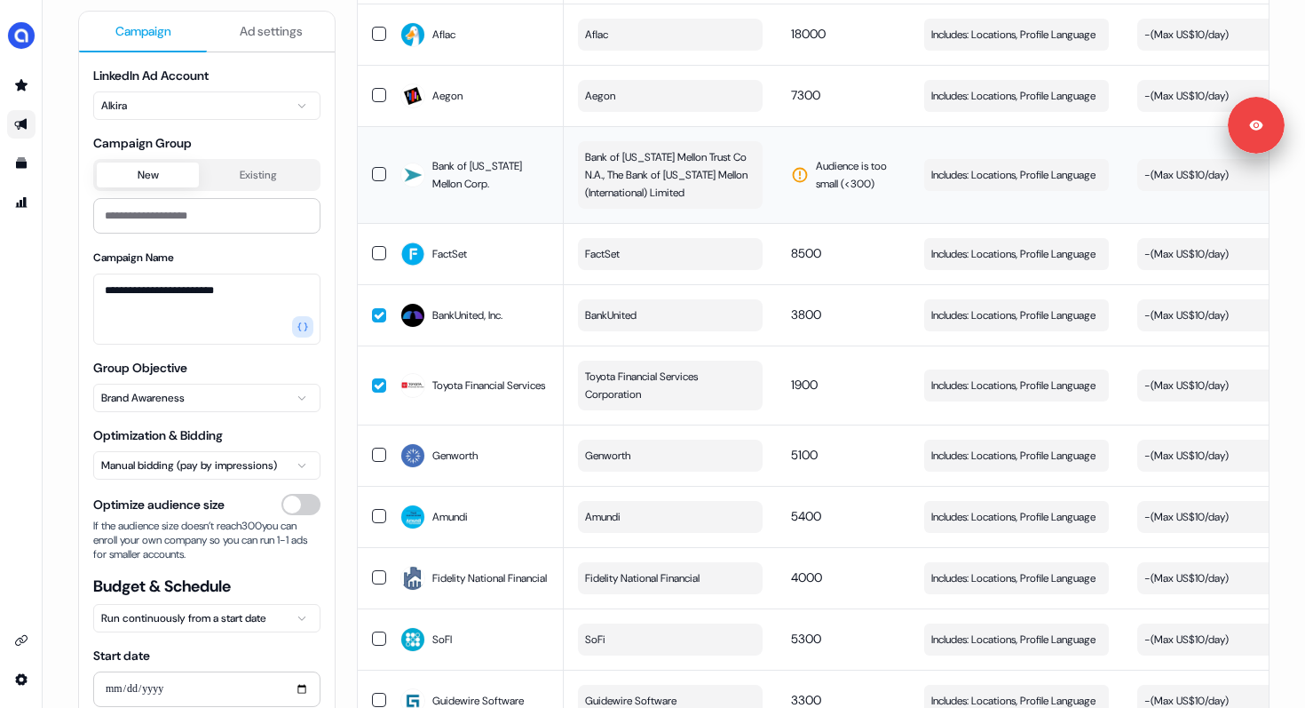
click at [828, 137] on td "Audience is too small (< 300 )" at bounding box center [843, 174] width 133 height 97
click at [816, 162] on span "Audience is too small (< 300 )" at bounding box center [856, 175] width 80 height 36
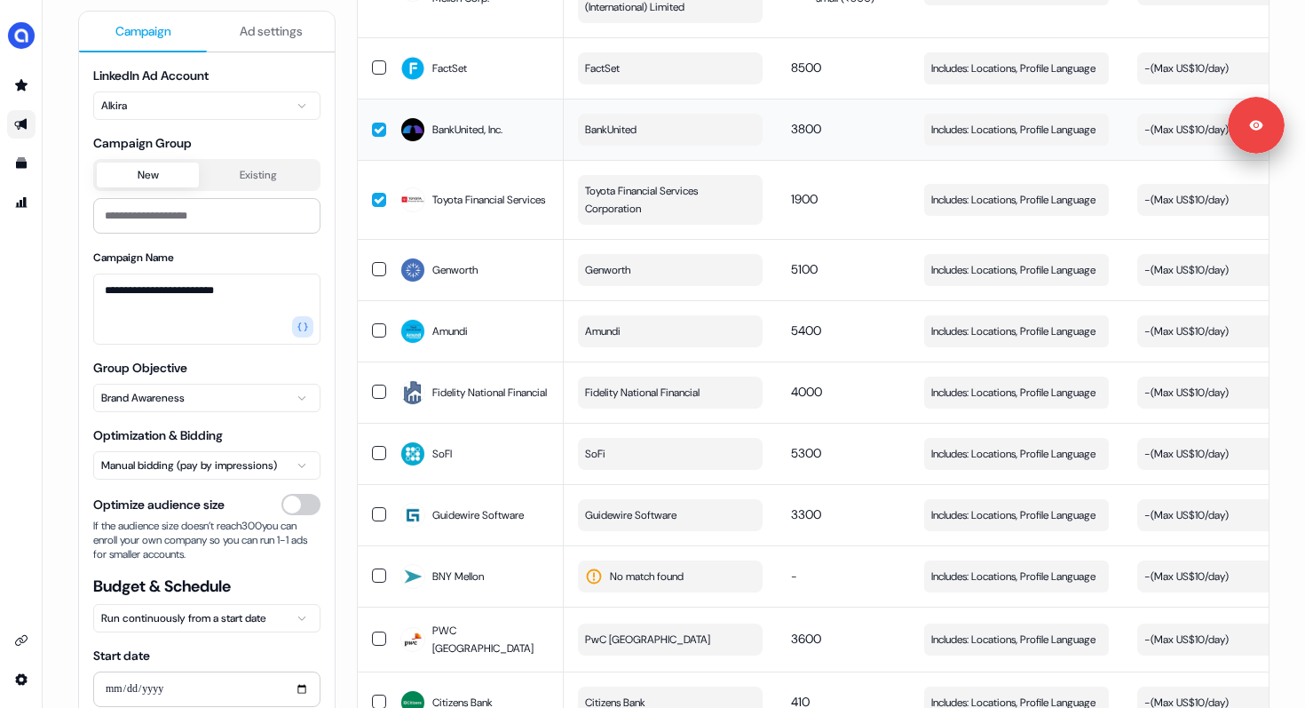
scroll to position [908, 0]
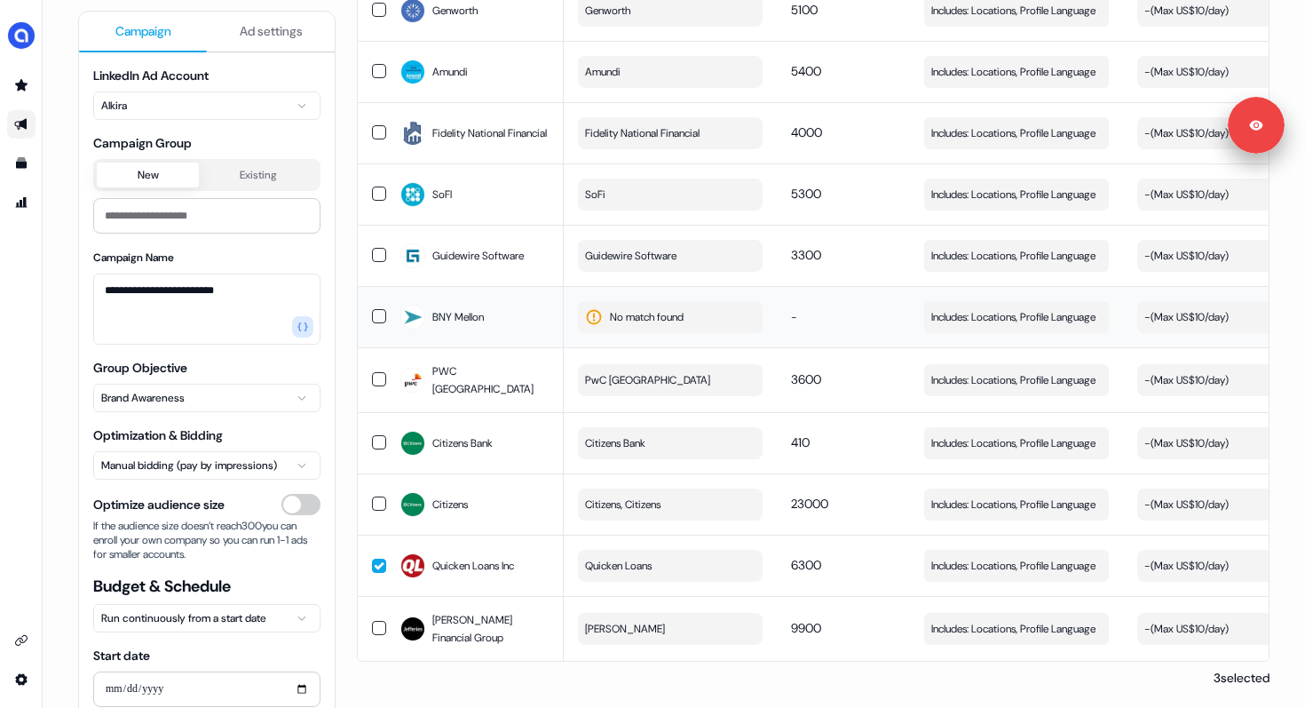
click at [674, 301] on button "No match found" at bounding box center [670, 317] width 185 height 32
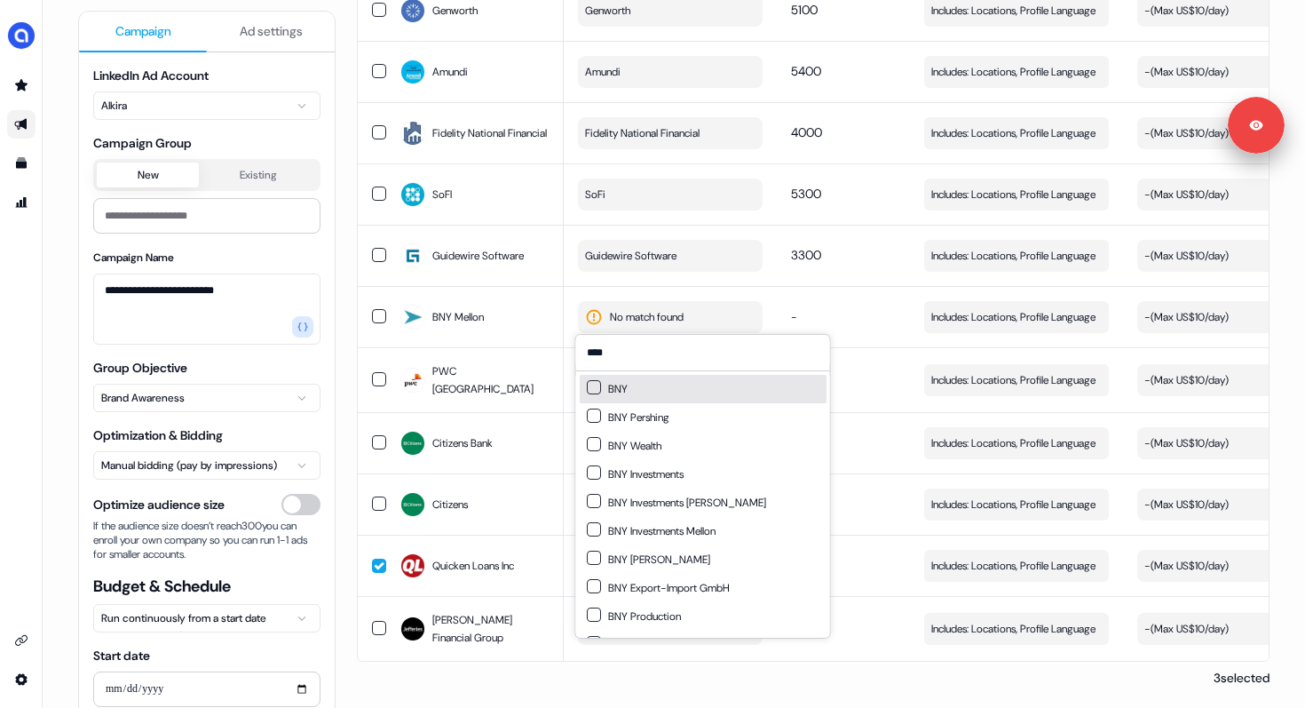
type input "***"
click at [596, 386] on button "Suggestions" at bounding box center [594, 387] width 14 height 14
type button "on"
click at [587, 380] on button "Suggestions" at bounding box center [594, 387] width 14 height 14
click at [596, 386] on button "on" at bounding box center [594, 387] width 14 height 14
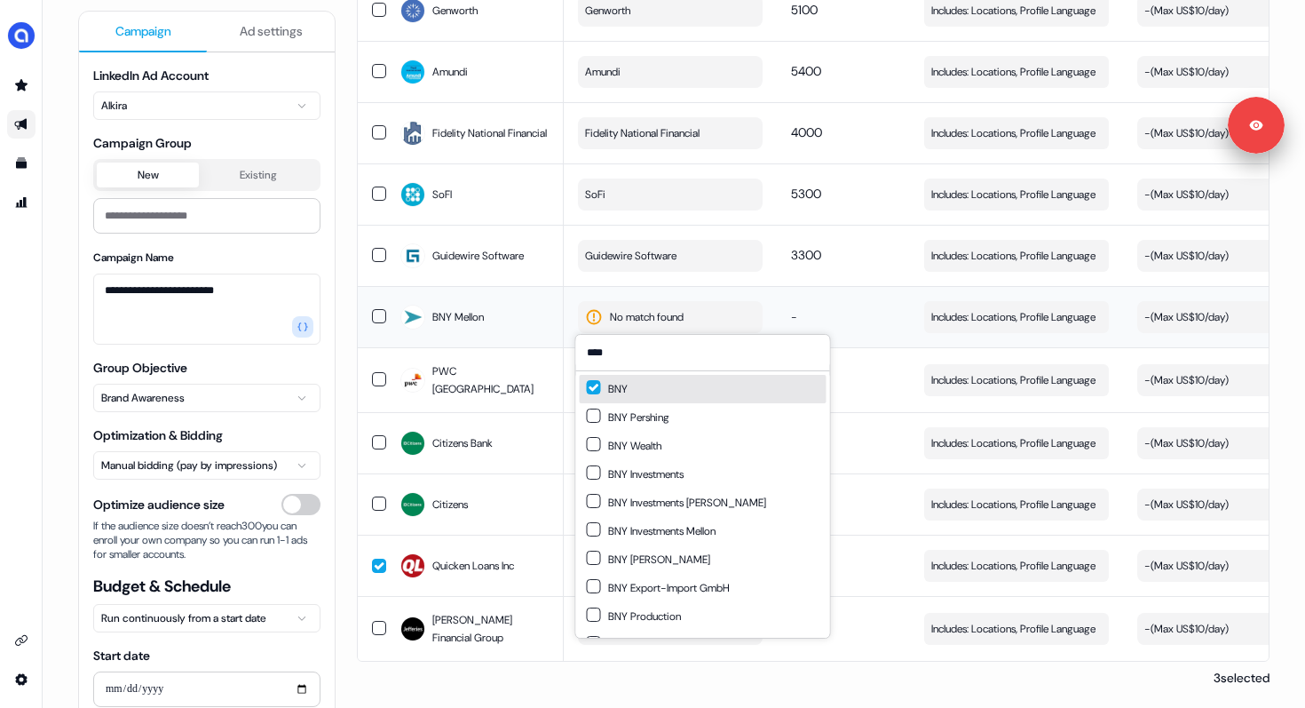
click at [854, 298] on td "-" at bounding box center [843, 316] width 133 height 61
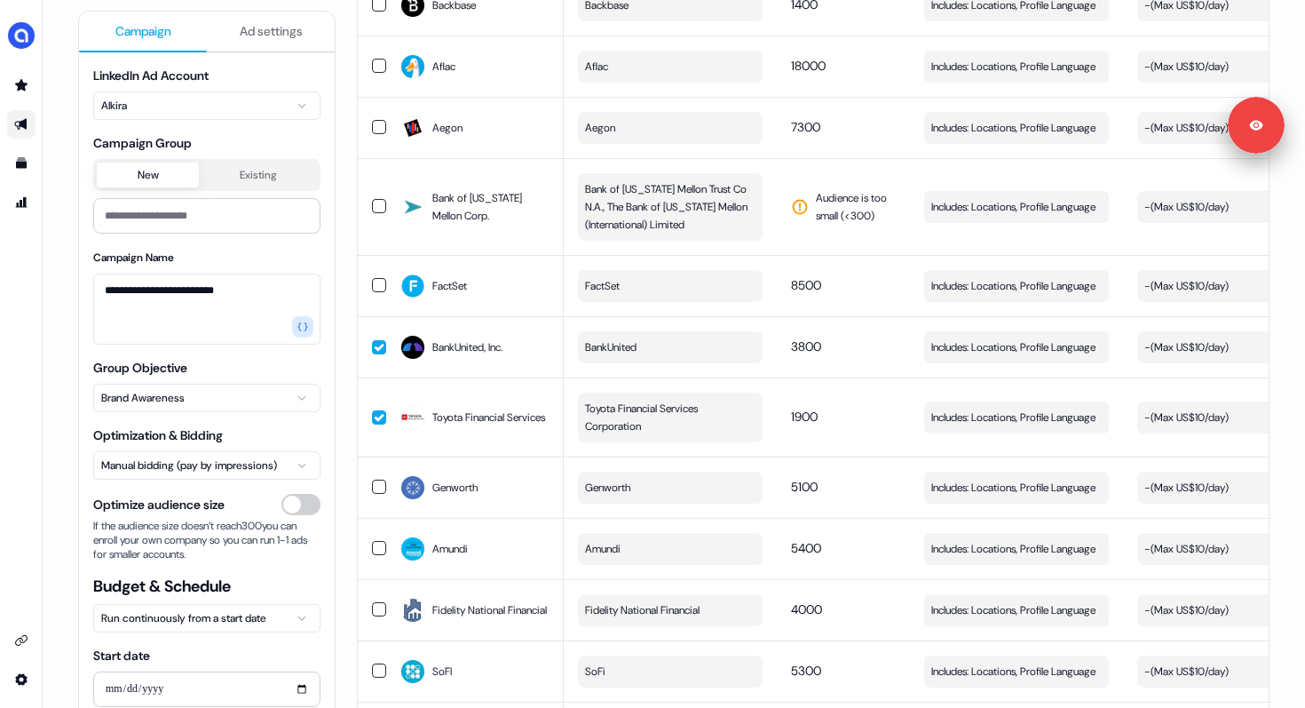
scroll to position [411, 0]
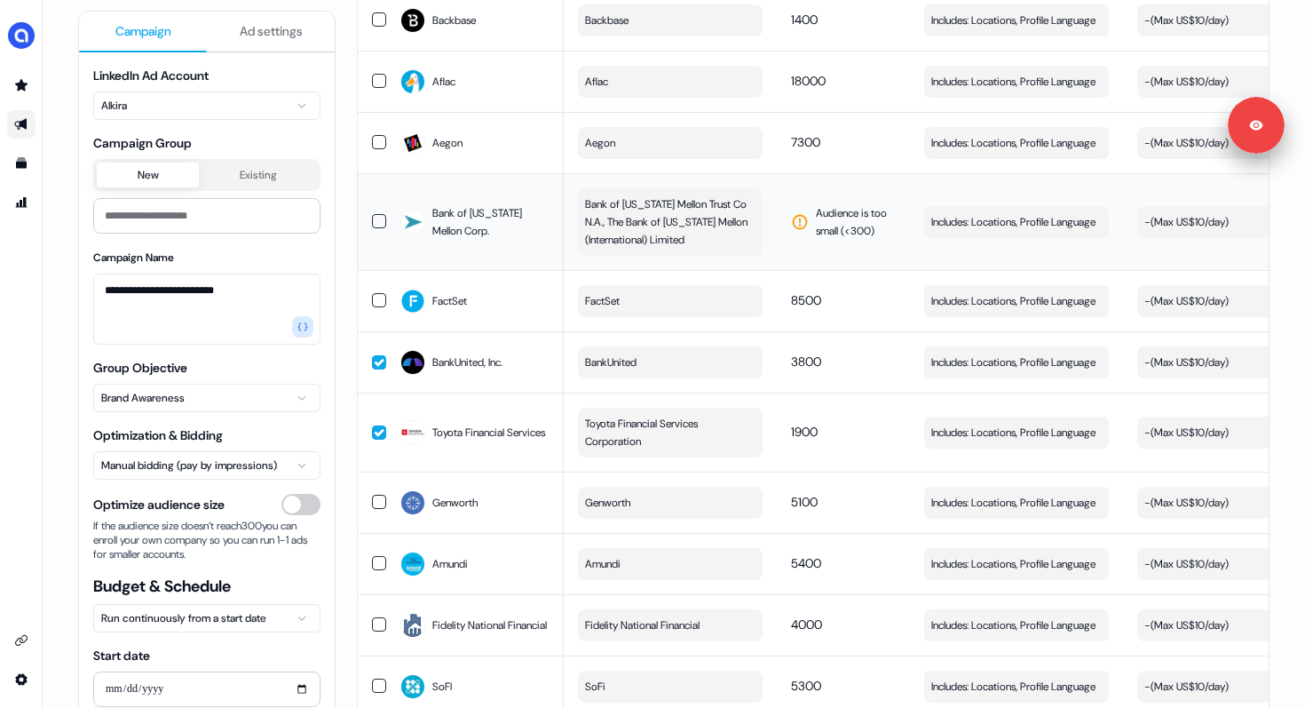
click at [643, 214] on span "Bank of [US_STATE] Mellon Trust Co N.A., The Bank of [US_STATE] Mellon (Interna…" at bounding box center [668, 221] width 167 height 53
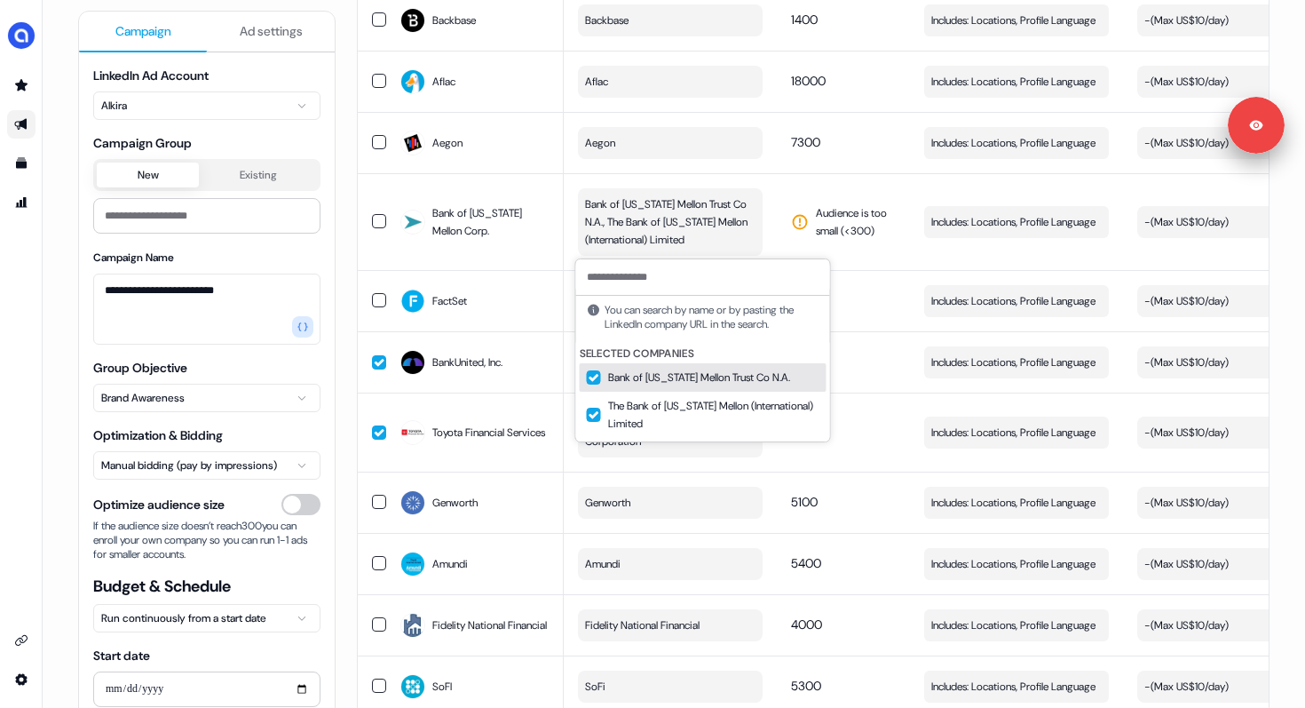
click at [640, 279] on input at bounding box center [703, 277] width 254 height 36
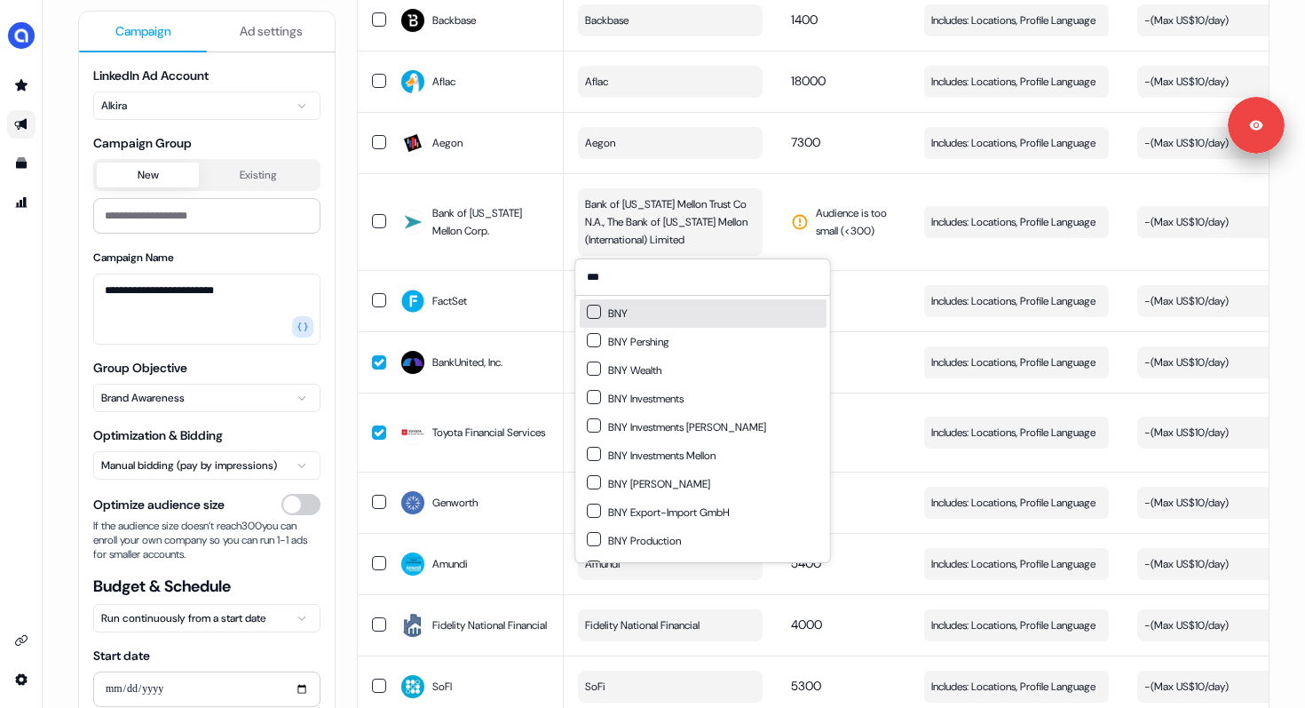
type input "***"
click at [634, 309] on div "BNY" at bounding box center [703, 313] width 247 height 28
click at [869, 183] on td "Audience is too small (< 300 )" at bounding box center [843, 221] width 133 height 97
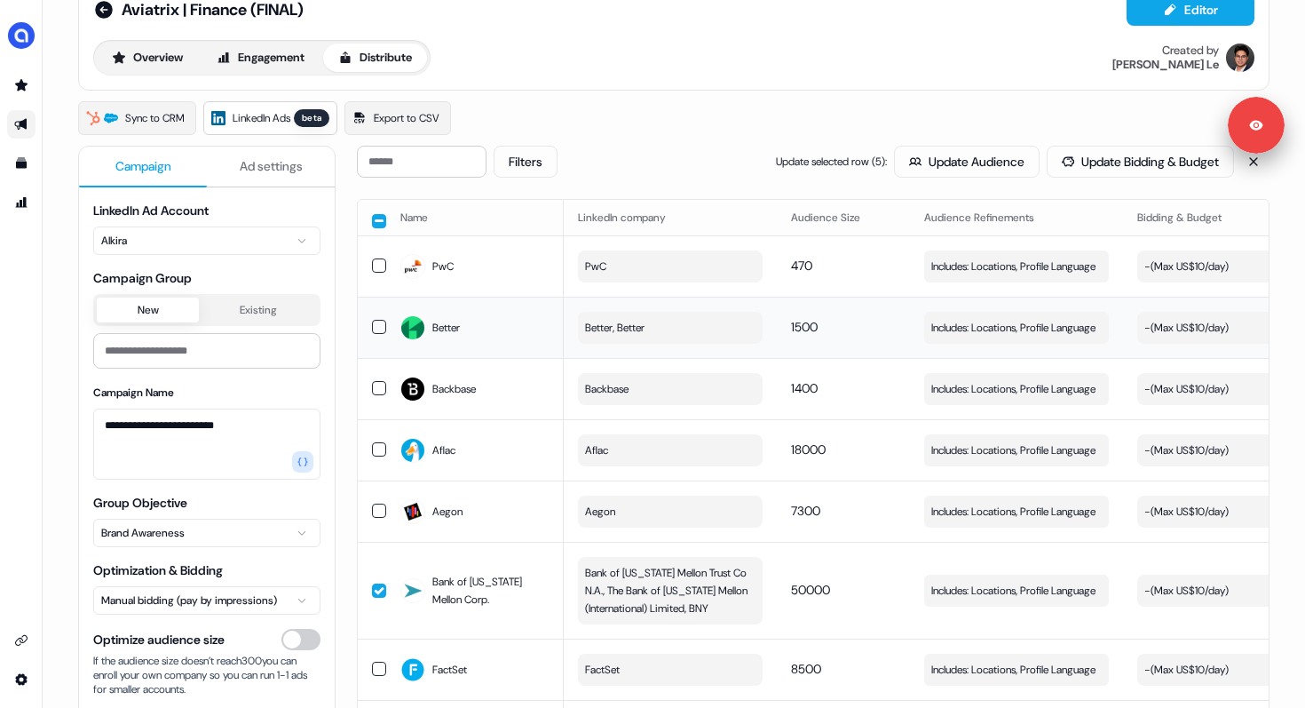
scroll to position [0, 0]
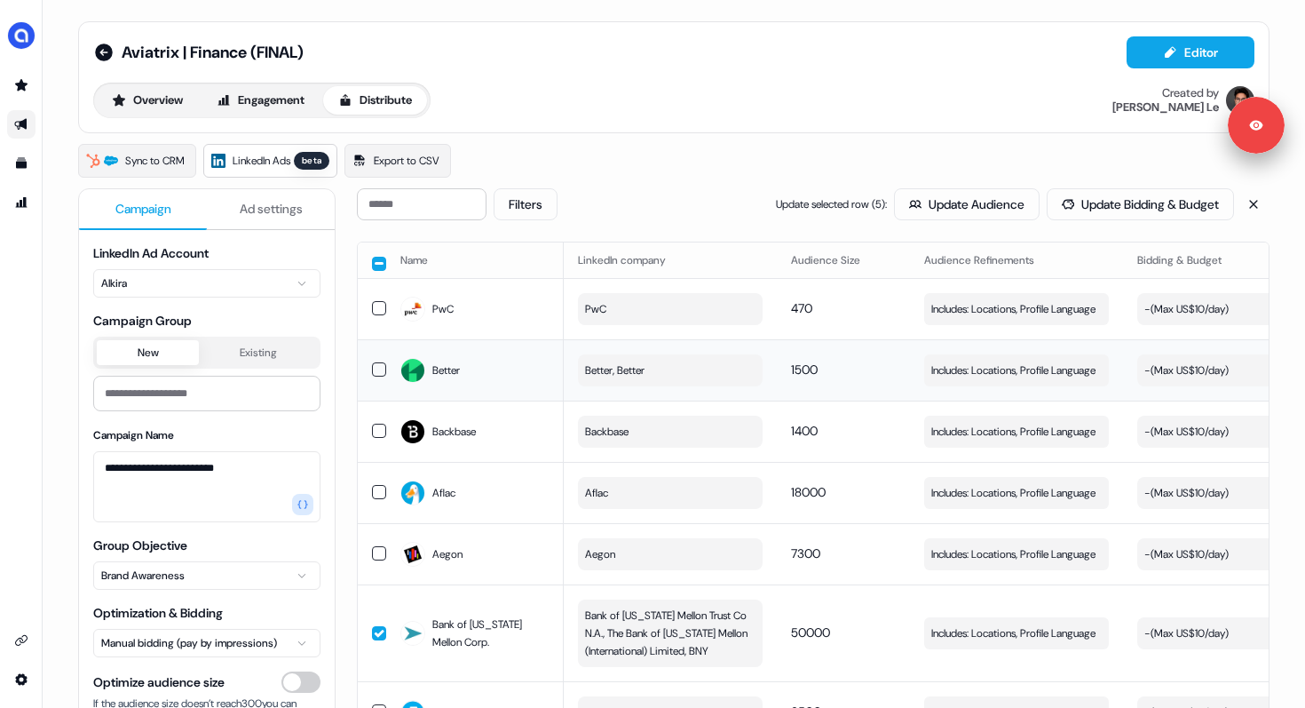
click at [22, 124] on icon "Go to outbound experience" at bounding box center [20, 125] width 12 height 12
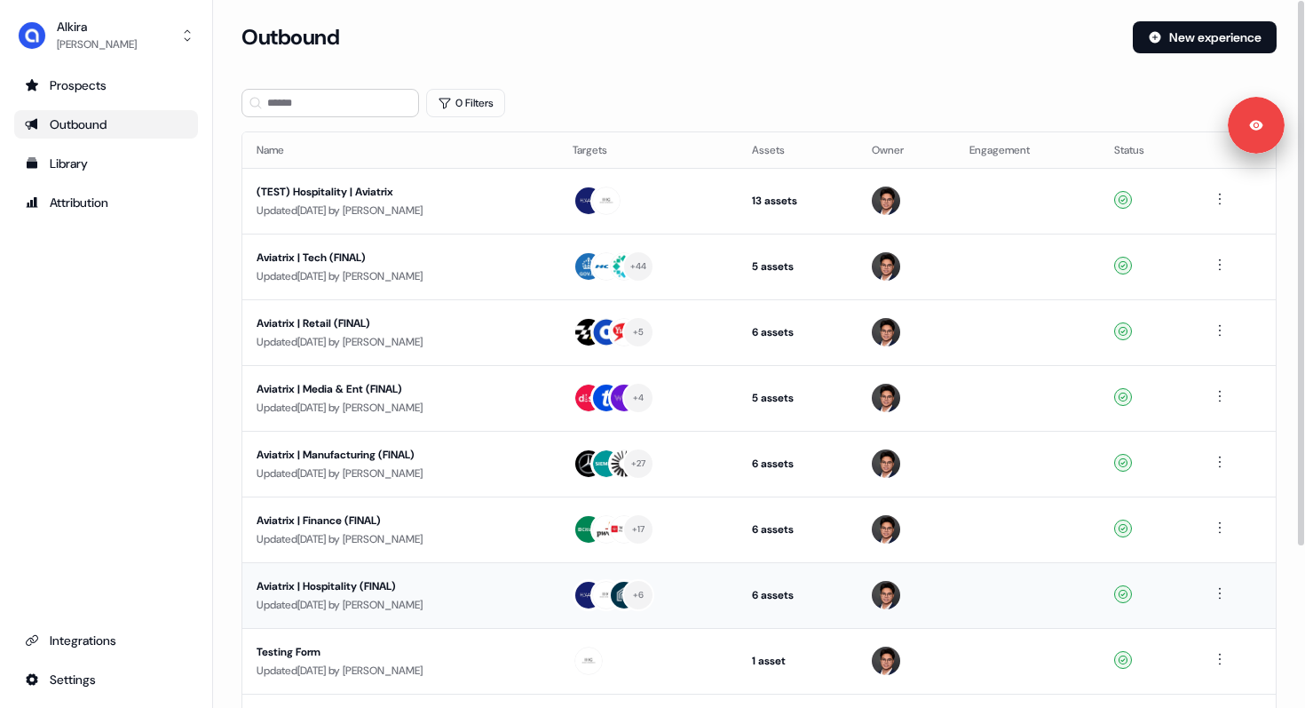
click at [354, 589] on div "Aviatrix | Hospitality (FINAL)" at bounding box center [401, 586] width 288 height 18
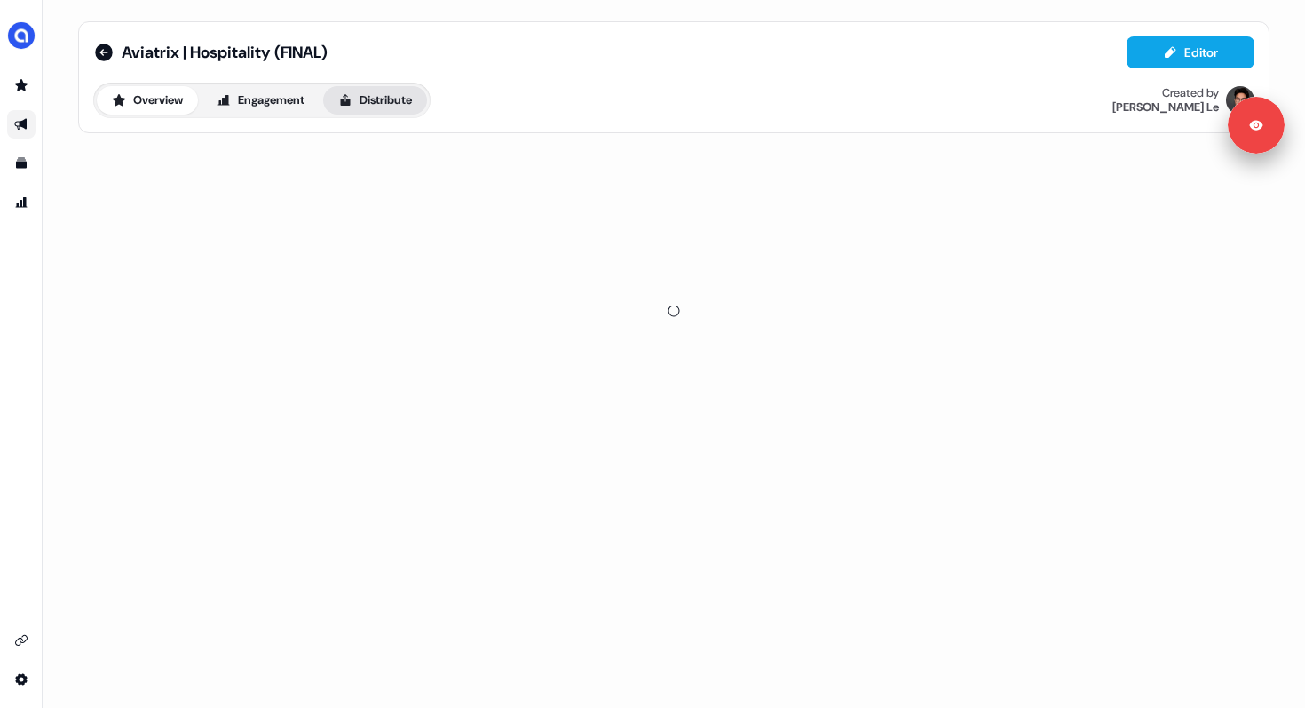
click at [389, 102] on button "Distribute" at bounding box center [375, 100] width 104 height 28
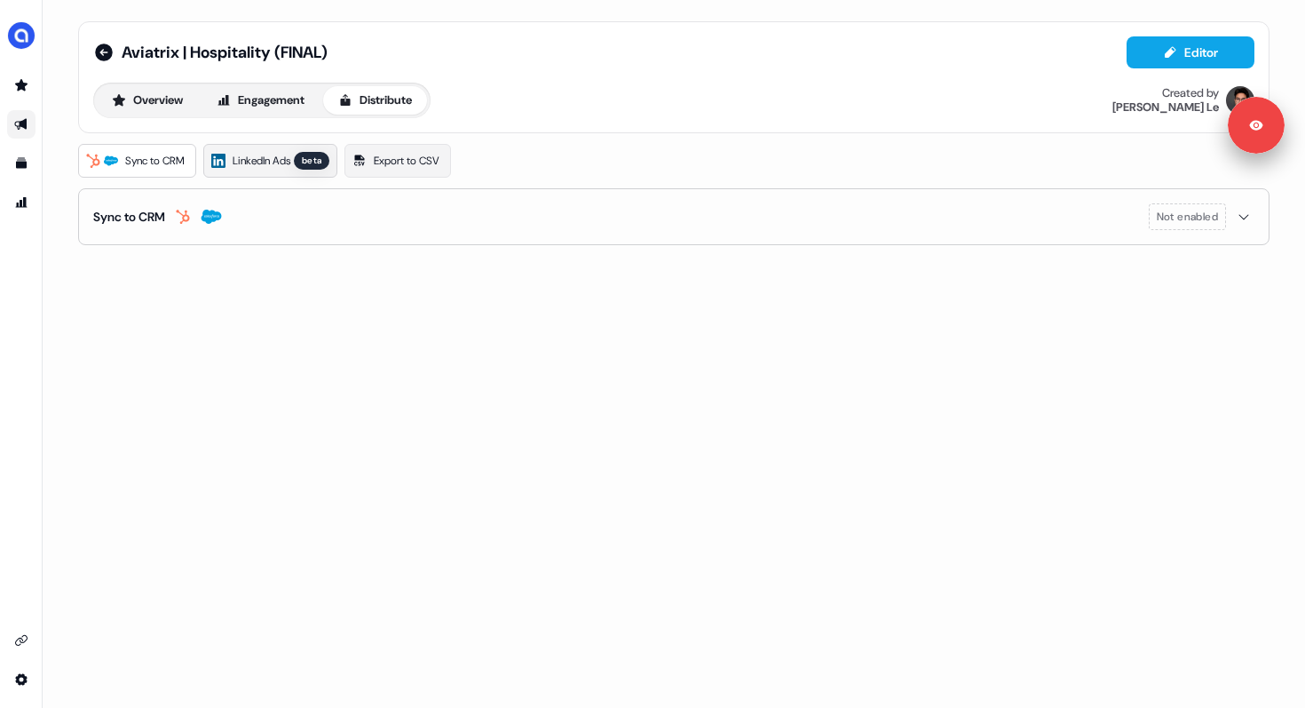
click at [255, 159] on span "LinkedIn Ads" at bounding box center [262, 161] width 58 height 18
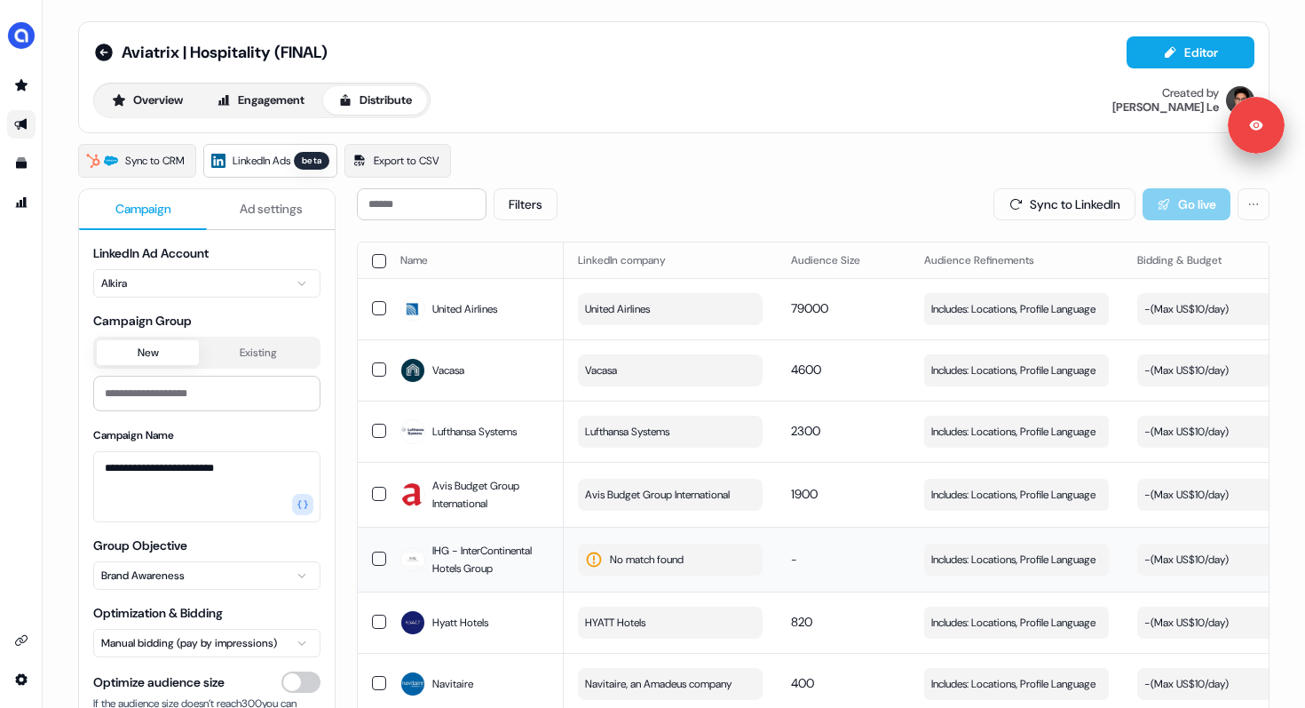
click at [626, 562] on span "No match found" at bounding box center [647, 559] width 74 height 18
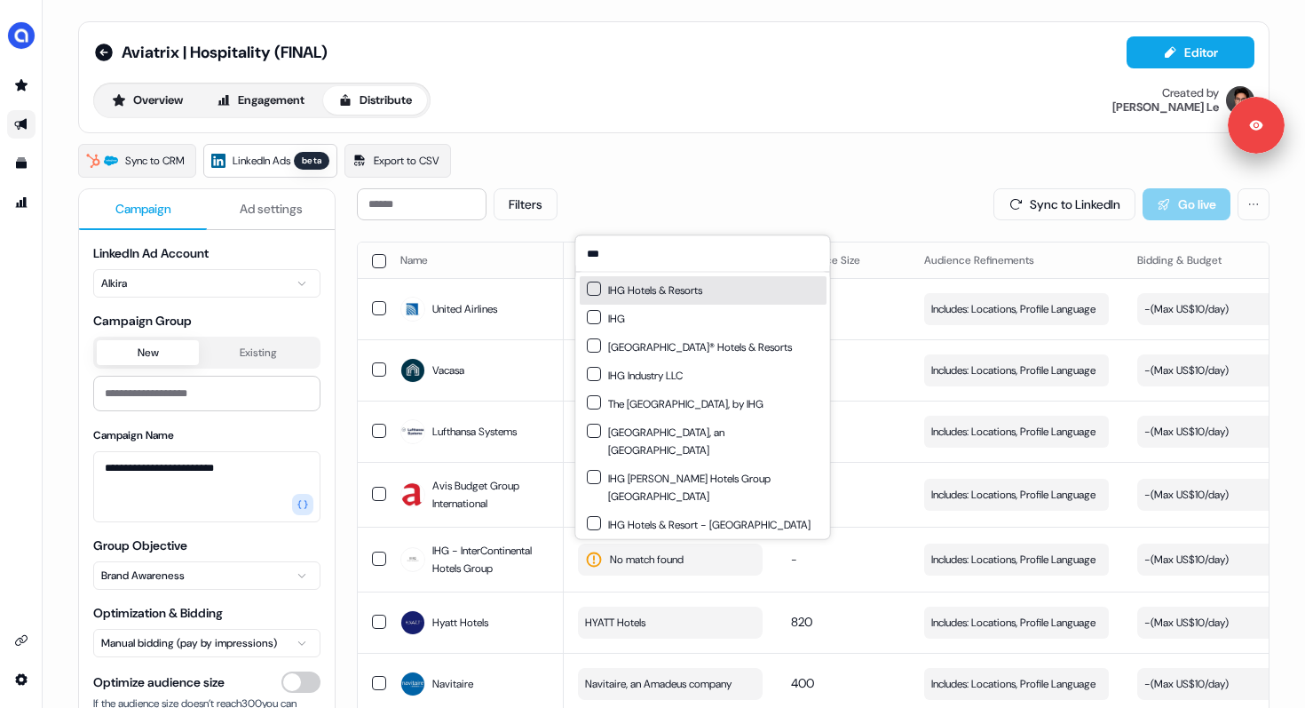
type input "***"
click at [599, 289] on button "Suggestions" at bounding box center [594, 288] width 14 height 14
click at [832, 558] on td "-" at bounding box center [843, 558] width 133 height 65
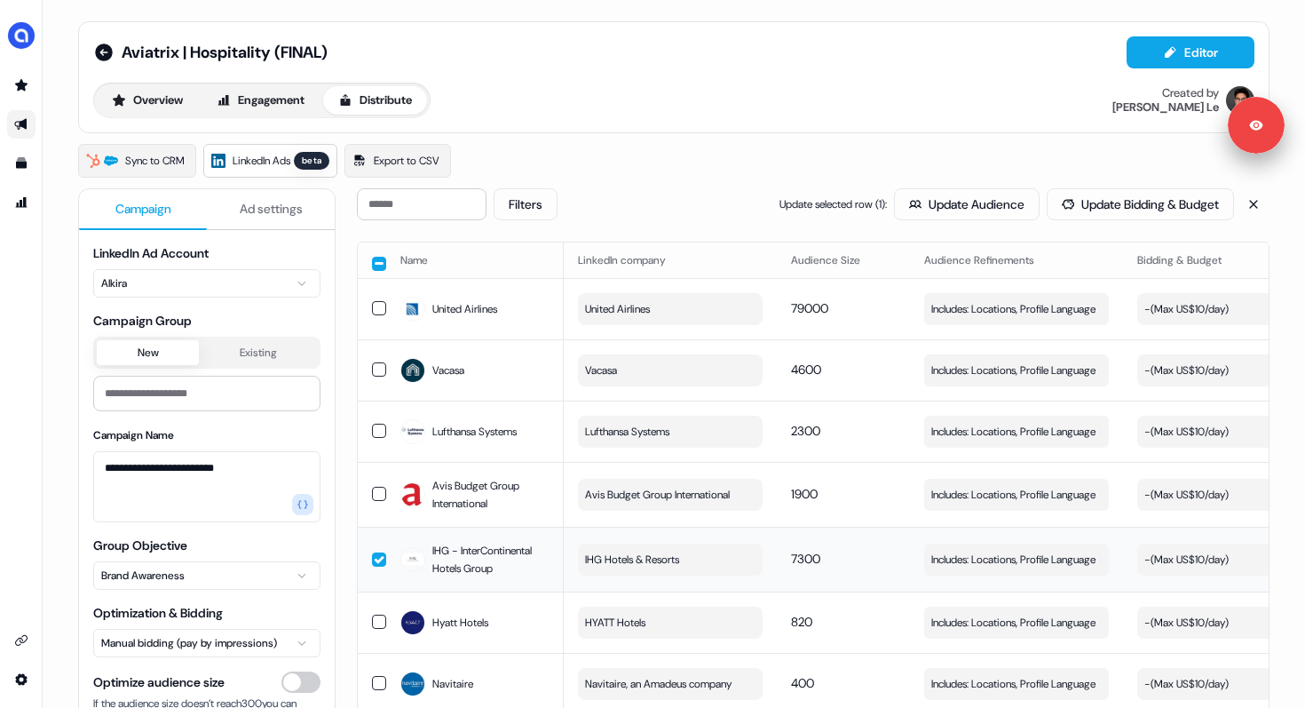
scroll to position [185, 0]
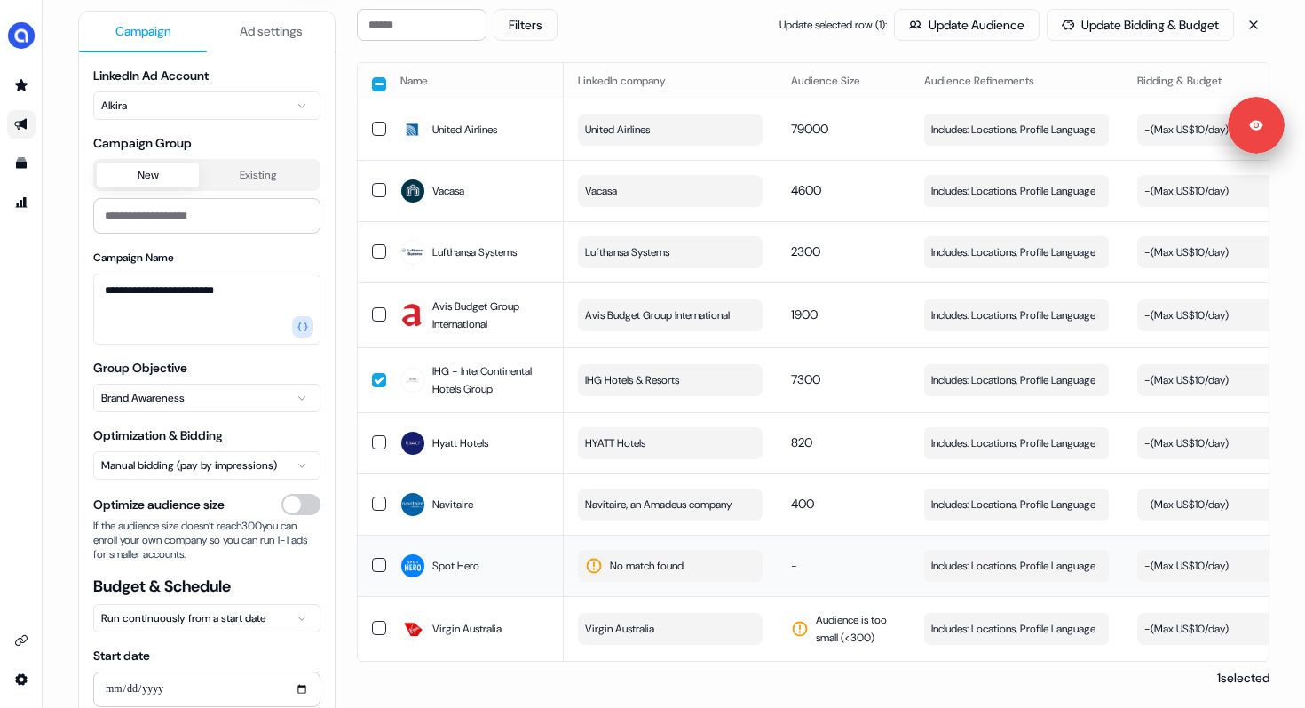
click at [644, 563] on span "No match found" at bounding box center [647, 566] width 74 height 18
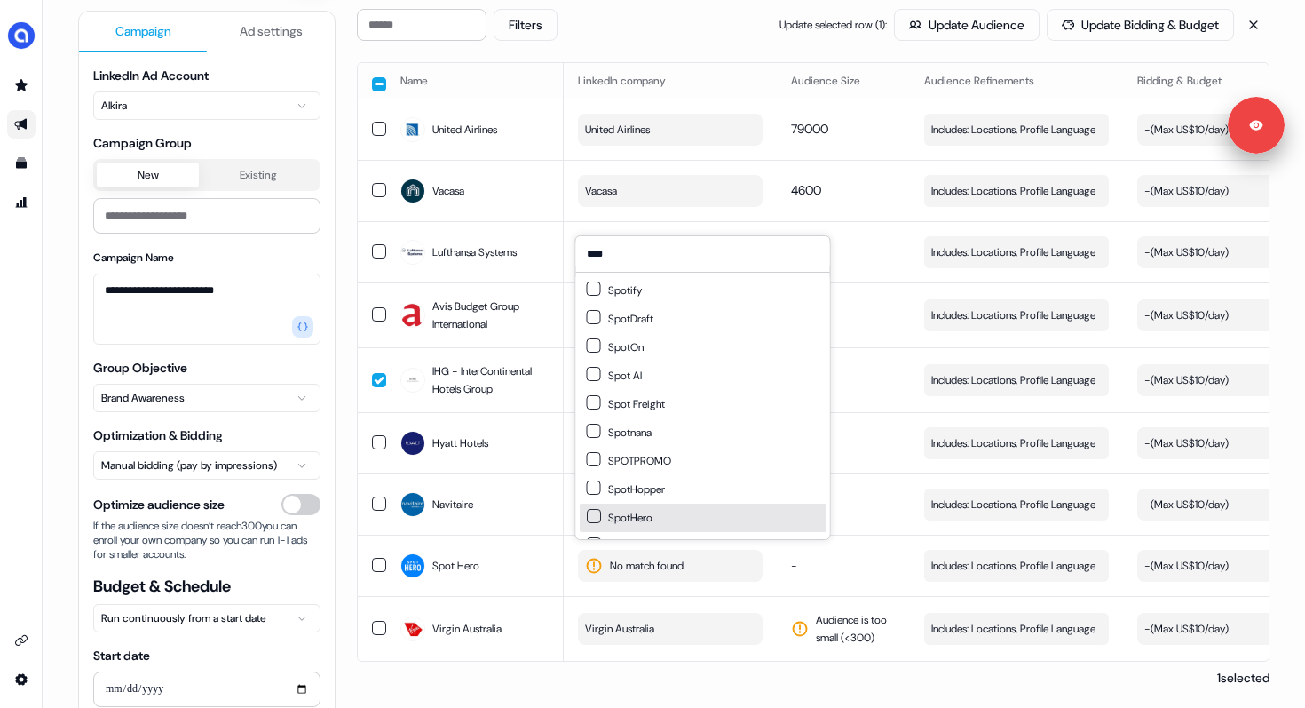
type input "****"
click at [597, 514] on button "Suggestions" at bounding box center [594, 516] width 14 height 14
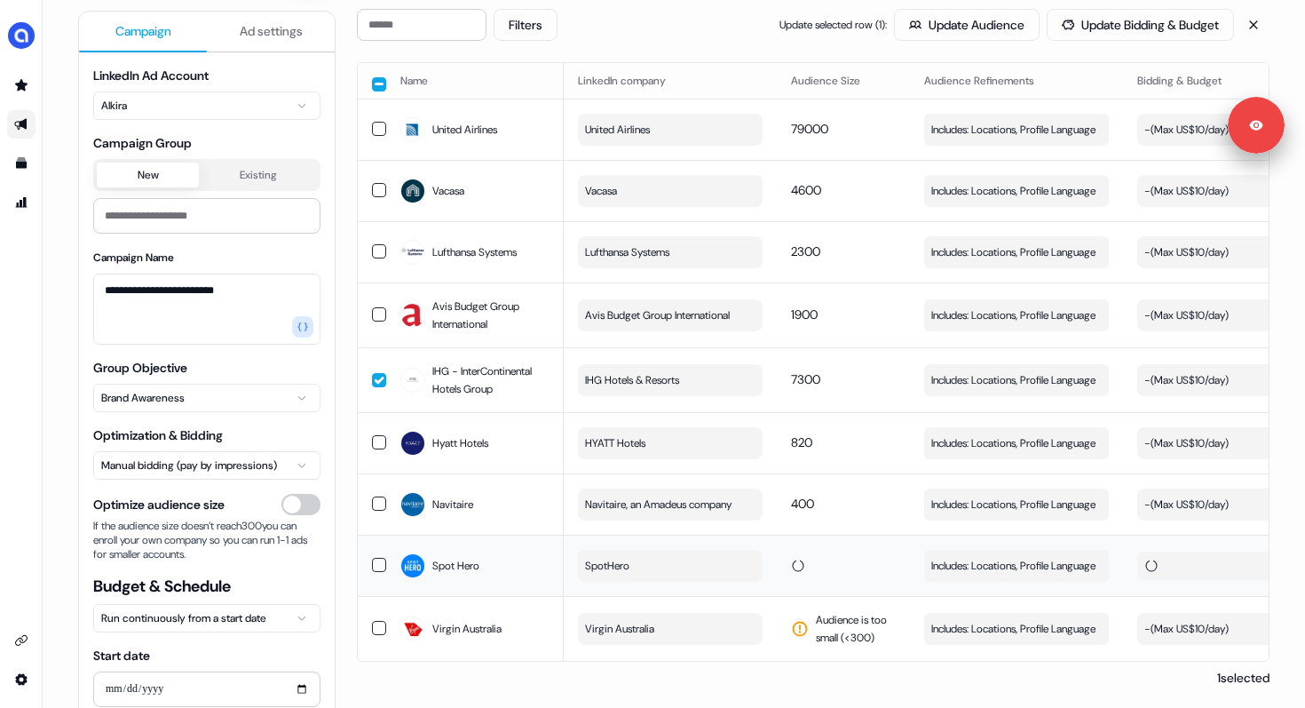
click at [844, 551] on td at bounding box center [843, 564] width 133 height 61
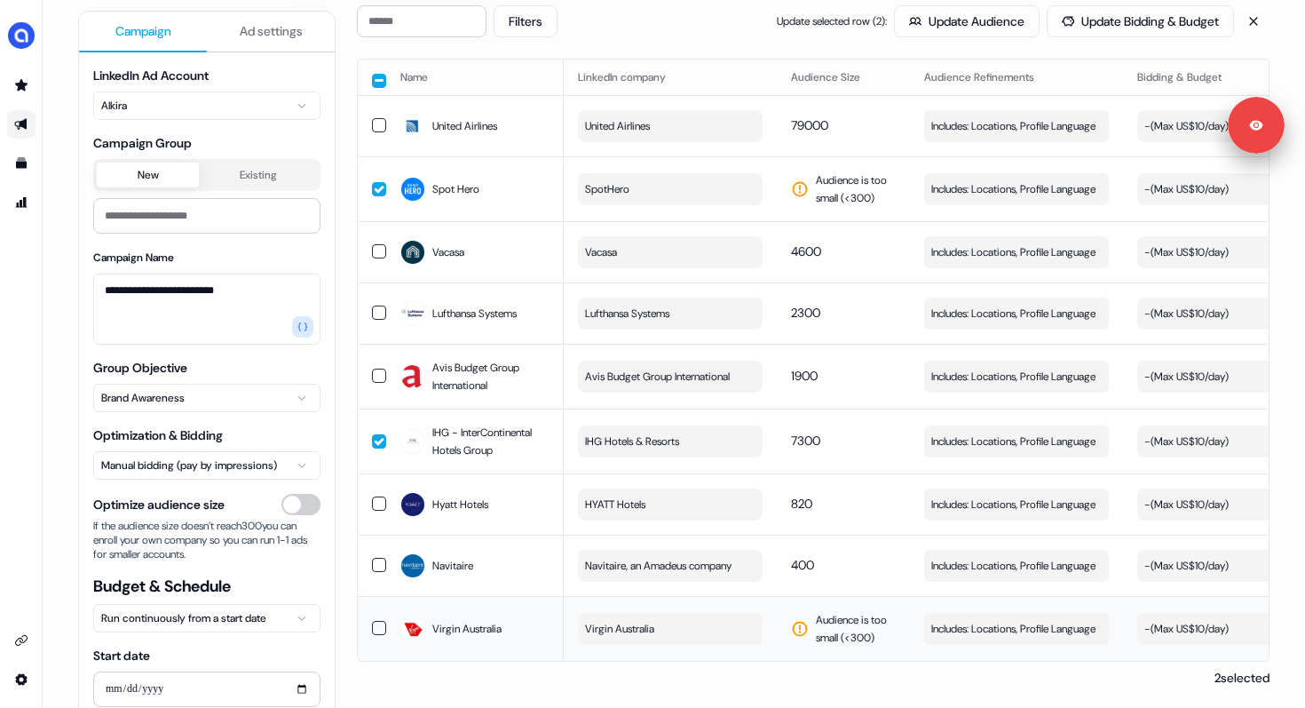
click at [858, 618] on span "Audience is too small (< 300 )" at bounding box center [856, 629] width 80 height 36
click at [692, 616] on button "Virgin Australia" at bounding box center [670, 629] width 185 height 32
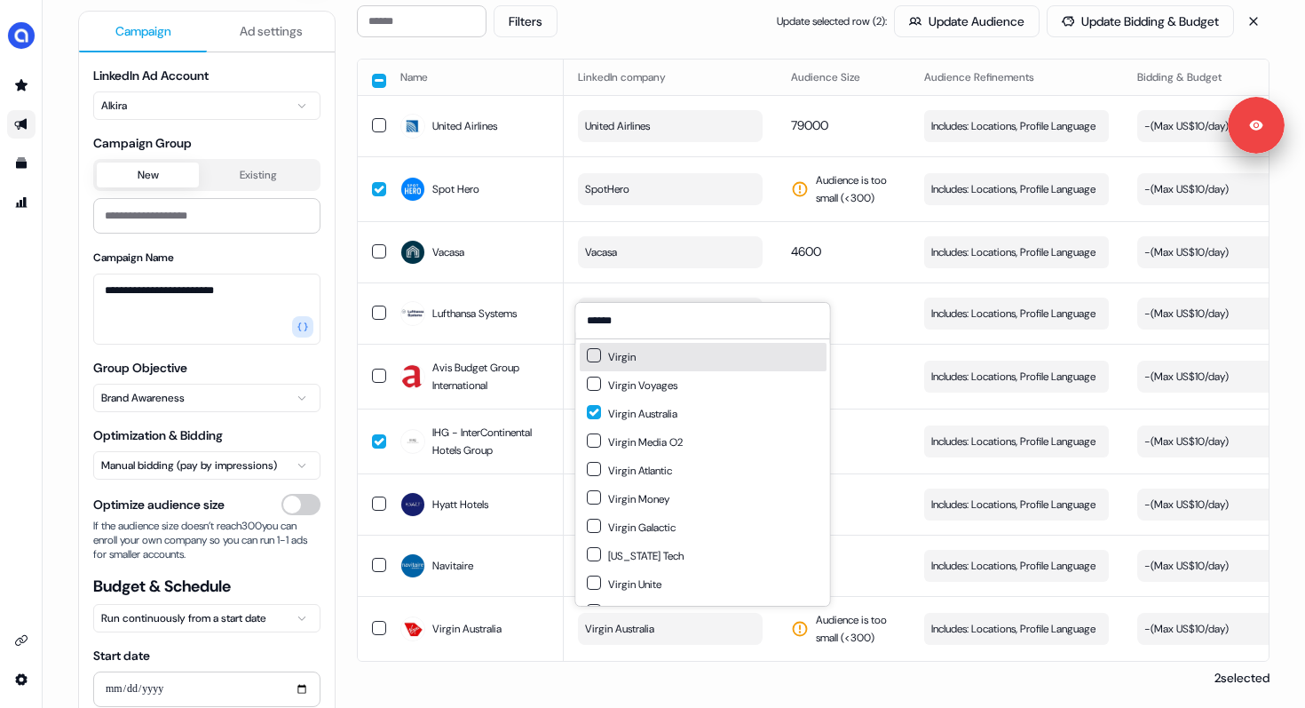
type input "******"
click at [634, 359] on div "Virgin" at bounding box center [611, 357] width 49 height 18
click at [850, 672] on div "2 selected" at bounding box center [813, 677] width 913 height 18
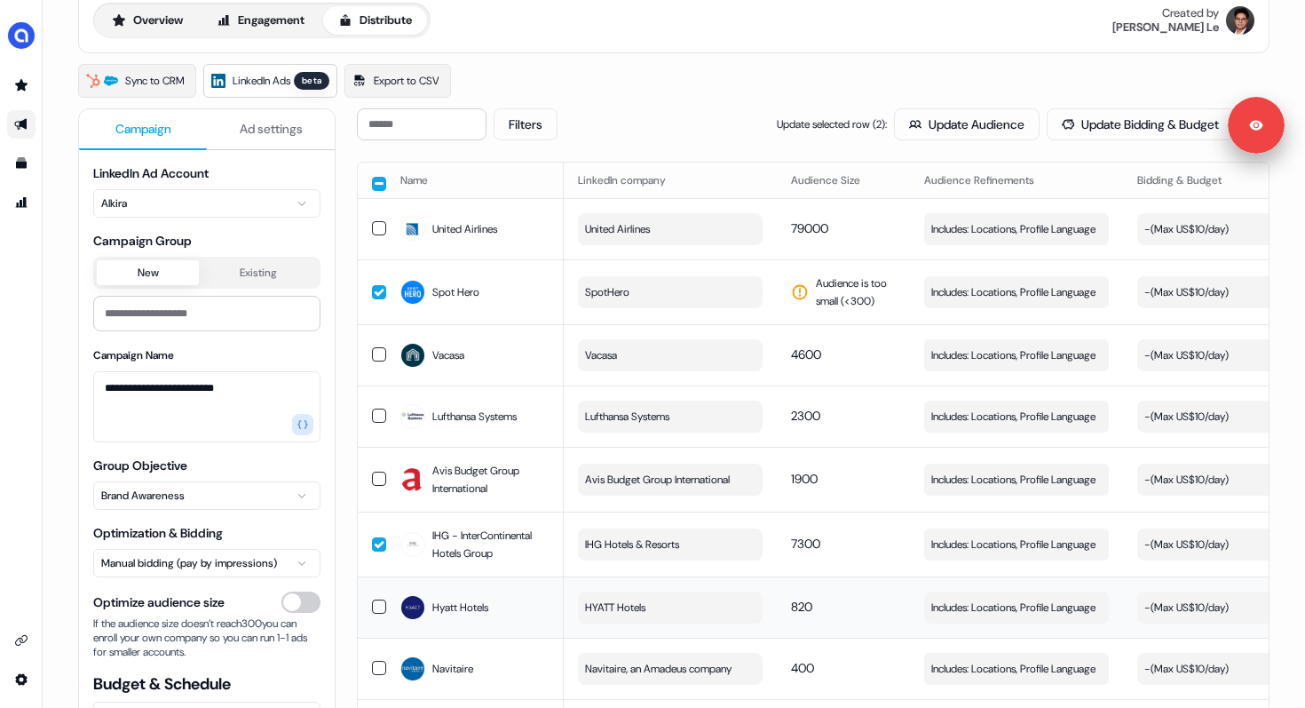
scroll to position [0, 0]
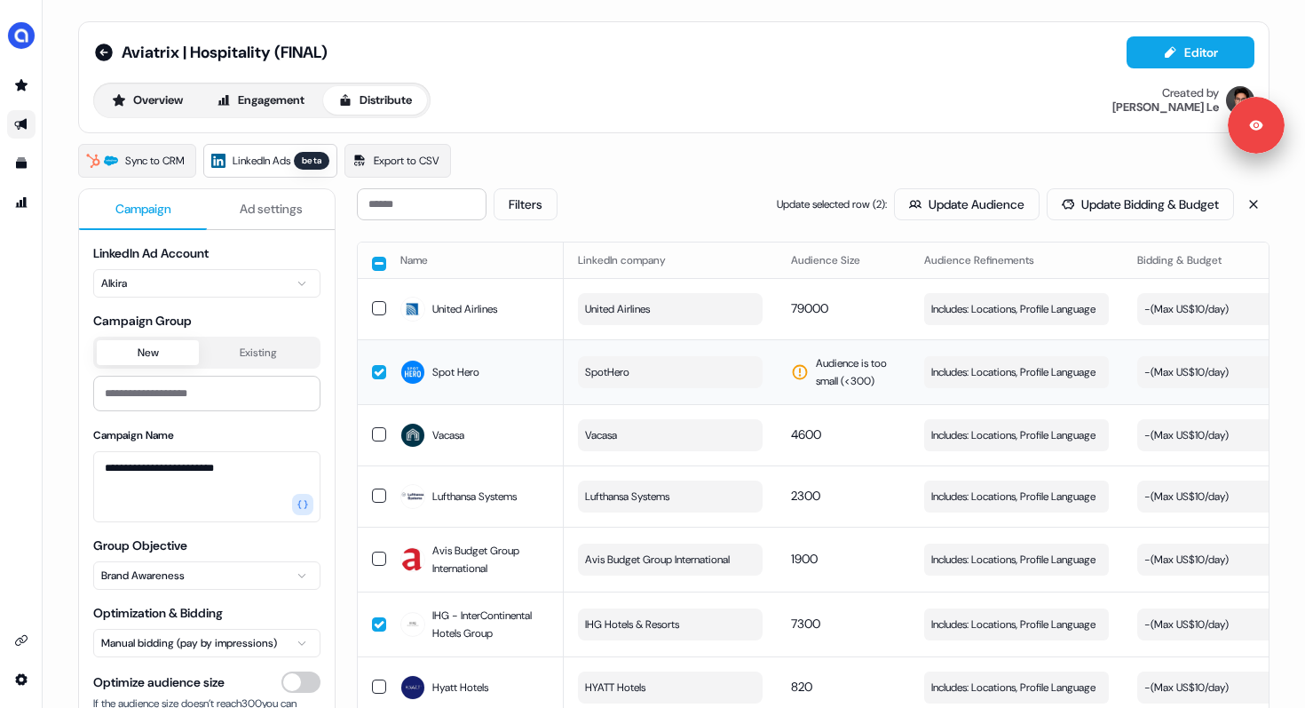
click at [670, 368] on button "SpotHero" at bounding box center [670, 372] width 185 height 32
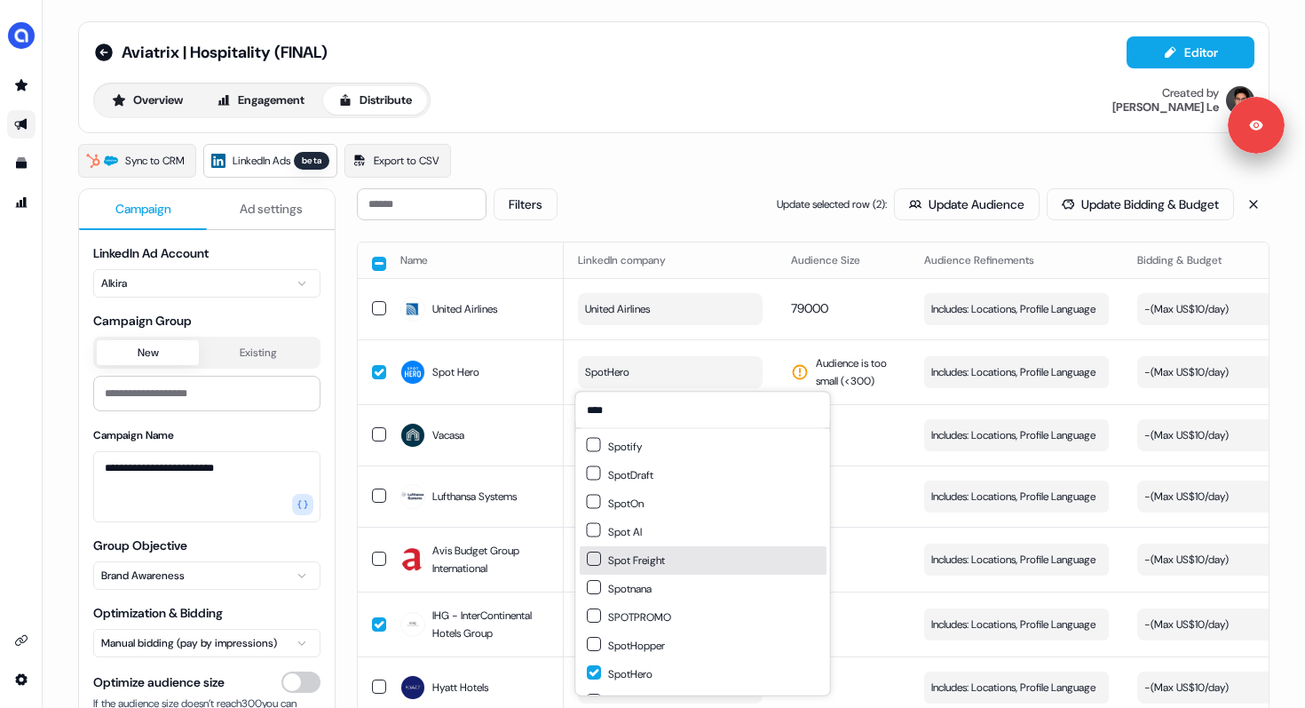
scroll to position [25, 0]
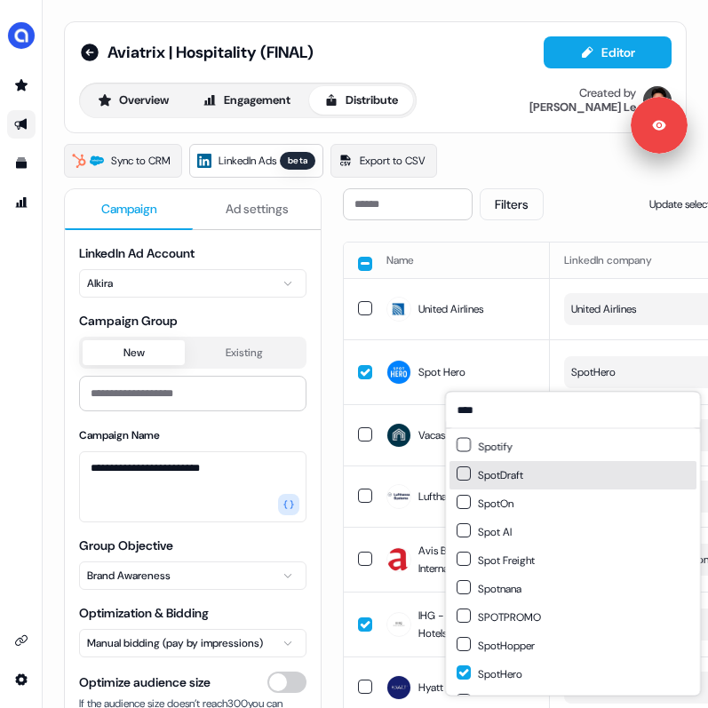
type input "****"
click at [633, 371] on button "SpotHero" at bounding box center [656, 372] width 185 height 32
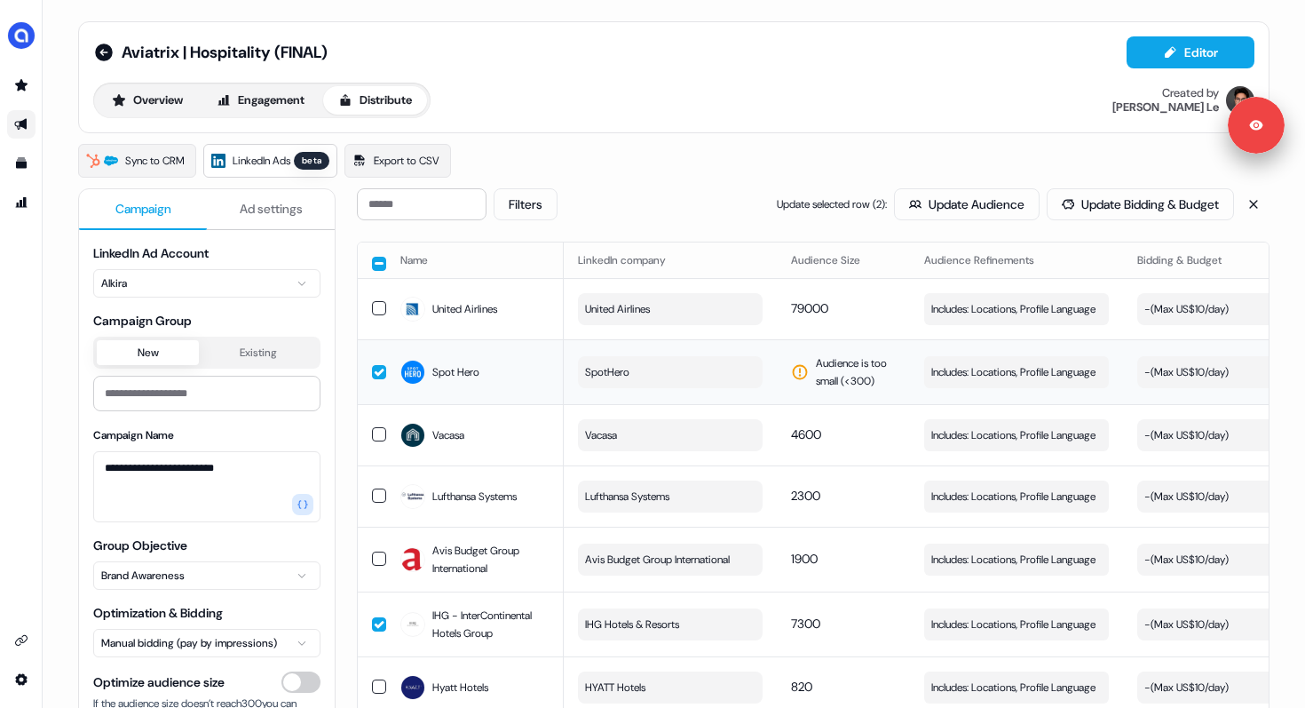
click at [665, 364] on button "SpotHero" at bounding box center [670, 372] width 185 height 32
type input "**********"
click at [640, 442] on button "SpotHero" at bounding box center [703, 443] width 254 height 28
click at [889, 387] on span "Audience is too small (< 300 )" at bounding box center [856, 372] width 80 height 36
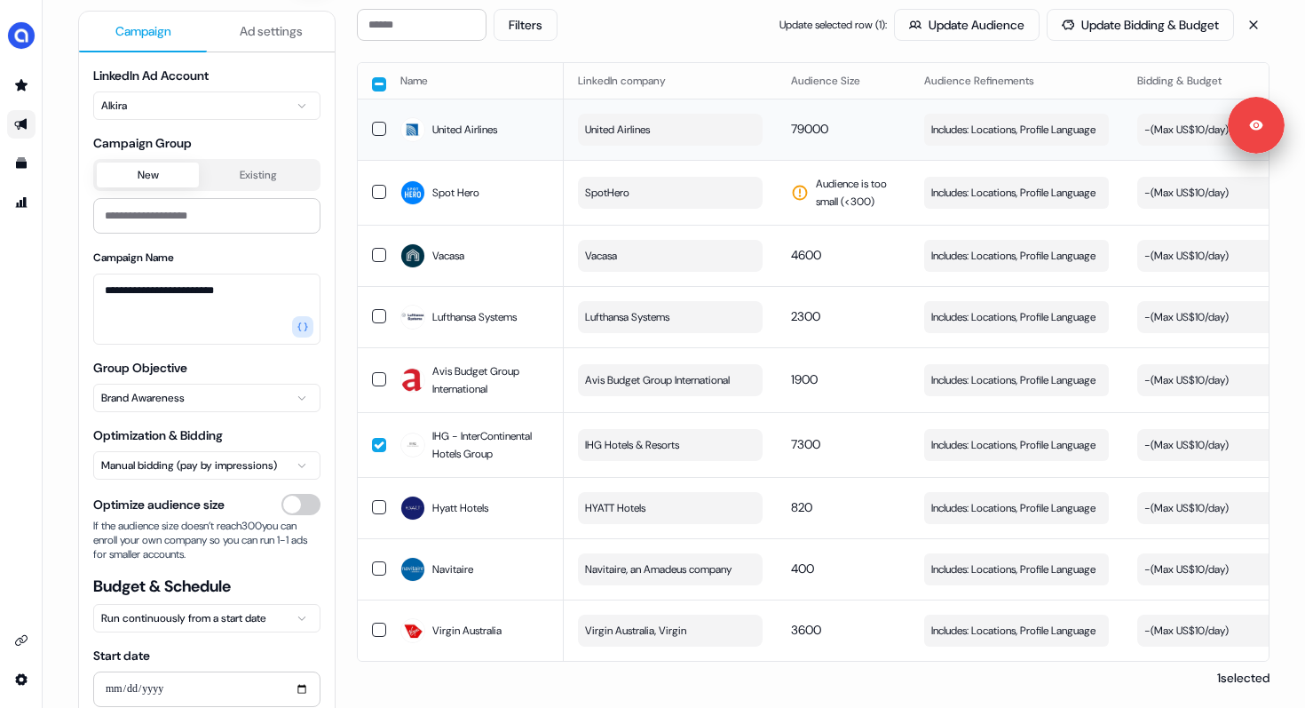
scroll to position [0, 0]
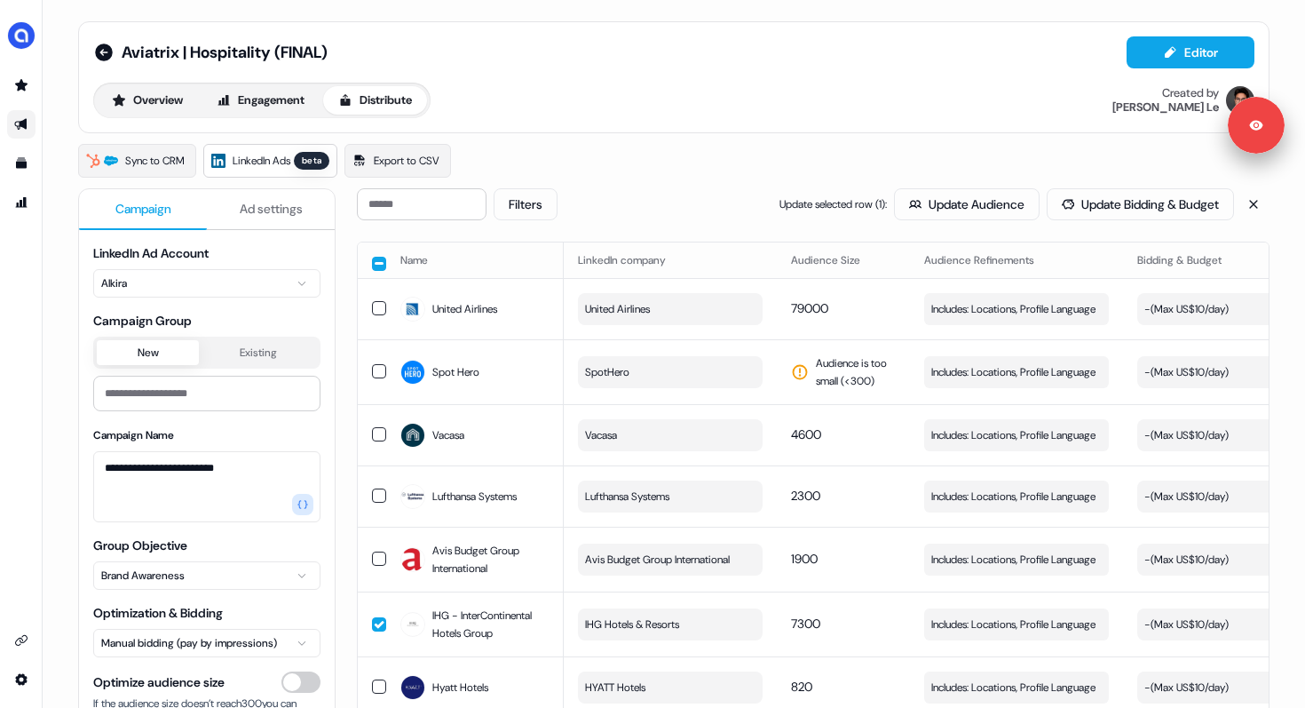
click at [27, 123] on icon "Go to outbound experience" at bounding box center [21, 124] width 14 height 14
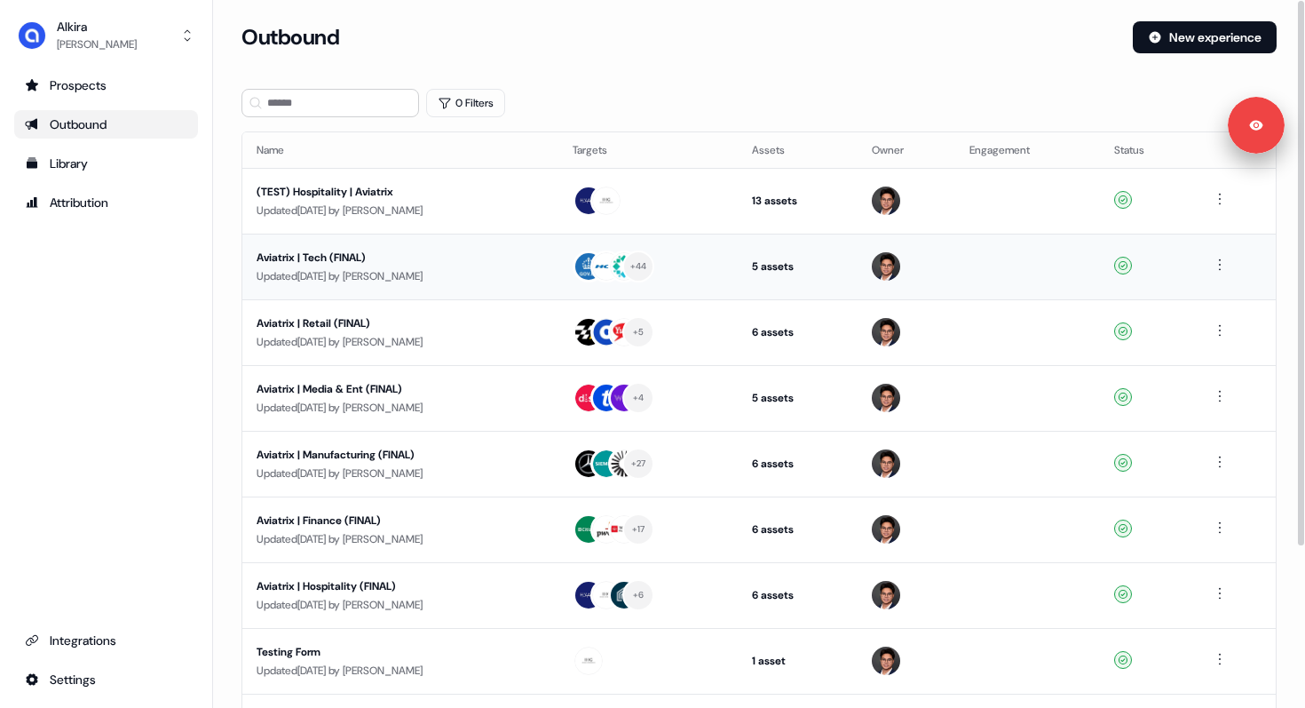
click at [313, 253] on div "Aviatrix | Tech (FINAL)" at bounding box center [401, 258] width 288 height 18
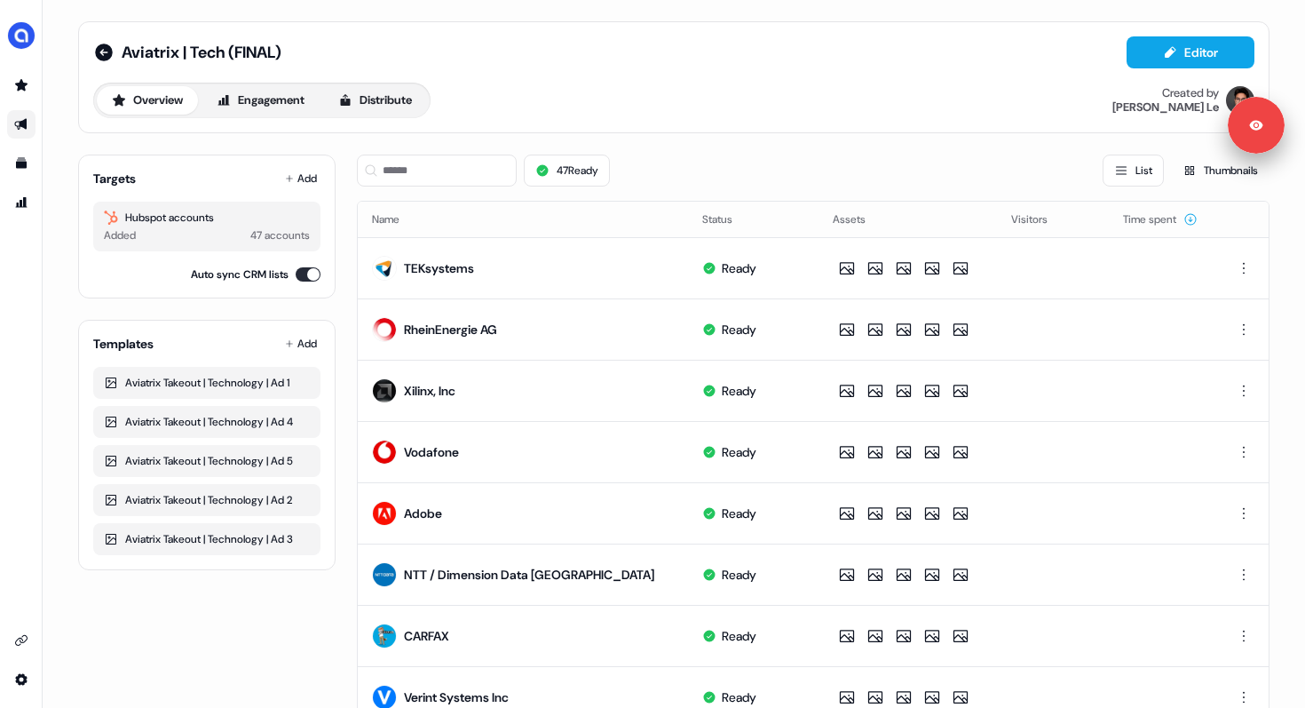
click at [398, 85] on div "Overview Engagement Distribute" at bounding box center [261, 101] width 337 height 36
click at [392, 98] on button "Distribute" at bounding box center [375, 100] width 104 height 28
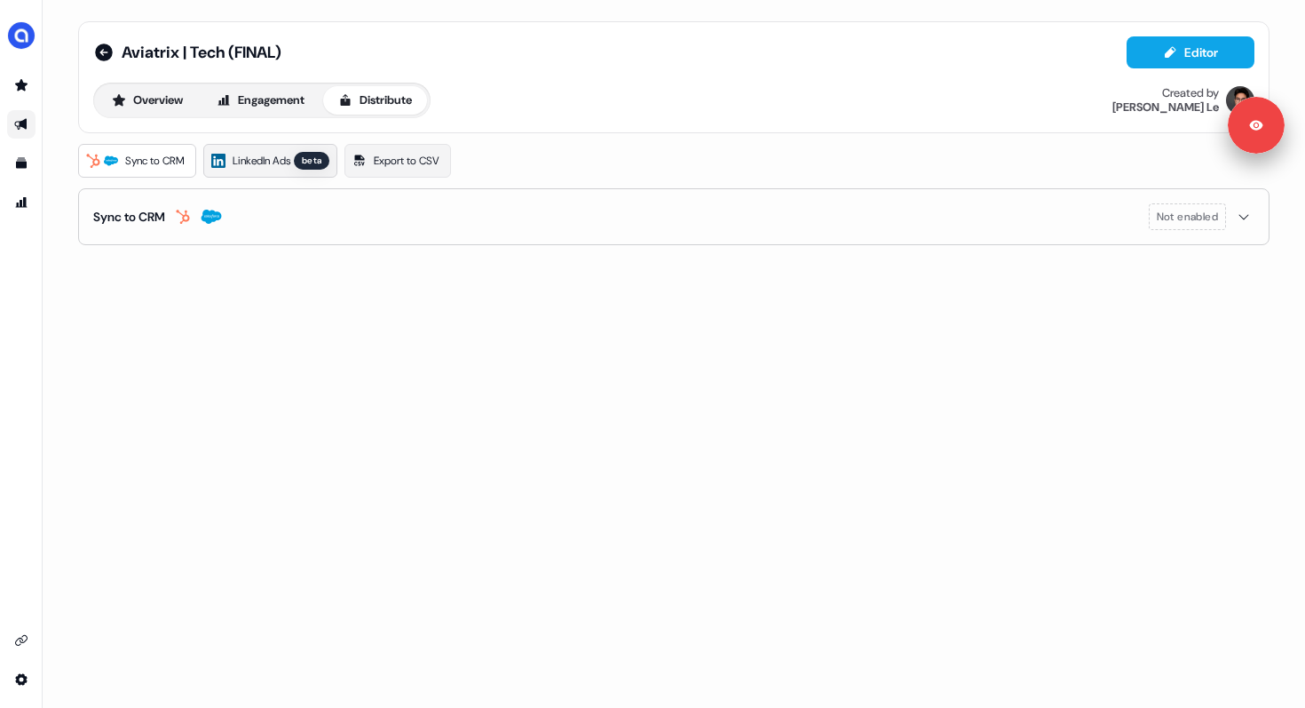
click at [249, 160] on span "LinkedIn Ads" at bounding box center [262, 161] width 58 height 18
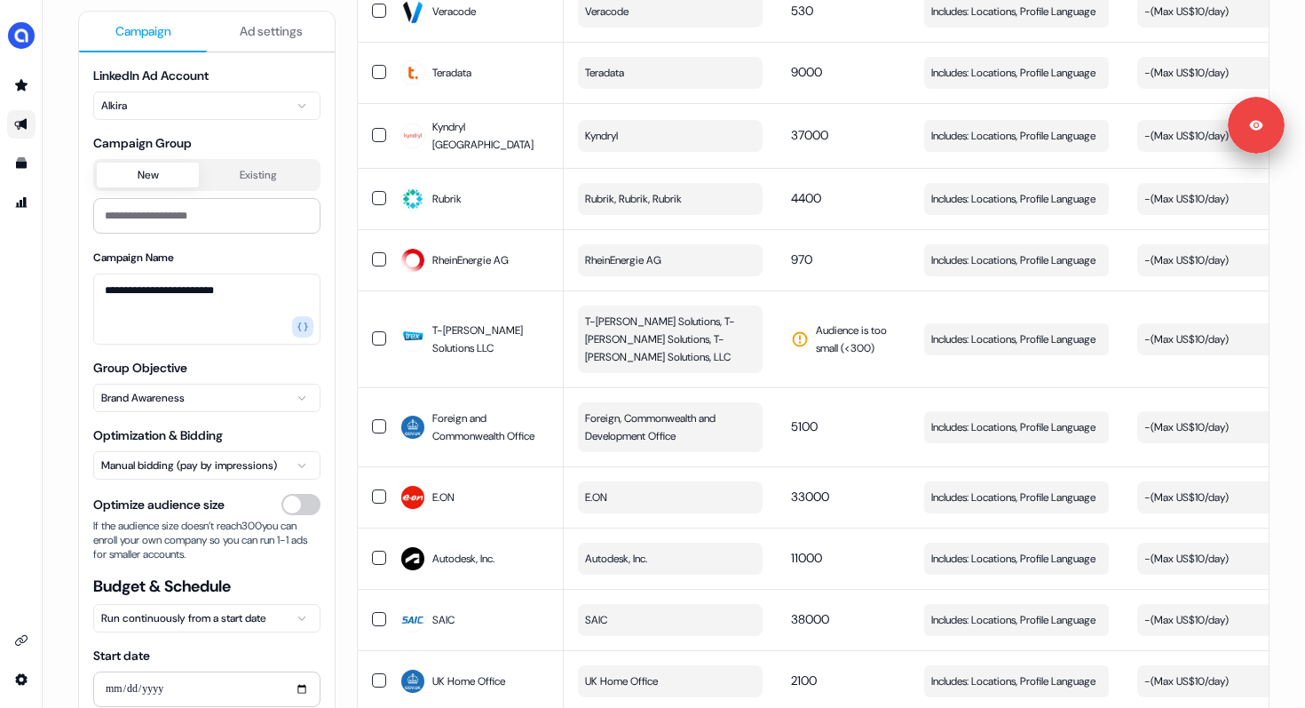
scroll to position [795, 0]
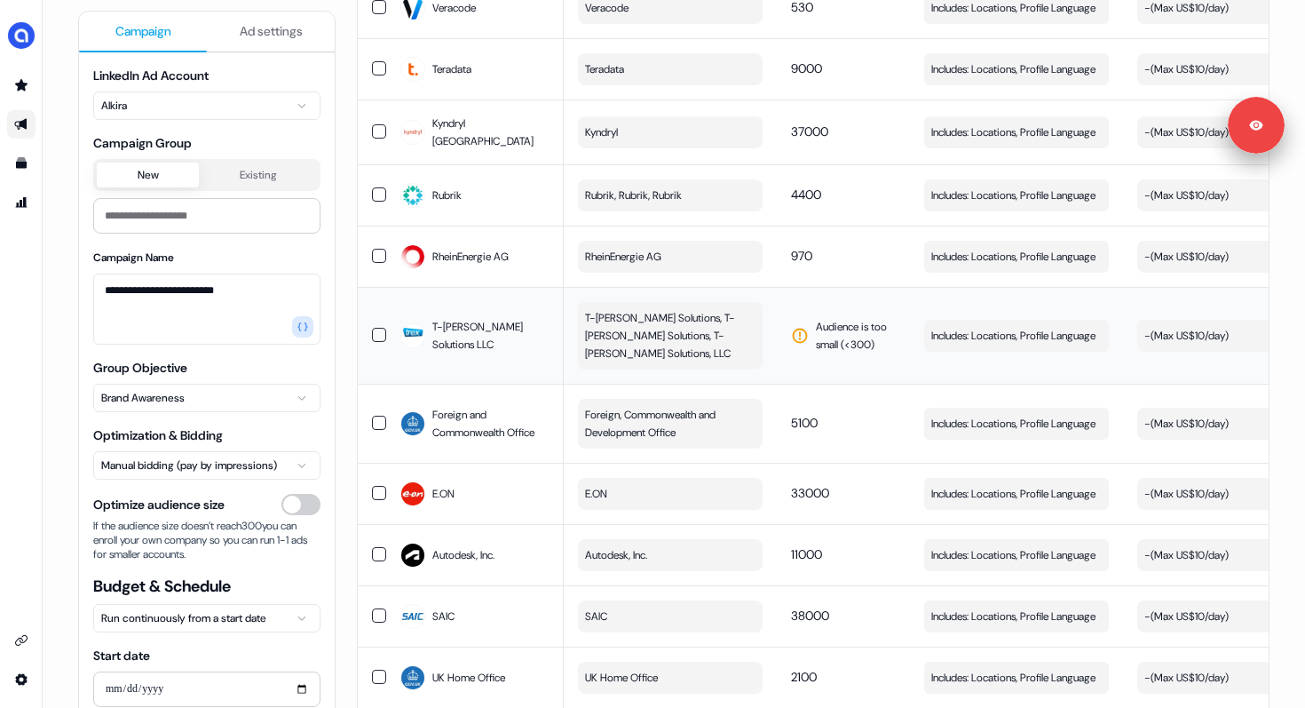
click at [673, 328] on span "T-[PERSON_NAME] Solutions, T-[PERSON_NAME] Solutions, T-[PERSON_NAME] Solutions…" at bounding box center [668, 335] width 167 height 53
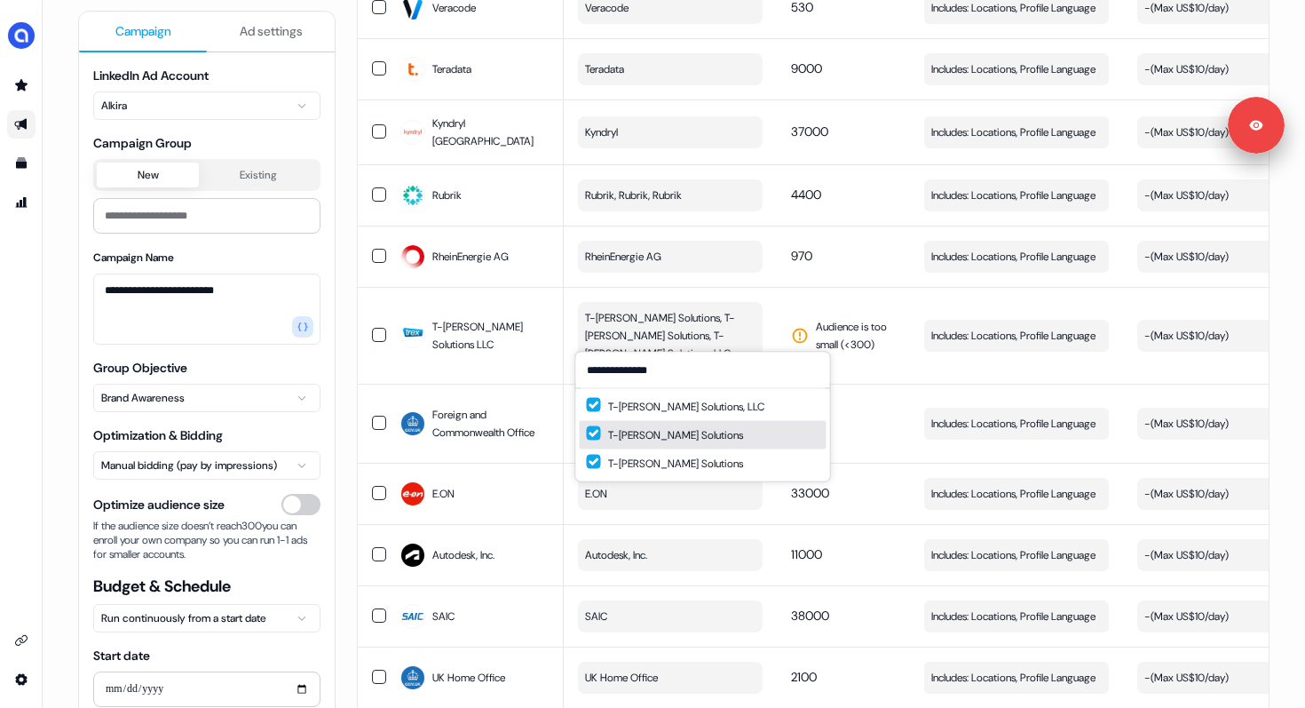
type input "**********"
click at [20, 123] on icon "Go to outbound experience" at bounding box center [20, 125] width 12 height 12
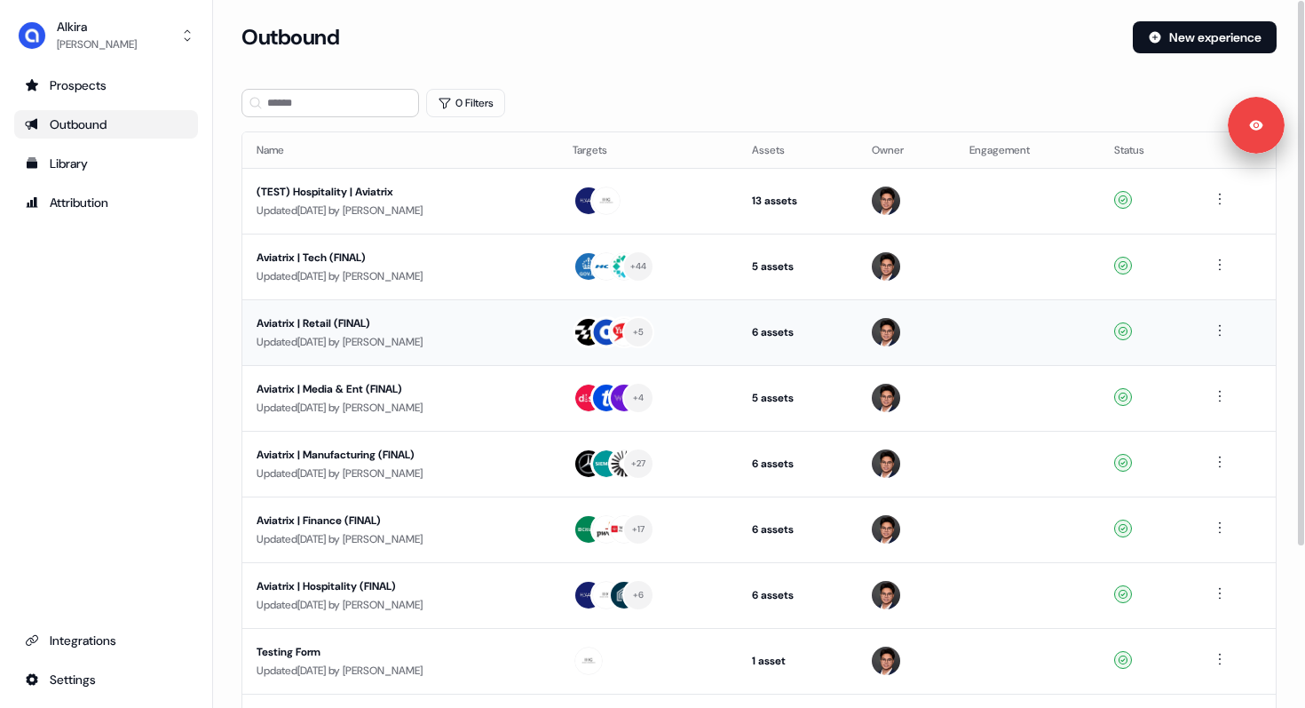
click at [307, 320] on div "Aviatrix | Retail (FINAL)" at bounding box center [401, 323] width 288 height 18
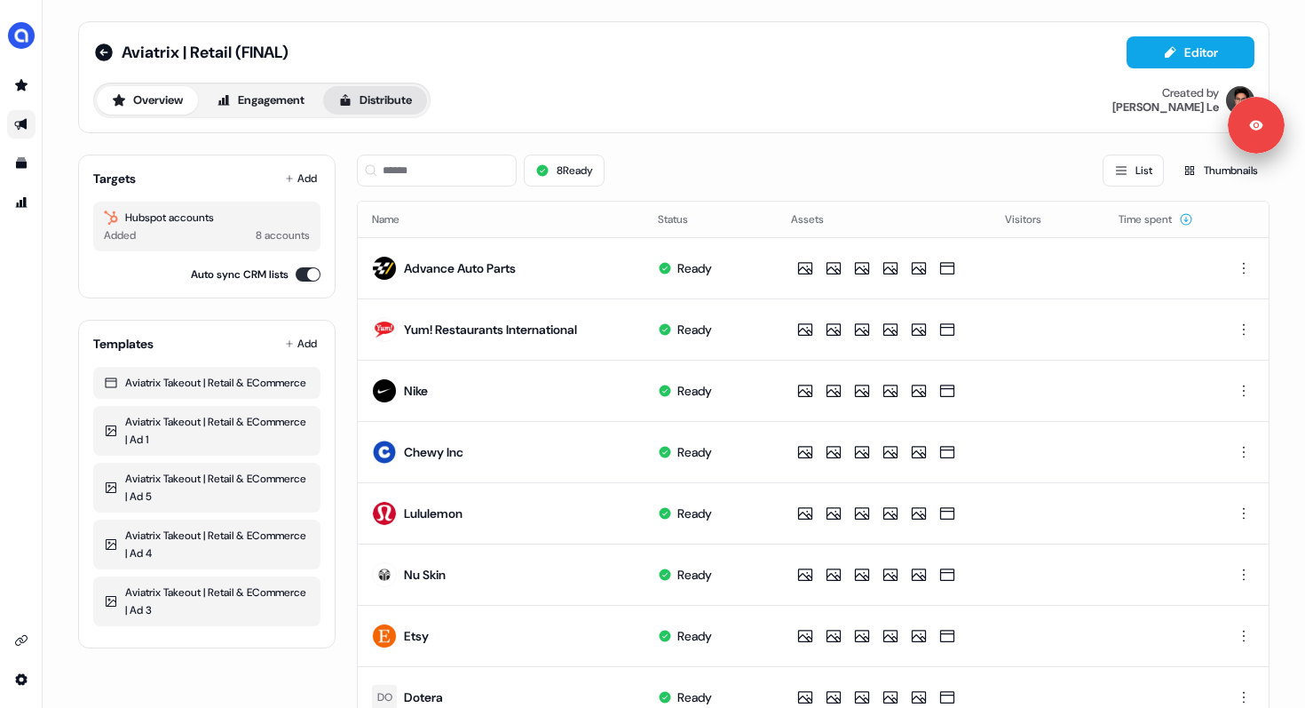
click at [401, 99] on button "Distribute" at bounding box center [375, 100] width 104 height 28
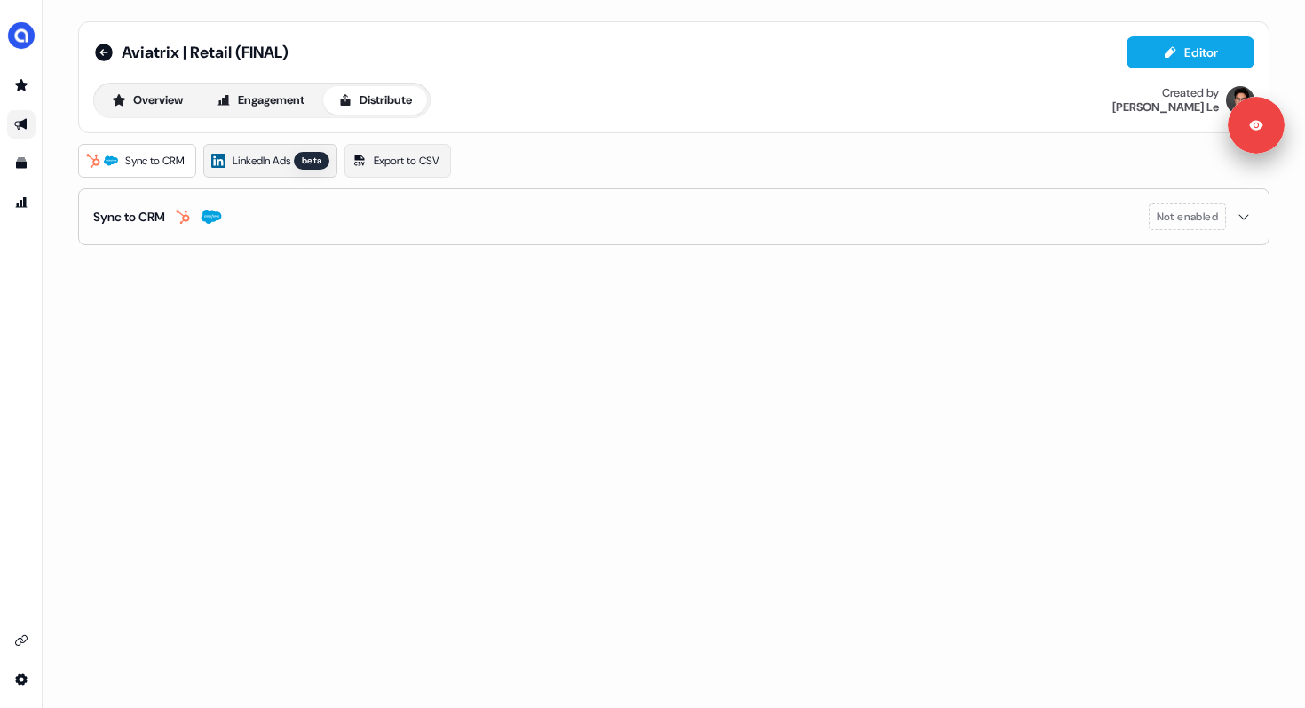
click at [268, 155] on span "LinkedIn Ads" at bounding box center [262, 161] width 58 height 18
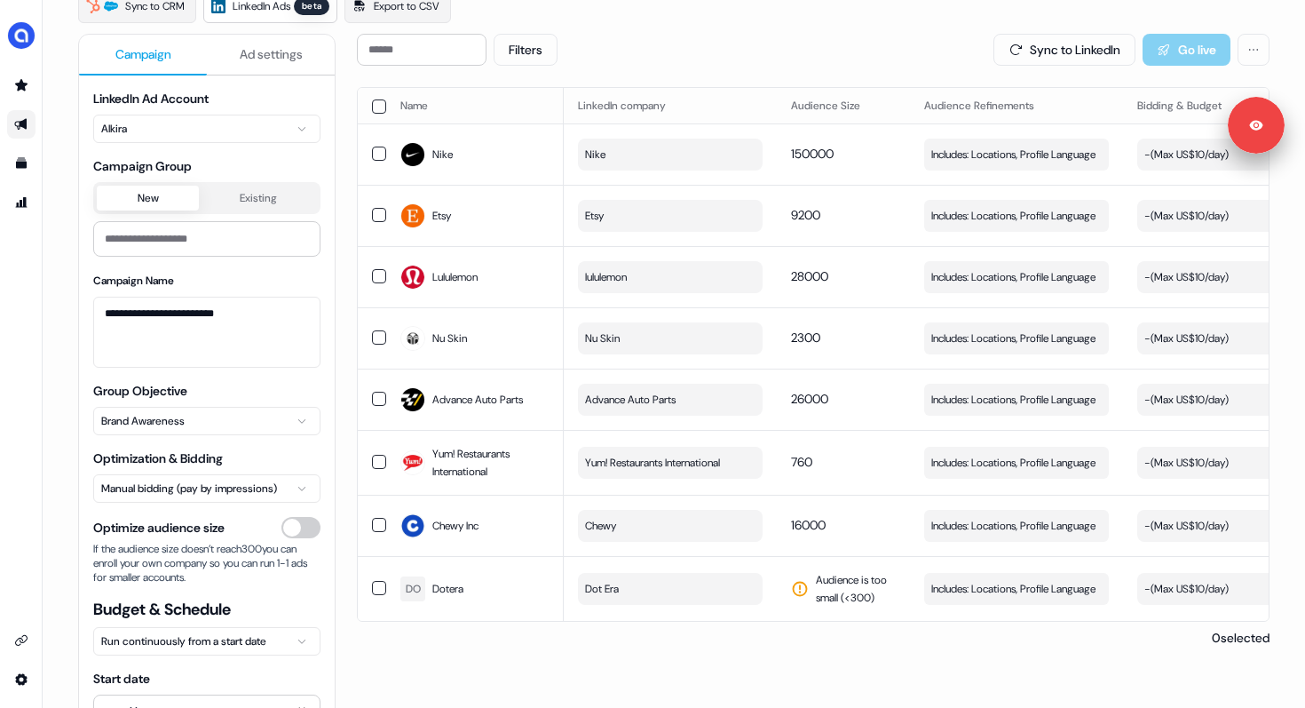
scroll to position [178, 0]
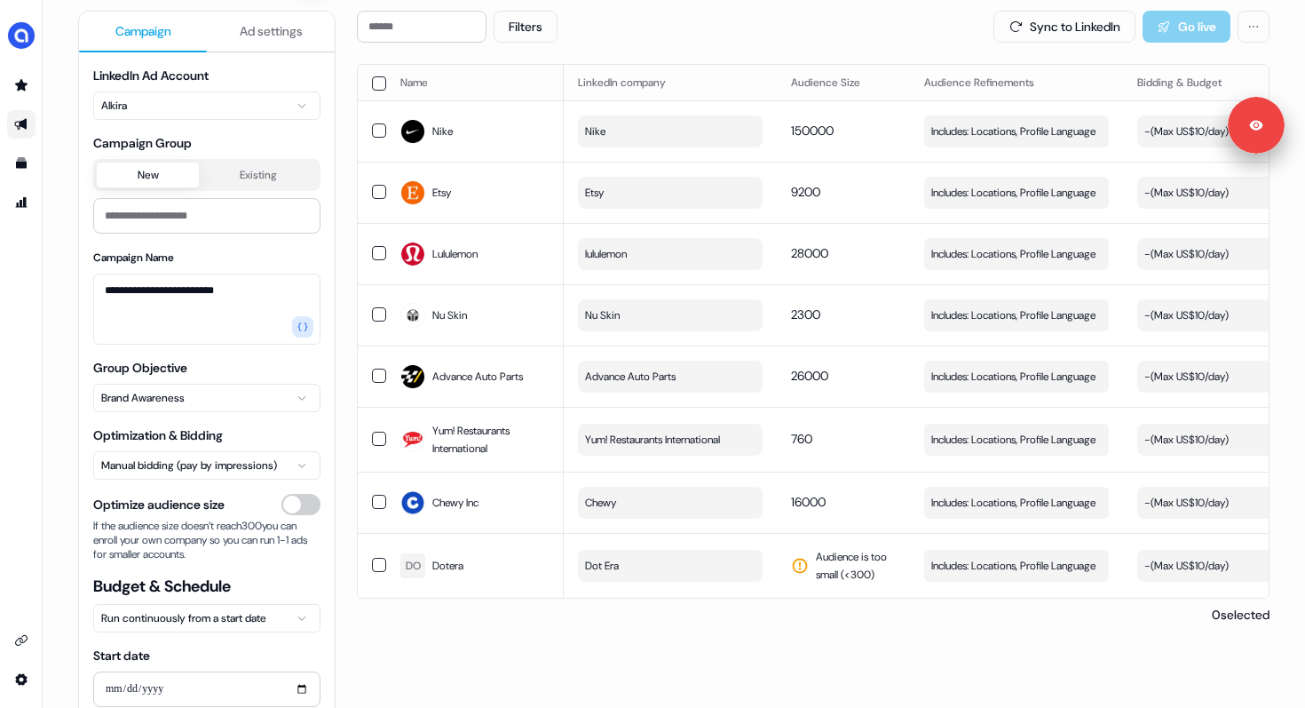
click at [27, 125] on icon "Go to outbound experience" at bounding box center [21, 124] width 14 height 14
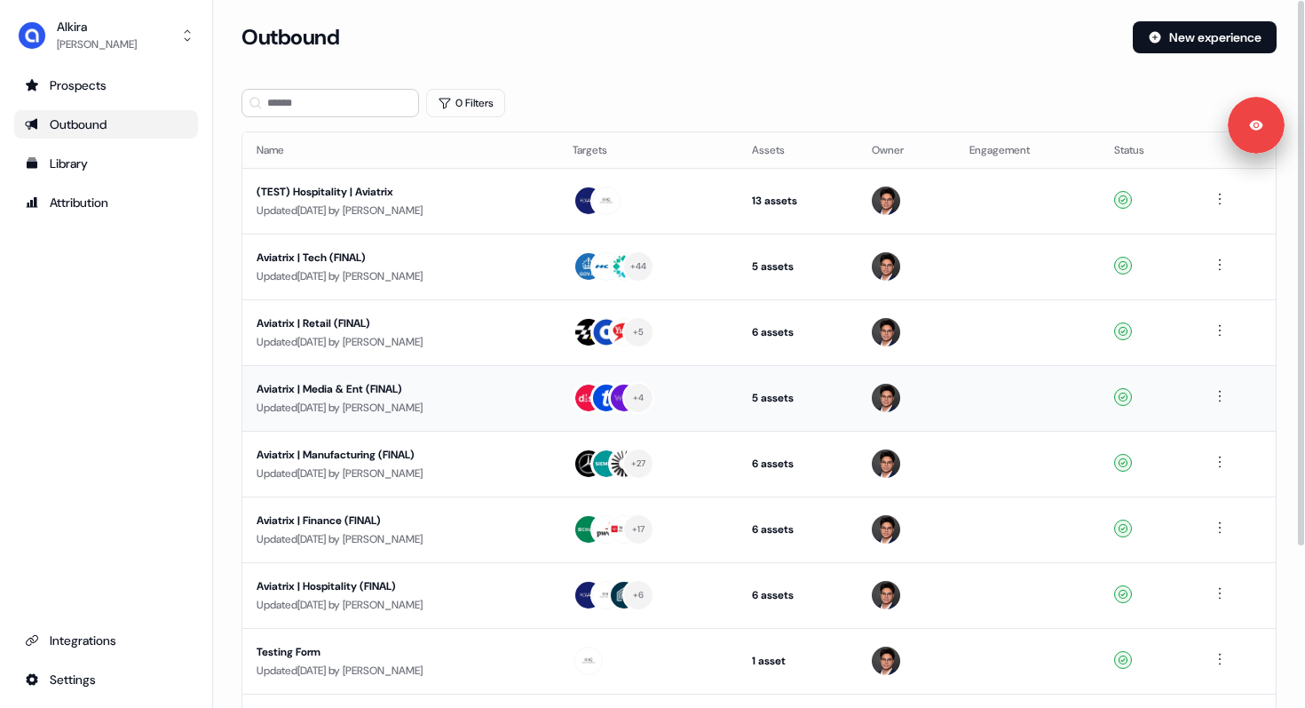
click at [361, 388] on div "Aviatrix | Media & Ent (FINAL)" at bounding box center [401, 389] width 288 height 18
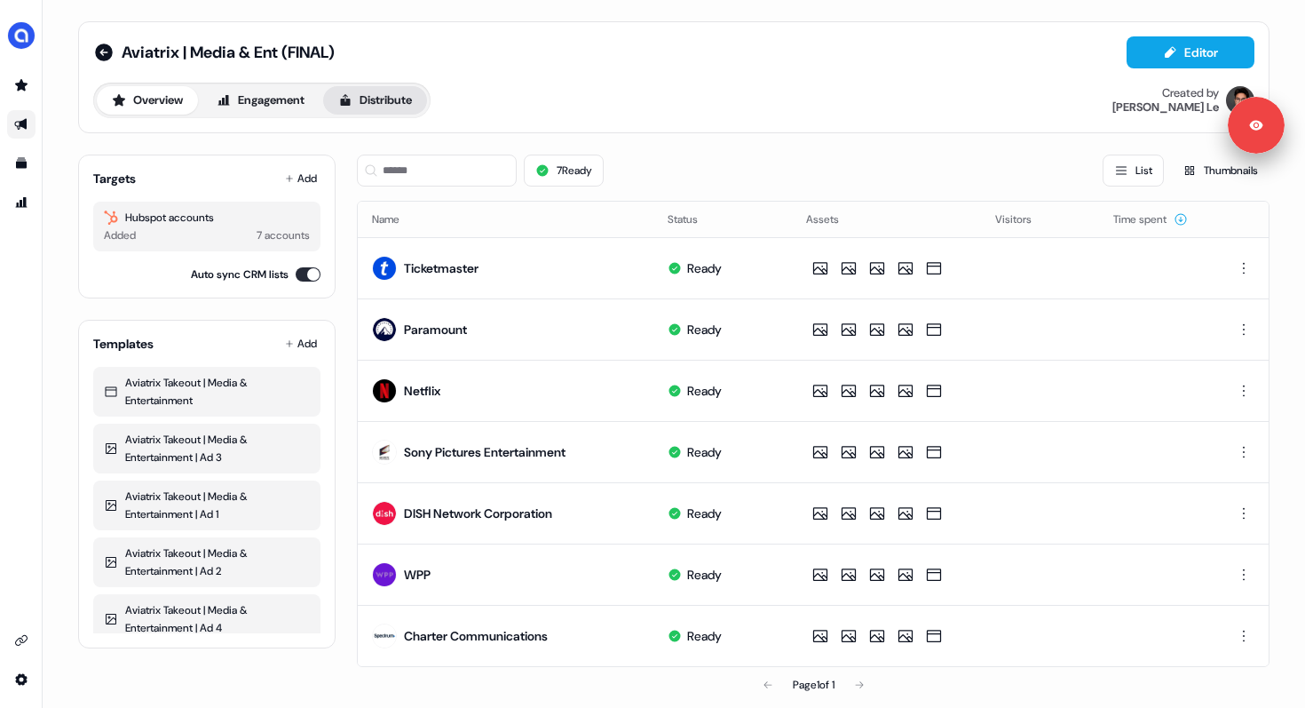
click at [385, 94] on button "Distribute" at bounding box center [375, 100] width 104 height 28
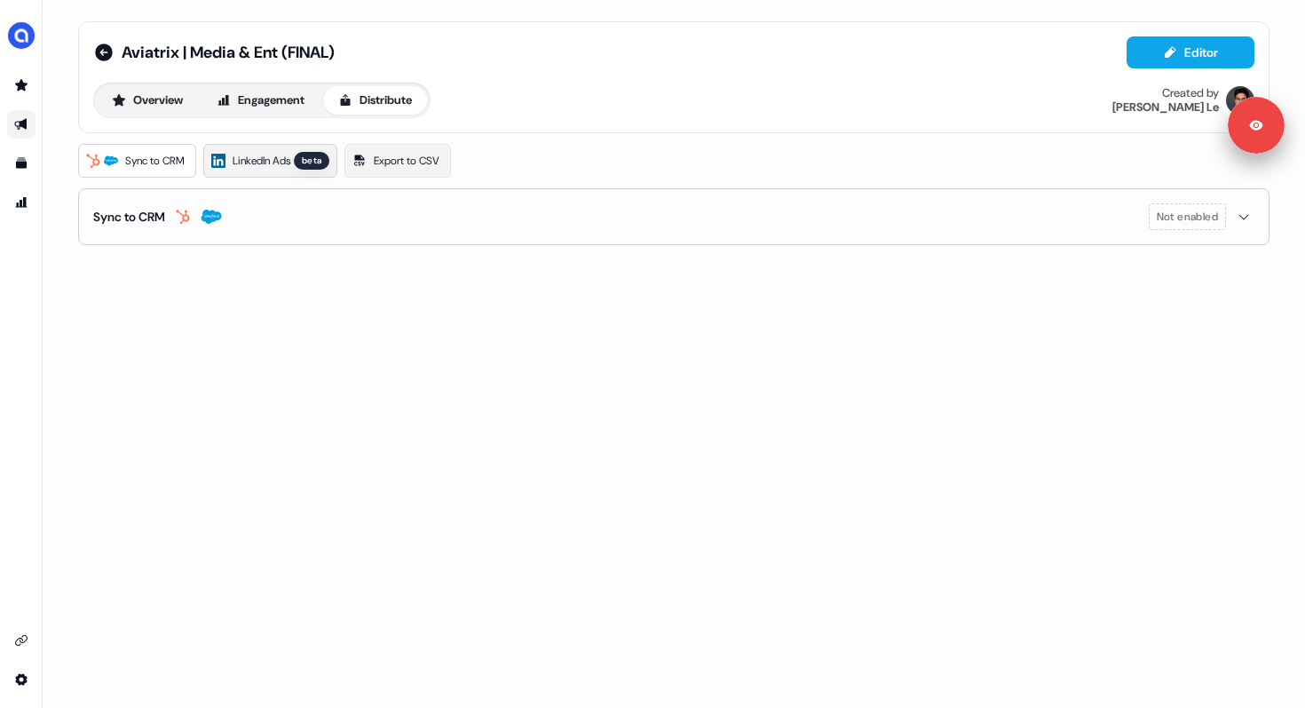
click at [280, 158] on span "LinkedIn Ads" at bounding box center [262, 161] width 58 height 18
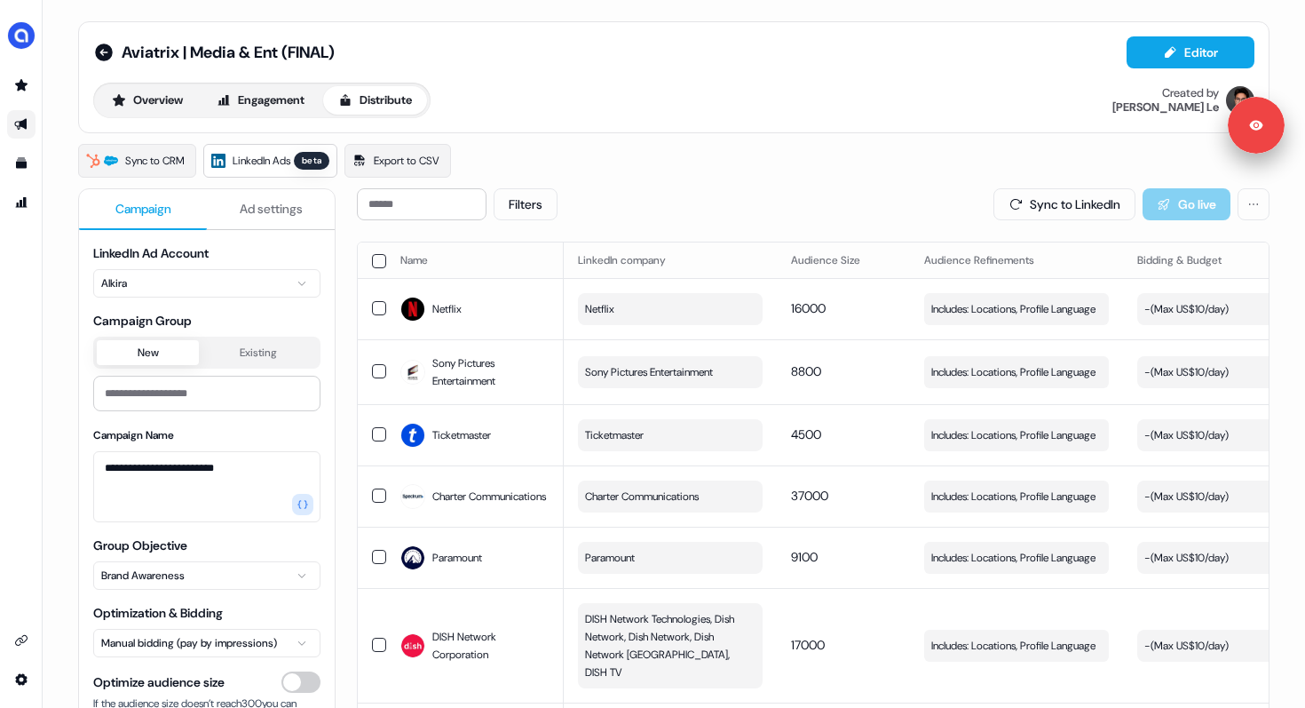
click at [23, 125] on icon "Go to outbound experience" at bounding box center [20, 125] width 12 height 12
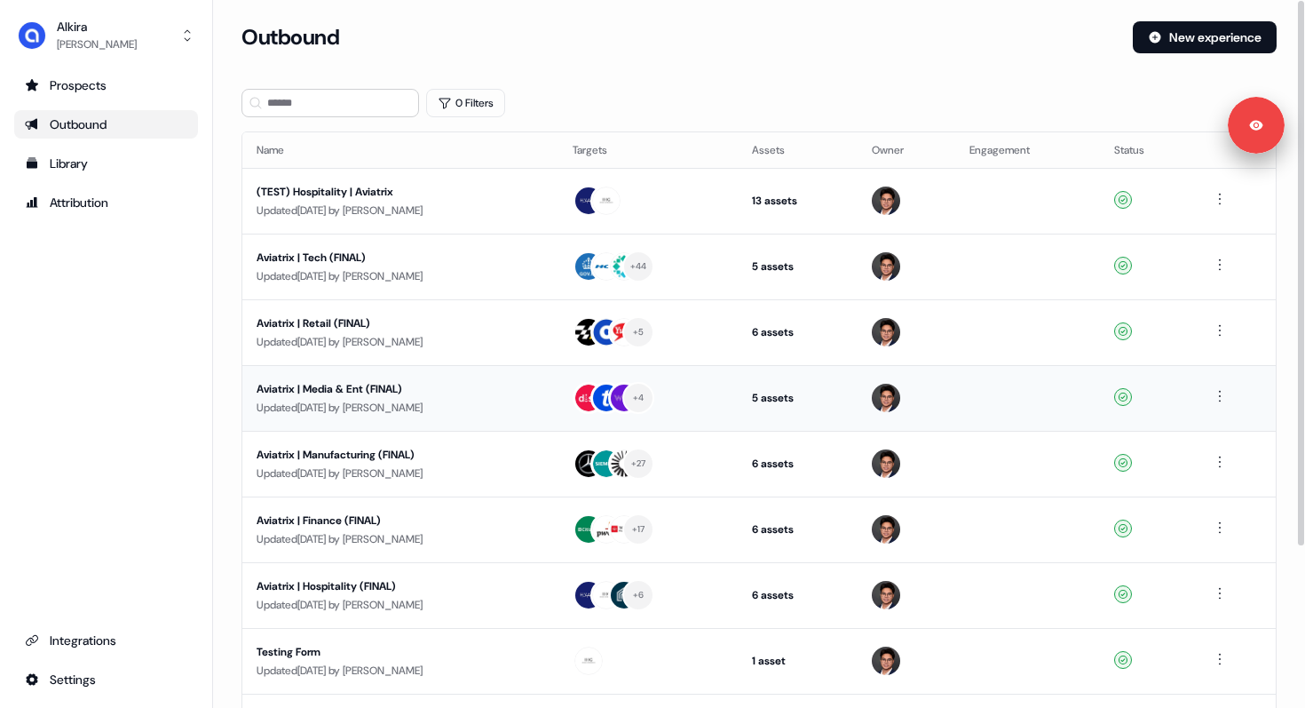
click at [396, 392] on div "Aviatrix | Media & Ent (FINAL)" at bounding box center [401, 389] width 288 height 18
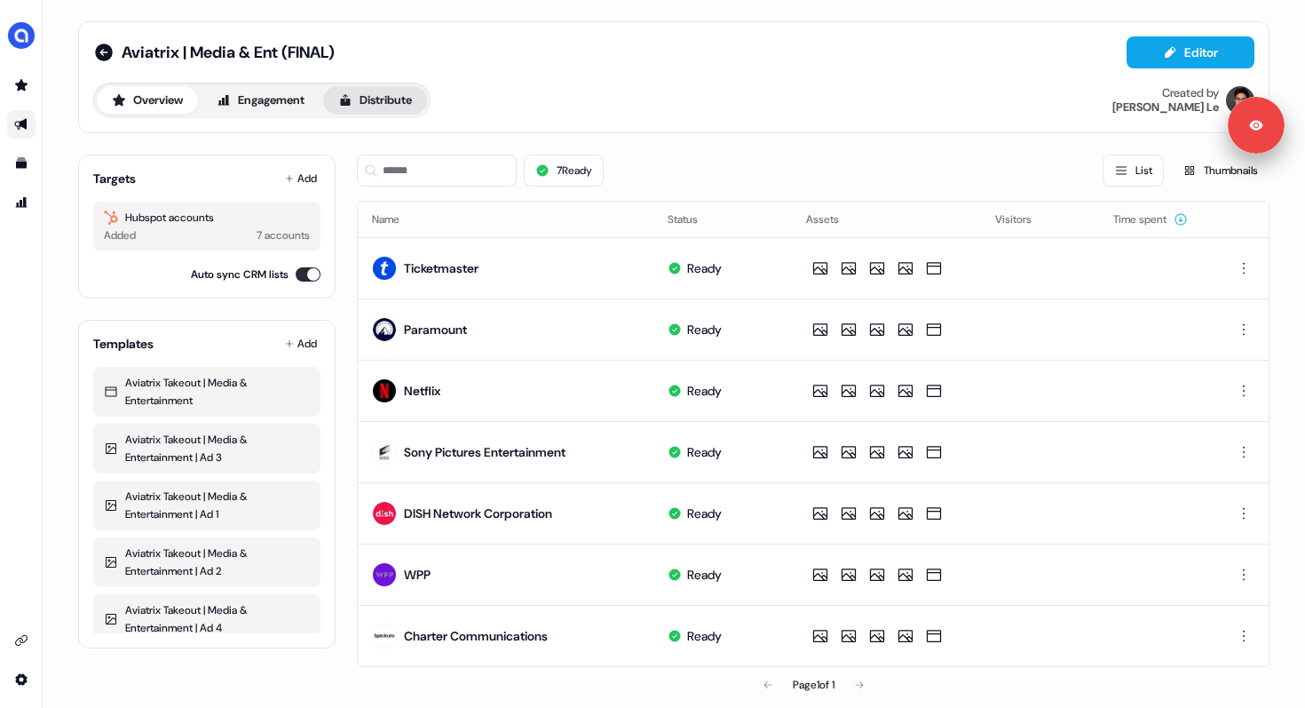
click at [386, 92] on button "Distribute" at bounding box center [375, 100] width 104 height 28
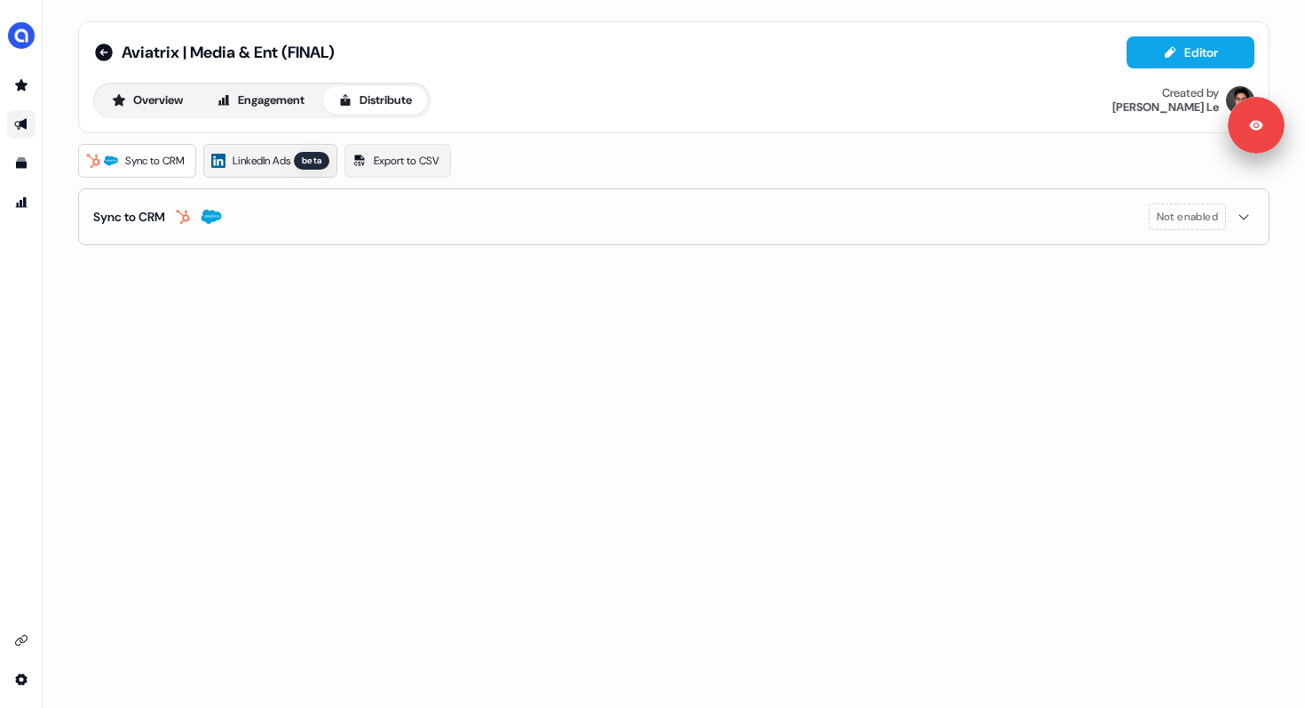
click at [262, 153] on span "LinkedIn Ads" at bounding box center [262, 161] width 58 height 18
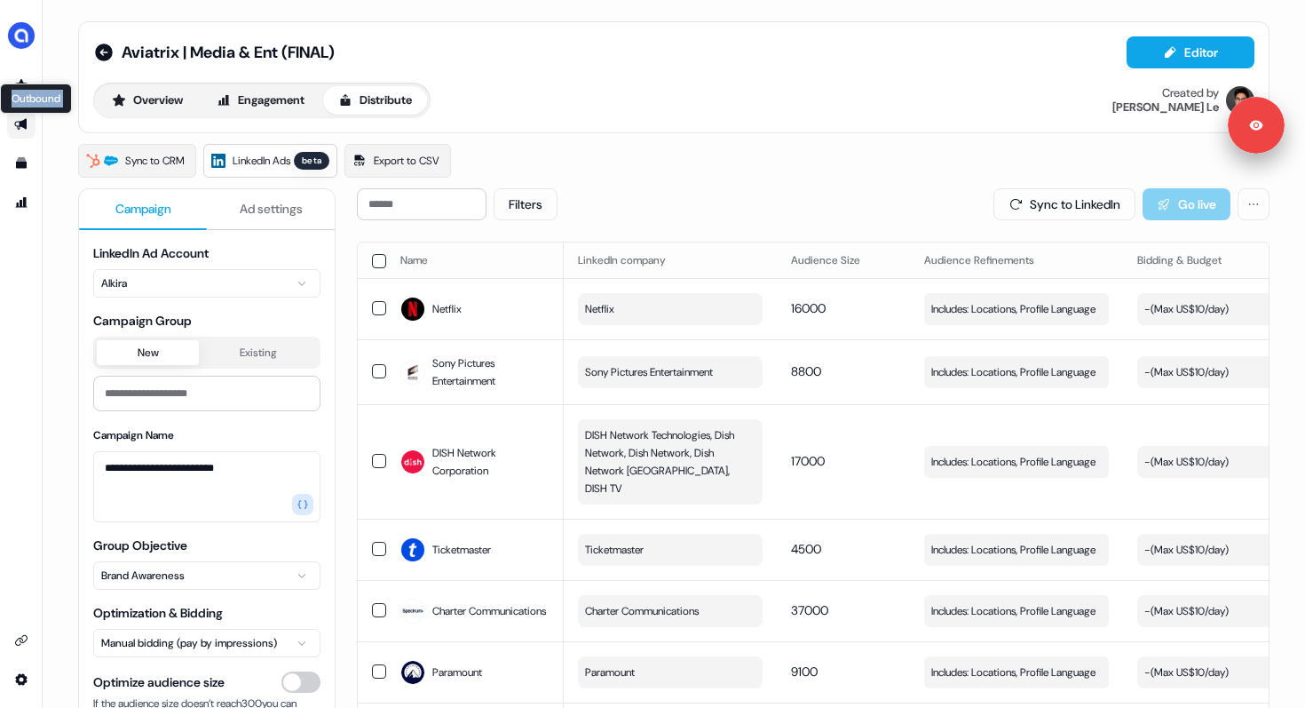
click at [21, 125] on icon "Go to outbound experience" at bounding box center [20, 125] width 12 height 12
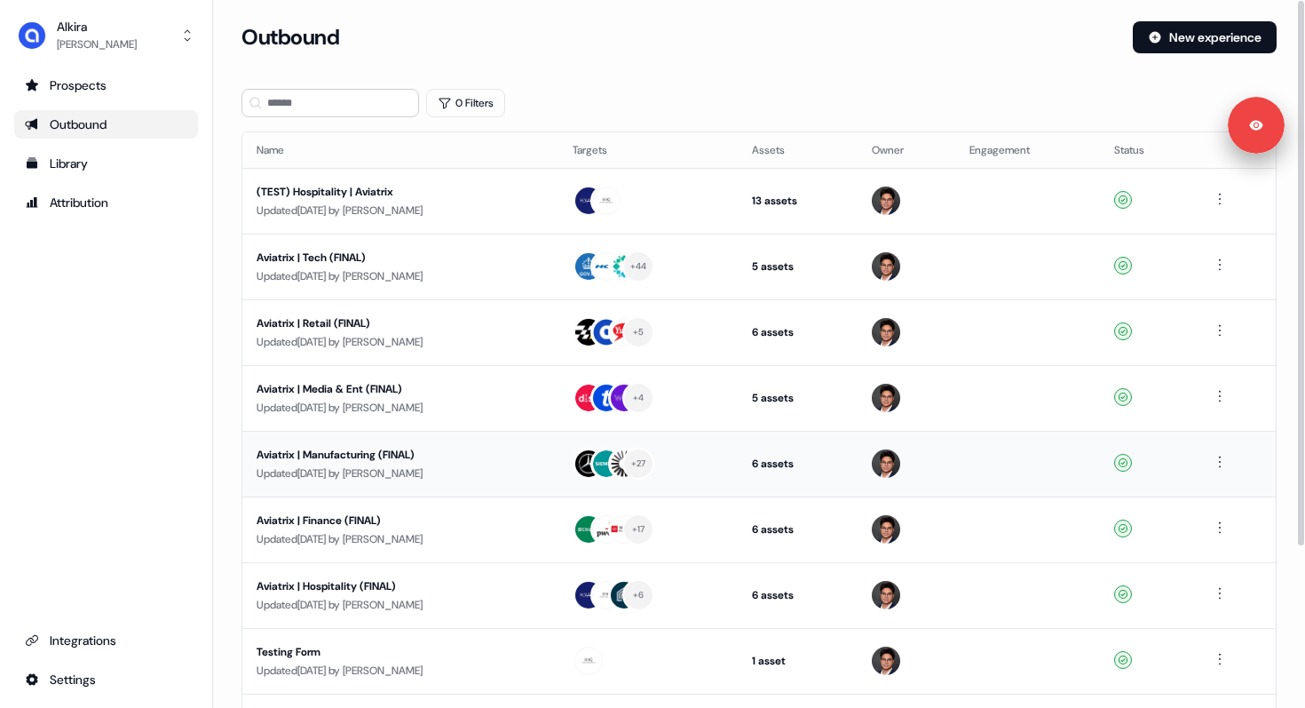
click at [440, 449] on div "Aviatrix | Manufacturing (FINAL)" at bounding box center [401, 455] width 288 height 18
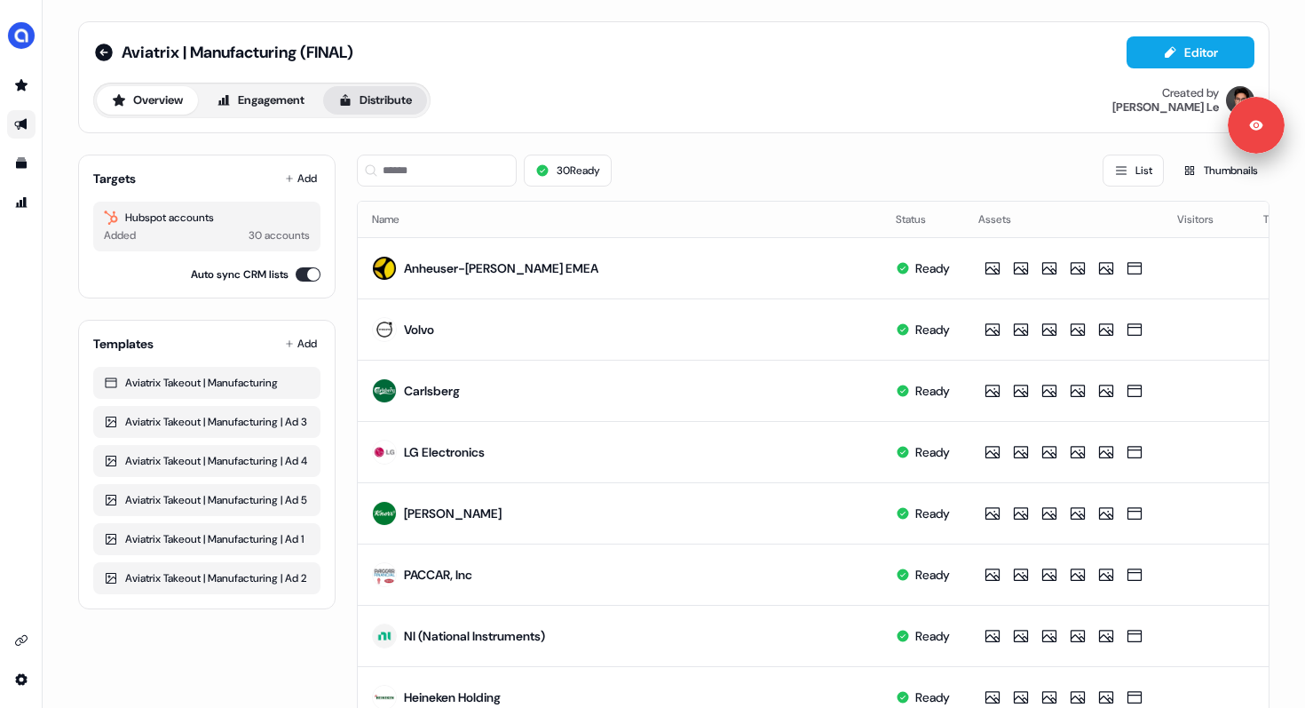
click at [377, 94] on button "Distribute" at bounding box center [375, 100] width 104 height 28
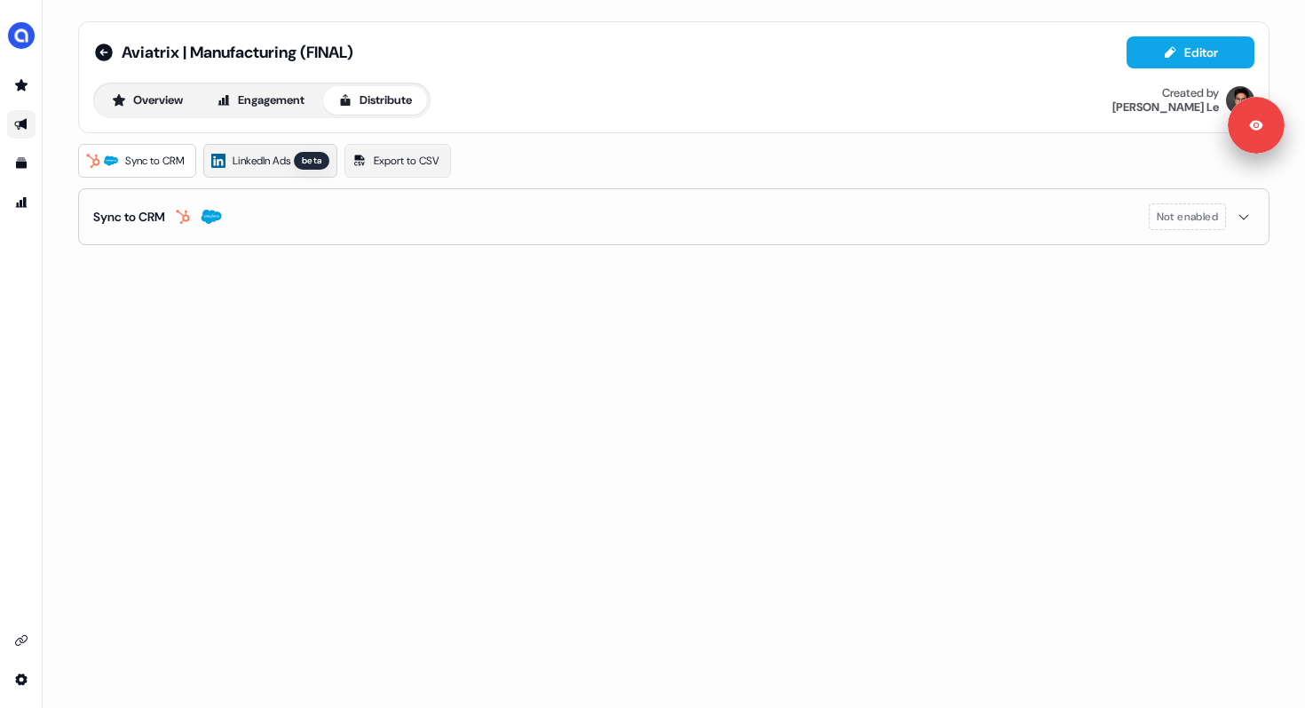
click at [278, 154] on span "LinkedIn Ads" at bounding box center [262, 161] width 58 height 18
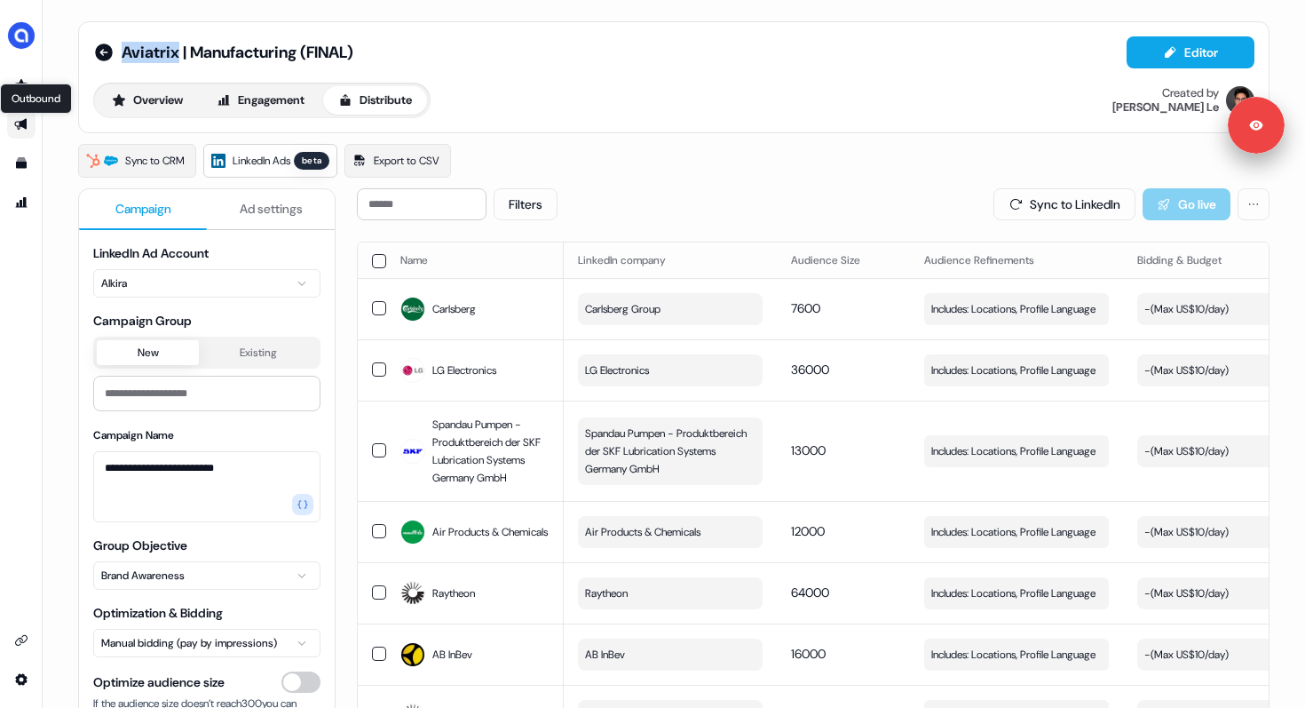
click at [21, 128] on icon "Go to outbound experience" at bounding box center [21, 124] width 14 height 14
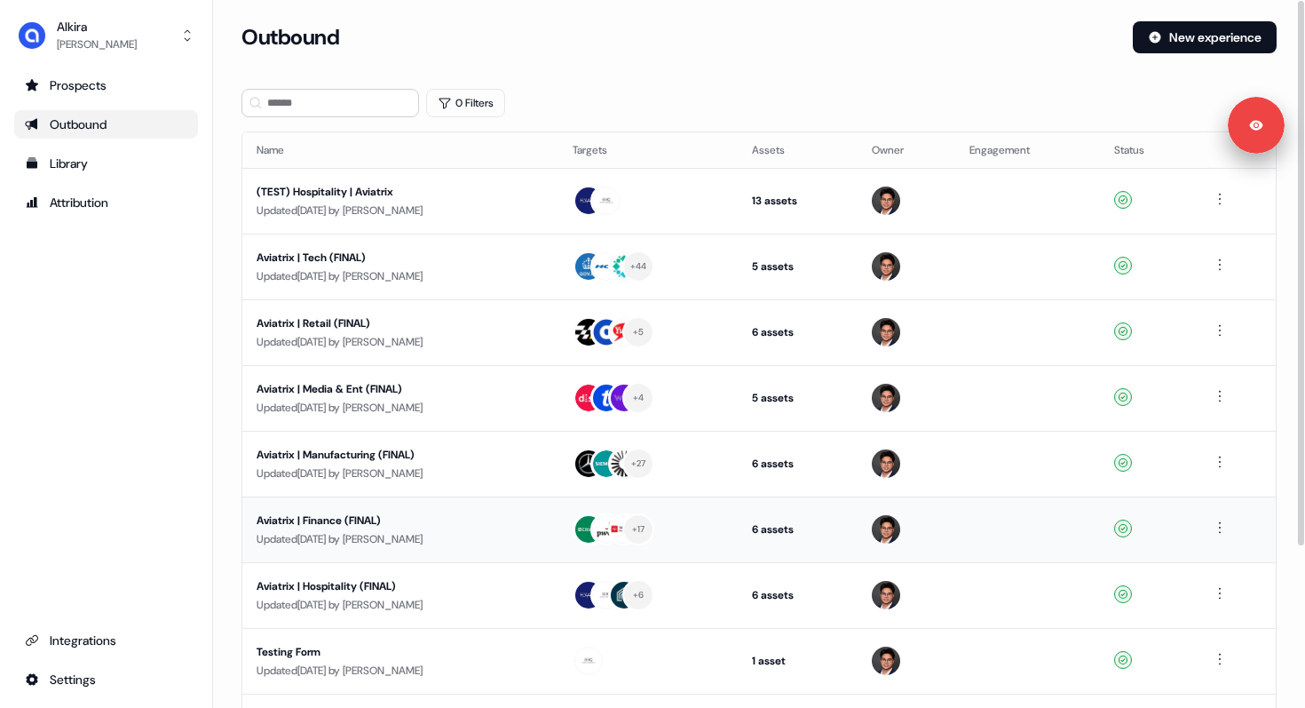
click at [368, 514] on div "Aviatrix | Finance (FINAL)" at bounding box center [401, 520] width 288 height 18
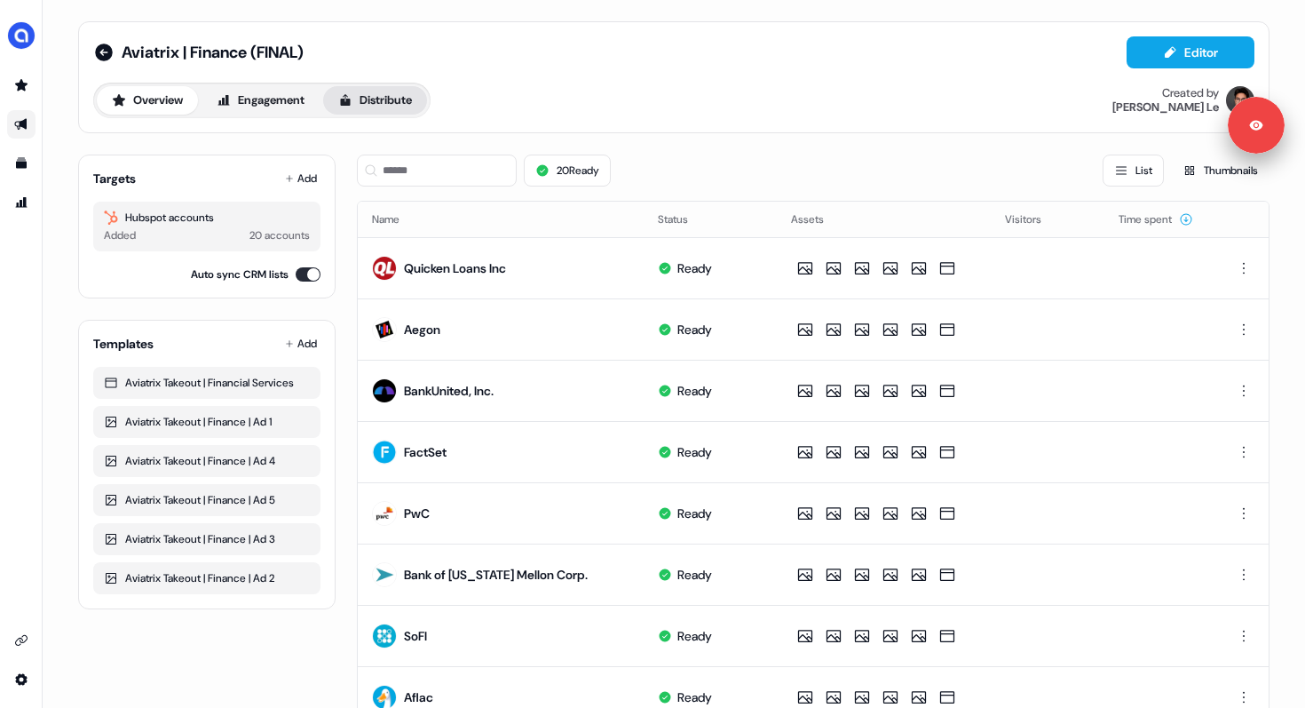
click at [392, 102] on button "Distribute" at bounding box center [375, 100] width 104 height 28
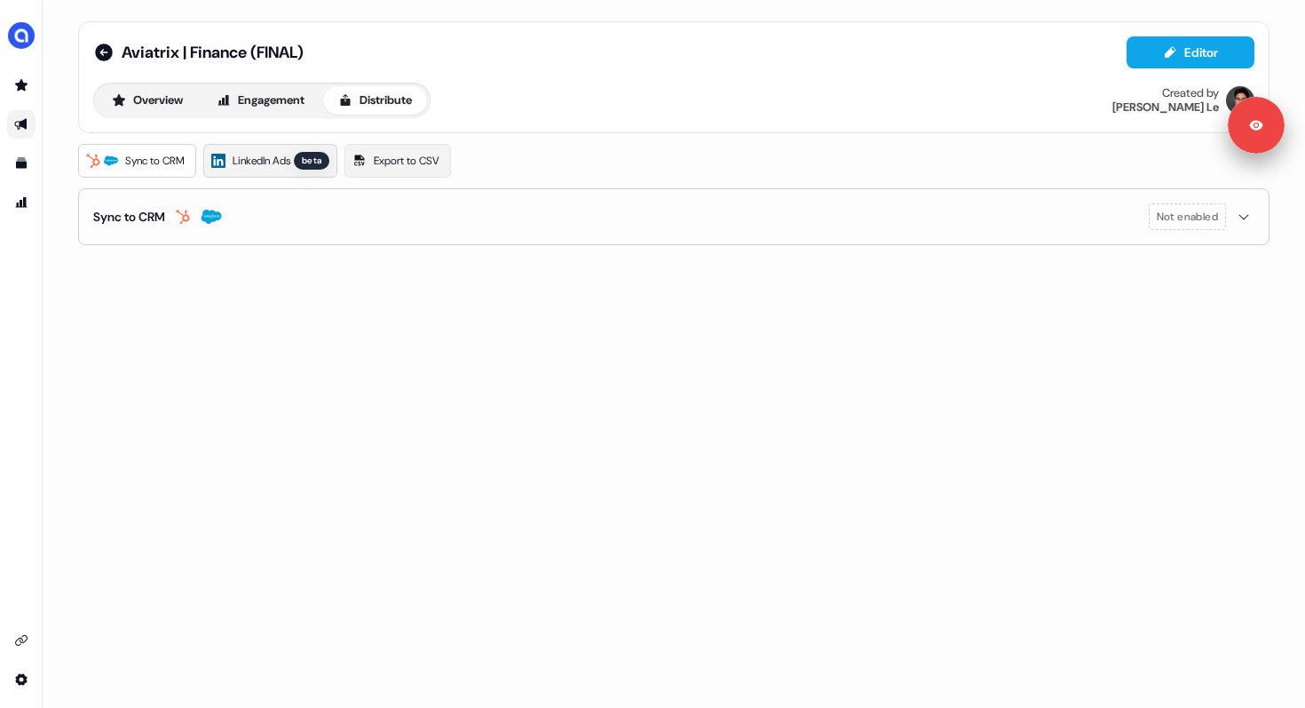
click at [285, 168] on span "LinkedIn Ads" at bounding box center [262, 161] width 58 height 18
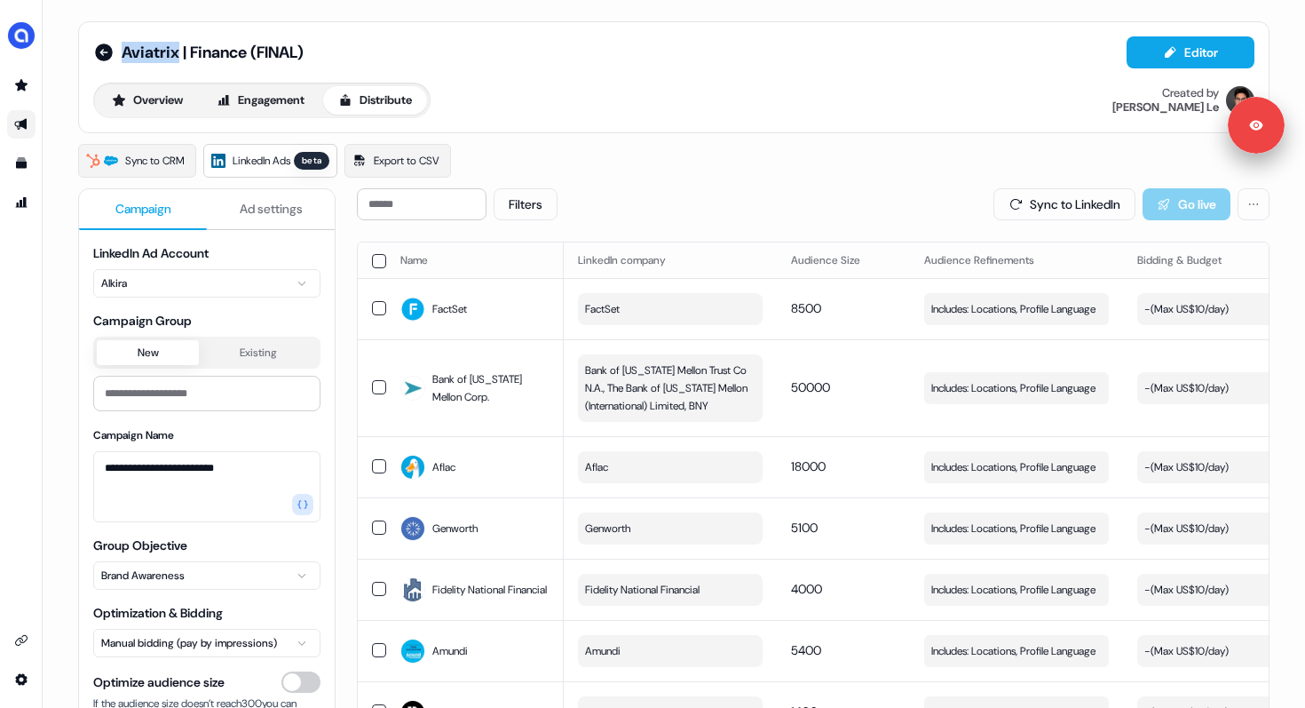
click at [32, 118] on link "Go to outbound experience" at bounding box center [21, 124] width 28 height 28
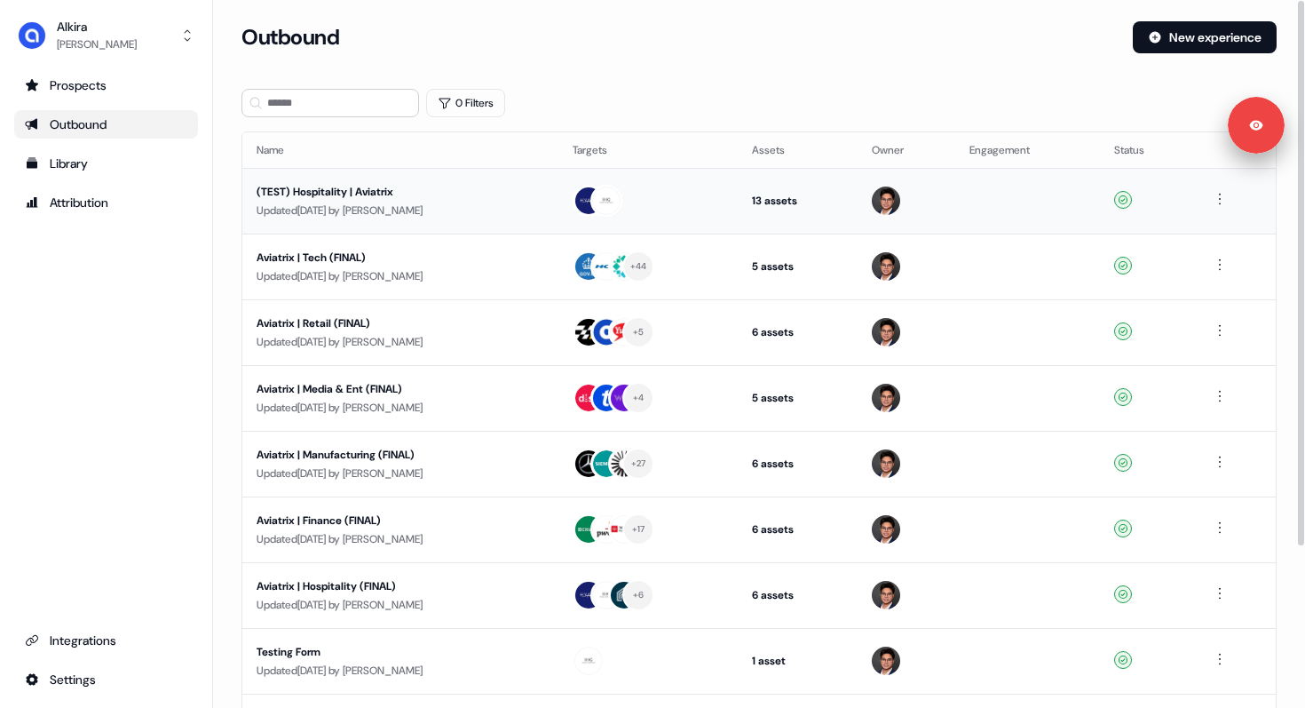
click at [370, 195] on div "(TEST) Hospitality | Aviatrix" at bounding box center [401, 192] width 288 height 18
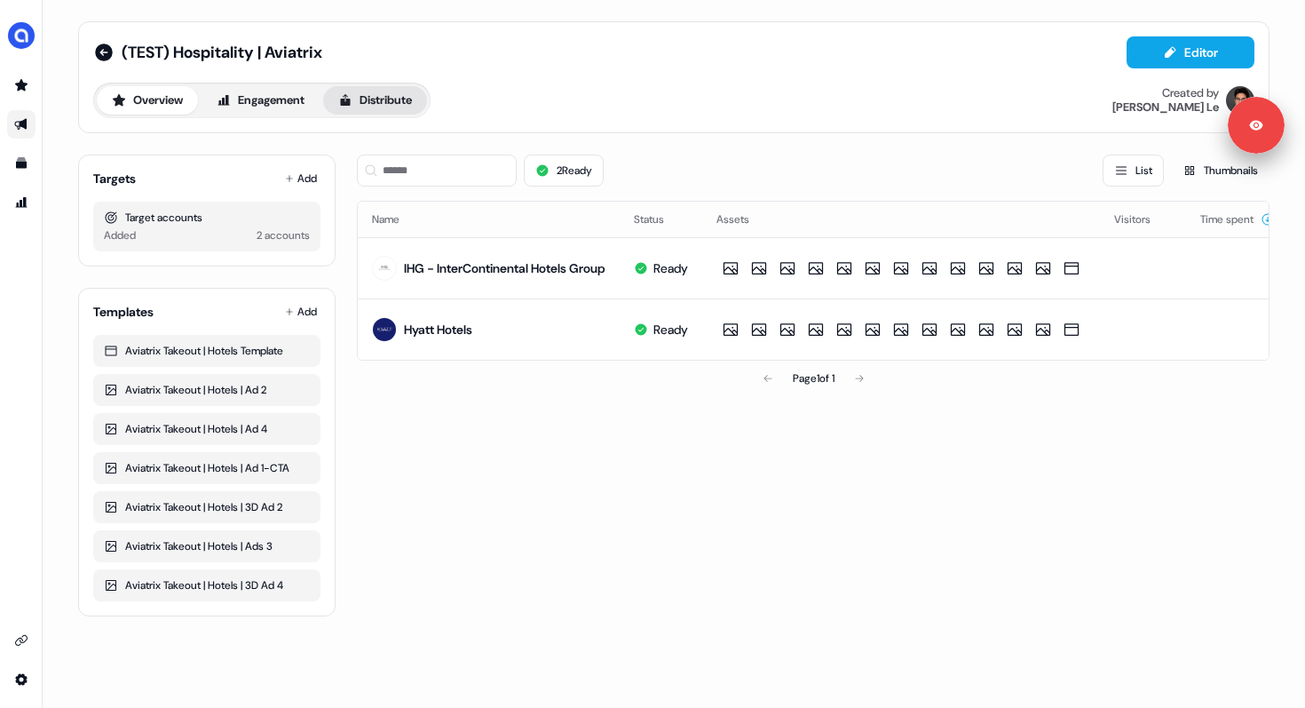
click at [379, 107] on button "Distribute" at bounding box center [375, 100] width 104 height 28
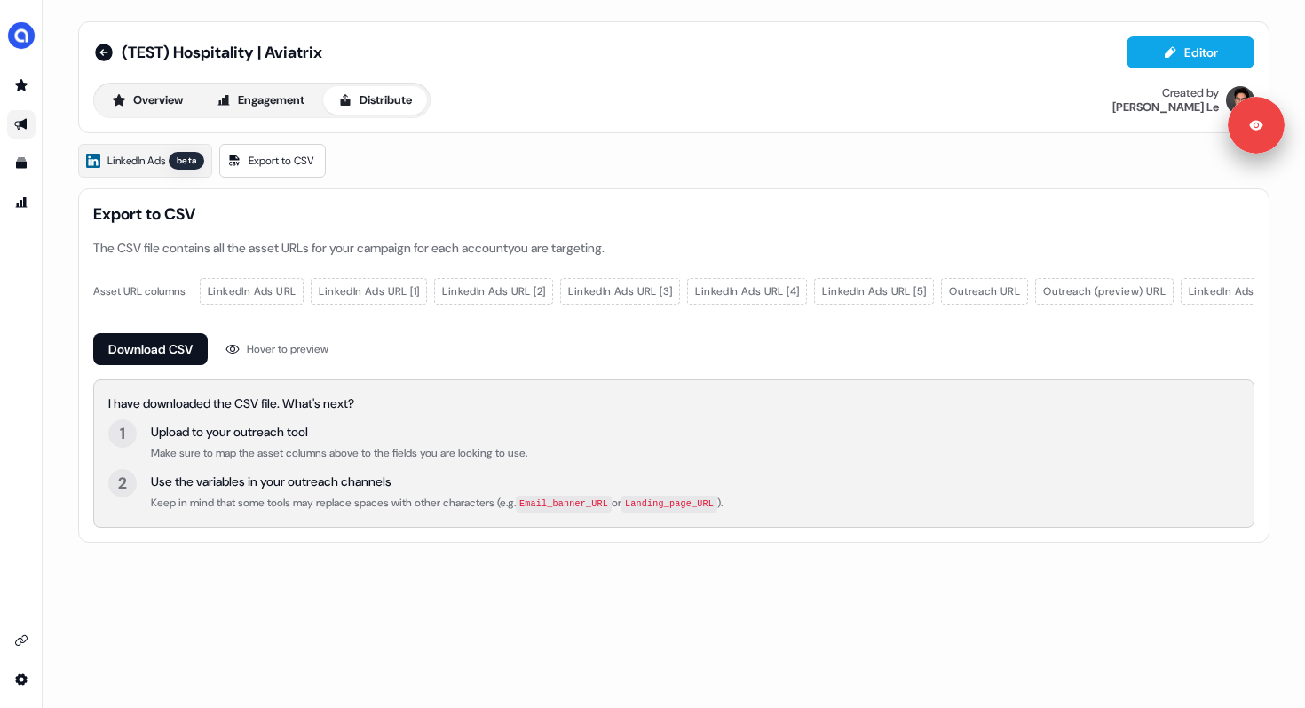
click at [380, 107] on button "Distribute" at bounding box center [375, 100] width 104 height 28
click at [156, 157] on span "LinkedIn Ads" at bounding box center [136, 161] width 58 height 18
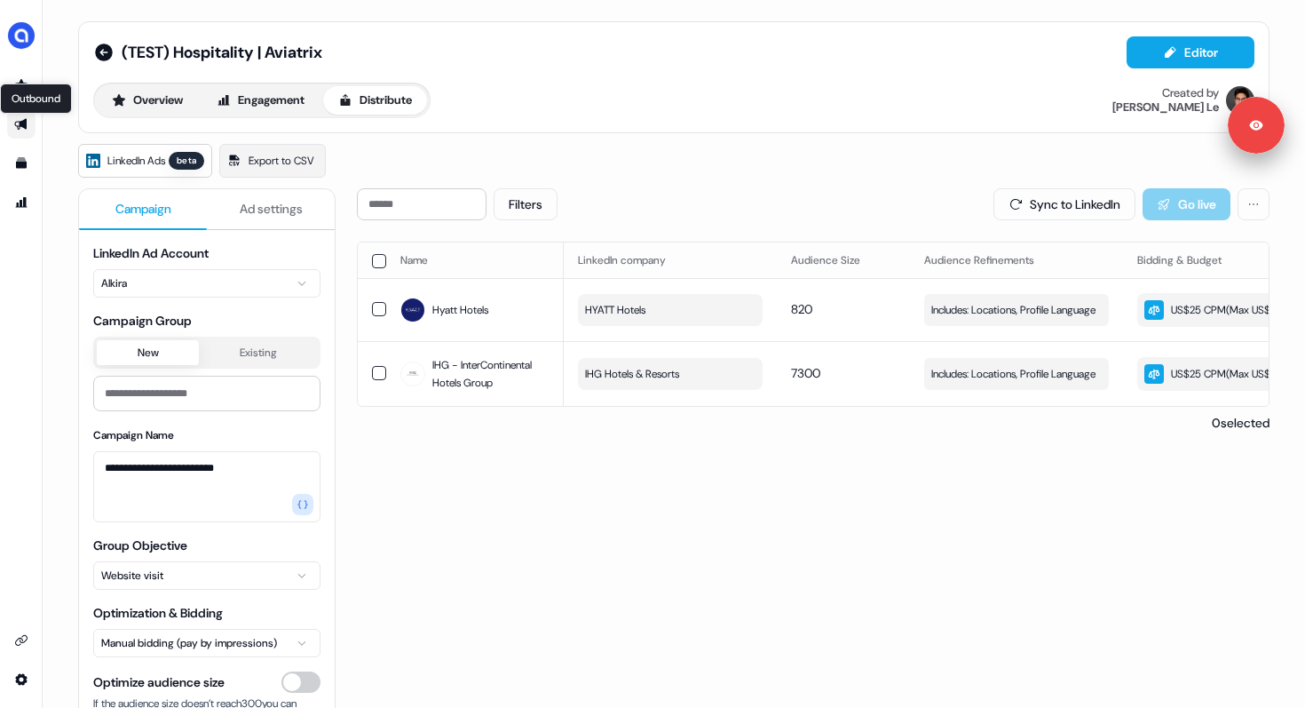
click at [16, 124] on icon "Go to outbound experience" at bounding box center [21, 124] width 14 height 14
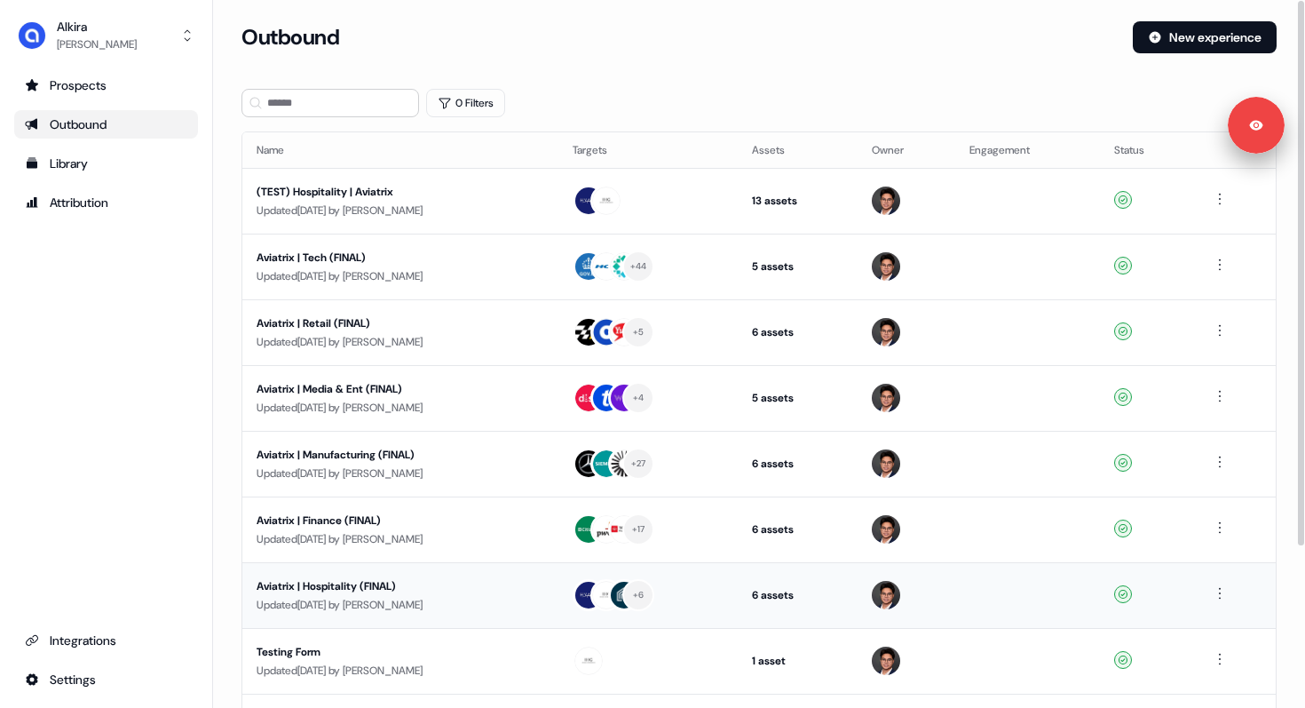
click at [338, 588] on div "Aviatrix | Hospitality (FINAL)" at bounding box center [401, 586] width 288 height 18
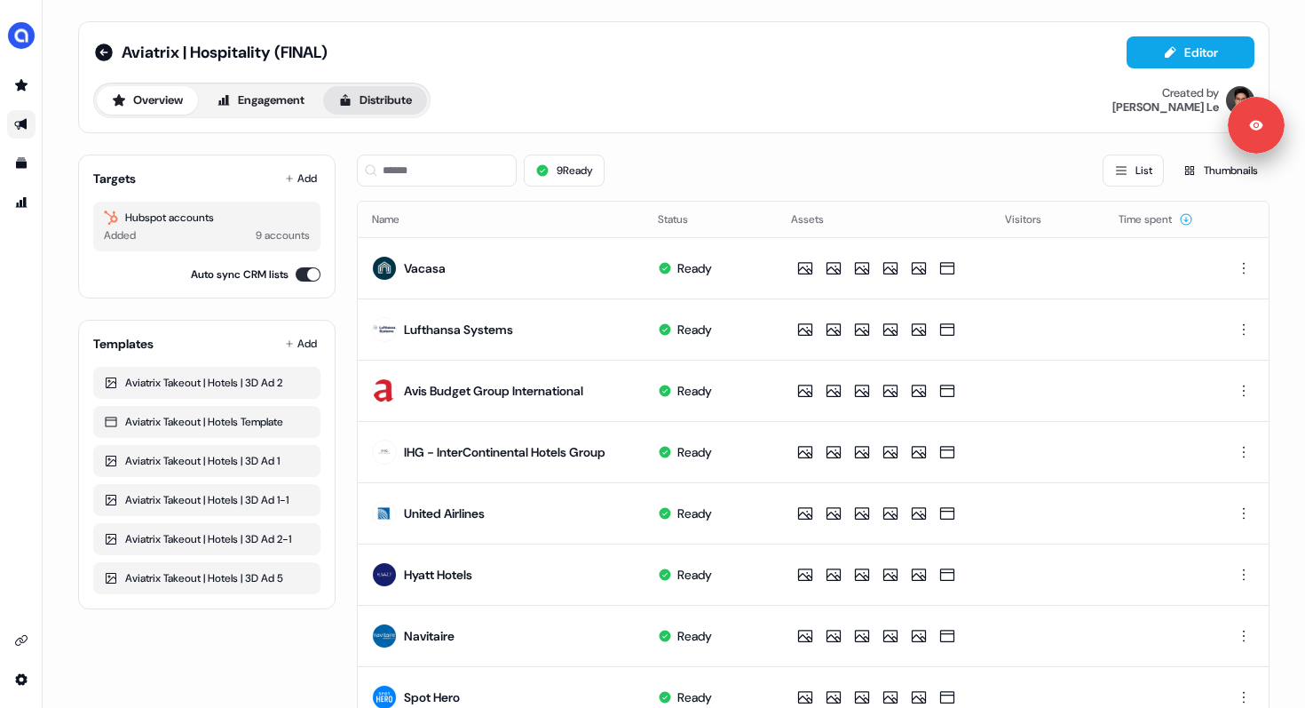
click at [398, 101] on button "Distribute" at bounding box center [375, 100] width 104 height 28
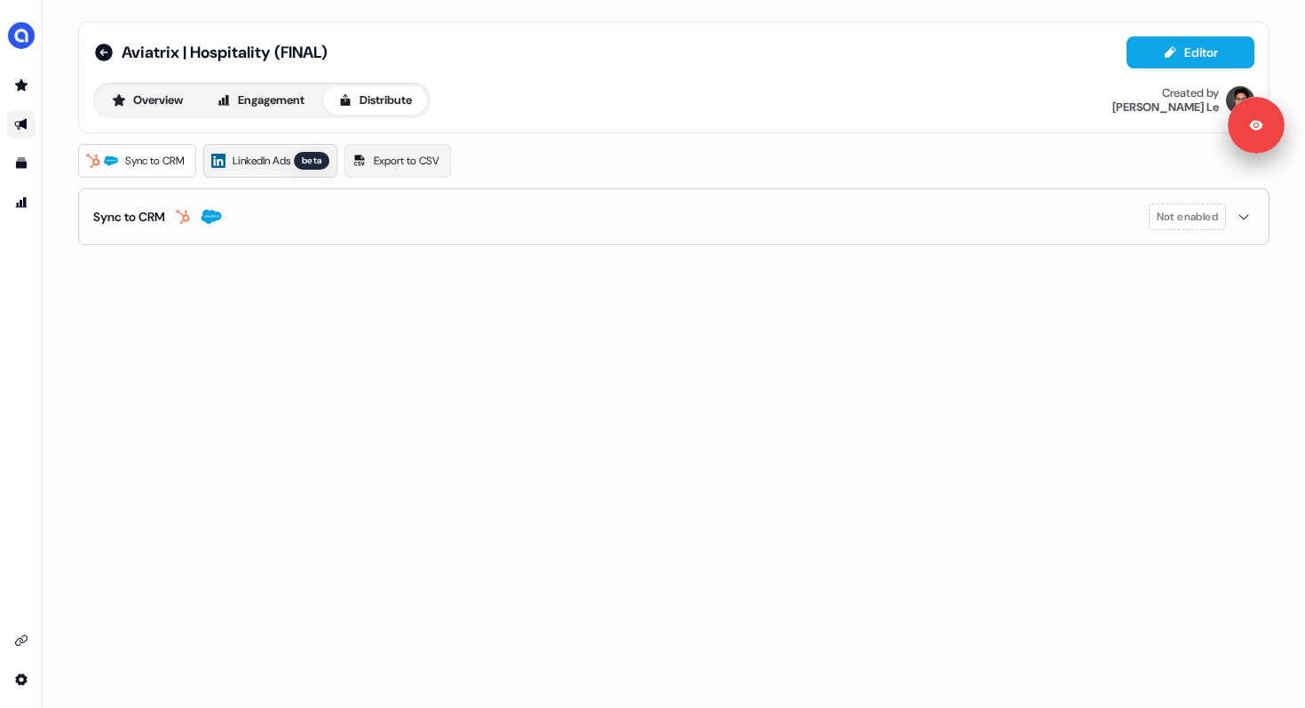
click at [249, 160] on span "LinkedIn Ads" at bounding box center [262, 161] width 58 height 18
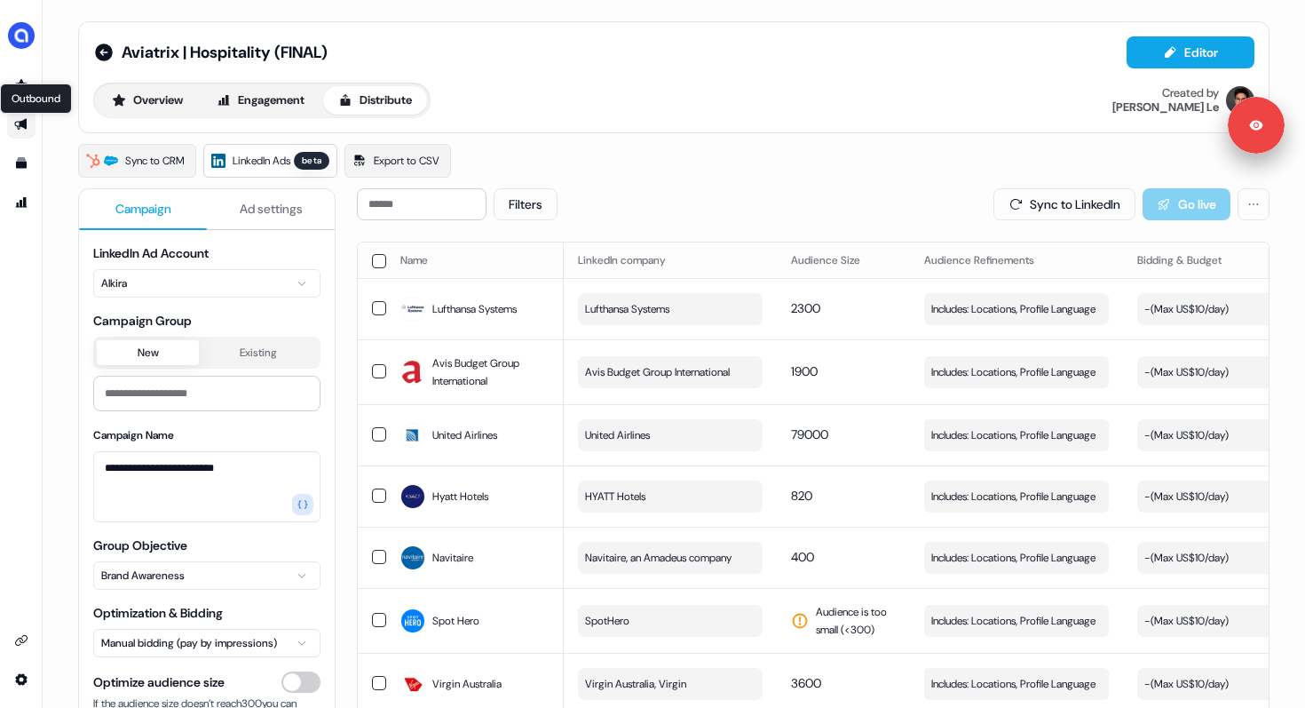
click at [25, 122] on icon "Go to outbound experience" at bounding box center [20, 125] width 12 height 12
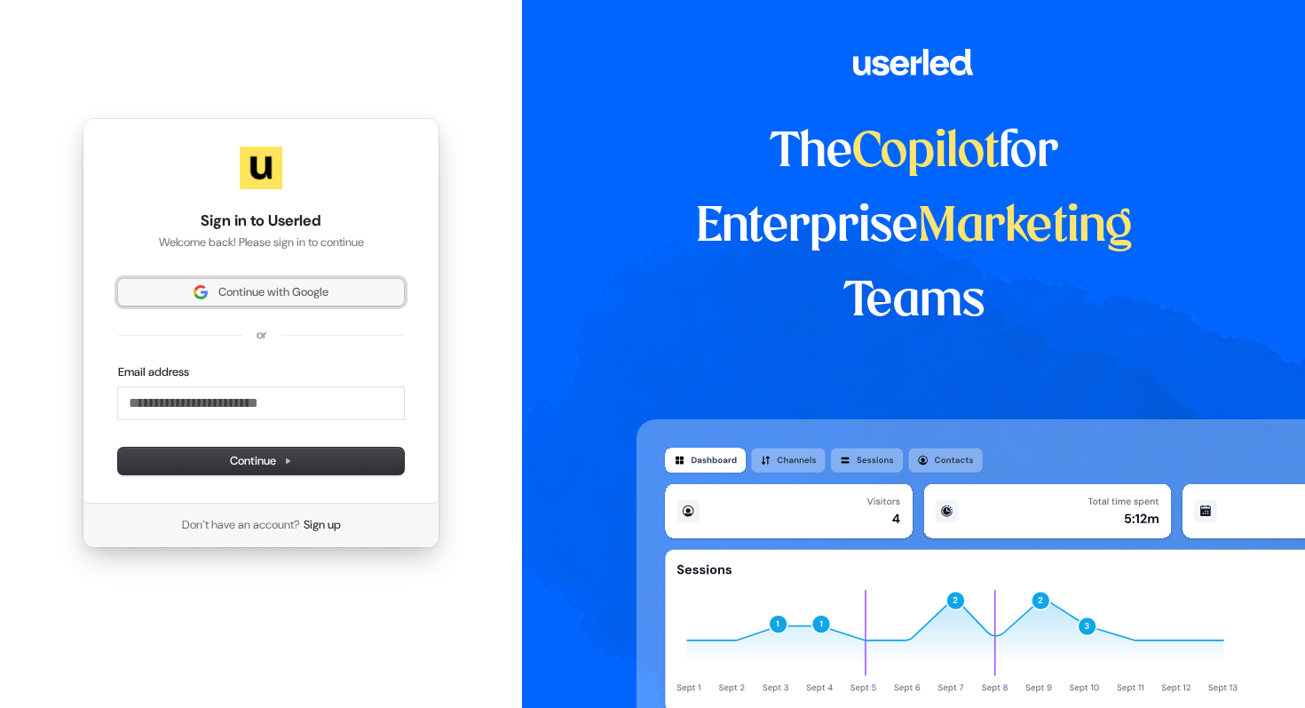
click at [204, 281] on button "Continue with Google" at bounding box center [261, 292] width 286 height 27
